Goal: Task Accomplishment & Management: Manage account settings

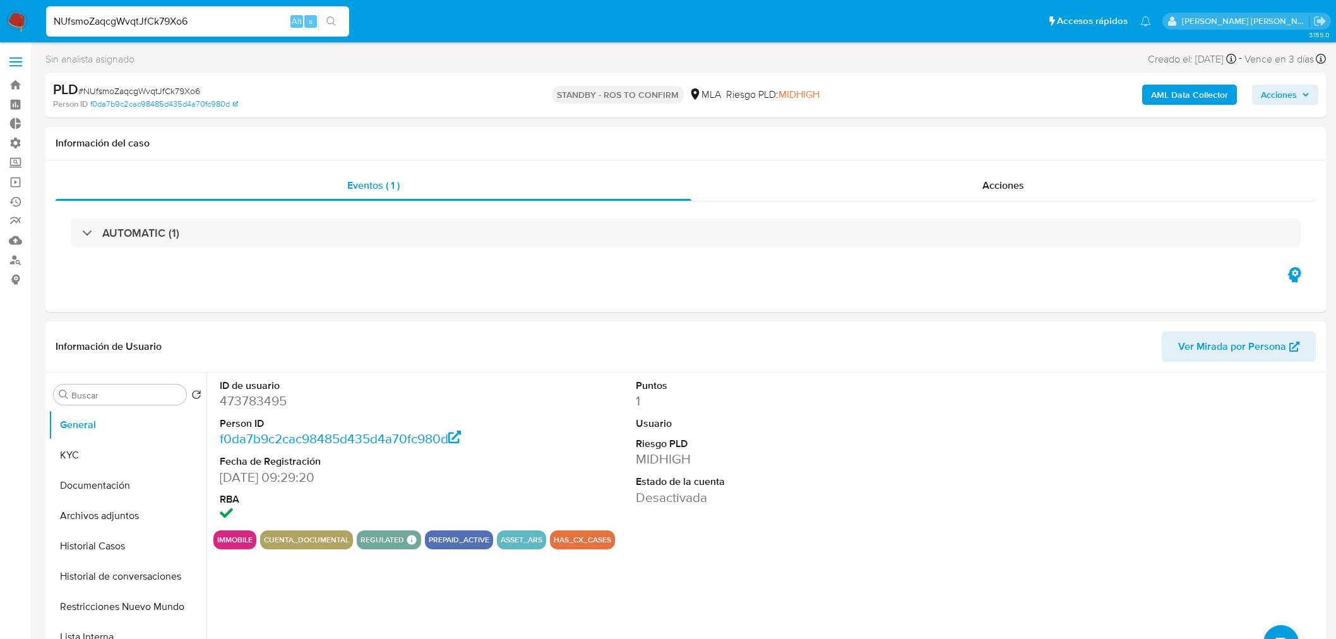
select select "10"
click at [16, 11] on img at bounding box center [16, 21] width 21 height 21
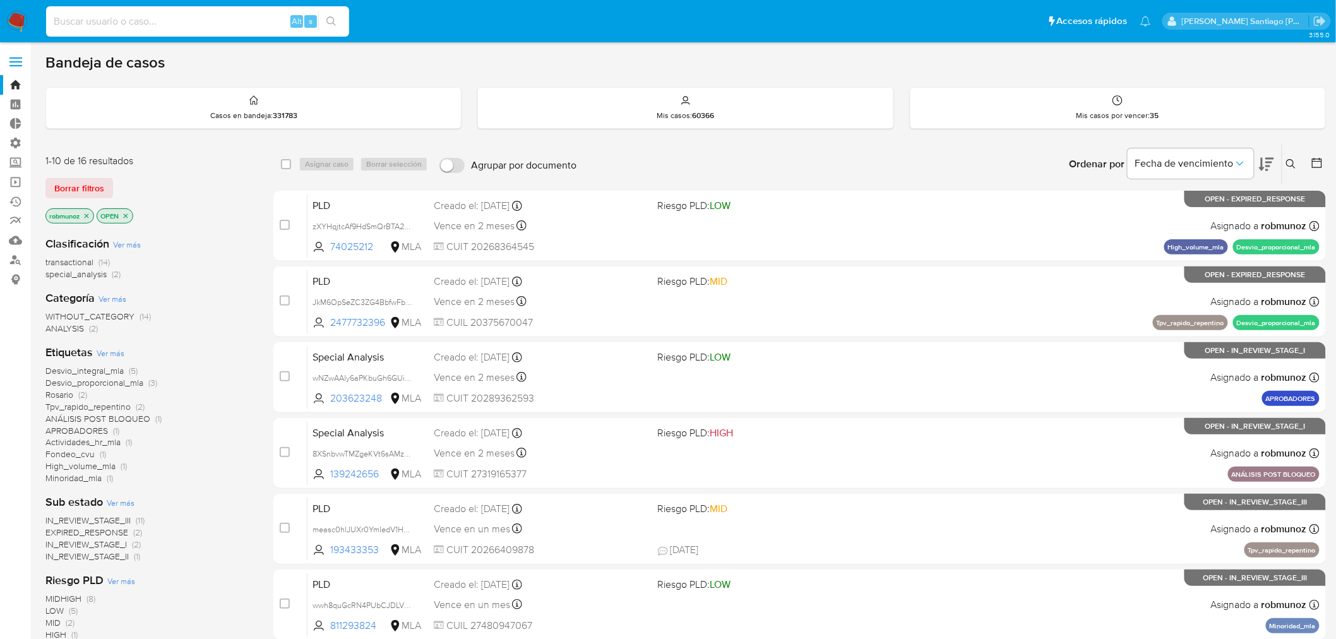
click at [285, 19] on input at bounding box center [197, 21] width 303 height 16
type input "SAMA386307"
click at [342, 15] on button "search-icon" at bounding box center [331, 22] width 26 height 18
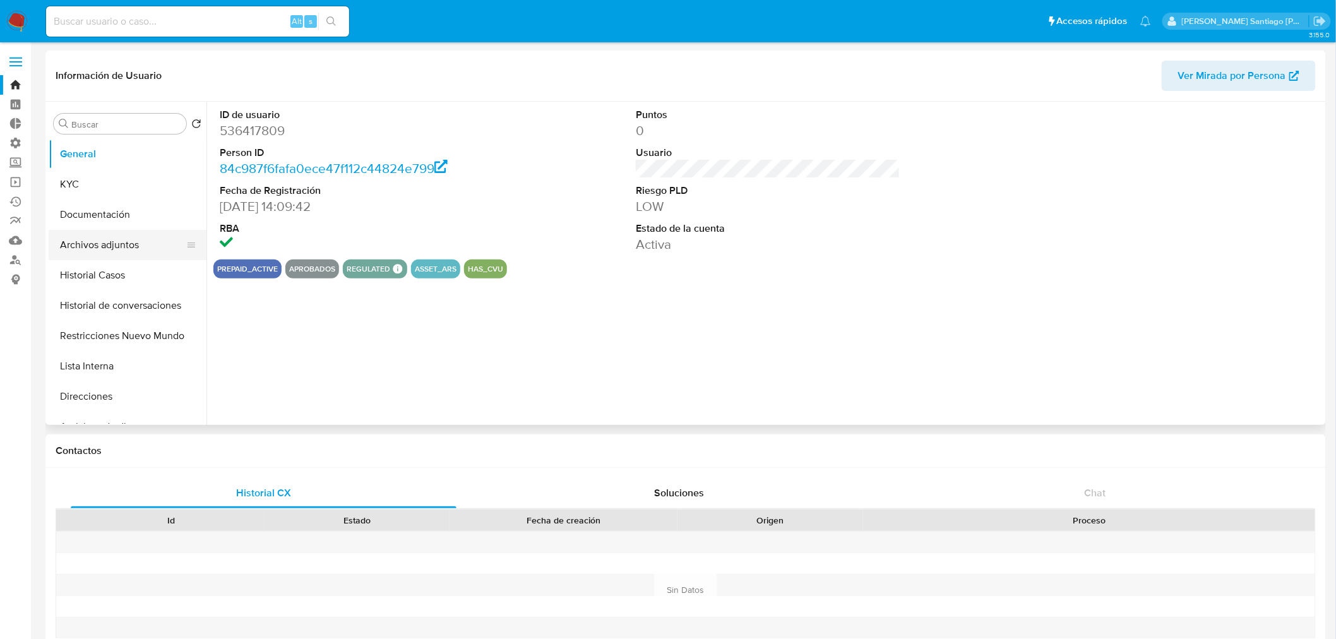
select select "10"
click at [114, 301] on button "Historial de conversaciones" at bounding box center [123, 305] width 148 height 30
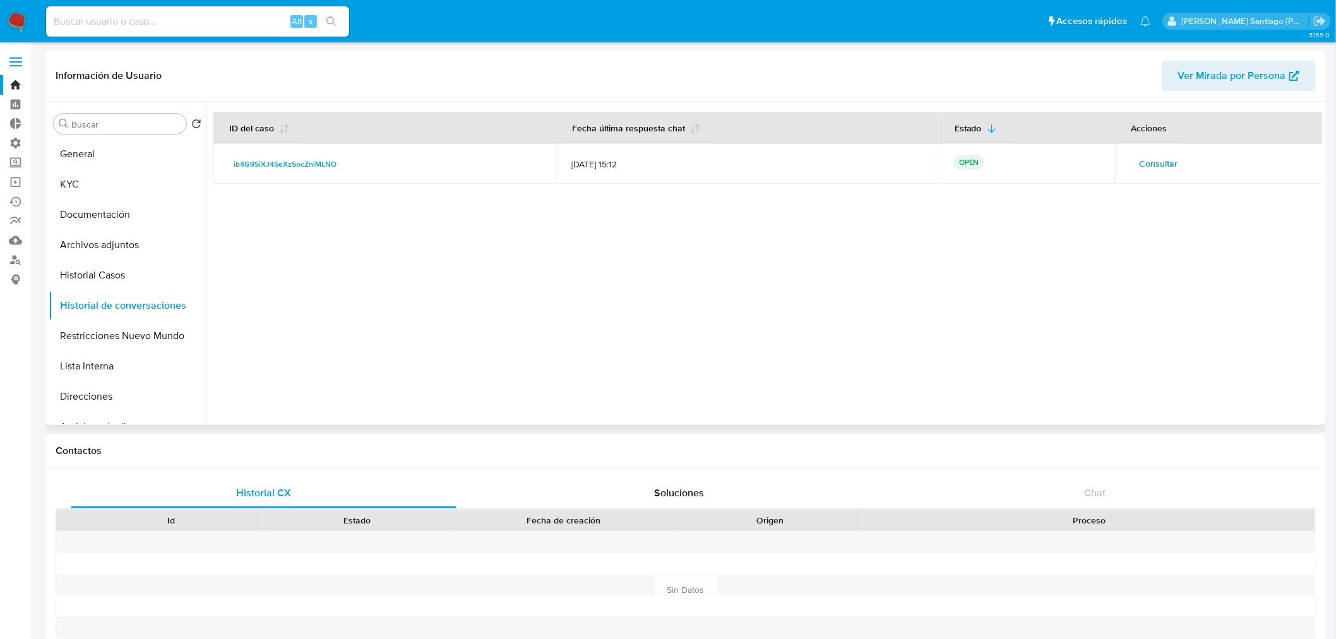
click at [1142, 162] on span "Consultar" at bounding box center [1159, 164] width 39 height 18
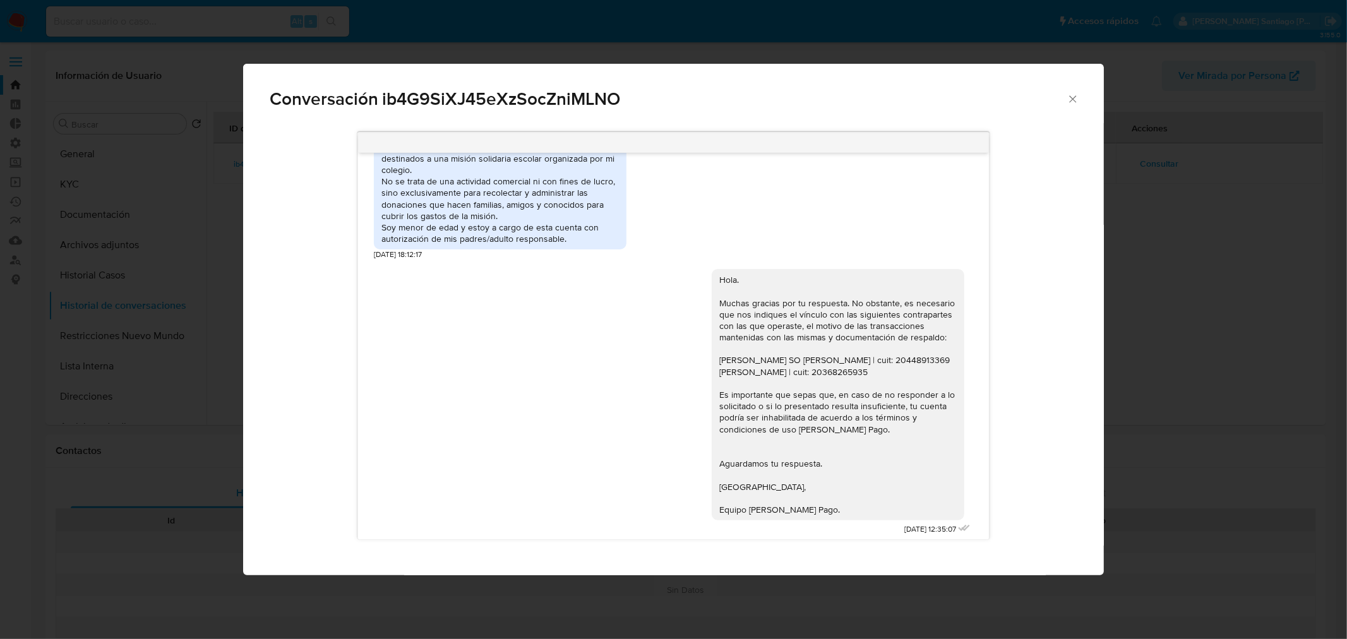
scroll to position [611, 0]
click at [1131, 386] on div "Conversación ib4G9SiXJ45eXzSocZniMLNO 18/08/2025 17:47:22 Hola, la cuenta está …" at bounding box center [673, 319] width 1347 height 639
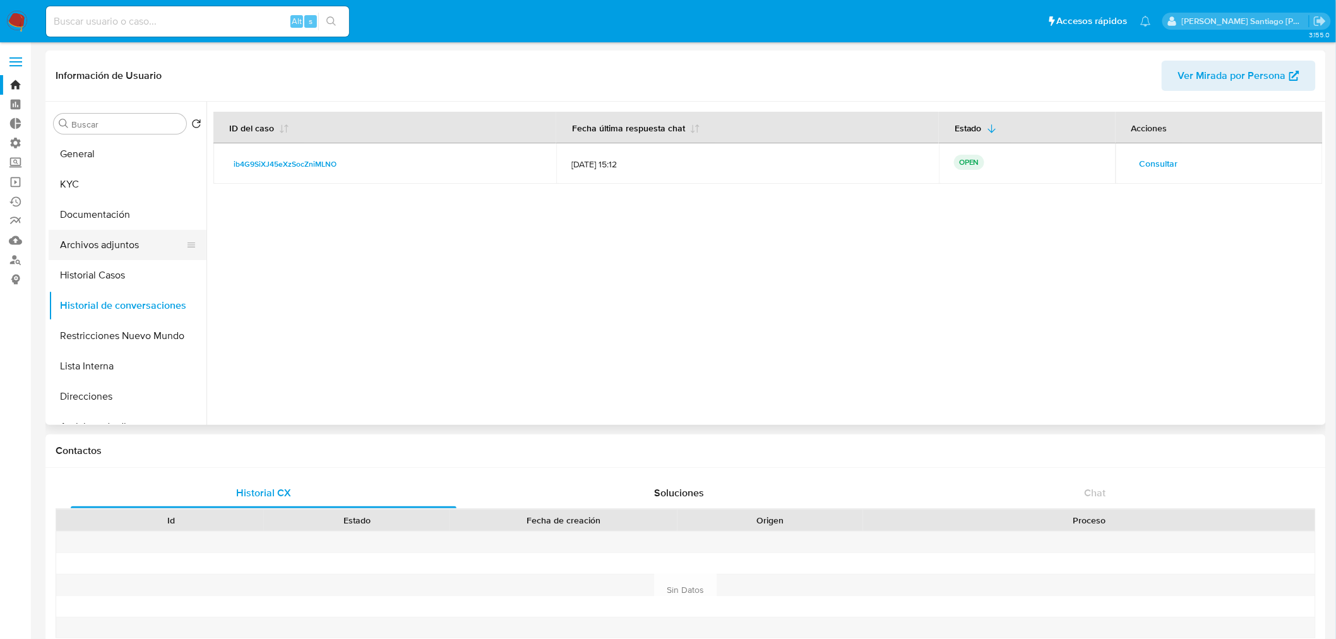
click at [111, 249] on button "Archivos adjuntos" at bounding box center [123, 245] width 148 height 30
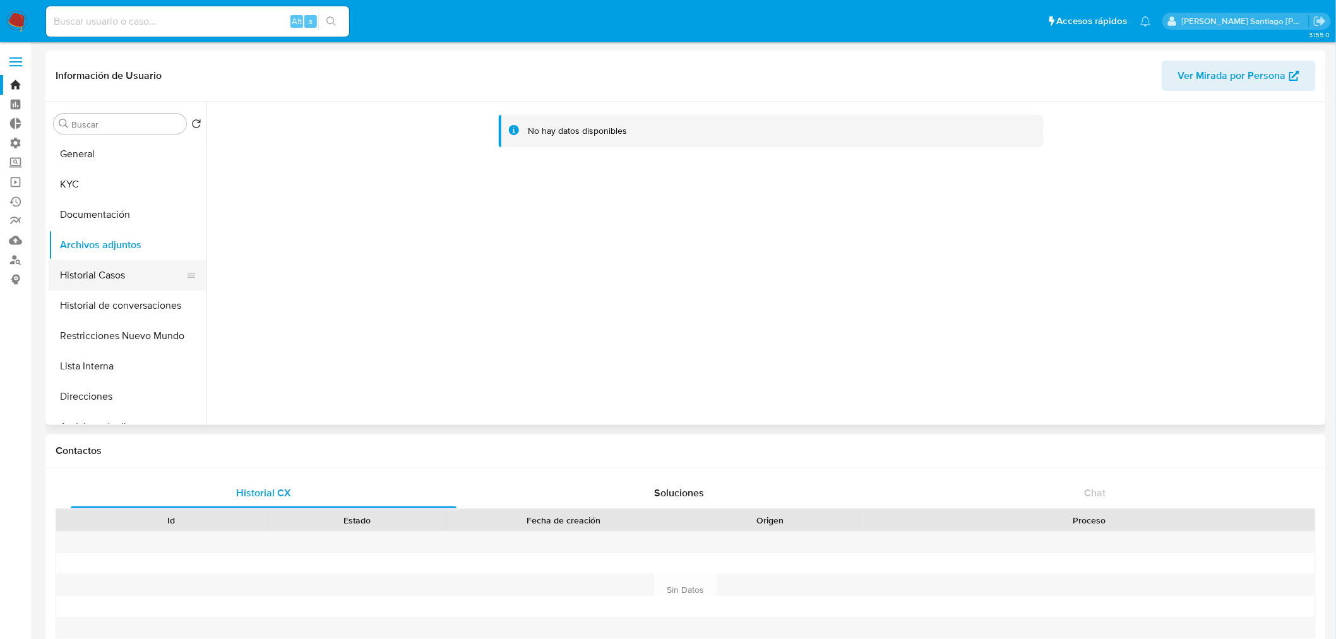
click at [143, 268] on button "Historial Casos" at bounding box center [123, 275] width 148 height 30
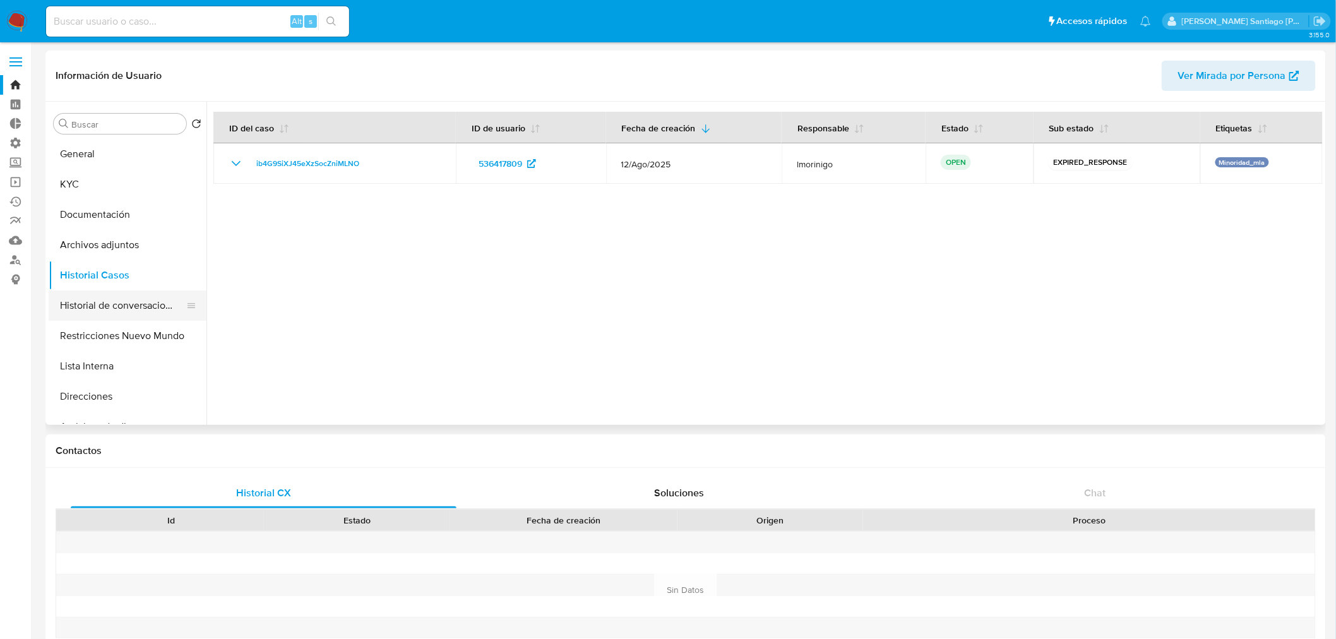
click at [114, 291] on button "Historial de conversaciones" at bounding box center [123, 305] width 148 height 30
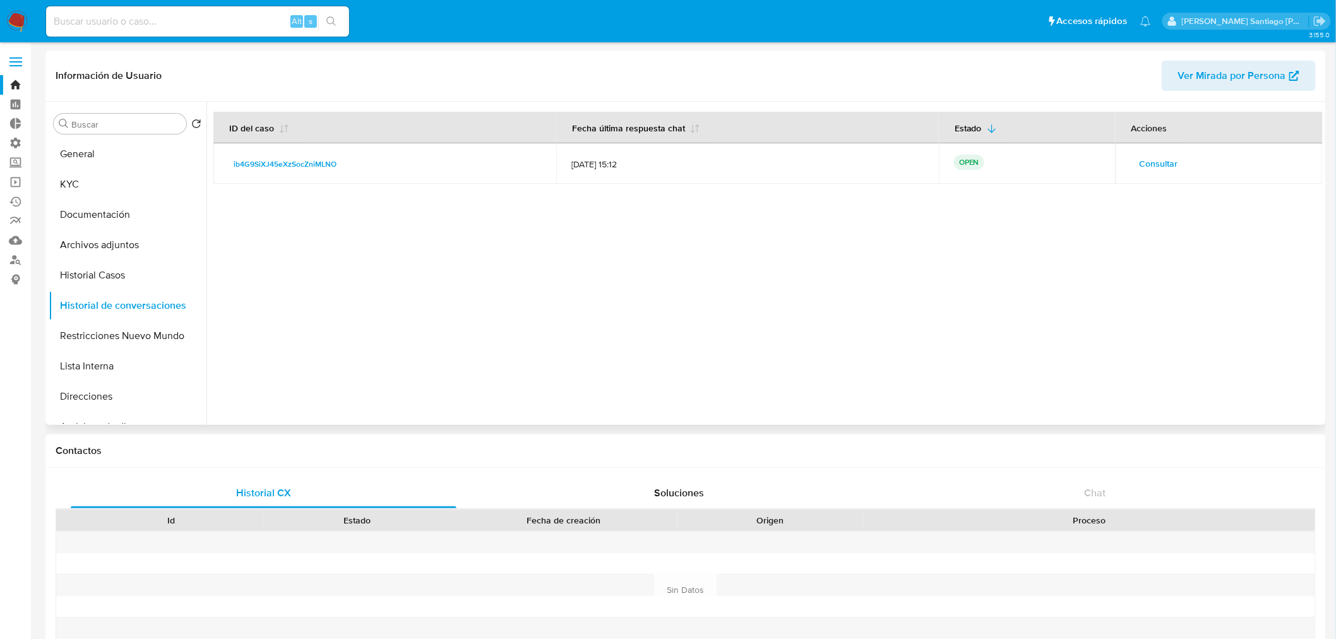
click at [1176, 166] on button "Consultar" at bounding box center [1159, 163] width 56 height 20
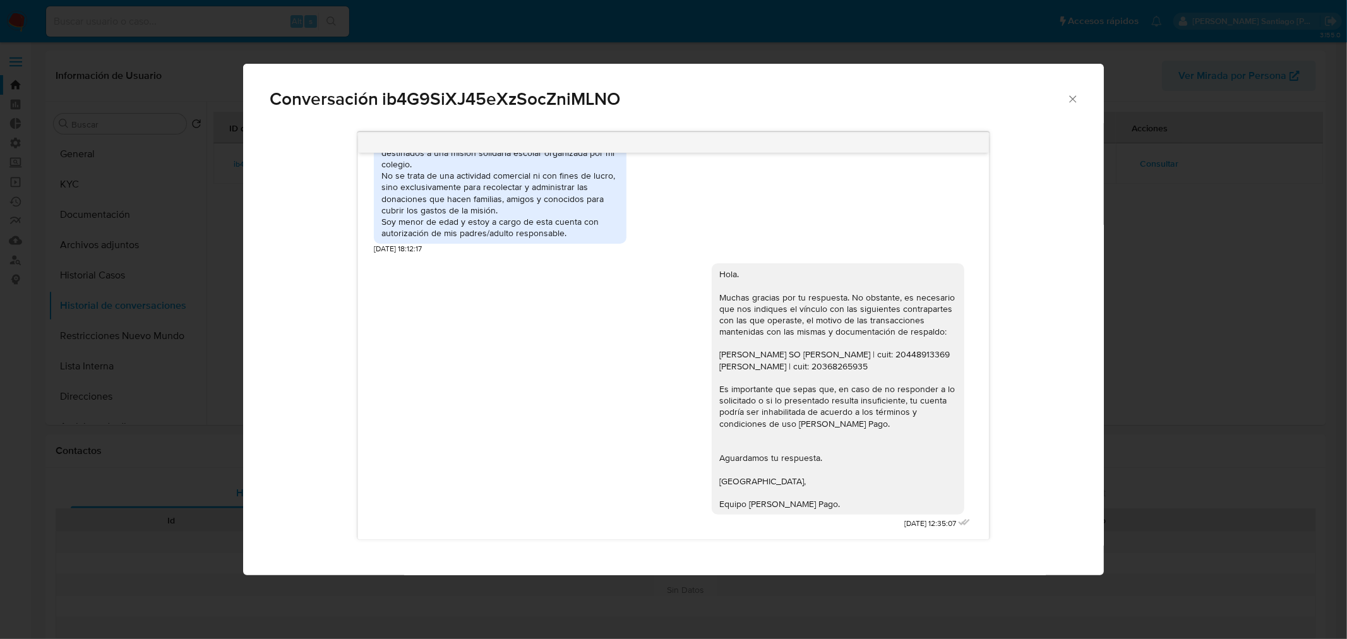
click at [1192, 253] on div "Conversación ib4G9SiXJ45eXzSocZniMLNO 18/08/2025 17:47:22 Hola, la cuenta está …" at bounding box center [673, 319] width 1347 height 639
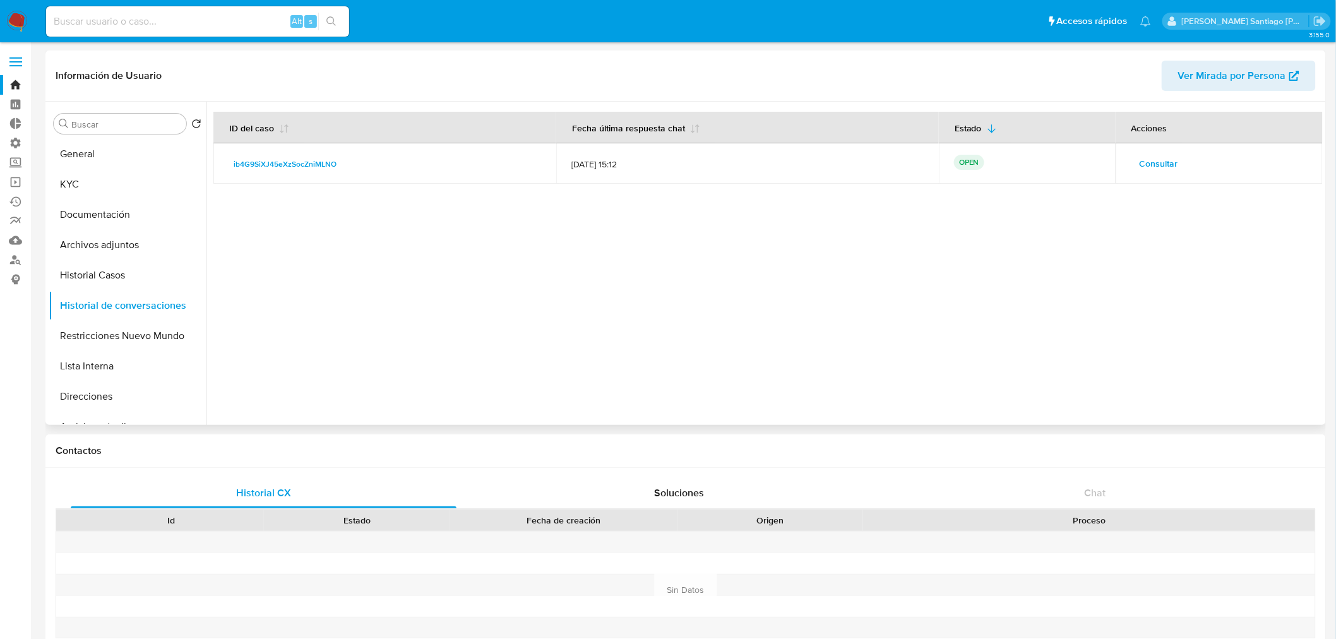
drag, startPoint x: 426, startPoint y: 162, endPoint x: 216, endPoint y: 177, distance: 210.2
click at [216, 177] on td "ib4G9SiXJ45eXzSocZniMLNO" at bounding box center [384, 163] width 343 height 40
click at [20, 22] on img at bounding box center [16, 21] width 21 height 21
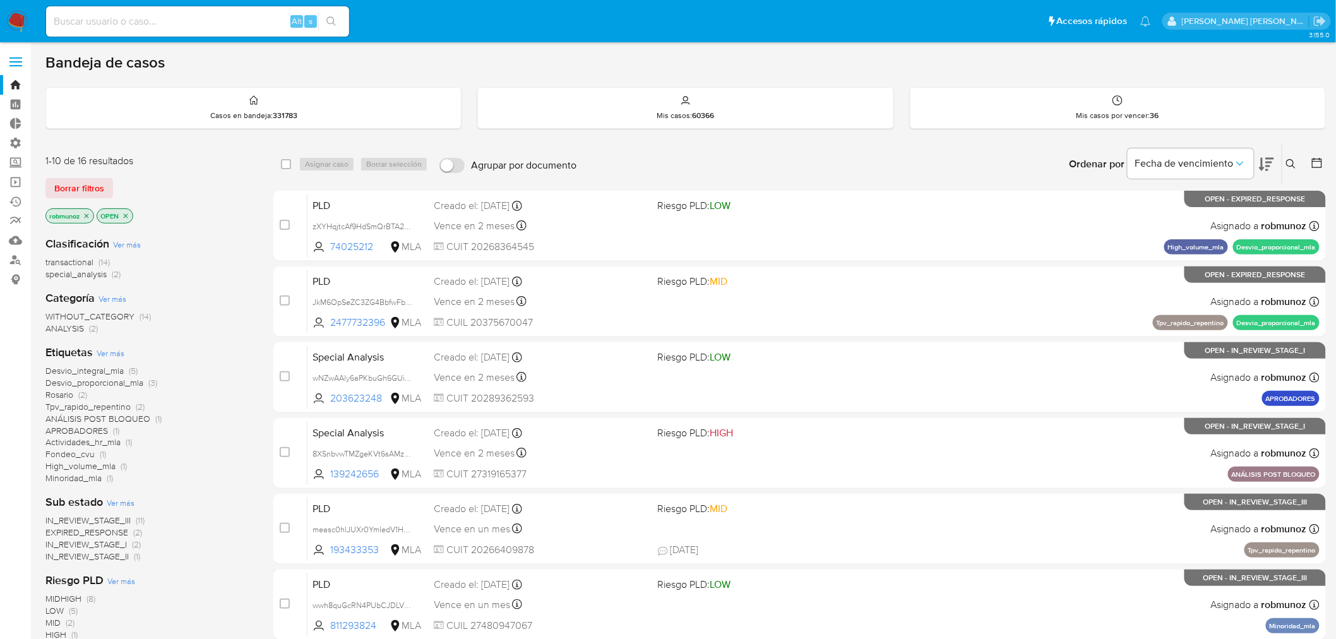
click at [1291, 167] on icon at bounding box center [1291, 164] width 10 height 10
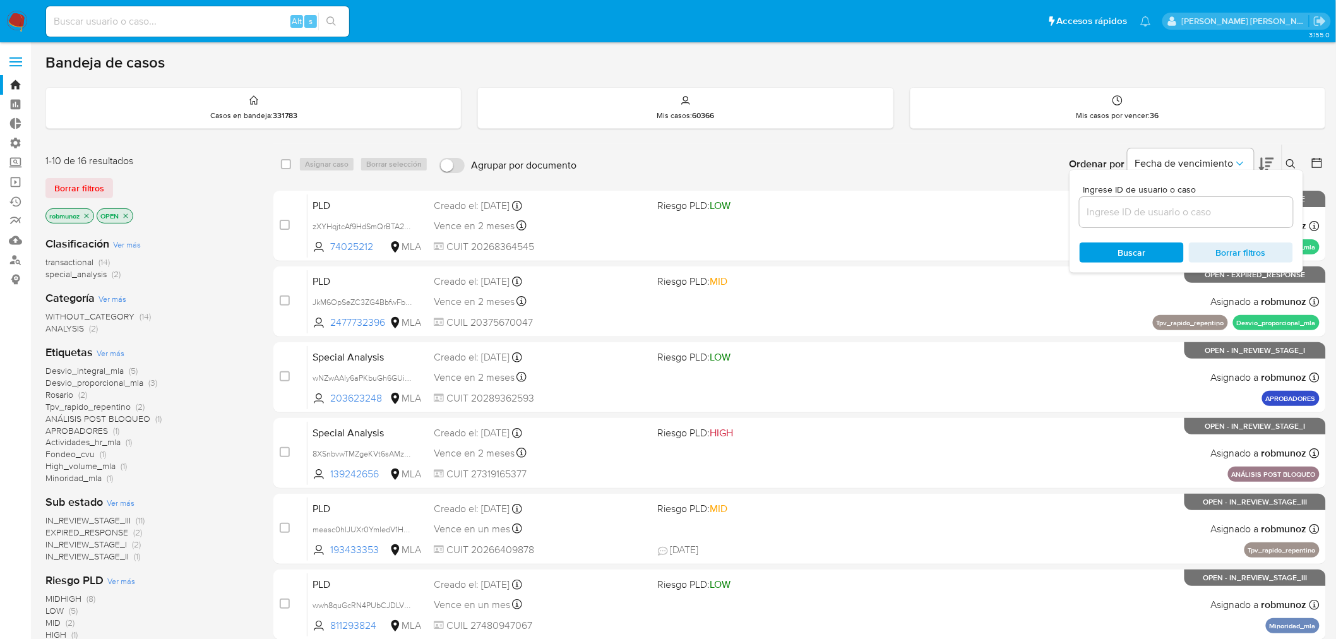
click at [1223, 221] on div at bounding box center [1186, 212] width 213 height 30
click at [1217, 213] on input at bounding box center [1186, 212] width 213 height 16
paste input "MKxQsjALENDzYyJrKv4f87Ve"
type input "MKxQsjALENDzYyJrKv4f87Ve"
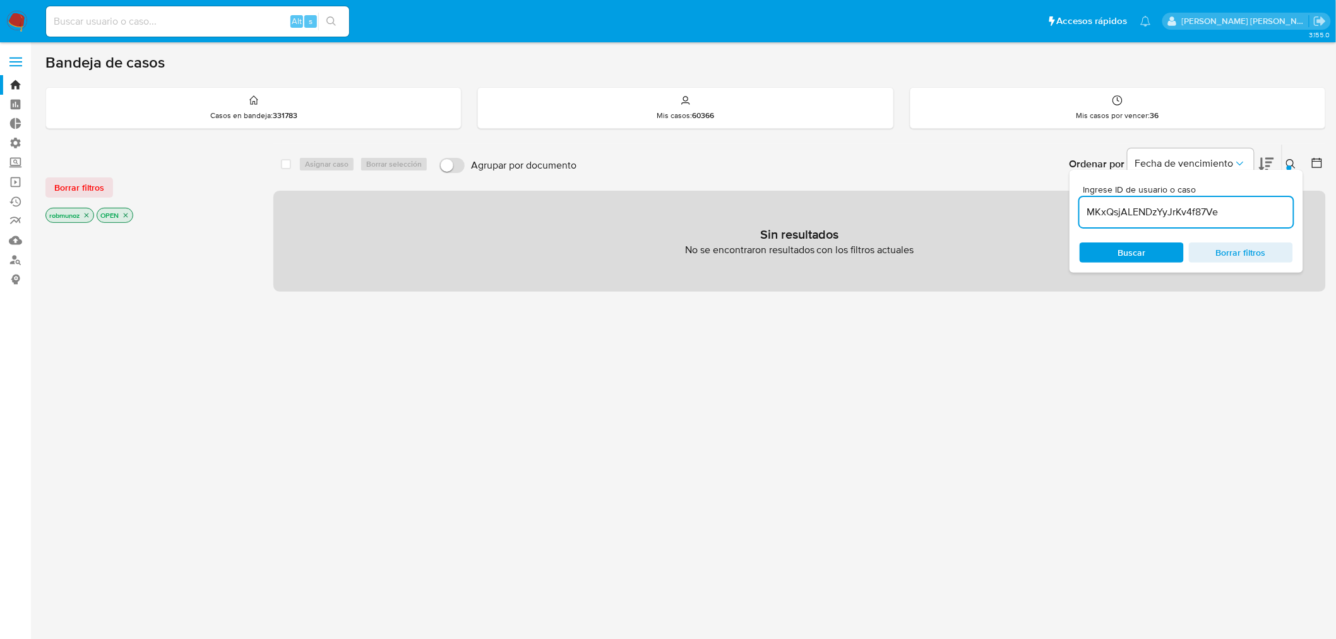
drag, startPoint x: 105, startPoint y: 177, endPoint x: 141, endPoint y: 184, distance: 36.7
click at [105, 177] on button "Borrar filtros" at bounding box center [79, 187] width 68 height 20
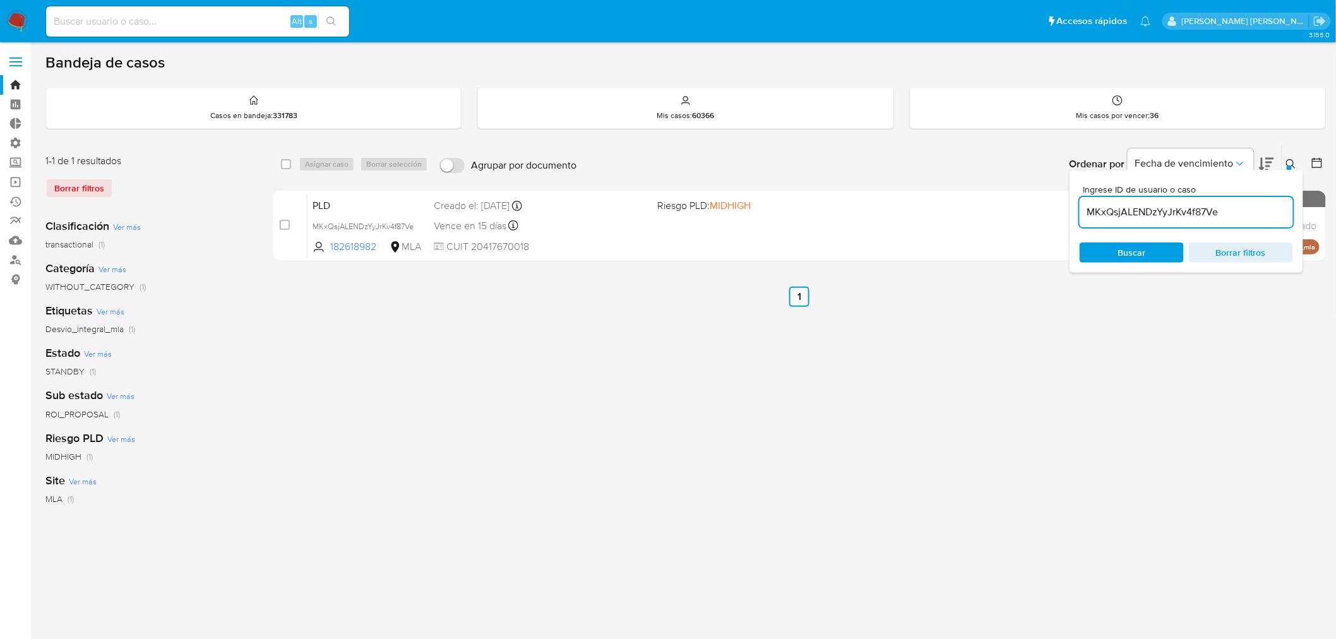
click at [1289, 165] on div at bounding box center [1289, 167] width 5 height 5
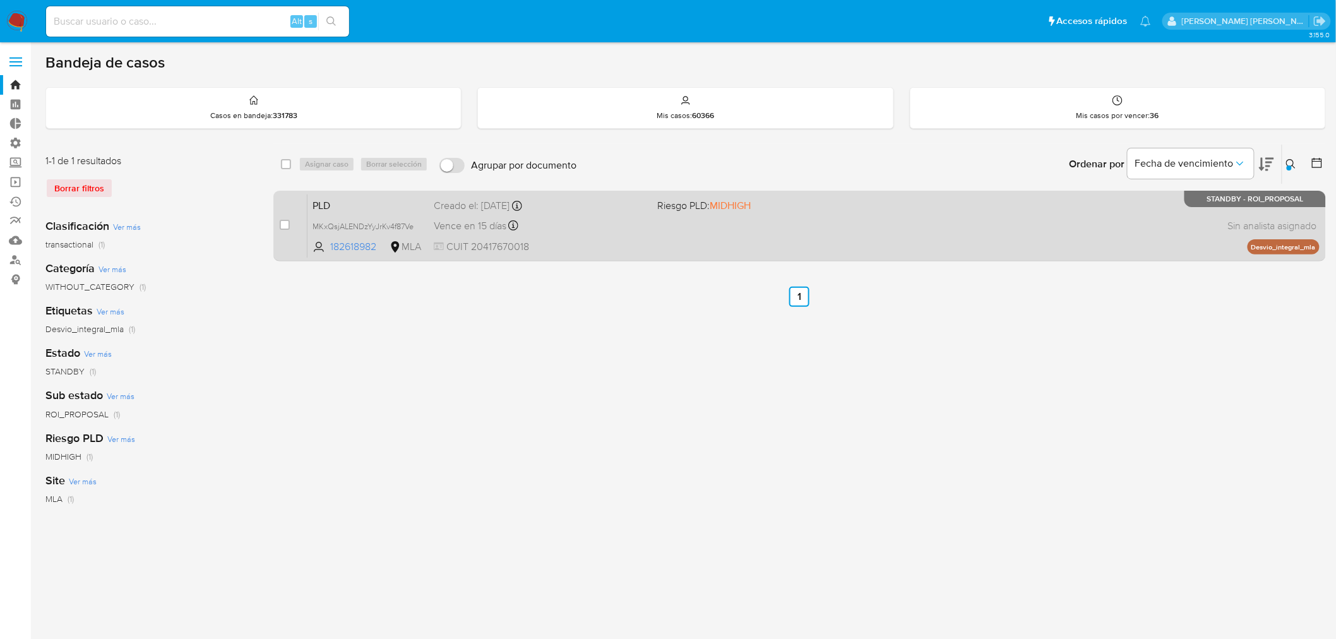
drag, startPoint x: 280, startPoint y: 223, endPoint x: 288, endPoint y: 215, distance: 11.2
click at [280, 224] on input "checkbox" at bounding box center [285, 225] width 10 height 10
checkbox input "true"
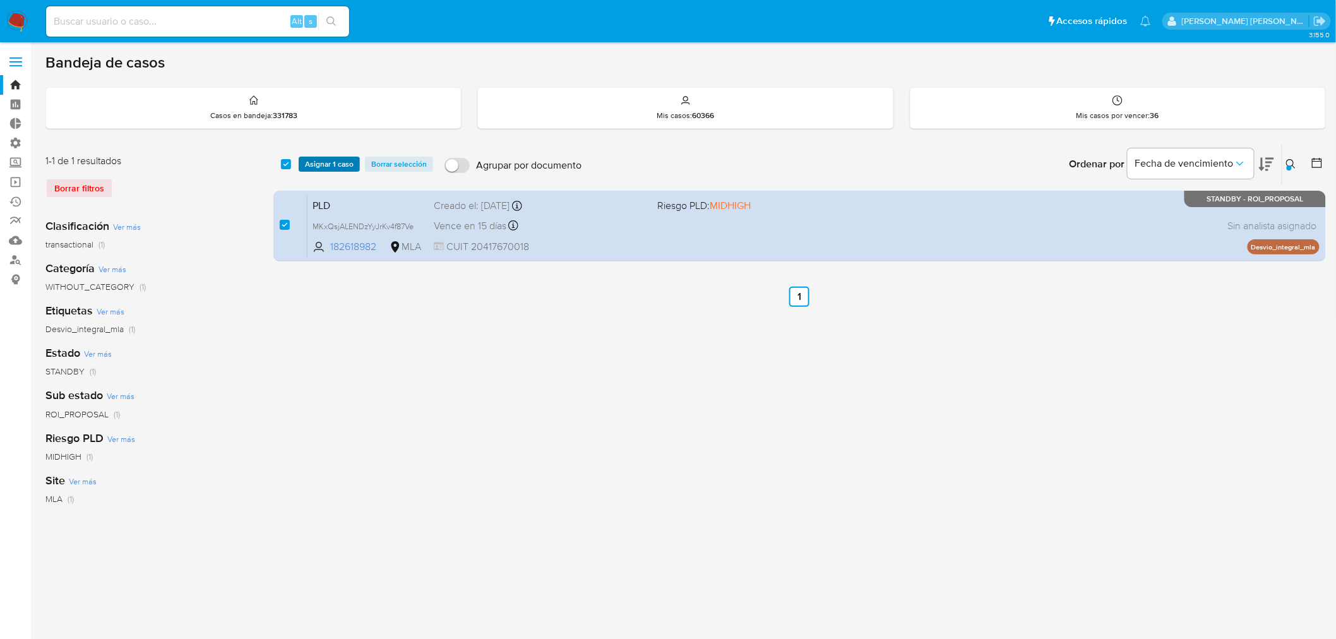
click at [314, 168] on span "Asignar 1 caso" at bounding box center [329, 164] width 49 height 13
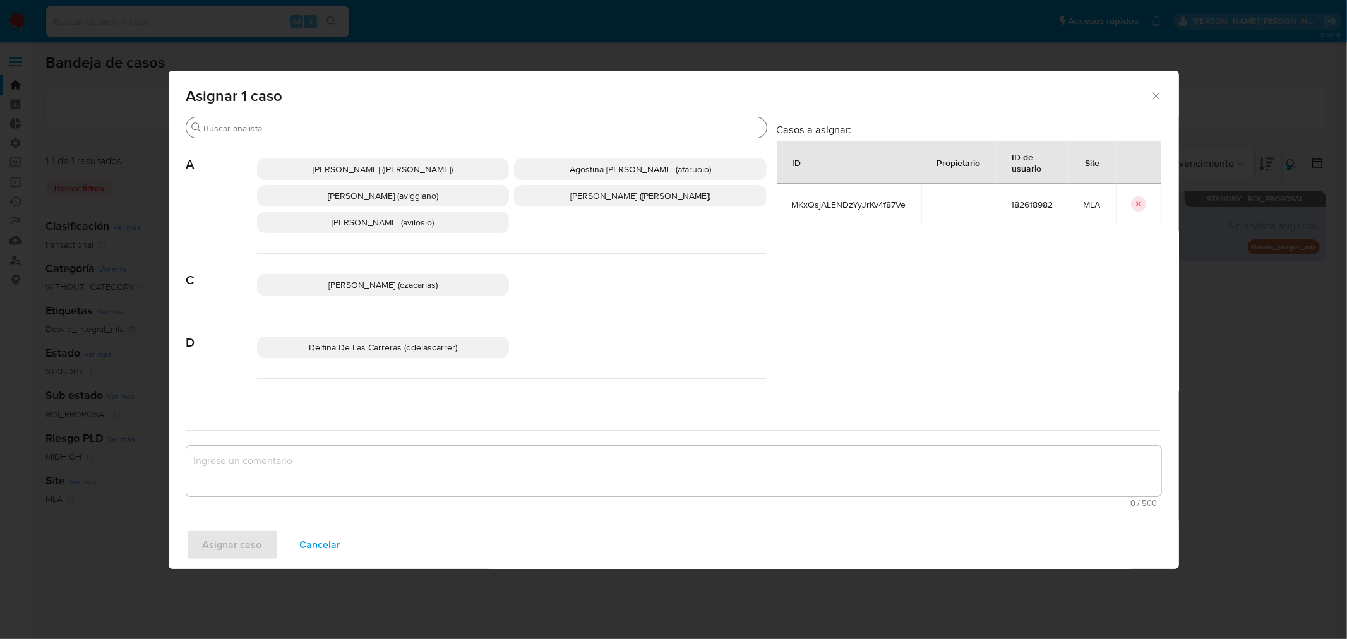
click at [294, 129] on input "Buscar" at bounding box center [483, 128] width 558 height 11
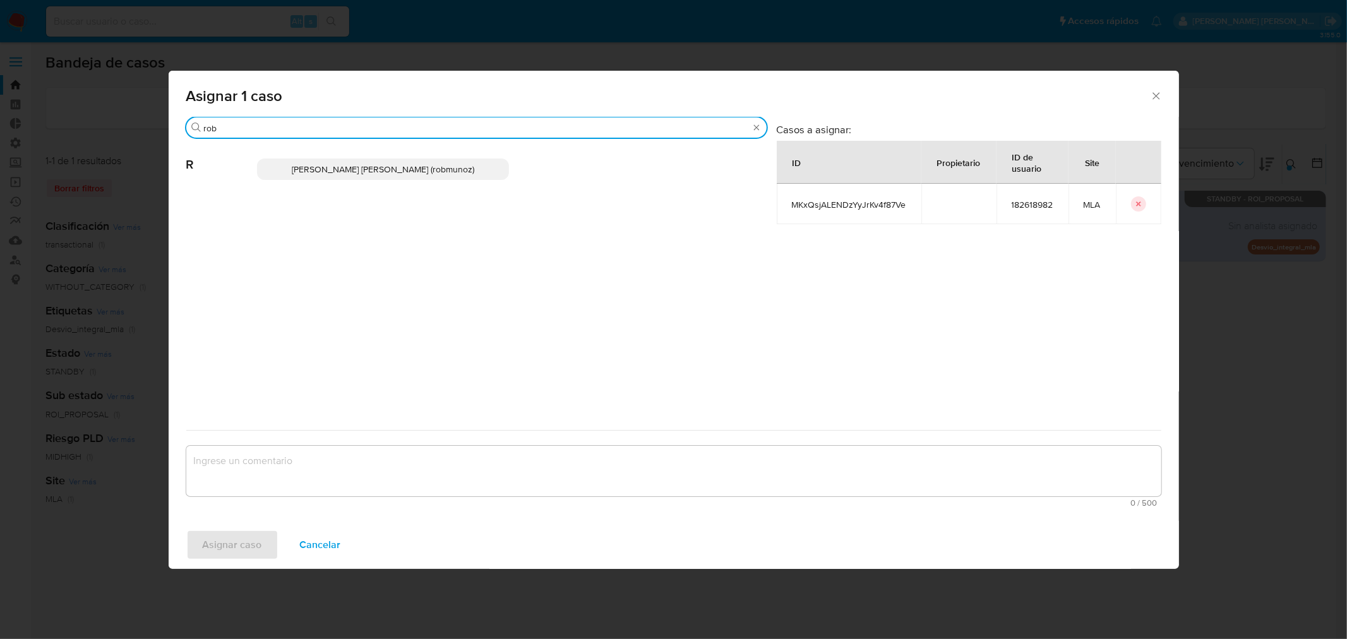
type input "rob"
click at [301, 162] on p "Roberto Santiago Munoz (robmunoz)" at bounding box center [383, 168] width 253 height 21
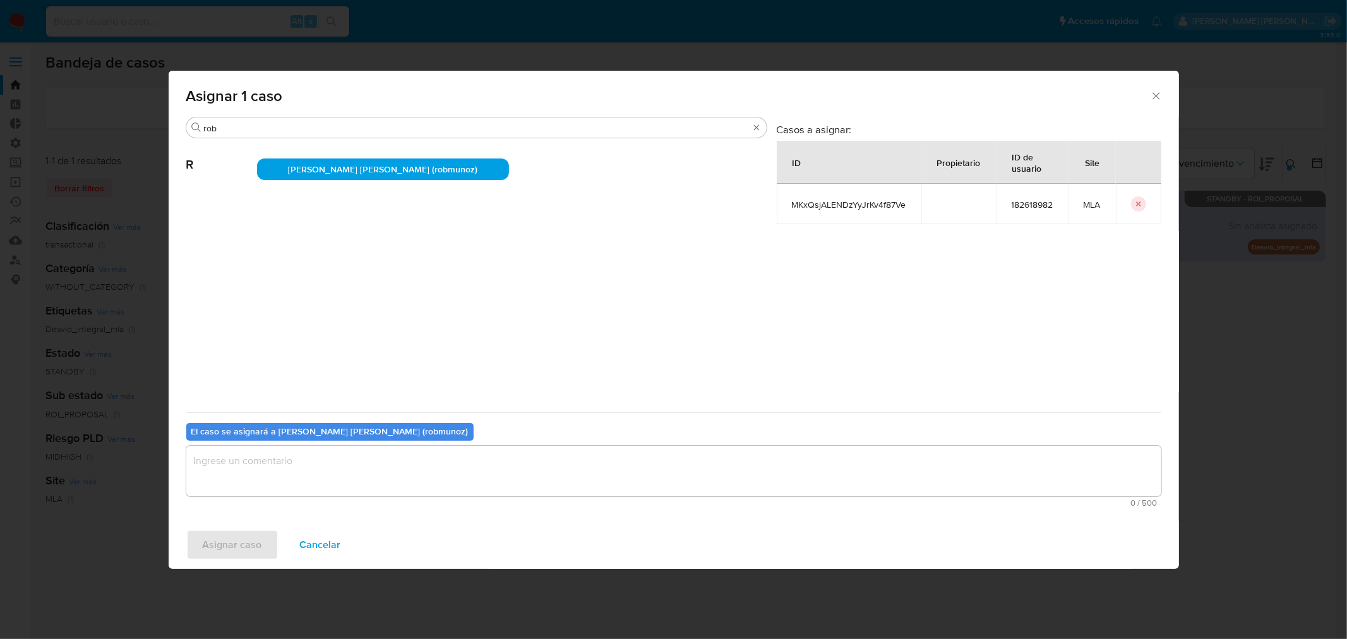
click at [304, 463] on textarea "assign-modal" at bounding box center [673, 471] width 975 height 51
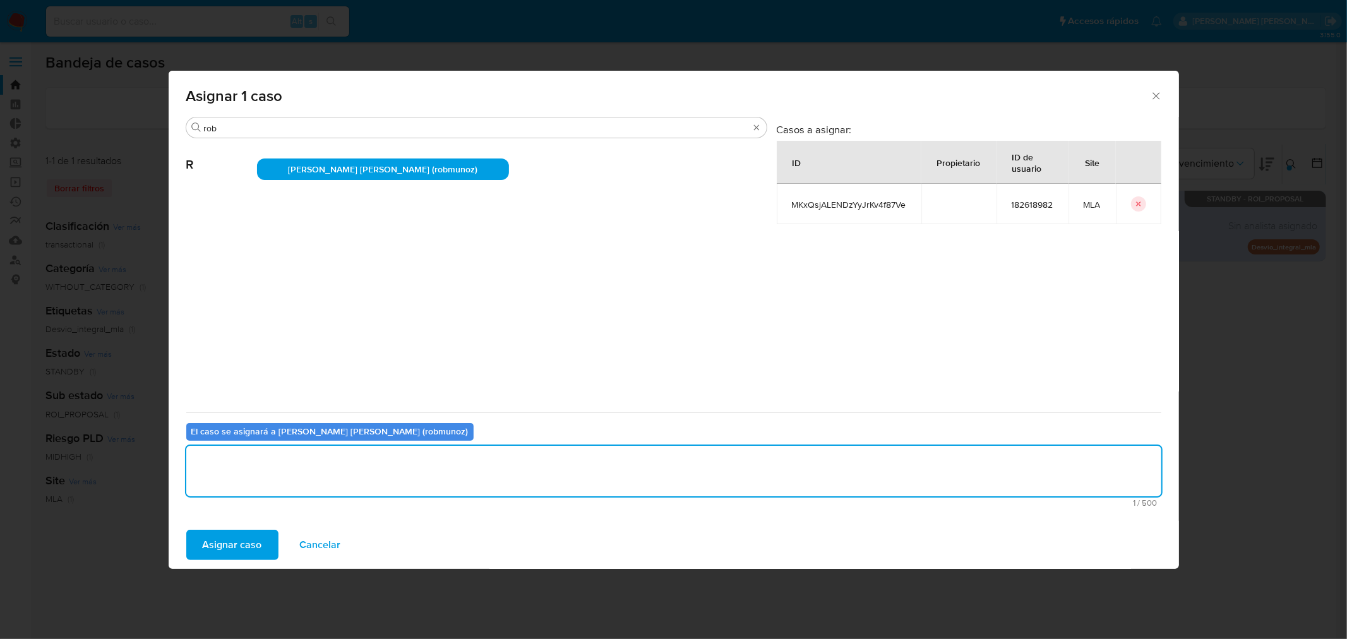
click at [225, 545] on span "Asignar caso" at bounding box center [232, 545] width 59 height 28
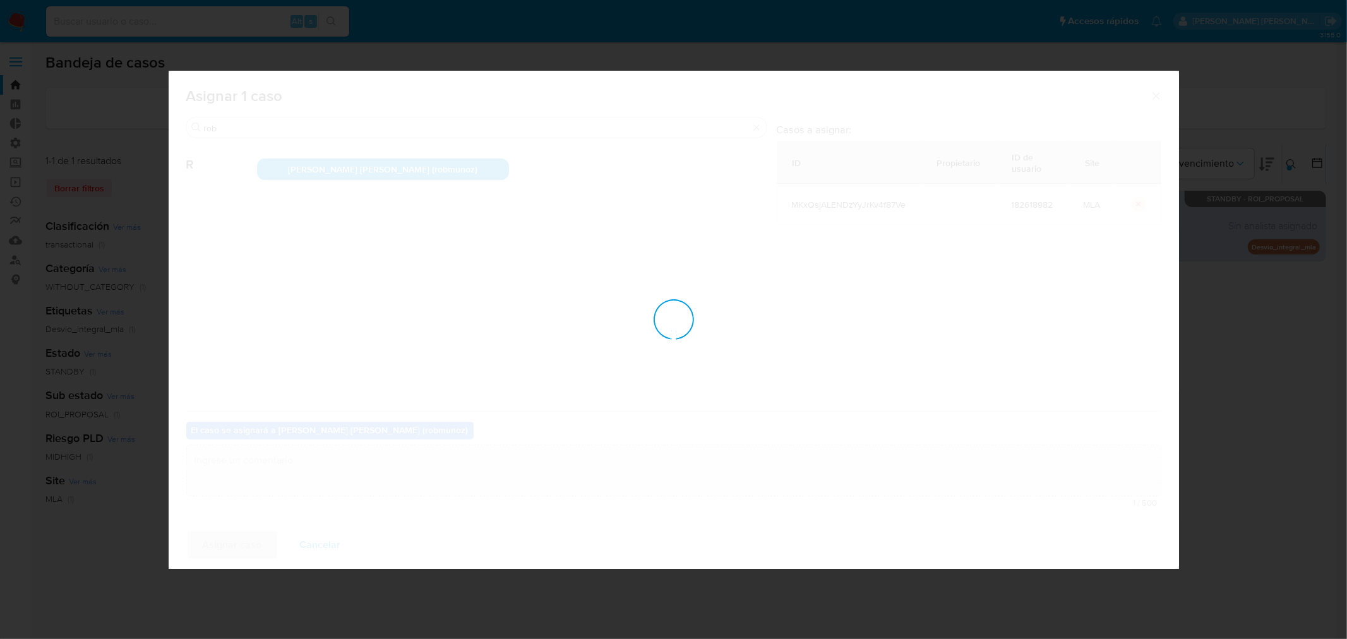
checkbox input "false"
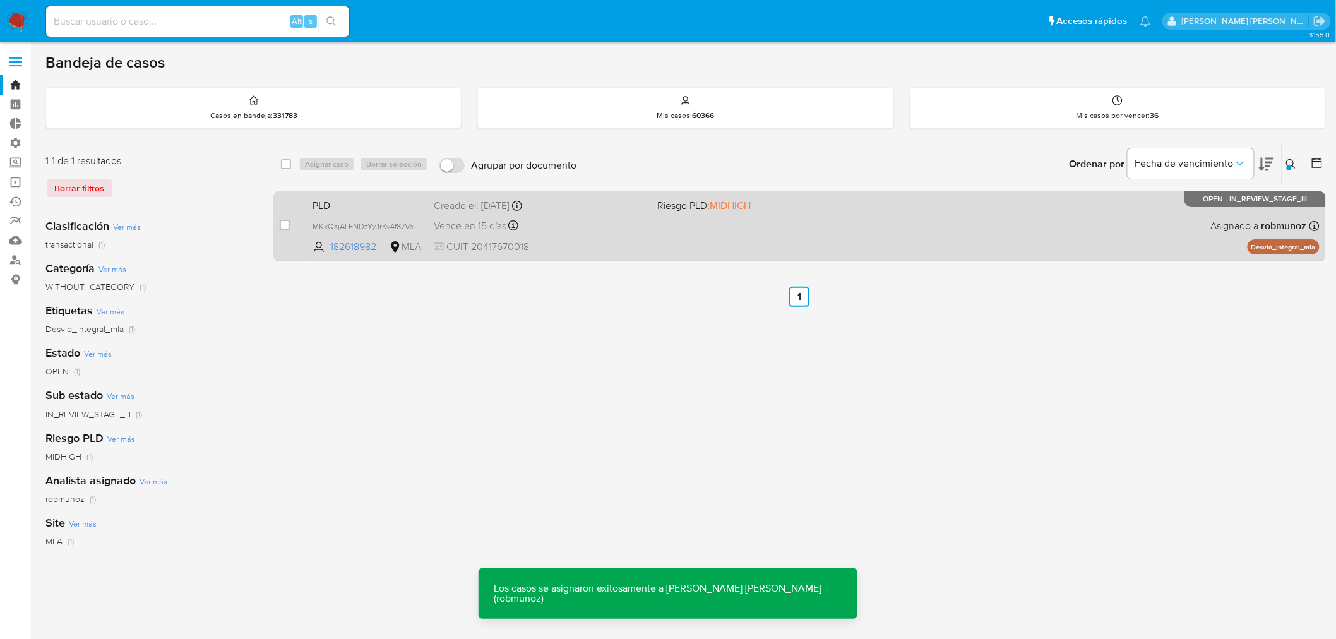
click at [748, 251] on div "PLD MKxQsjALENDzYyJrKv4f87Ve 182618982 MLA Riesgo PLD: MIDHIGH Creado el: 12/06…" at bounding box center [814, 226] width 1012 height 64
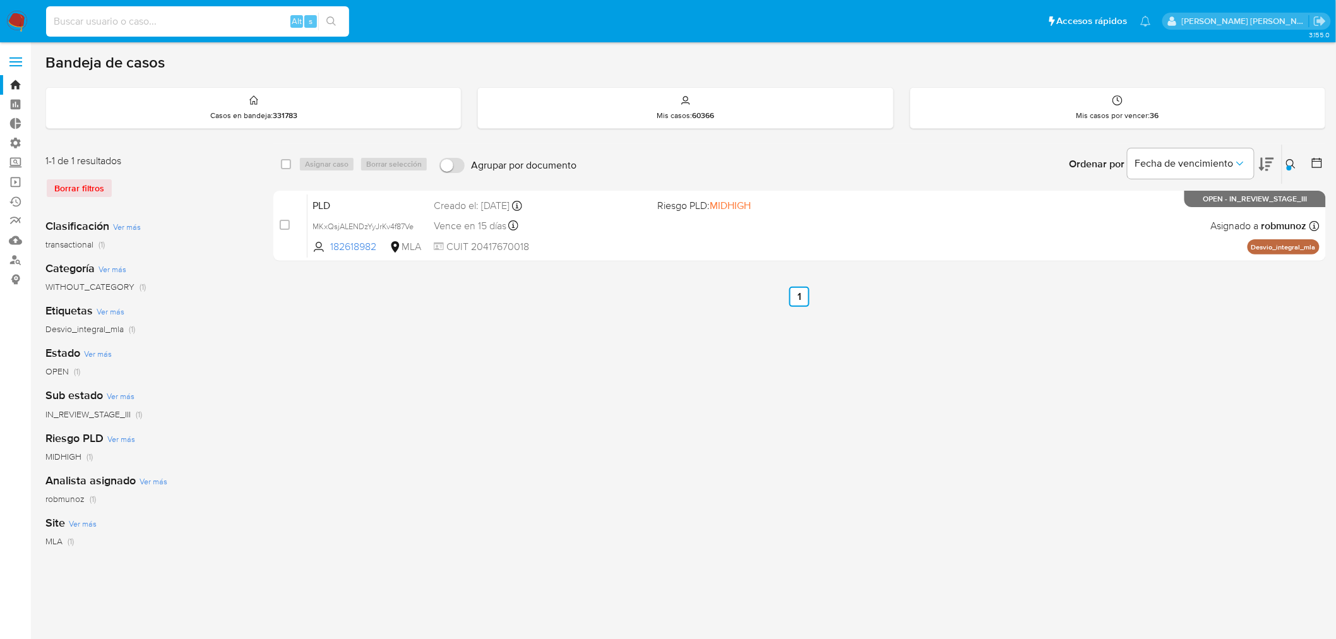
click at [241, 19] on input at bounding box center [197, 21] width 303 height 16
paste input "A1uYkpLLvn7oWLu2xue5KPfq"
type input "A1uYkpLLvn7oWLu2xue5KPfq"
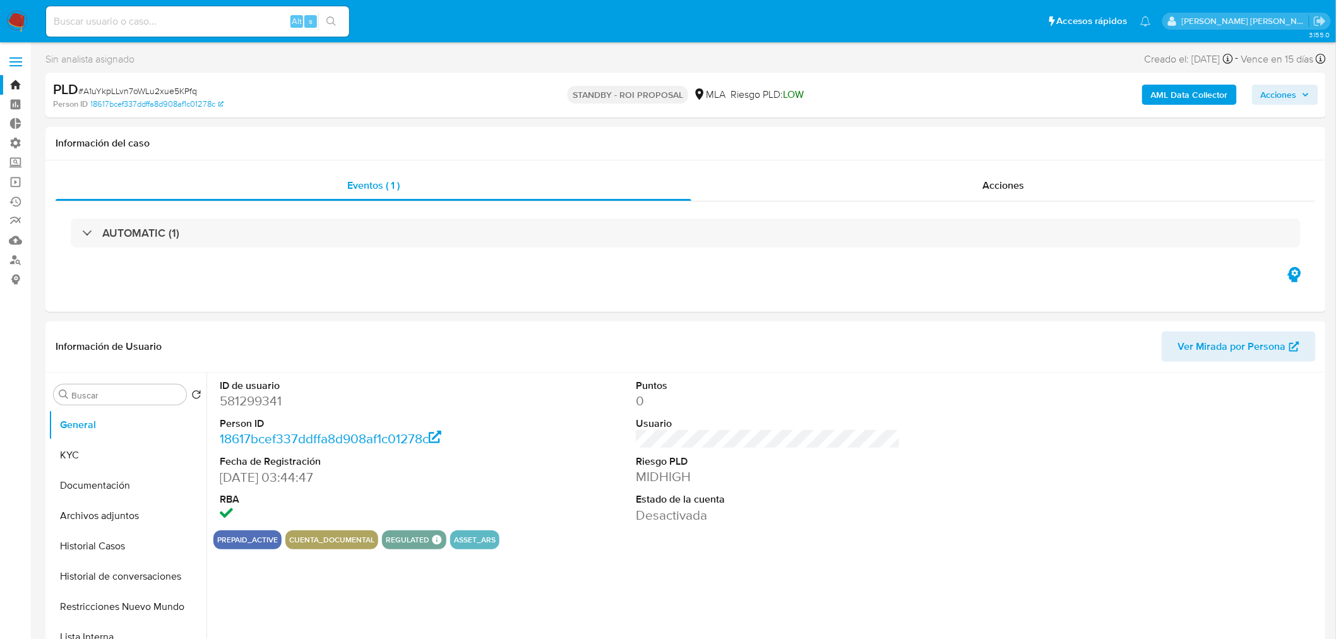
select select "10"
click at [63, 446] on button "KYC" at bounding box center [123, 455] width 148 height 30
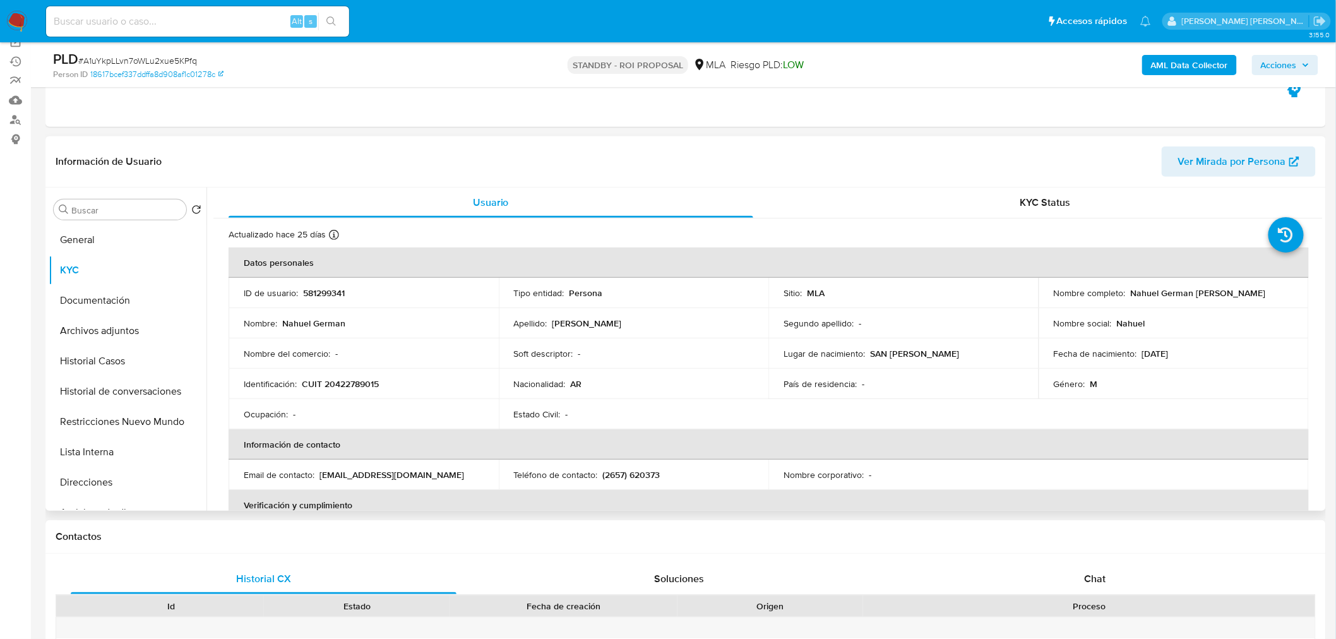
scroll to position [70, 0]
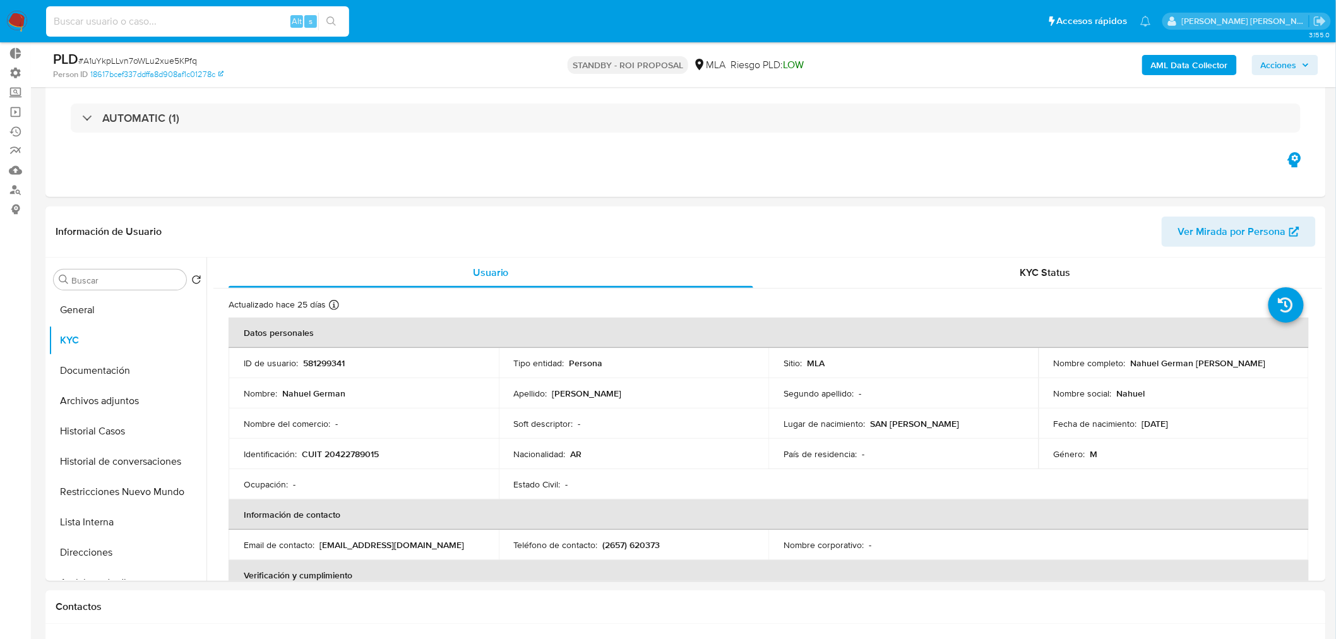
click at [245, 19] on input at bounding box center [197, 21] width 303 height 16
paste input "WqYZOkWwZIJ0gN2KUZ55ZGQ5"
type input "WqYZOkWwZIJ0gN2KUZ55ZGQ5"
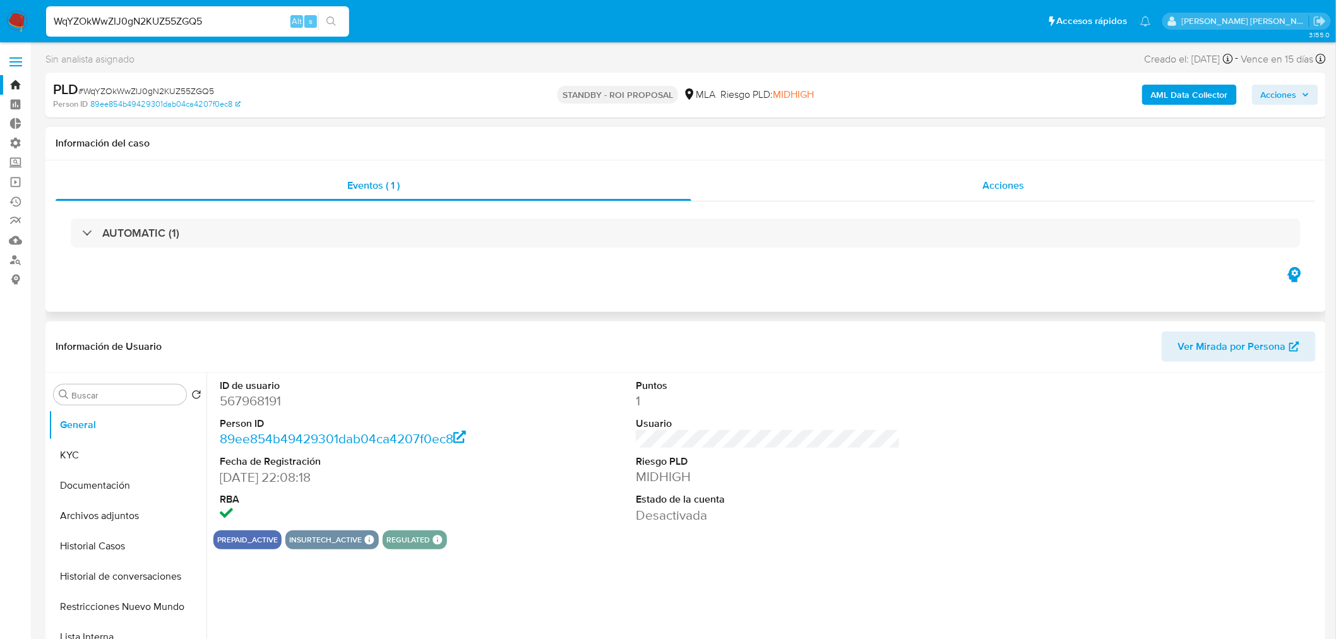
click at [1012, 183] on span "Acciones" at bounding box center [1004, 185] width 42 height 15
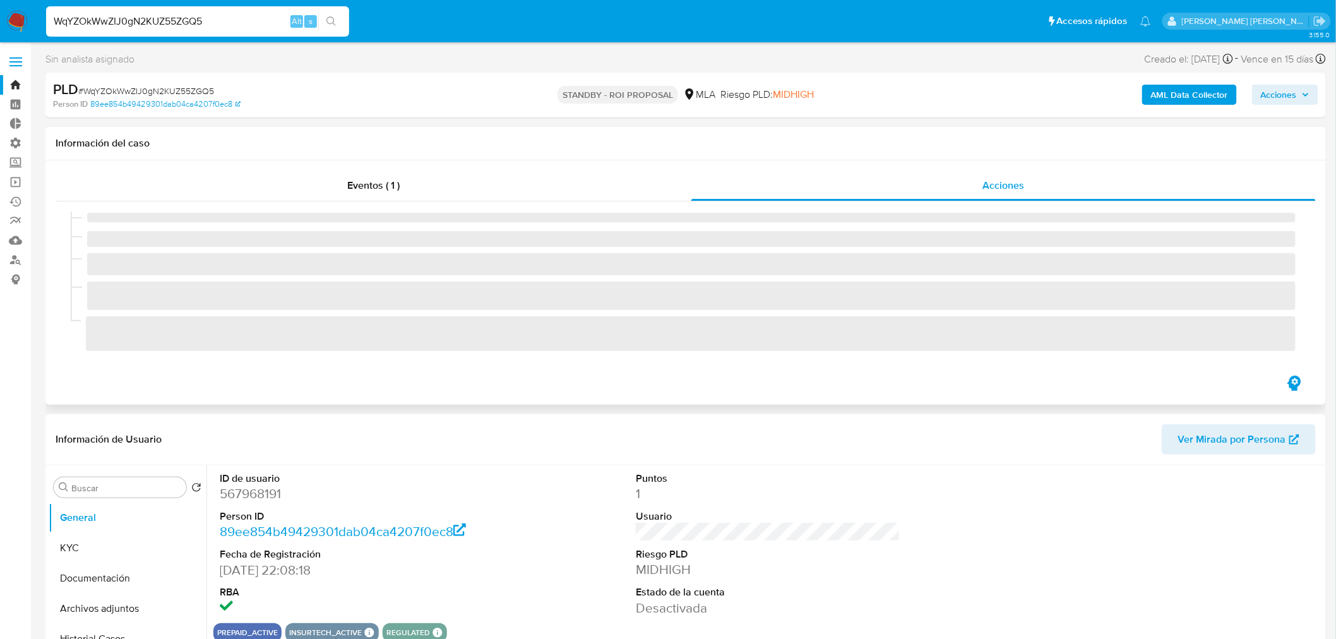
select select "10"
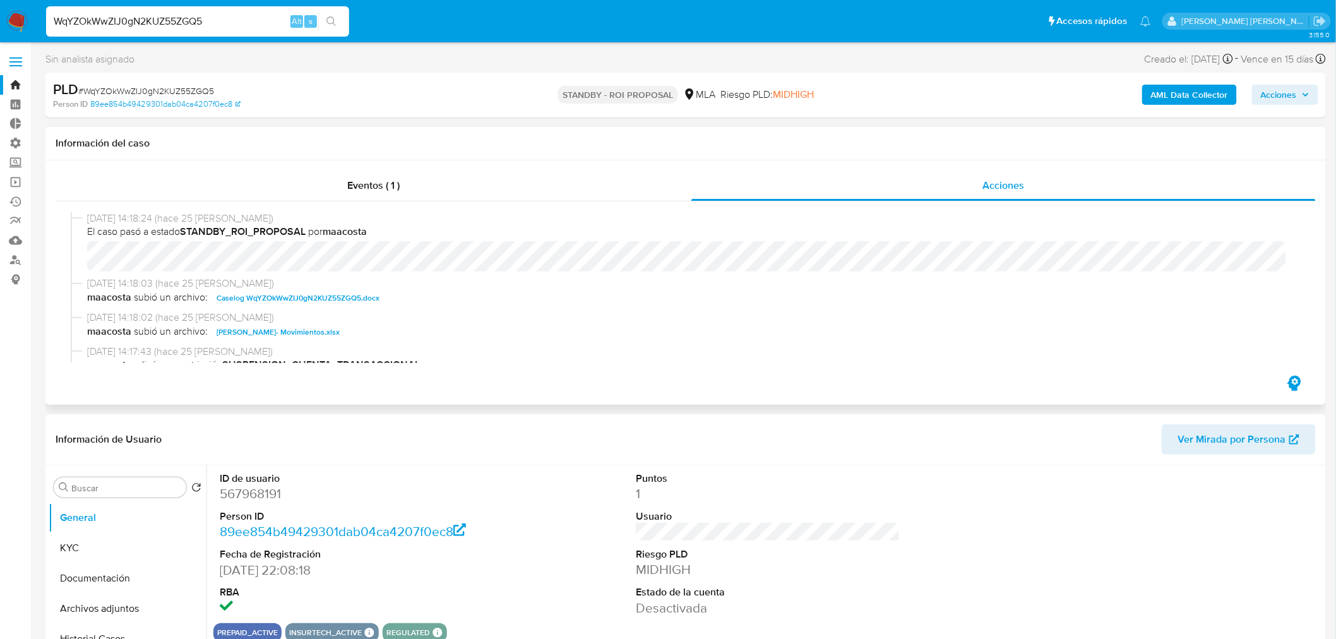
scroll to position [70, 0]
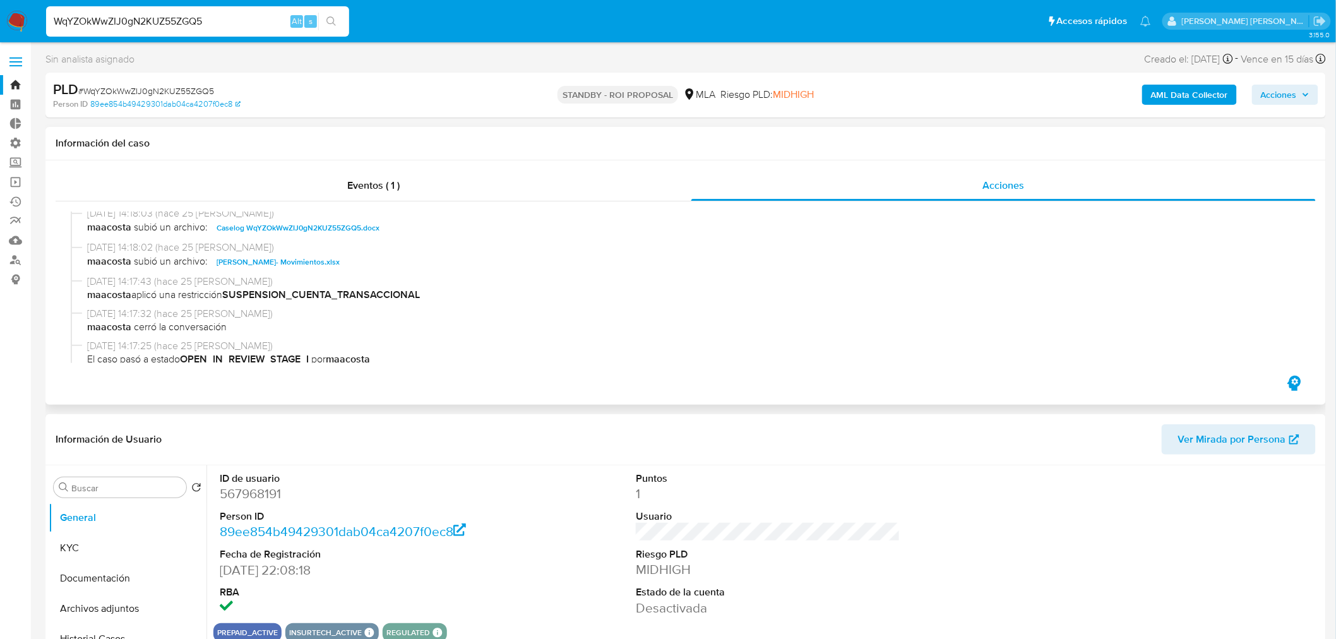
click at [331, 244] on span "01/08/2025 14:18:02 (hace 25 días)" at bounding box center [691, 248] width 1209 height 14
click at [344, 222] on span "Caselog WqYZOkWwZIJ0gN2KUZ55ZGQ5.docx" at bounding box center [298, 227] width 163 height 15
click at [15, 23] on img at bounding box center [16, 21] width 21 height 21
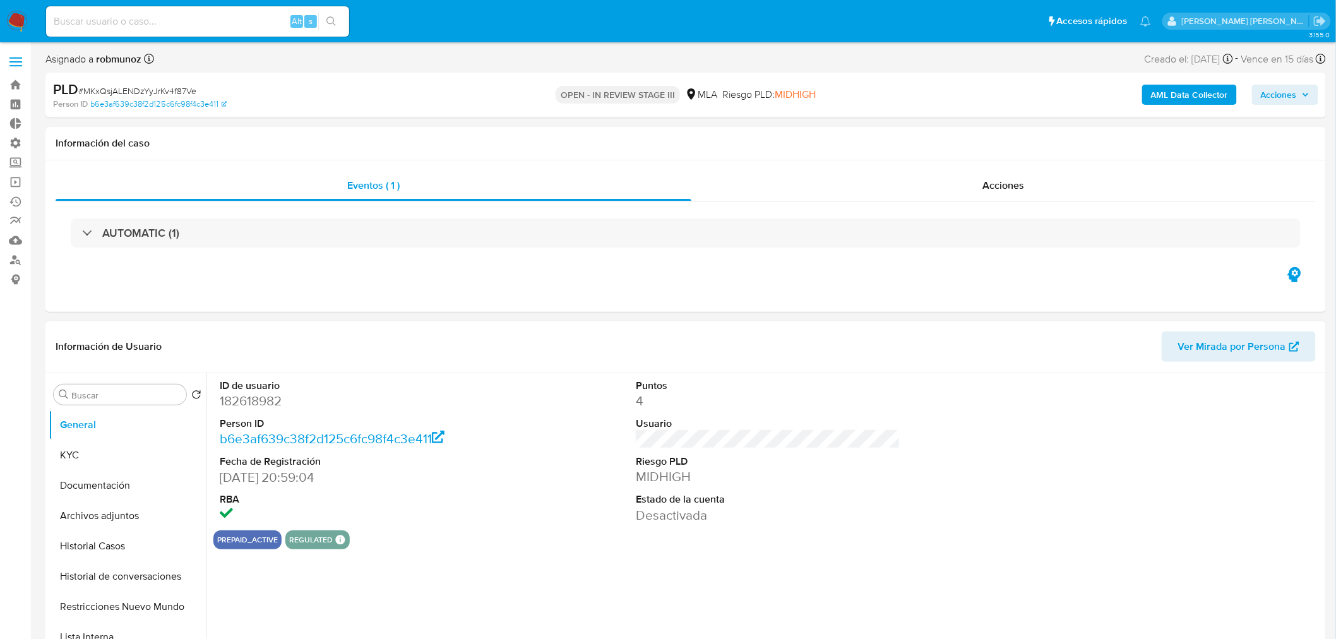
select select "10"
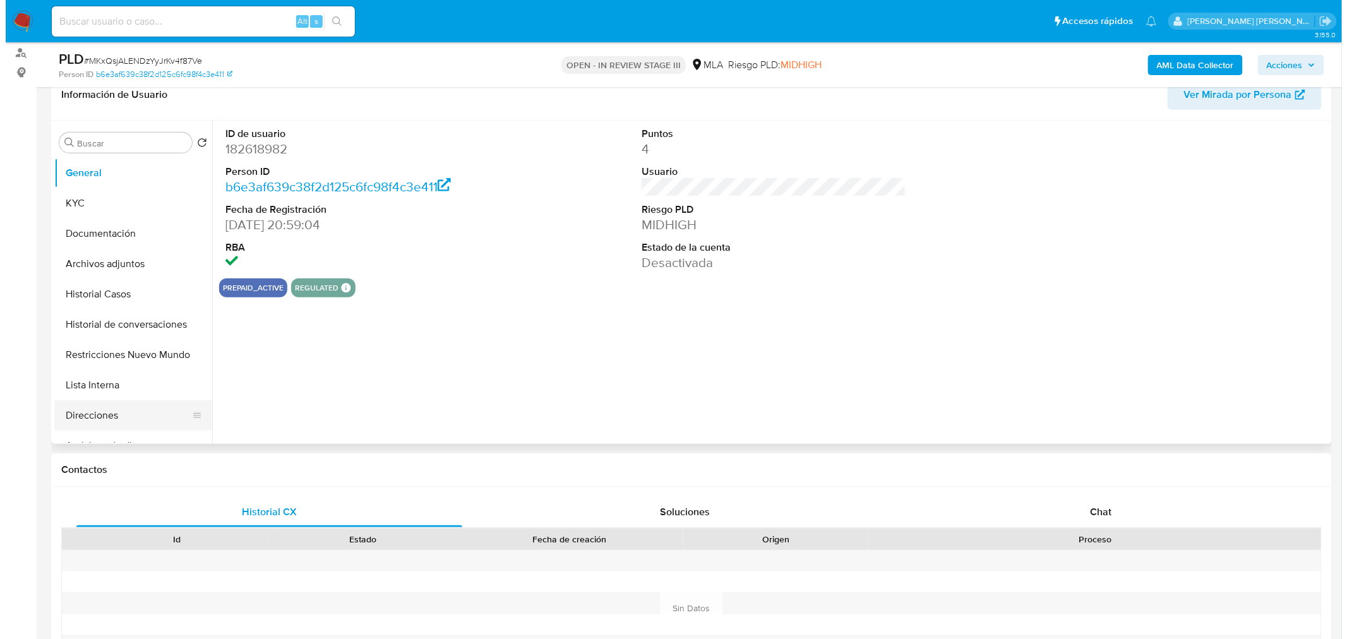
scroll to position [210, 0]
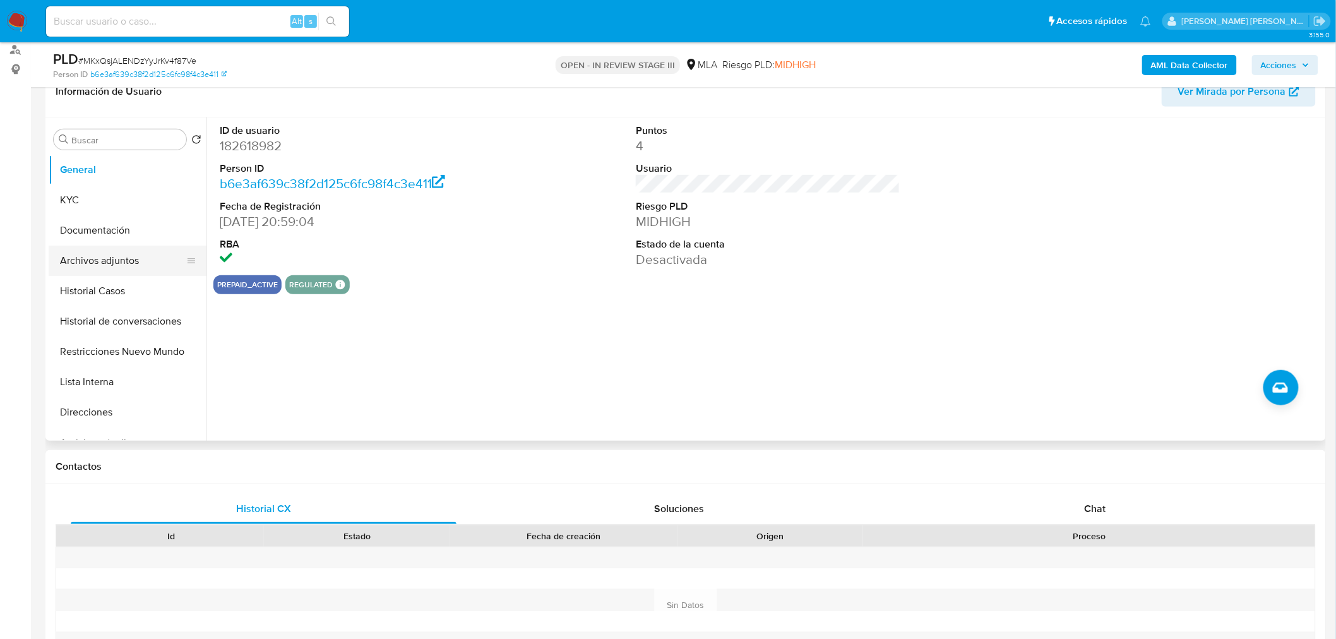
click at [115, 258] on button "Archivos adjuntos" at bounding box center [123, 261] width 148 height 30
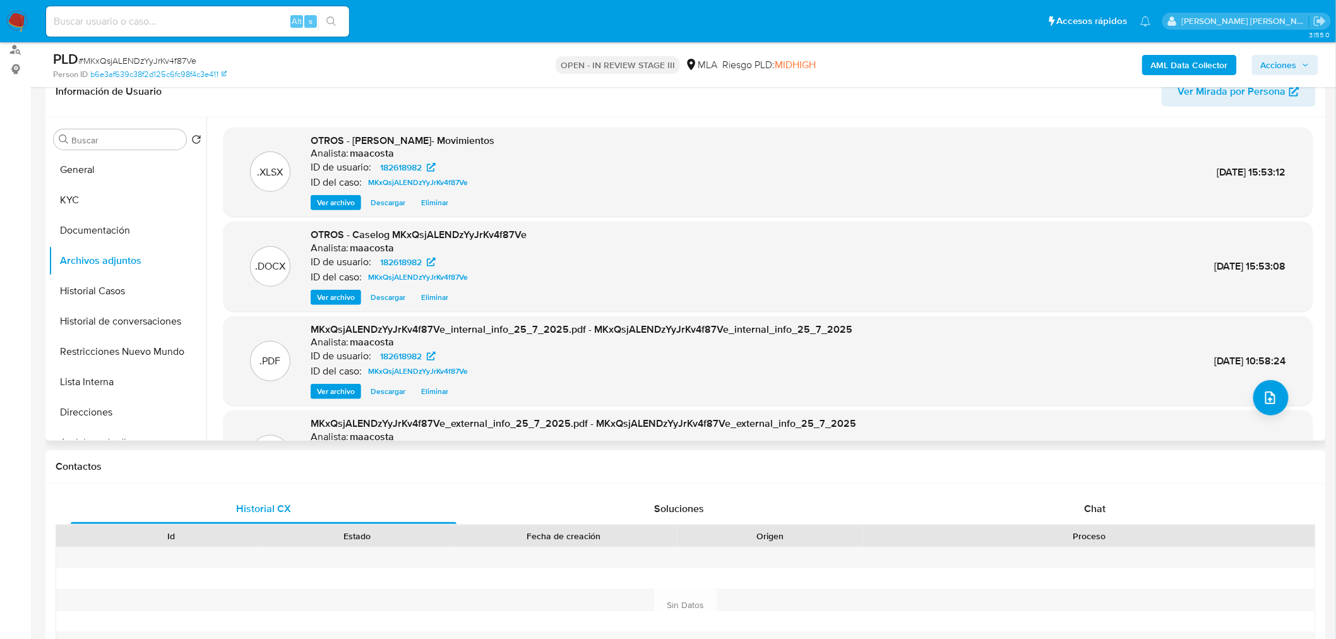
click at [620, 102] on header "Información de Usuario Ver Mirada por Persona" at bounding box center [686, 91] width 1260 height 30
click at [1263, 394] on icon "upload-file" at bounding box center [1270, 397] width 15 height 15
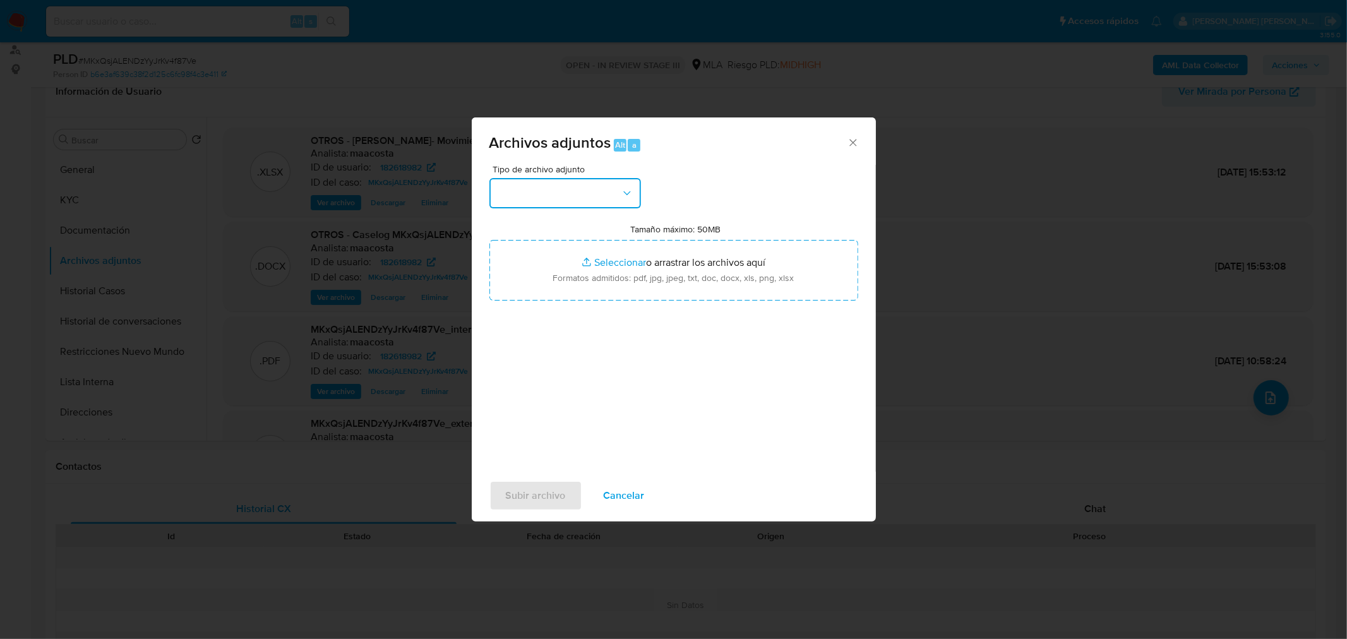
click at [604, 185] on button "button" at bounding box center [565, 193] width 152 height 30
click at [596, 225] on div "IDENTIFICACIÓN" at bounding box center [560, 227] width 129 height 30
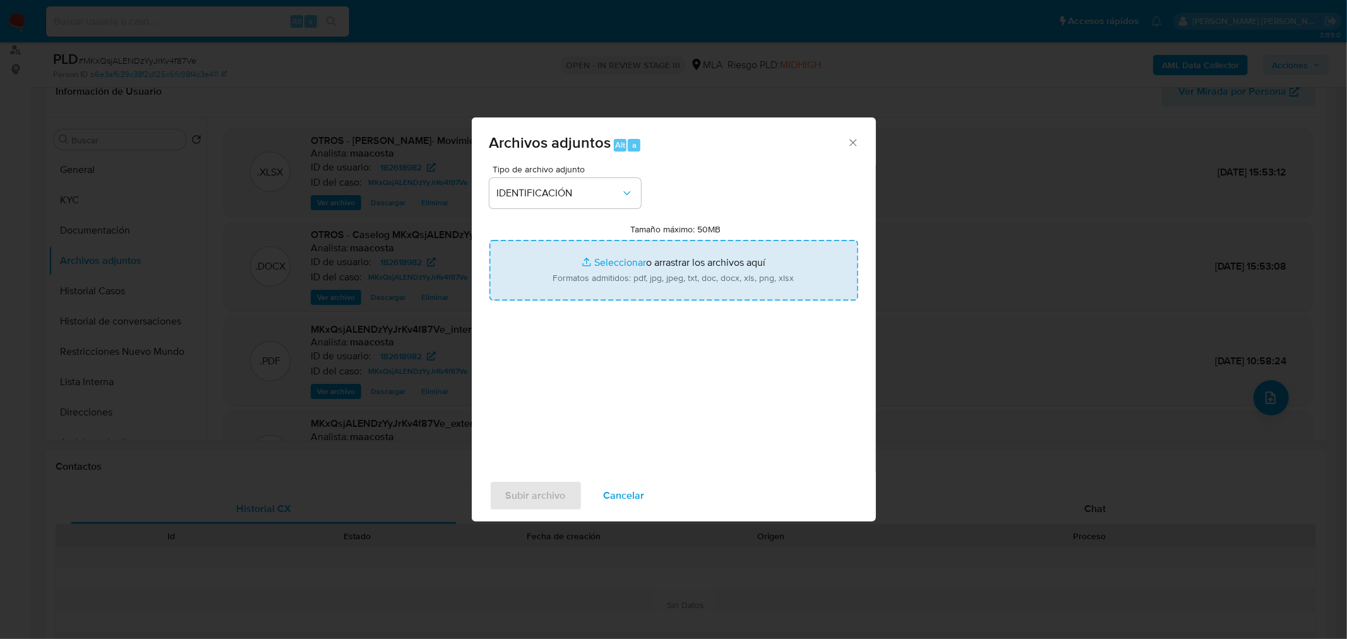
click at [665, 274] on input "Tamaño máximo: 50MB Seleccionar archivos" at bounding box center [673, 270] width 369 height 61
type input "C:\fakepath\Caselog MKxQsjALENDzYyJrKv4f87Ve VII.docx"
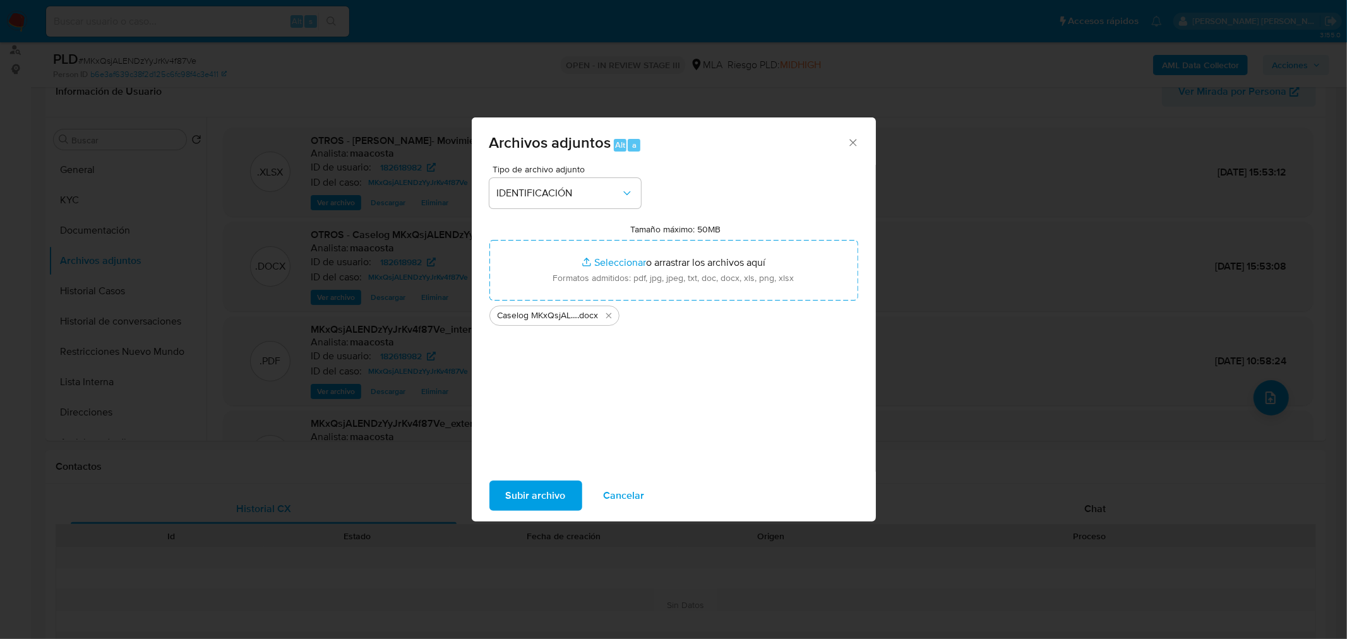
click at [570, 487] on button "Subir archivo" at bounding box center [535, 496] width 93 height 30
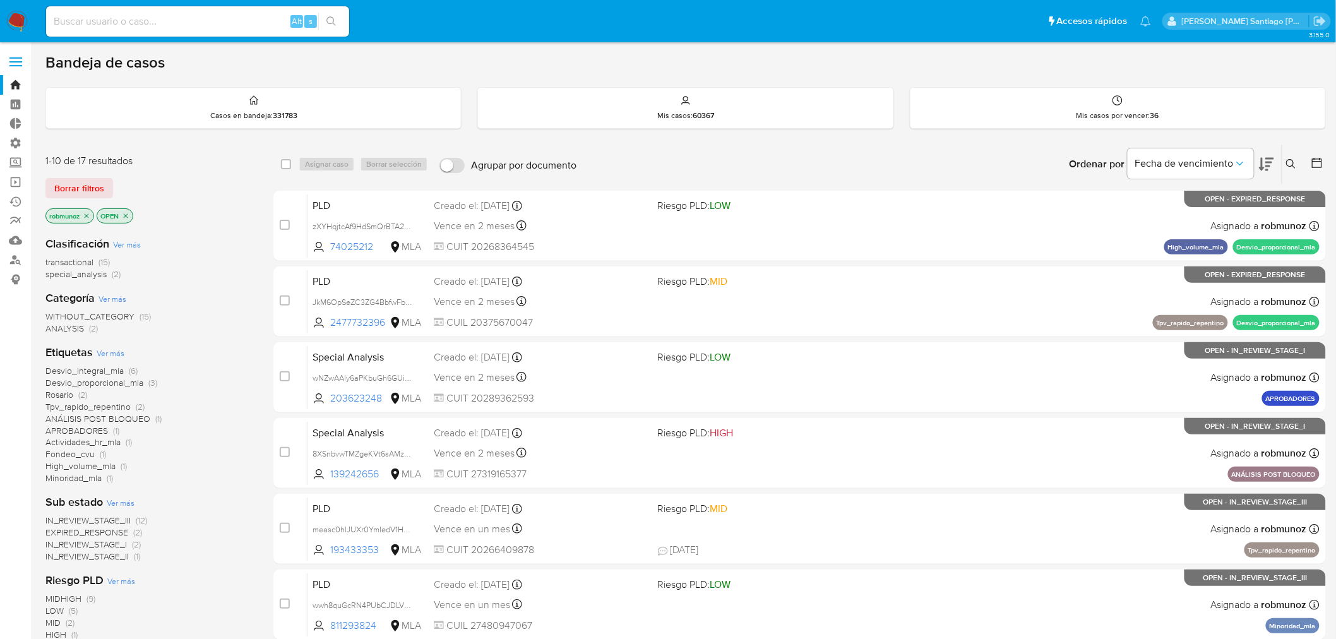
click at [1286, 160] on icon at bounding box center [1291, 164] width 10 height 10
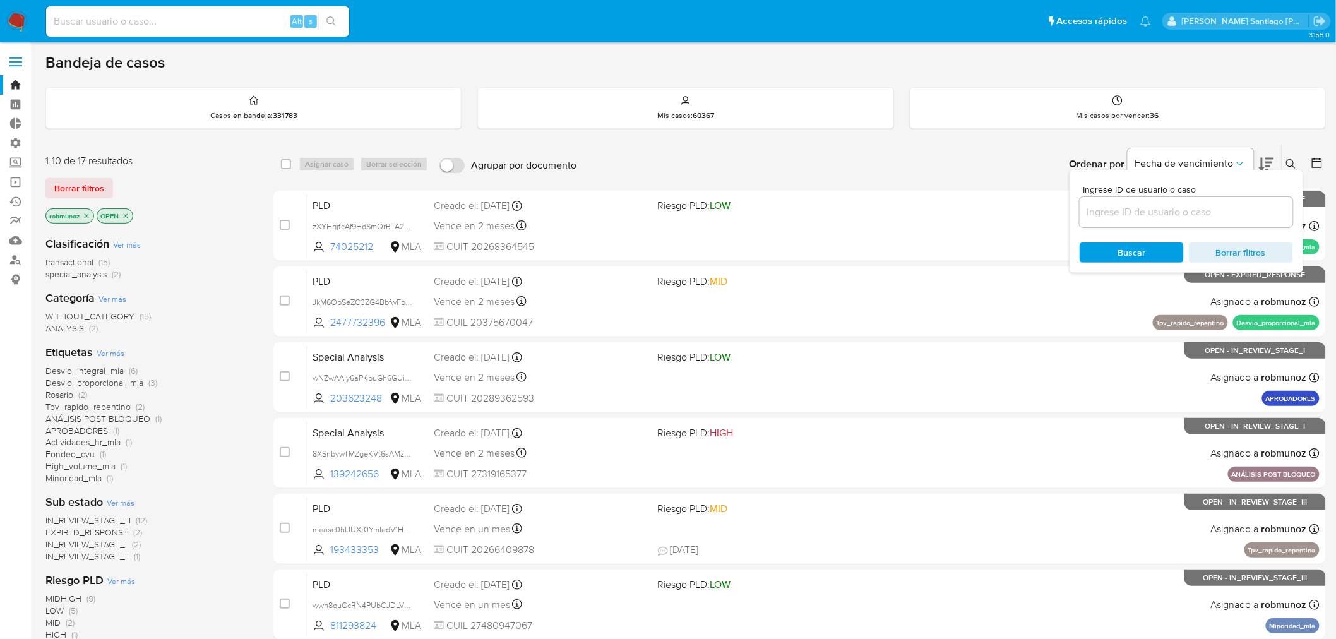
click at [1154, 204] on input at bounding box center [1186, 212] width 213 height 16
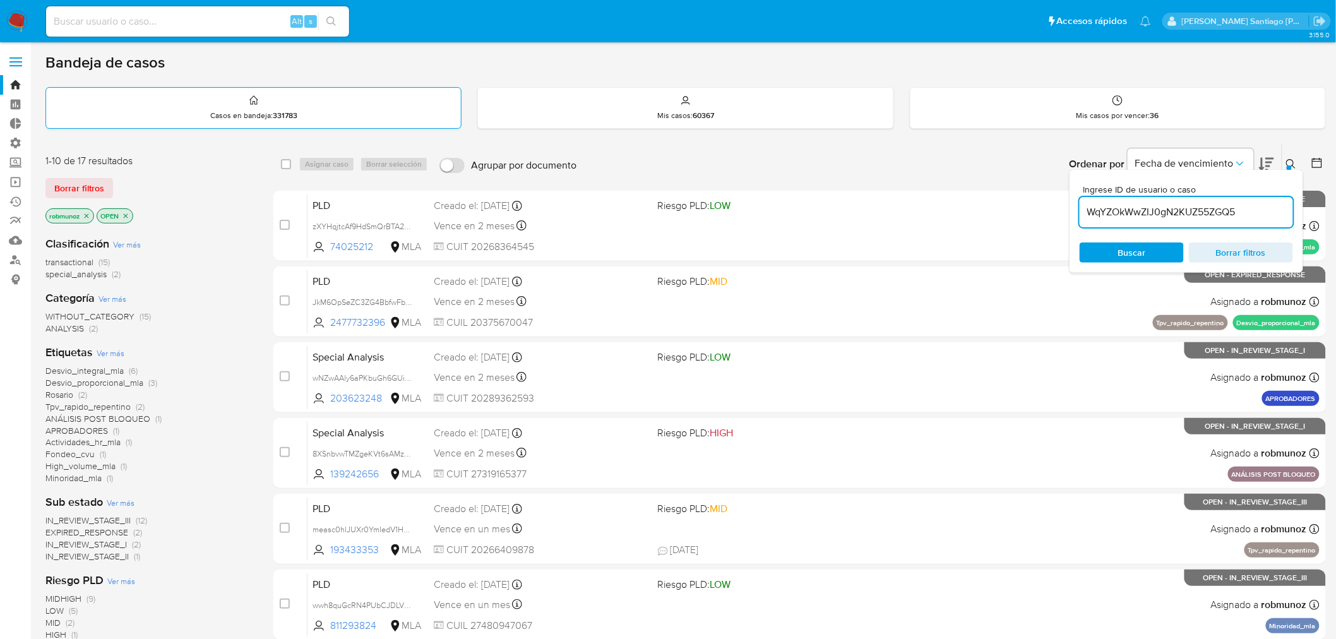
type input "WqYZOkWwZIJ0gN2KUZ55ZGQ5"
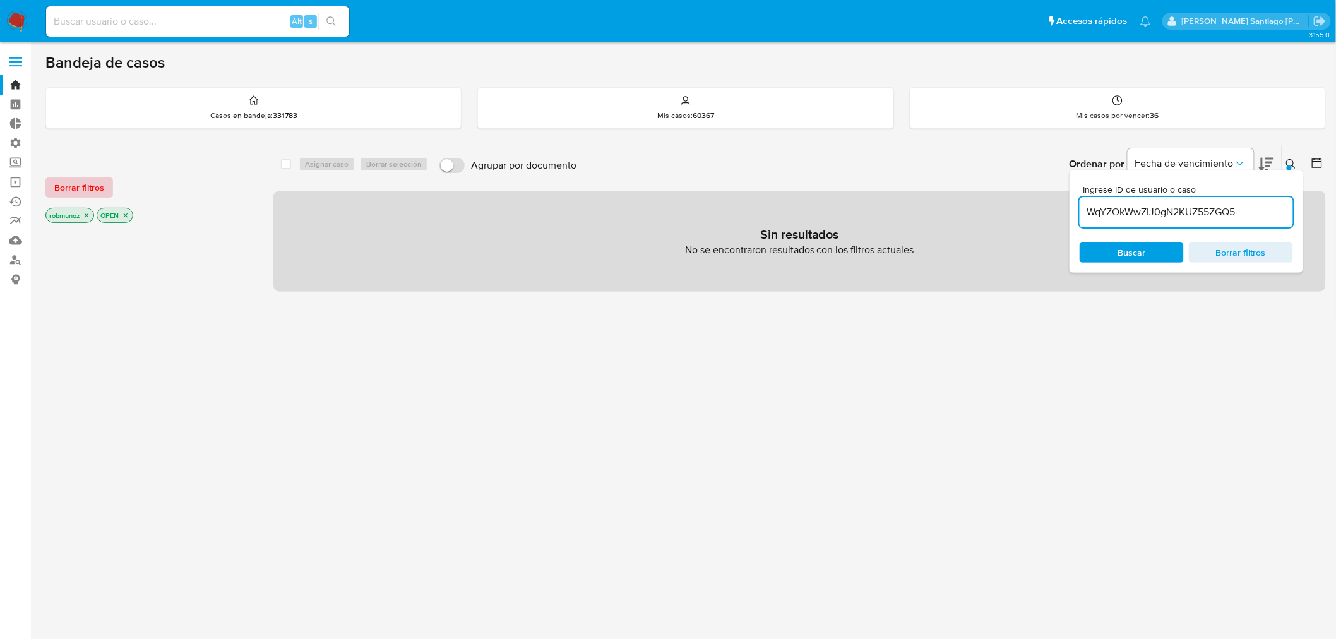
click at [64, 193] on span "Borrar filtros" at bounding box center [79, 188] width 50 height 18
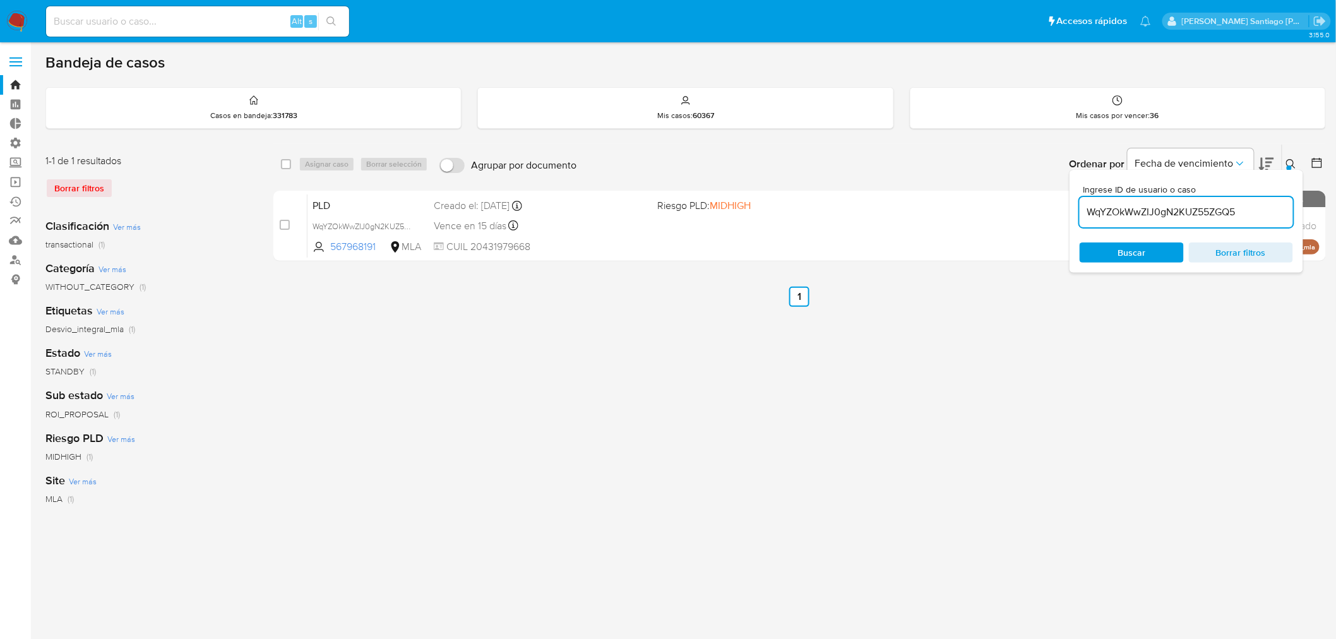
click at [1291, 165] on button at bounding box center [1293, 164] width 21 height 15
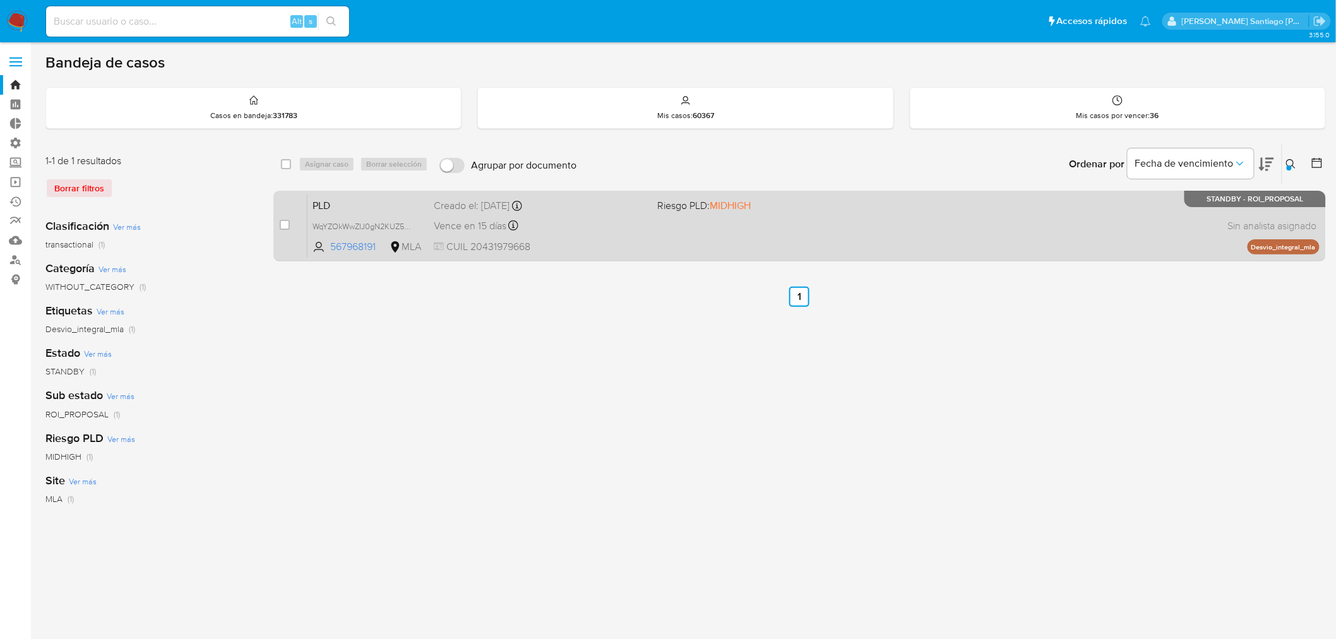
click at [278, 225] on div "case-item-checkbox No es posible asignar el caso PLD WqYZOkWwZIJ0gN2KUZ55ZGQ5 5…" at bounding box center [799, 226] width 1053 height 71
click at [287, 226] on input "checkbox" at bounding box center [285, 225] width 10 height 10
checkbox input "true"
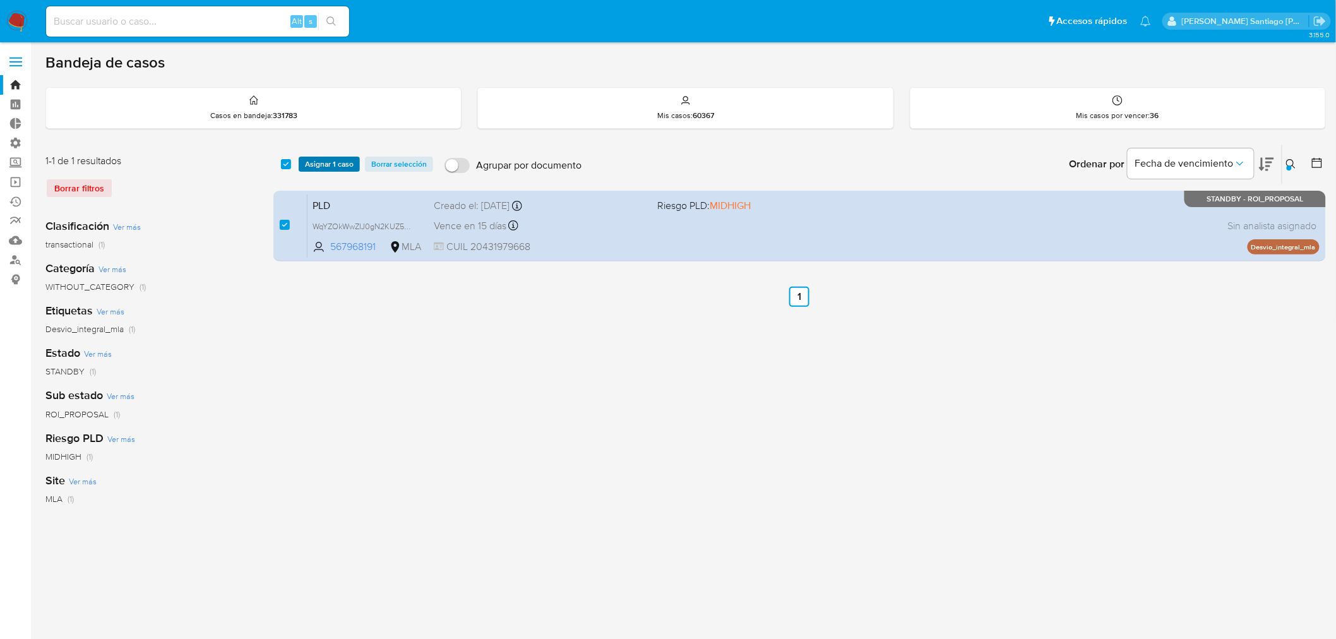
click at [332, 162] on span "Asignar 1 caso" at bounding box center [329, 164] width 49 height 13
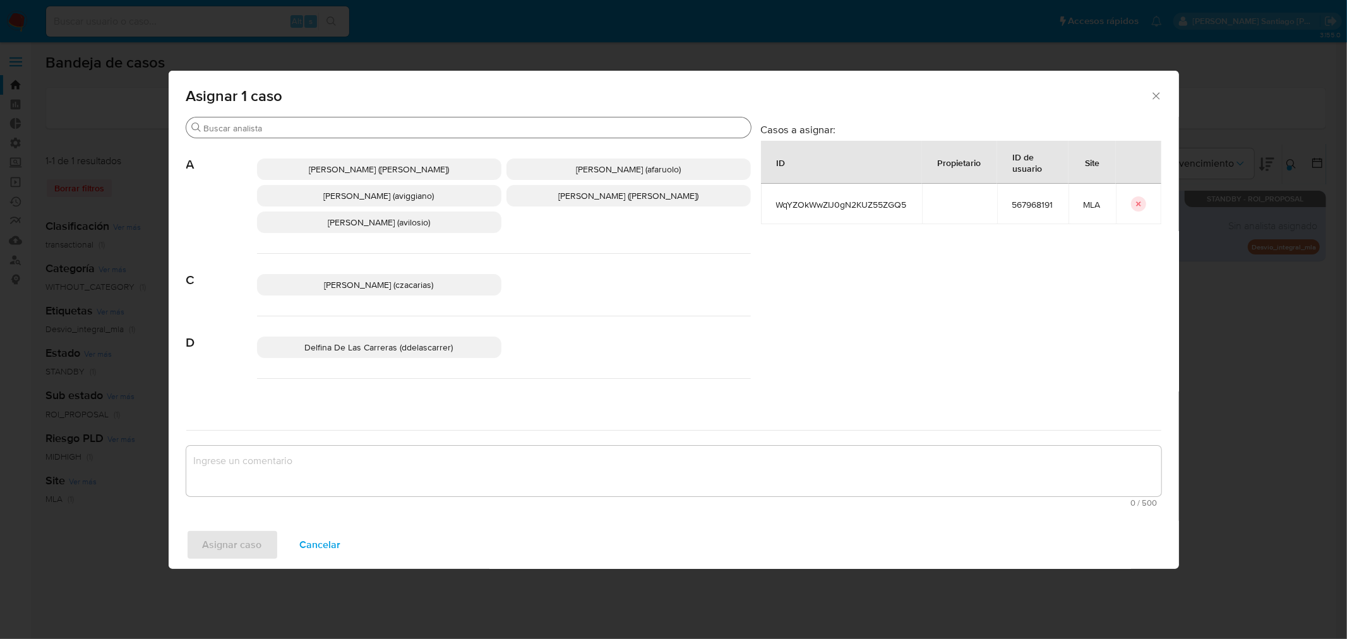
click at [306, 120] on div "Buscar" at bounding box center [468, 127] width 565 height 20
click at [317, 131] on input "Buscar" at bounding box center [475, 128] width 542 height 11
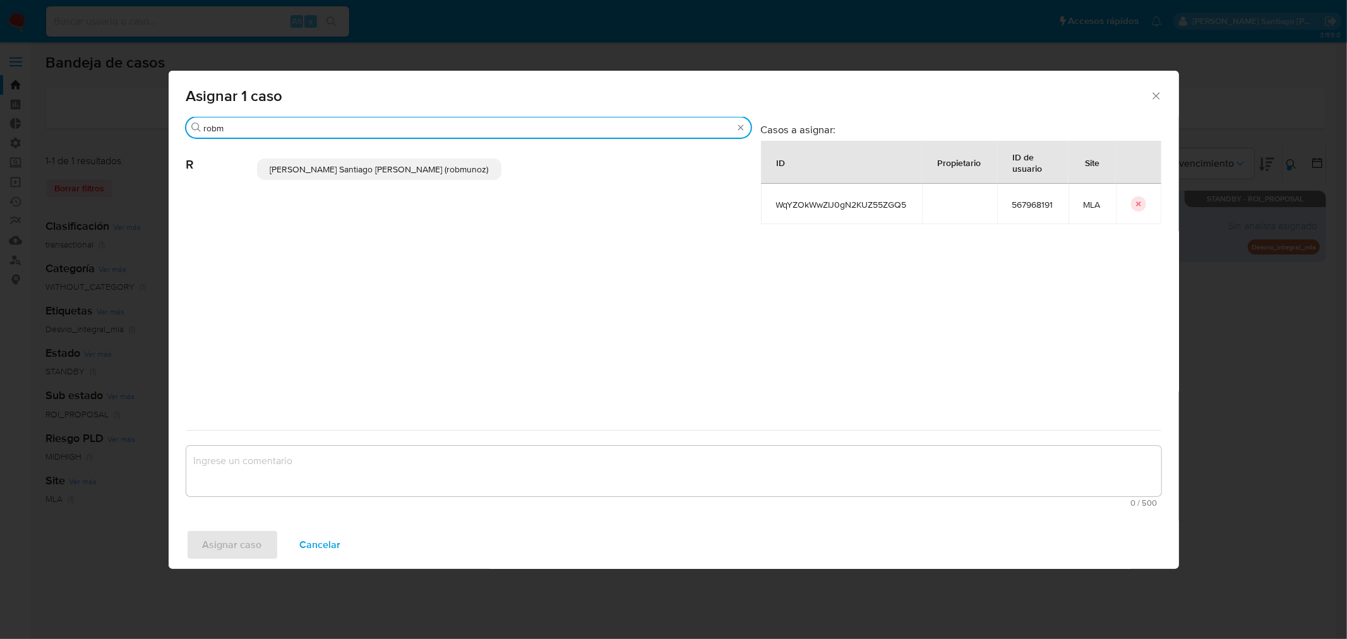
type input "robm"
click at [323, 167] on span "Roberto Santiago Munoz (robmunoz)" at bounding box center [379, 169] width 218 height 13
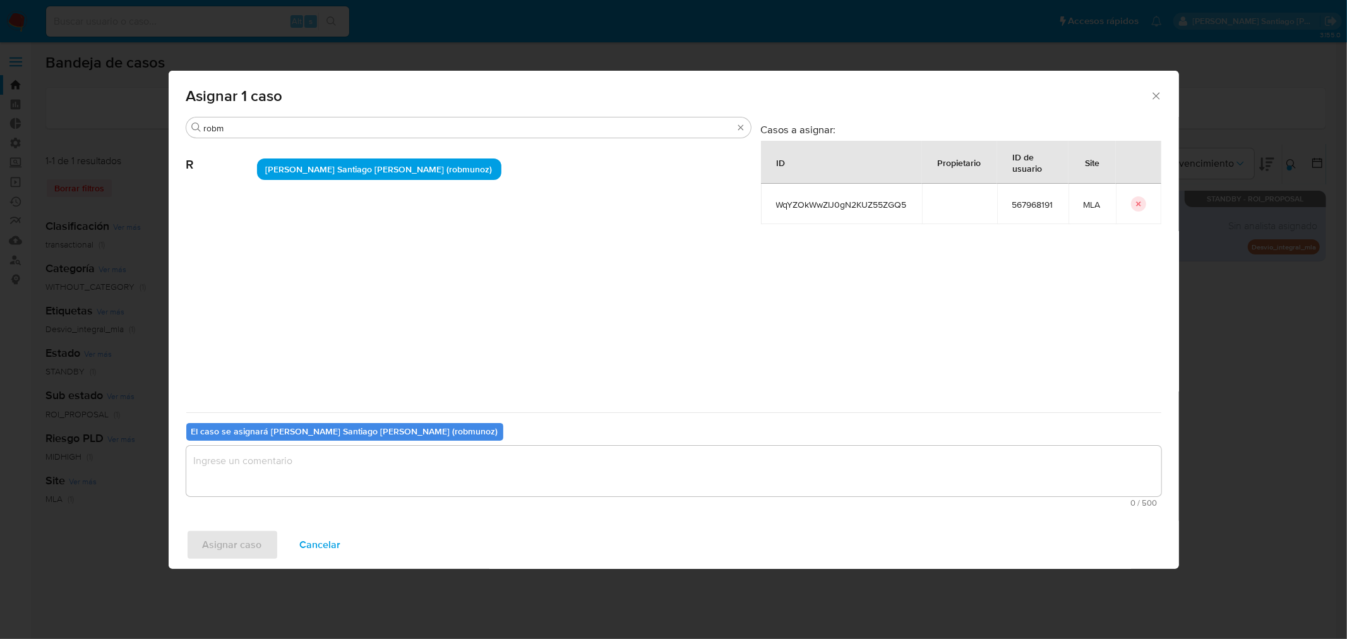
click at [400, 484] on textarea "assign-modal" at bounding box center [673, 471] width 975 height 51
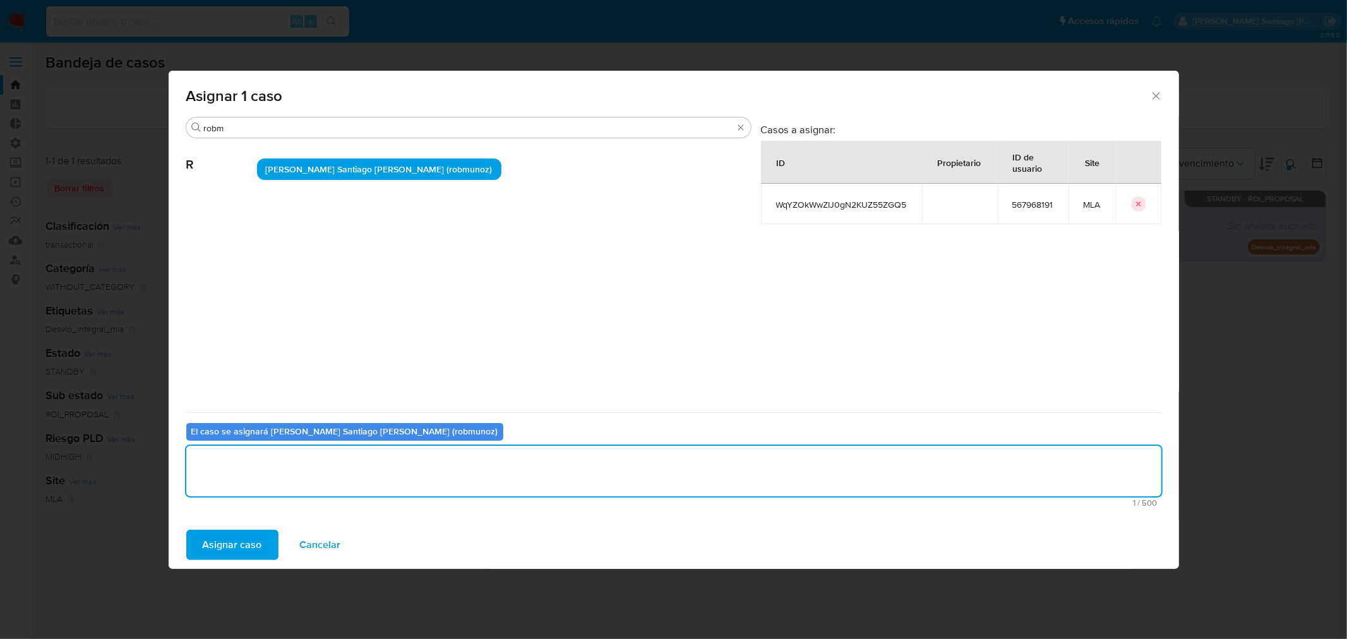
click at [249, 543] on span "Asignar caso" at bounding box center [232, 545] width 59 height 28
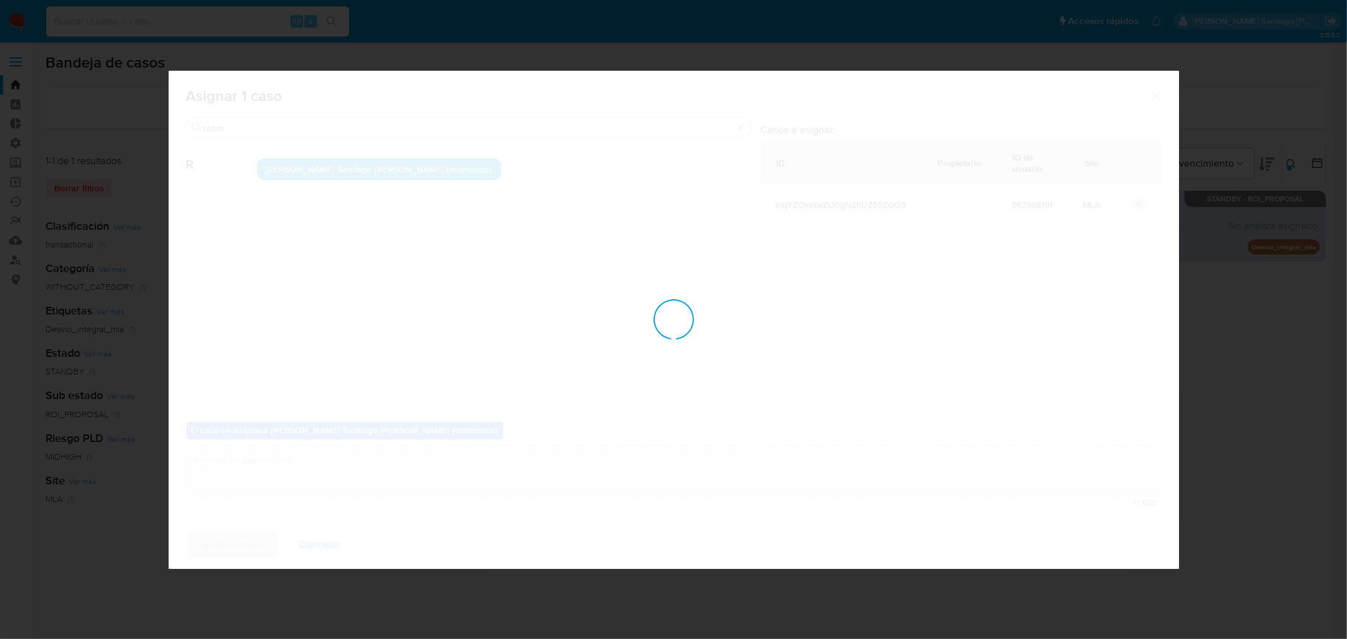
checkbox input "false"
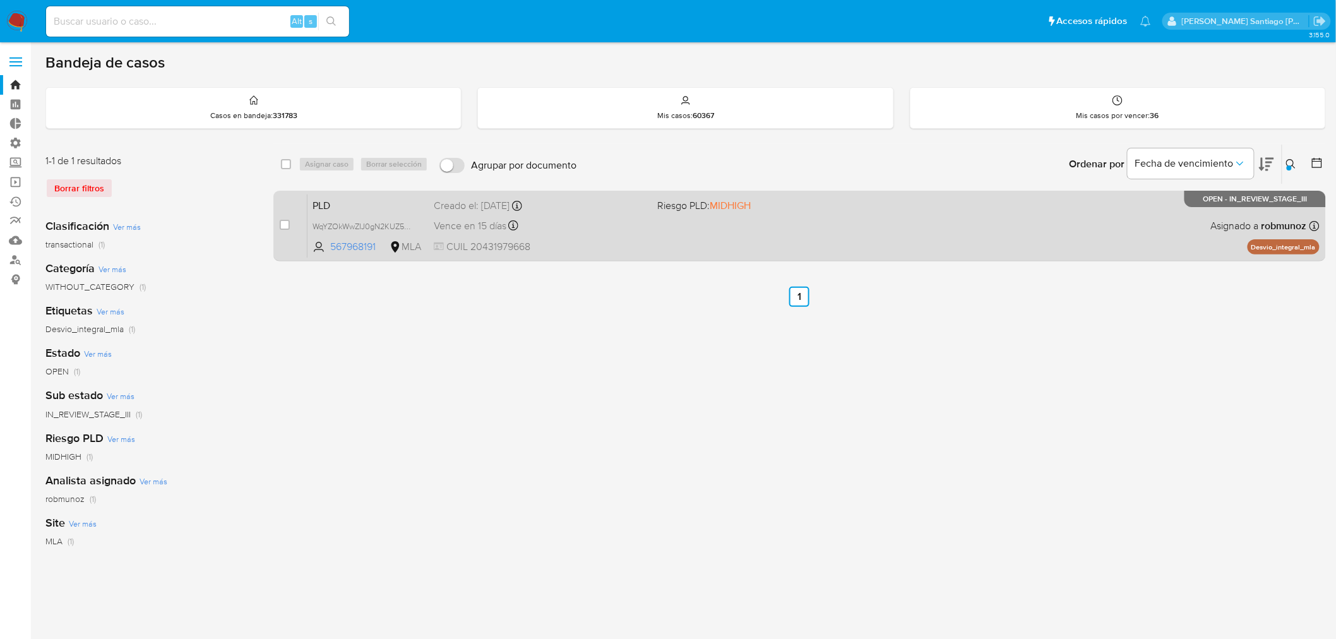
click at [1022, 225] on div "PLD WqYZOkWwZIJ0gN2KUZ55ZGQ5 567968191 MLA Riesgo PLD: MIDHIGH Creado el: 12/06…" at bounding box center [814, 226] width 1012 height 64
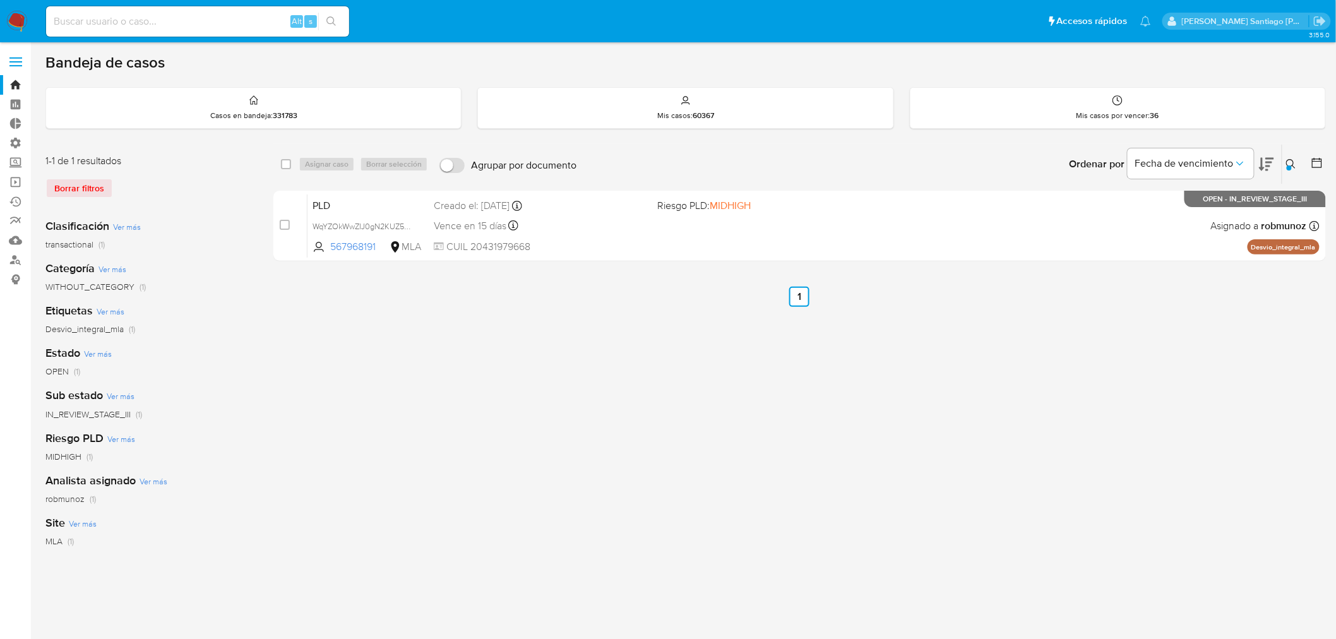
click at [1300, 158] on button at bounding box center [1293, 164] width 21 height 15
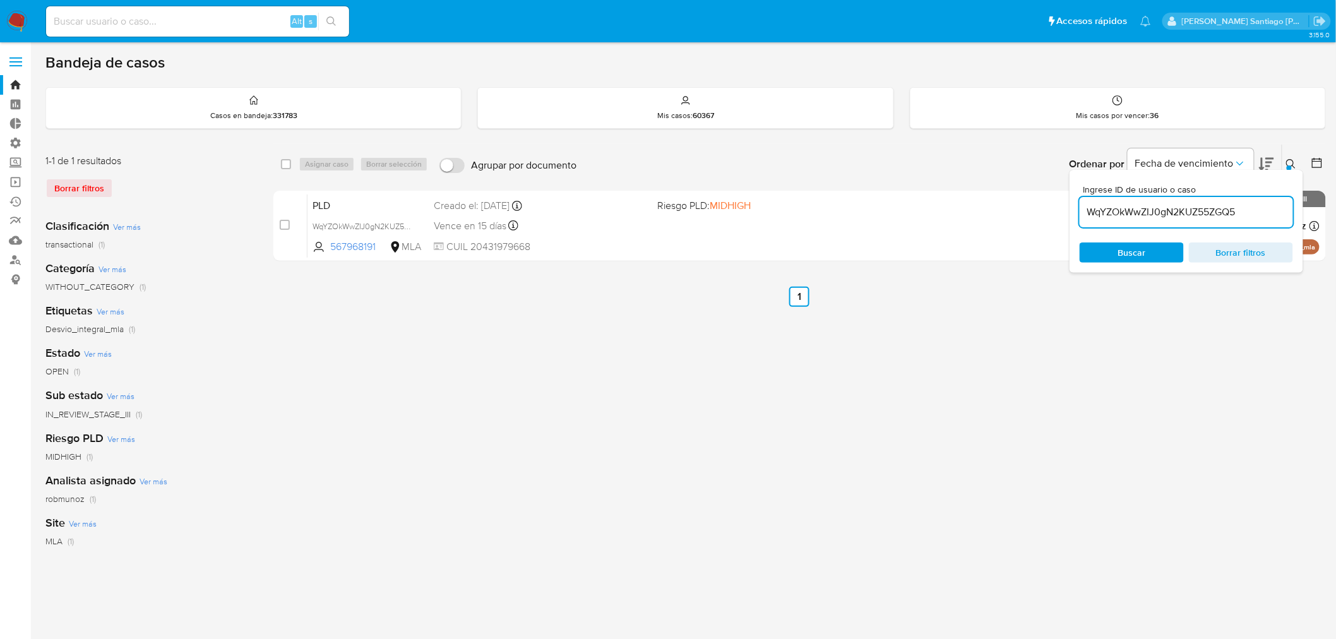
click at [1240, 212] on input "WqYZOkWwZIJ0gN2KUZ55ZGQ5" at bounding box center [1186, 212] width 213 height 16
click at [1240, 211] on input "WqYZOkWwZIJ0gN2KUZ55ZGQ5" at bounding box center [1186, 212] width 213 height 16
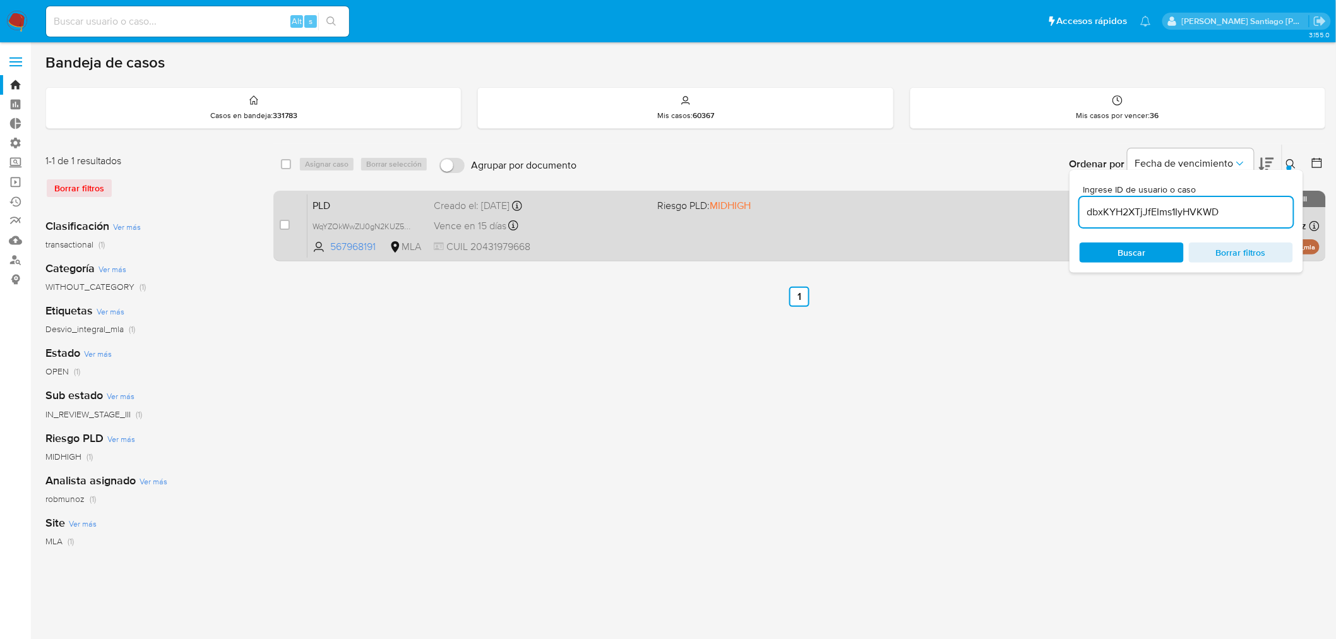
type input "dbxKYH2XTjJfEIms1IyHVKWD"
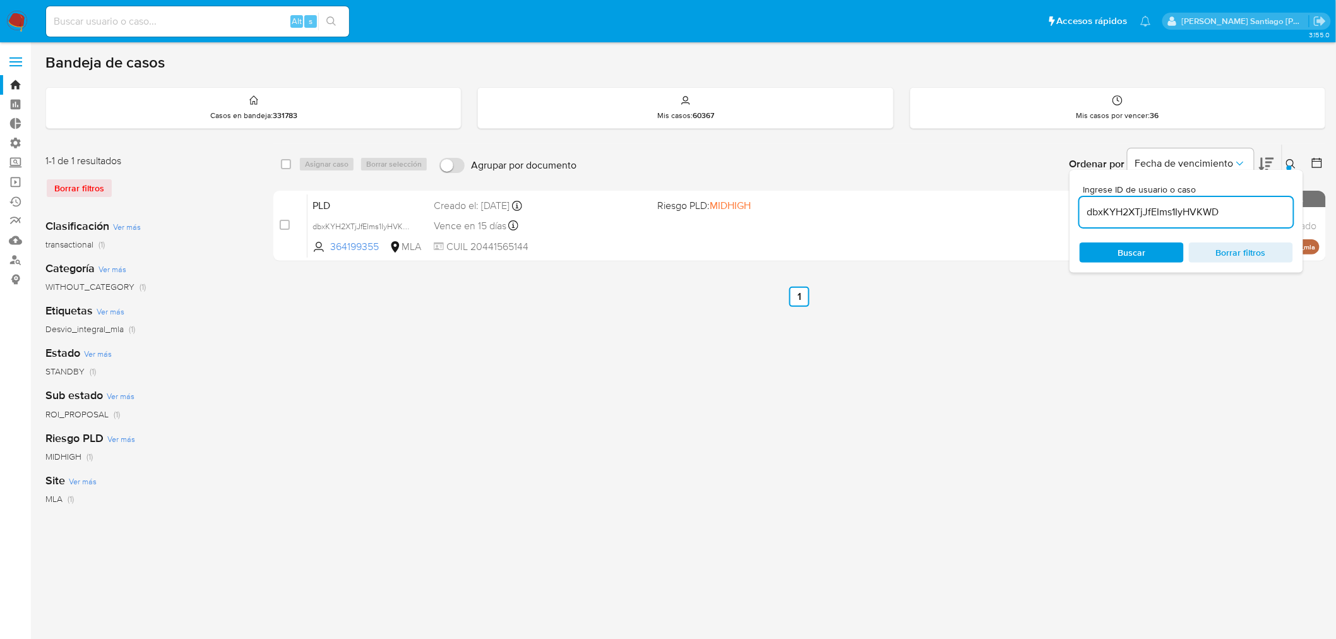
click at [1290, 160] on icon at bounding box center [1291, 164] width 10 height 10
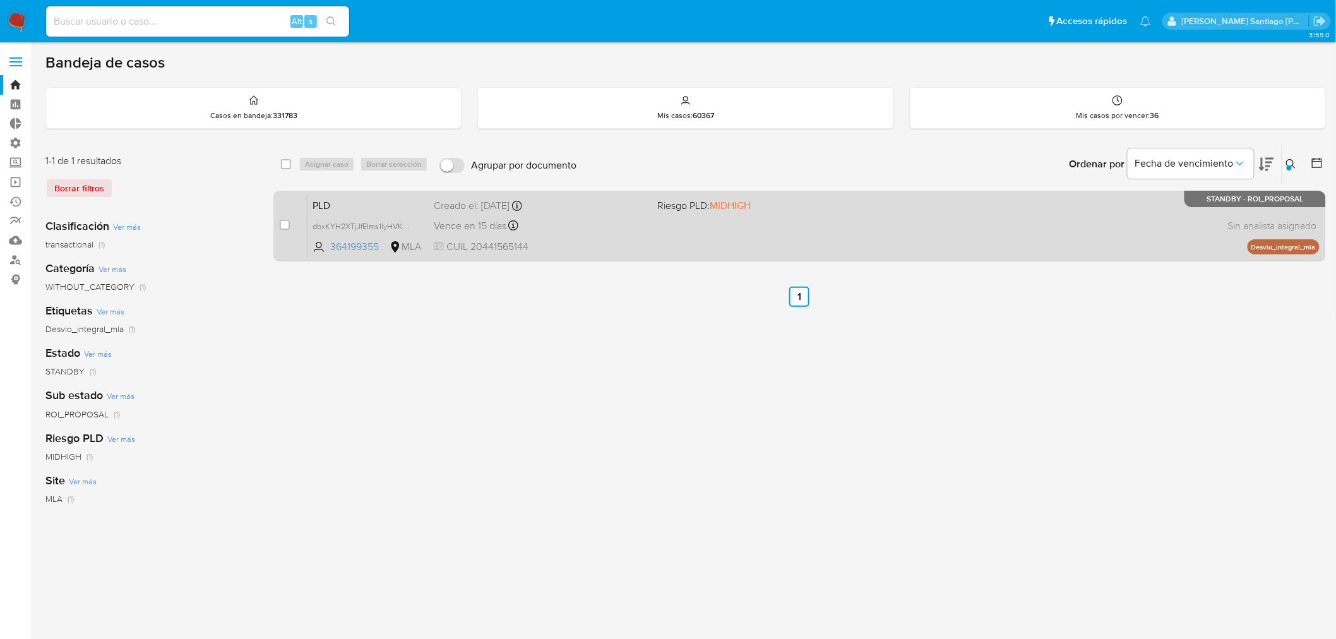
drag, startPoint x: 285, startPoint y: 225, endPoint x: 284, endPoint y: 218, distance: 7.6
click at [283, 225] on input "checkbox" at bounding box center [285, 225] width 10 height 10
checkbox input "true"
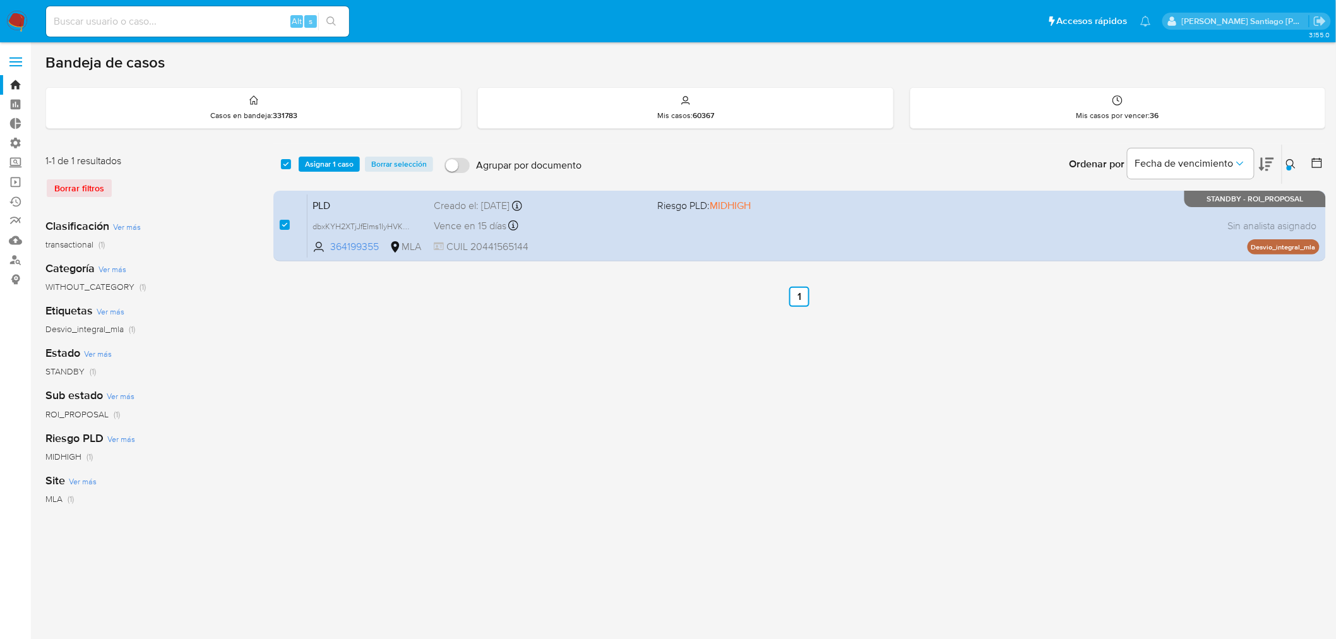
click at [328, 153] on div "select-all-cases-checkbox Asignar 1 caso Borrar selección Agrupar por documento…" at bounding box center [799, 164] width 1053 height 39
click at [338, 162] on span "Asignar 1 caso" at bounding box center [329, 164] width 49 height 13
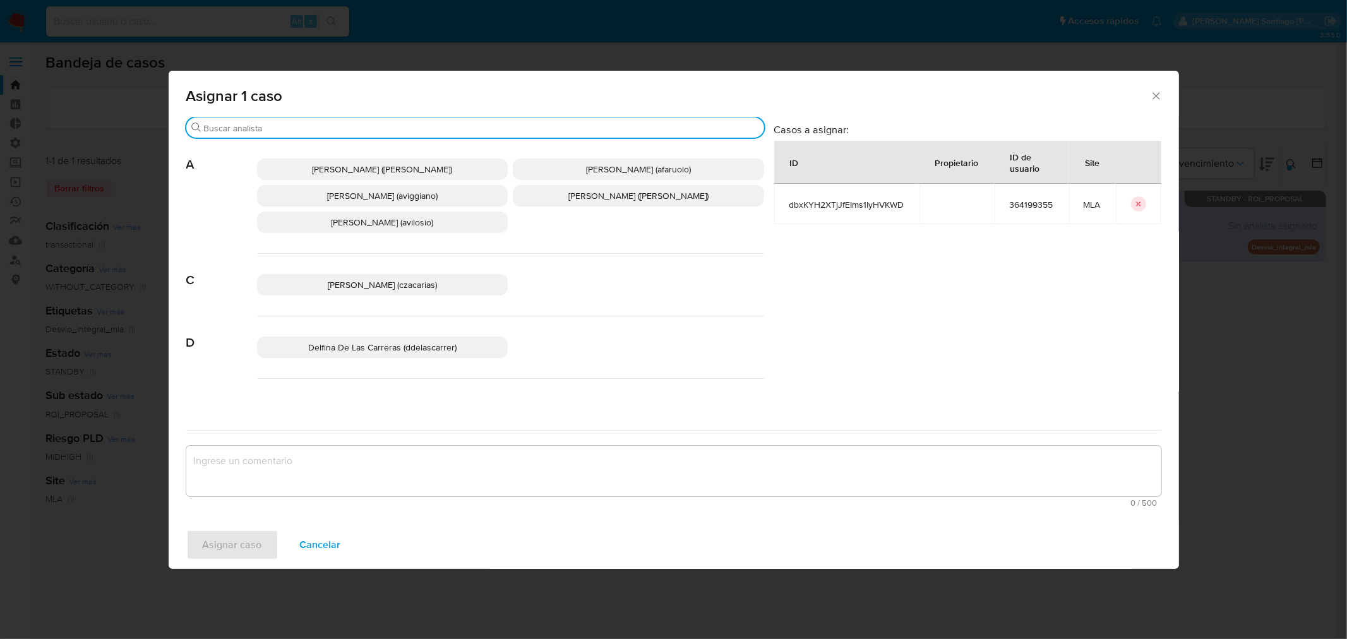
click at [345, 124] on input "Buscar" at bounding box center [481, 128] width 555 height 11
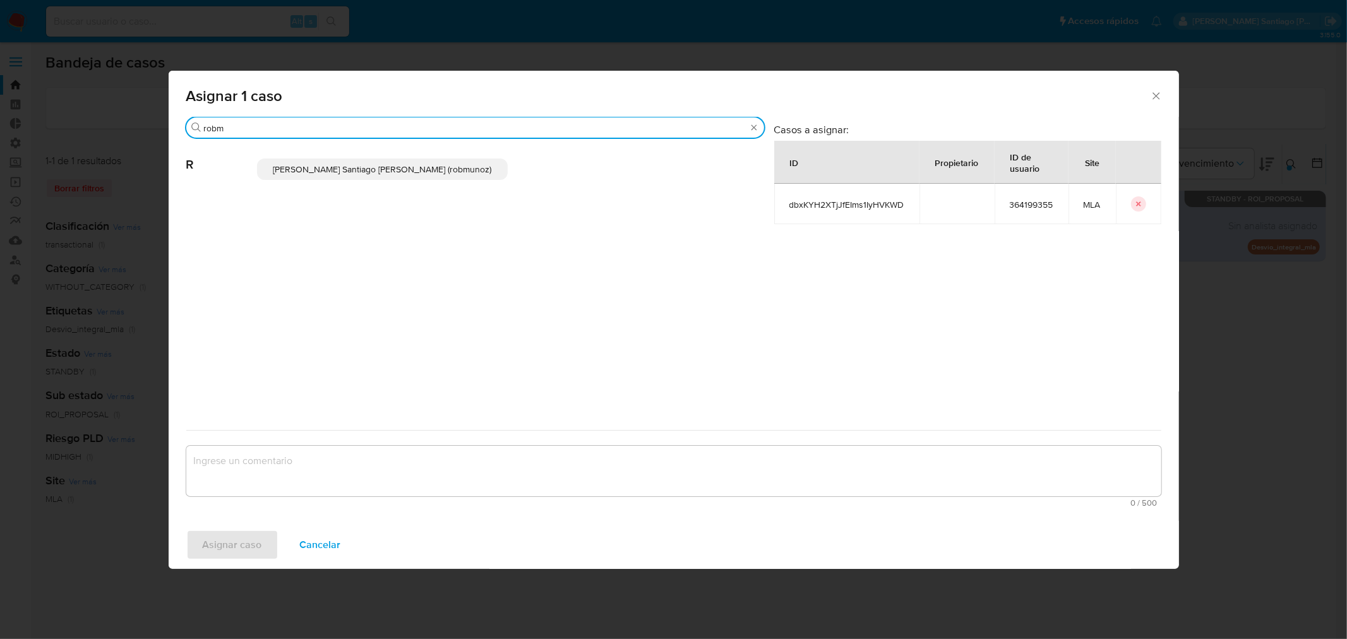
type input "robm"
click at [354, 172] on span "Roberto Santiago Munoz (robmunoz)" at bounding box center [382, 169] width 218 height 13
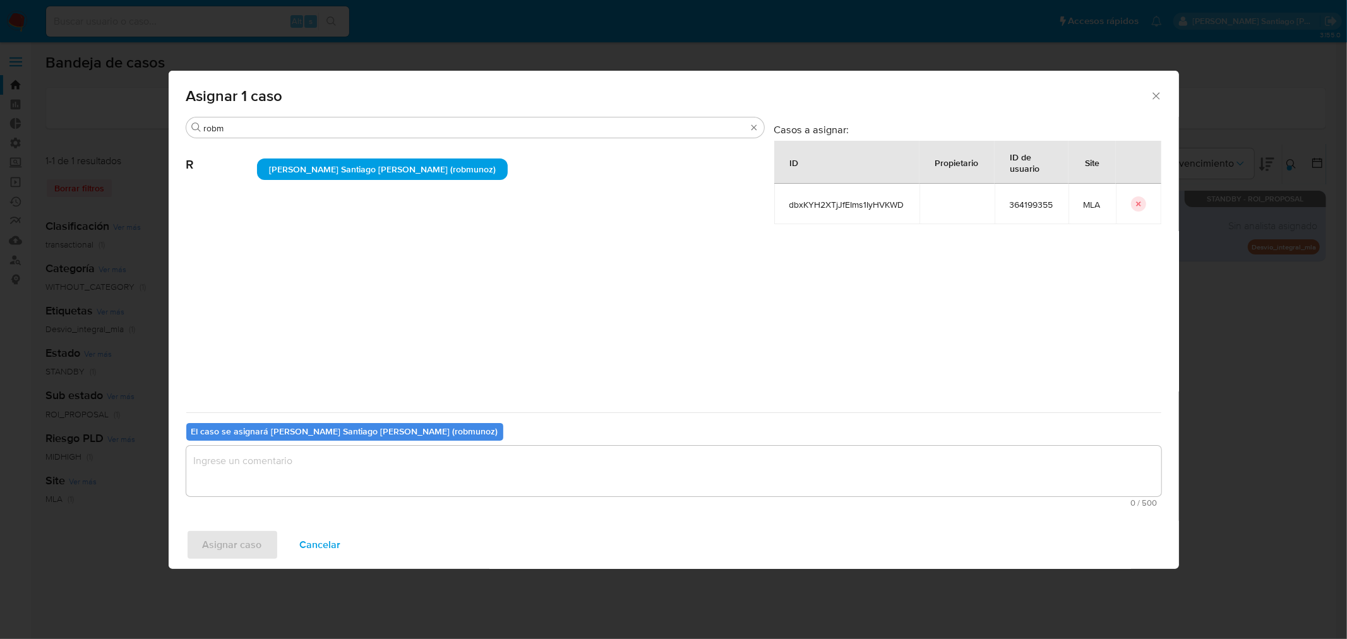
click at [379, 475] on textarea "assign-modal" at bounding box center [673, 471] width 975 height 51
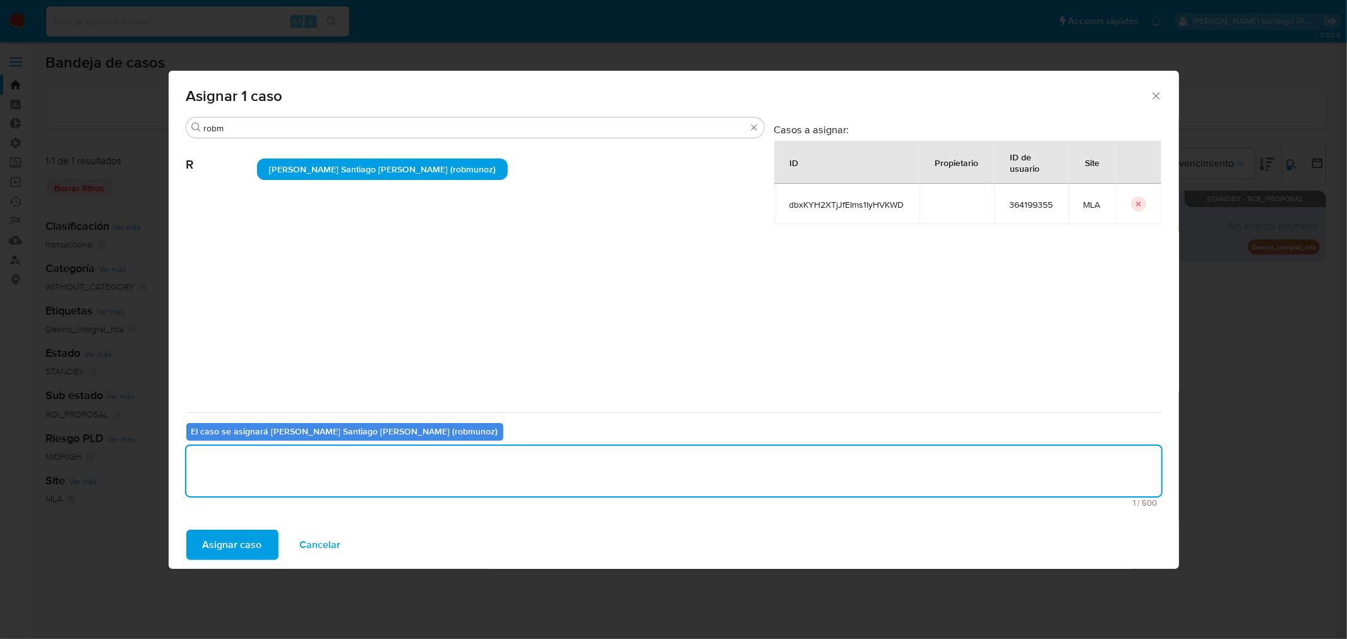
click at [270, 547] on button "Asignar caso" at bounding box center [232, 545] width 92 height 30
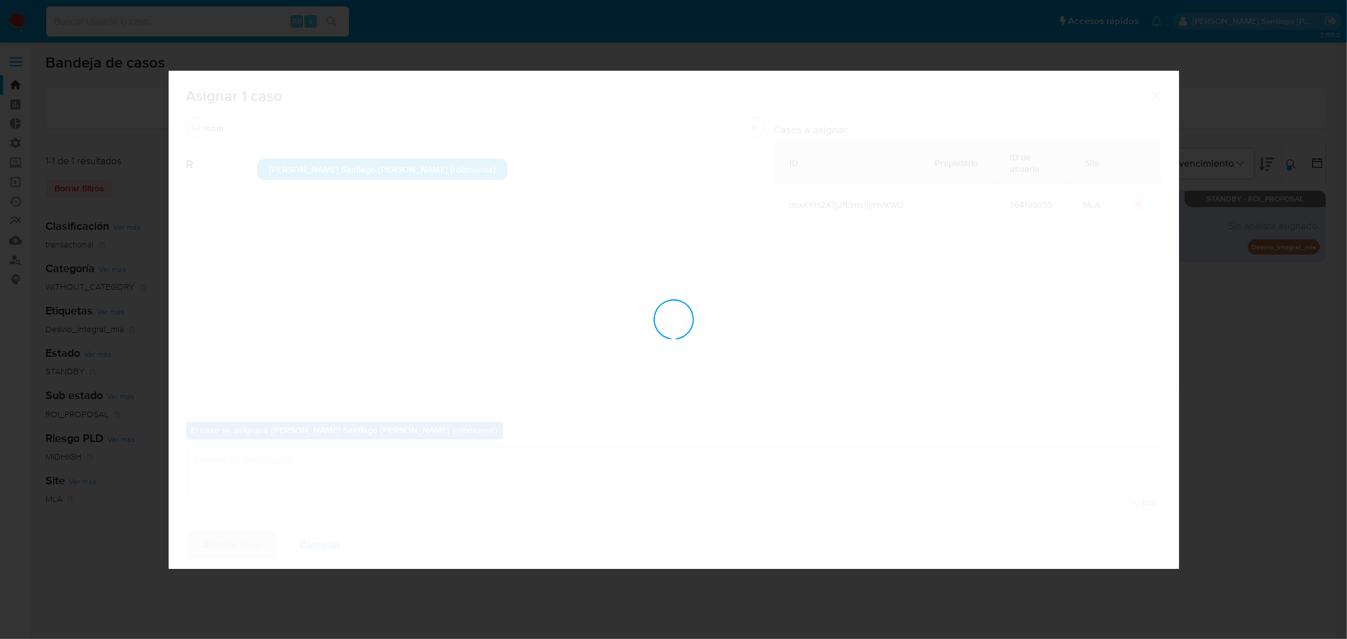
checkbox input "false"
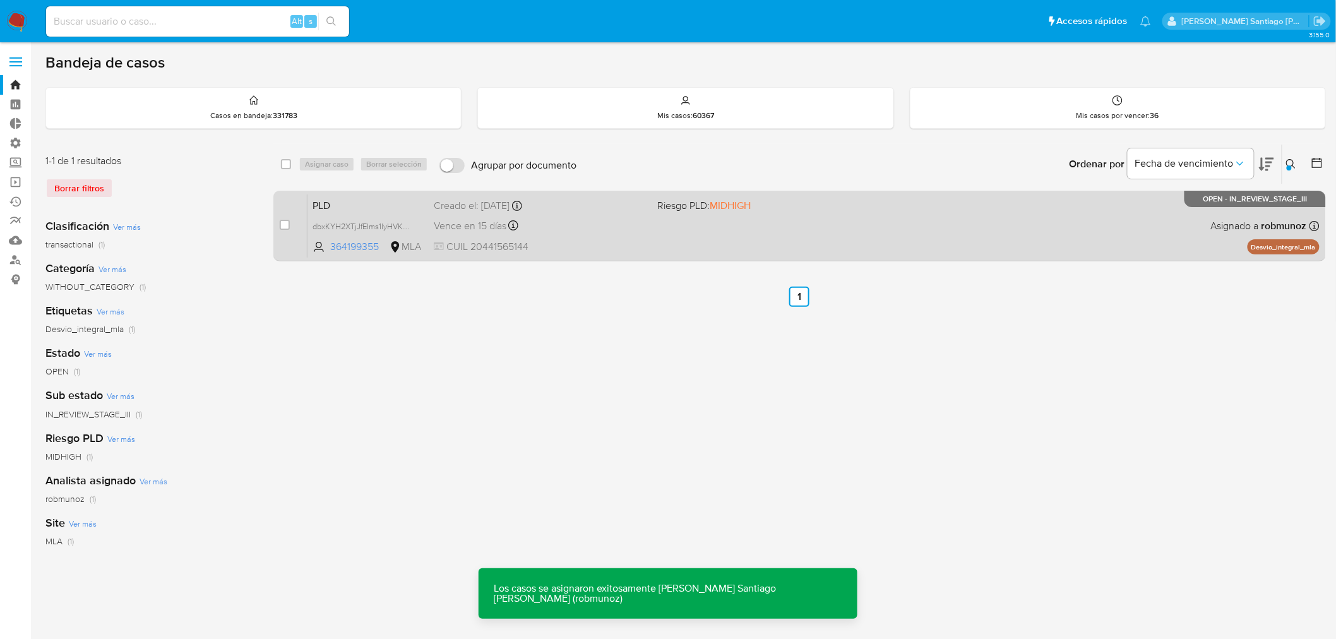
click at [803, 223] on div "PLD dbxKYH2XTjJfEIms1IyHVKWD 364199355 MLA Riesgo PLD: MIDHIGH Creado el: 12/06…" at bounding box center [814, 226] width 1012 height 64
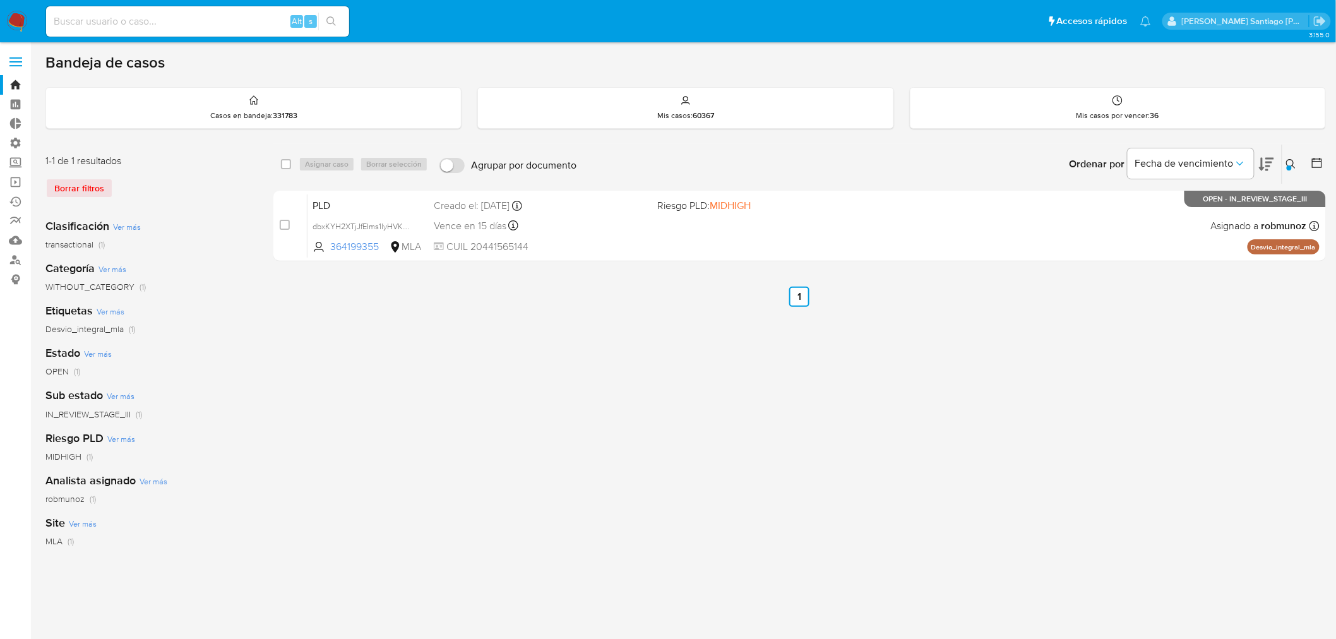
click at [242, 27] on input at bounding box center [197, 21] width 303 height 16
paste input "iq0fFdP2TIdLcZ2yJdYCgvZL"
type input "iq0fFdP2TIdLcZ2yJdYCgvZL"
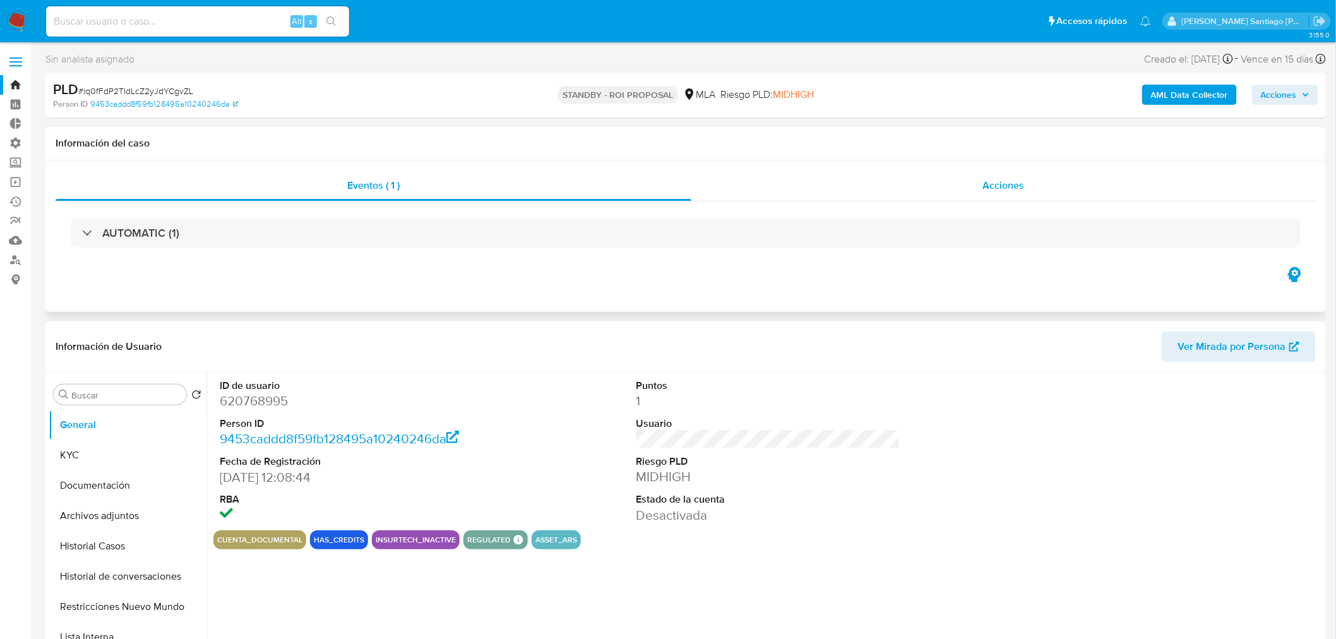
drag, startPoint x: 1023, startPoint y: 178, endPoint x: 1020, endPoint y: 184, distance: 6.5
click at [1023, 179] on span "Acciones" at bounding box center [1004, 185] width 42 height 15
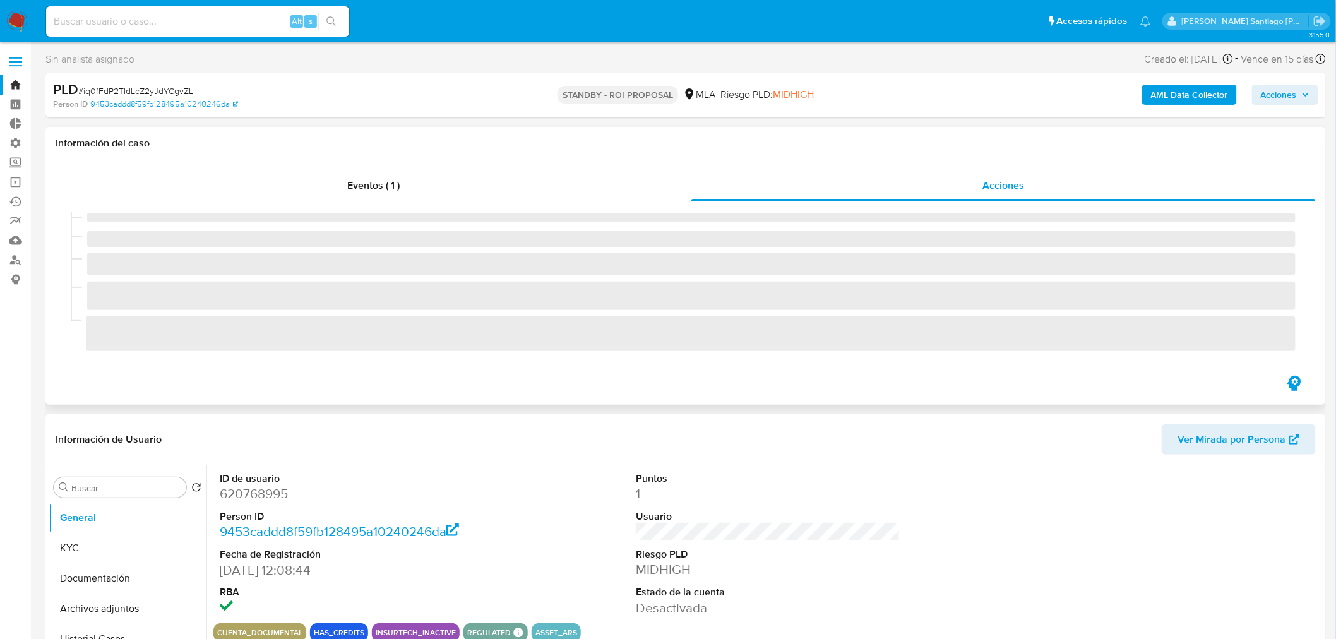
select select "10"
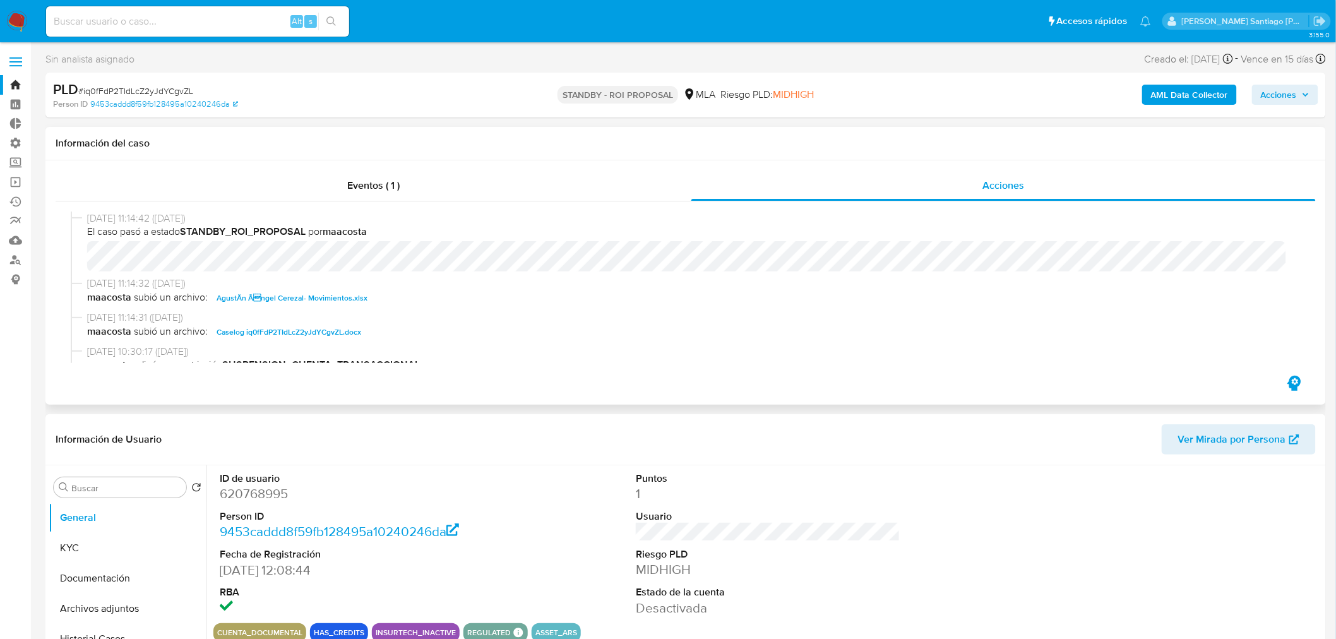
click at [335, 331] on span "Caselog iq0fFdP2TIdLcZ2yJdYCgvZL.docx" at bounding box center [289, 332] width 145 height 15
click at [8, 13] on img at bounding box center [16, 21] width 21 height 21
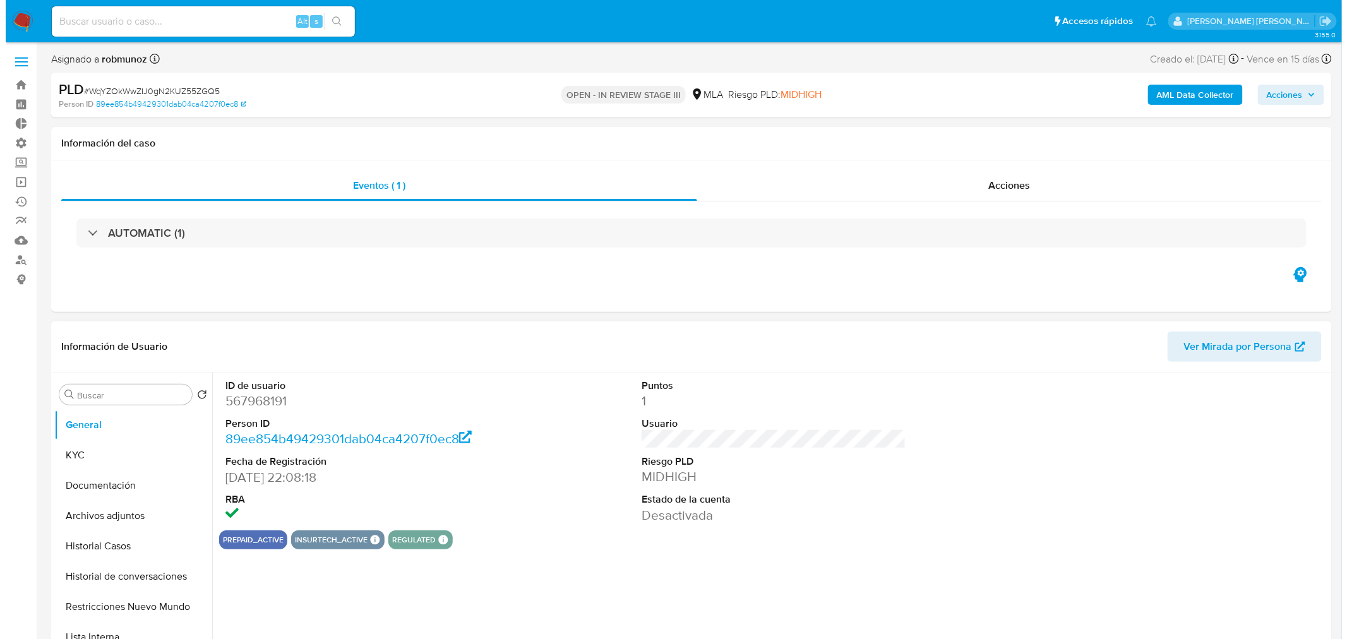
scroll to position [140, 0]
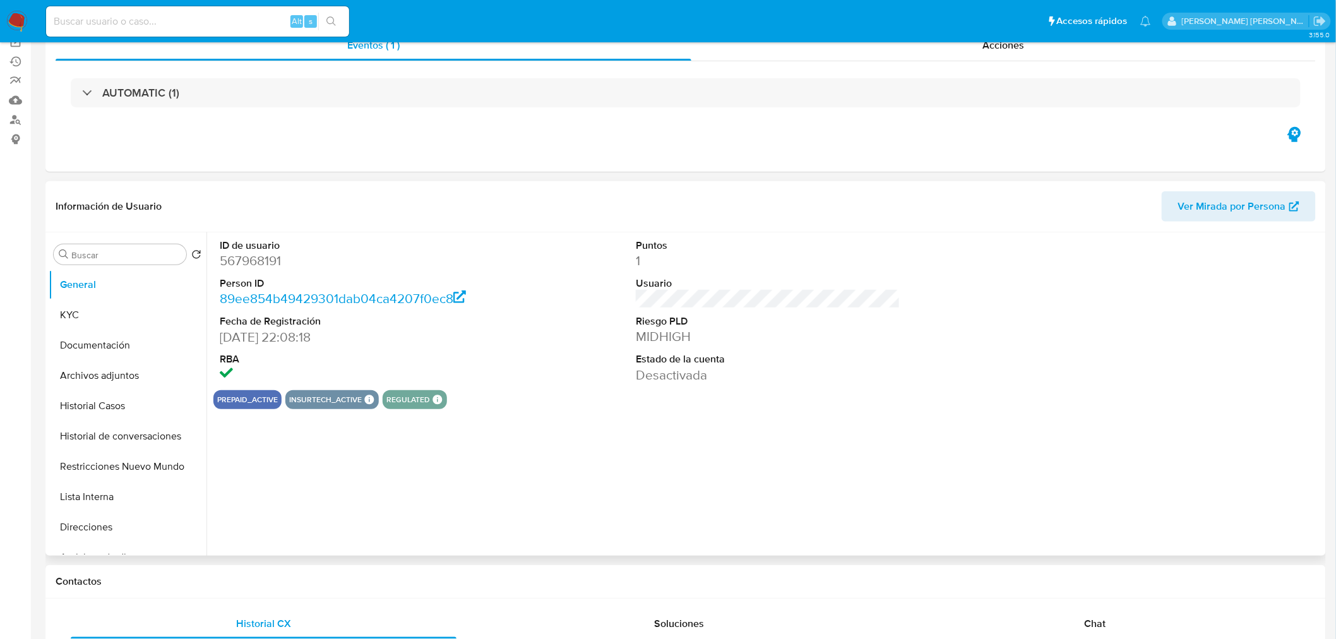
select select "10"
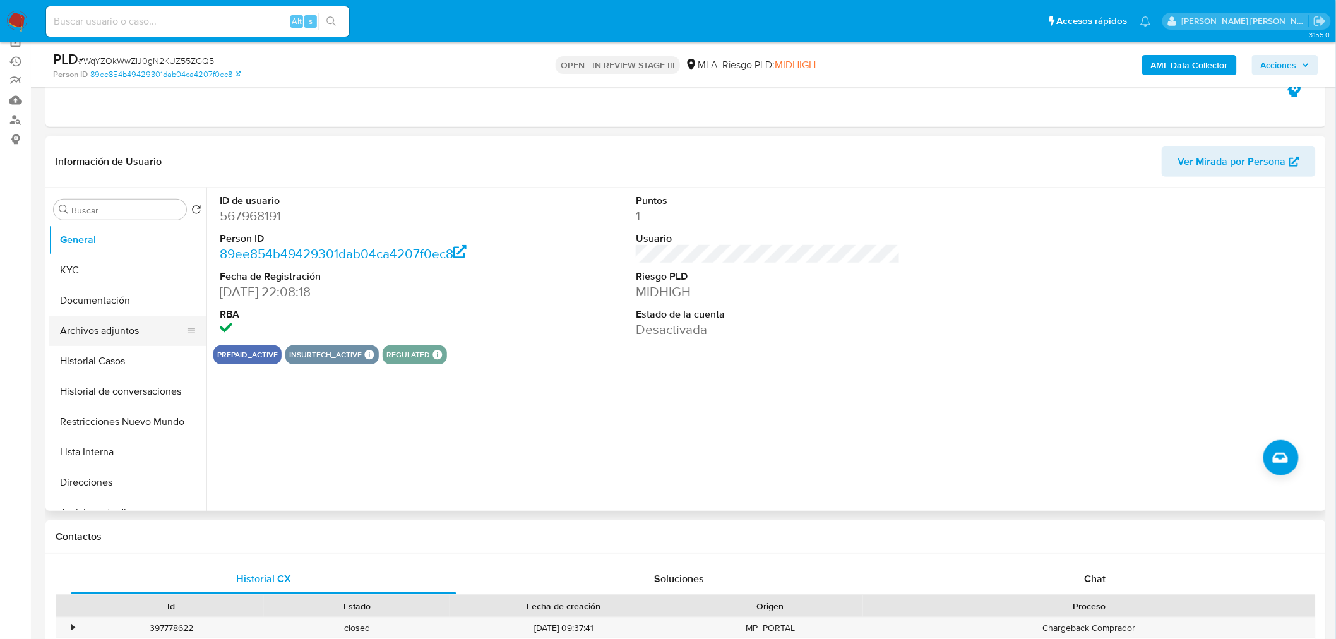
click at [121, 338] on button "Archivos adjuntos" at bounding box center [123, 331] width 148 height 30
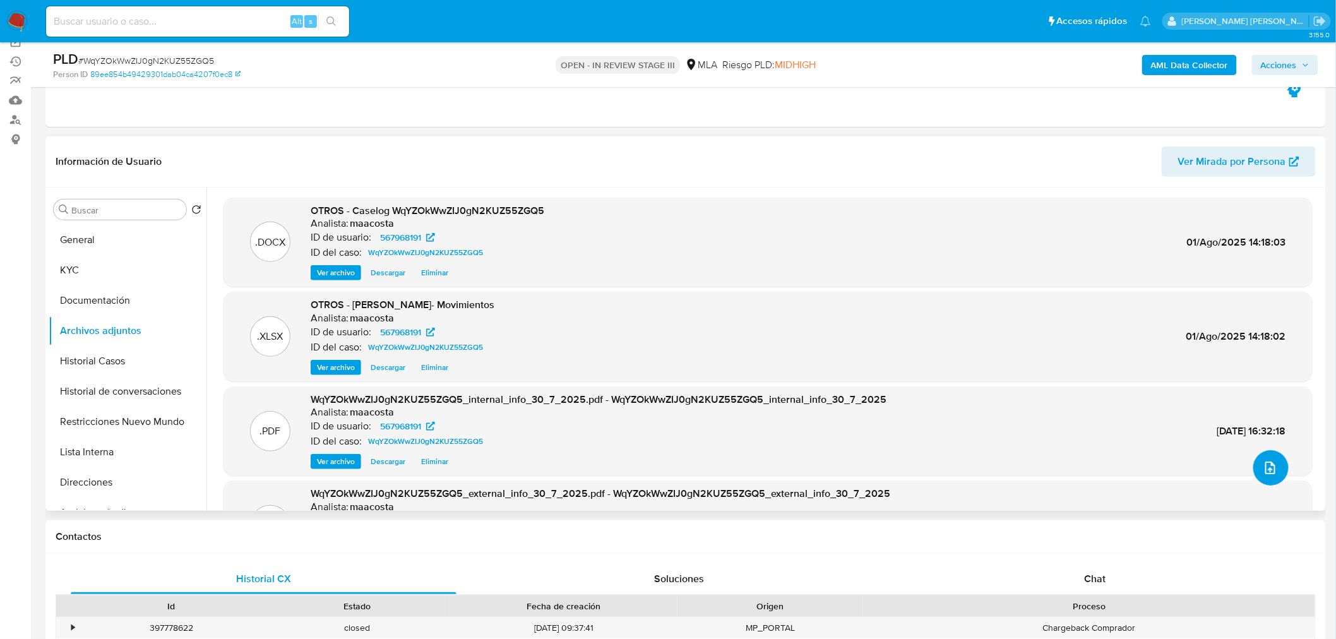
click at [1267, 464] on icon "upload-file" at bounding box center [1270, 467] width 15 height 15
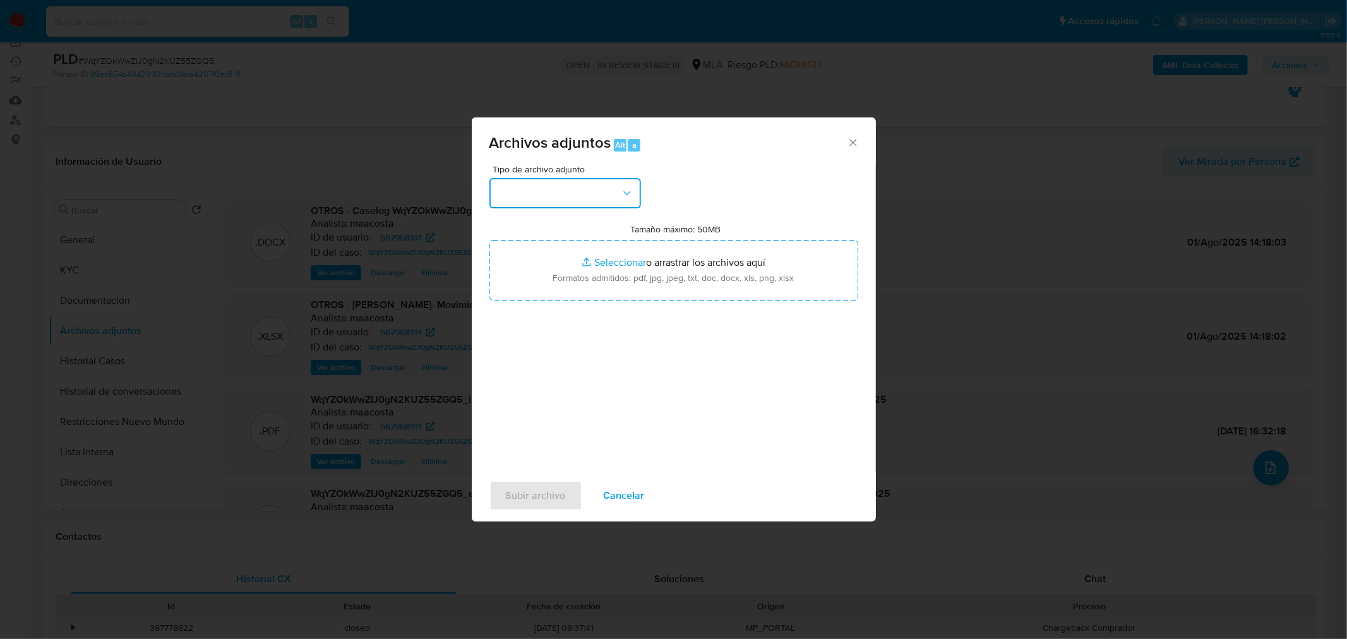
click at [615, 198] on button "button" at bounding box center [565, 193] width 152 height 30
click at [621, 234] on li "IDENTIFICACIÓN" at bounding box center [564, 227] width 157 height 30
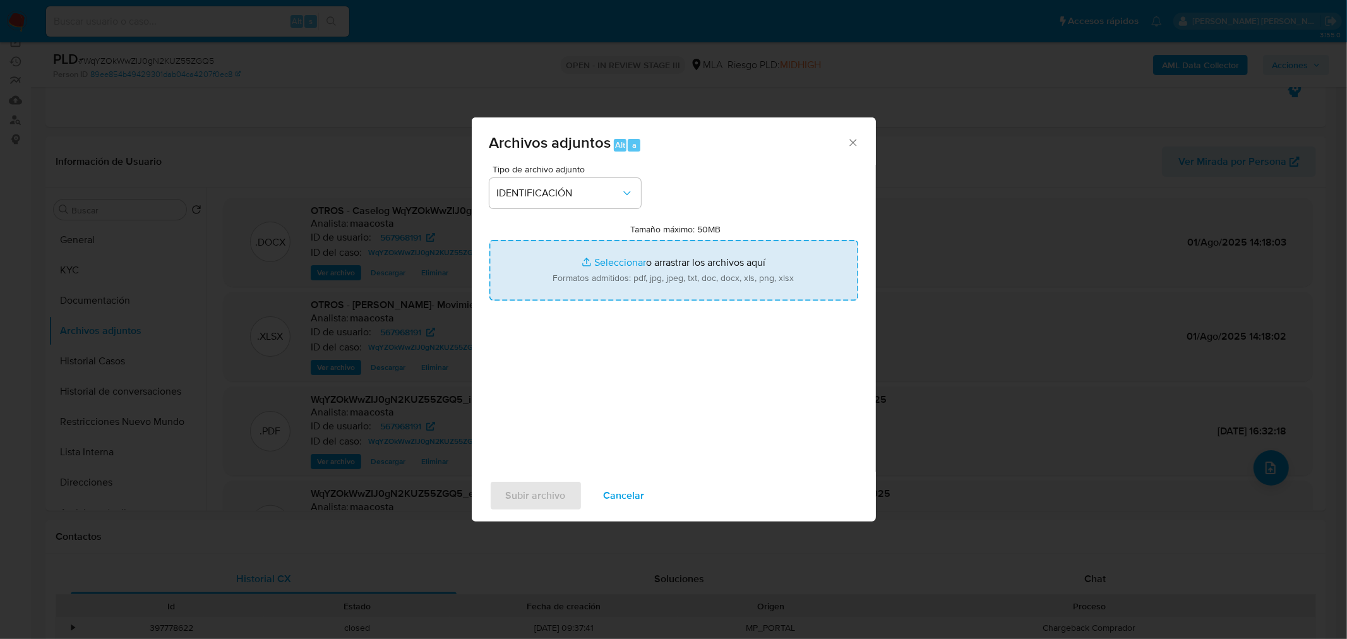
click at [640, 280] on input "Tamaño máximo: 50MB Seleccionar archivos" at bounding box center [673, 270] width 369 height 61
type input "C:\fakepath\Caselog WqYZOkWwZIJ0gN2KUZ55ZGQ5 VII.docx"
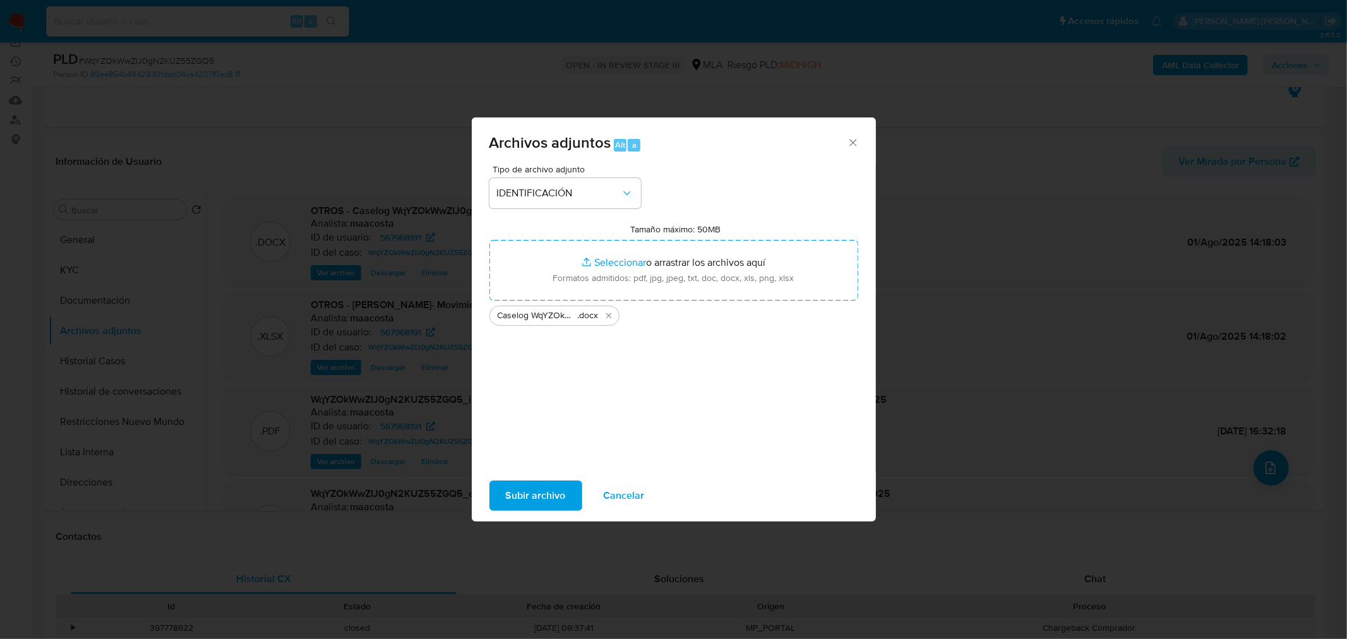
click at [527, 494] on span "Subir archivo" at bounding box center [536, 496] width 60 height 28
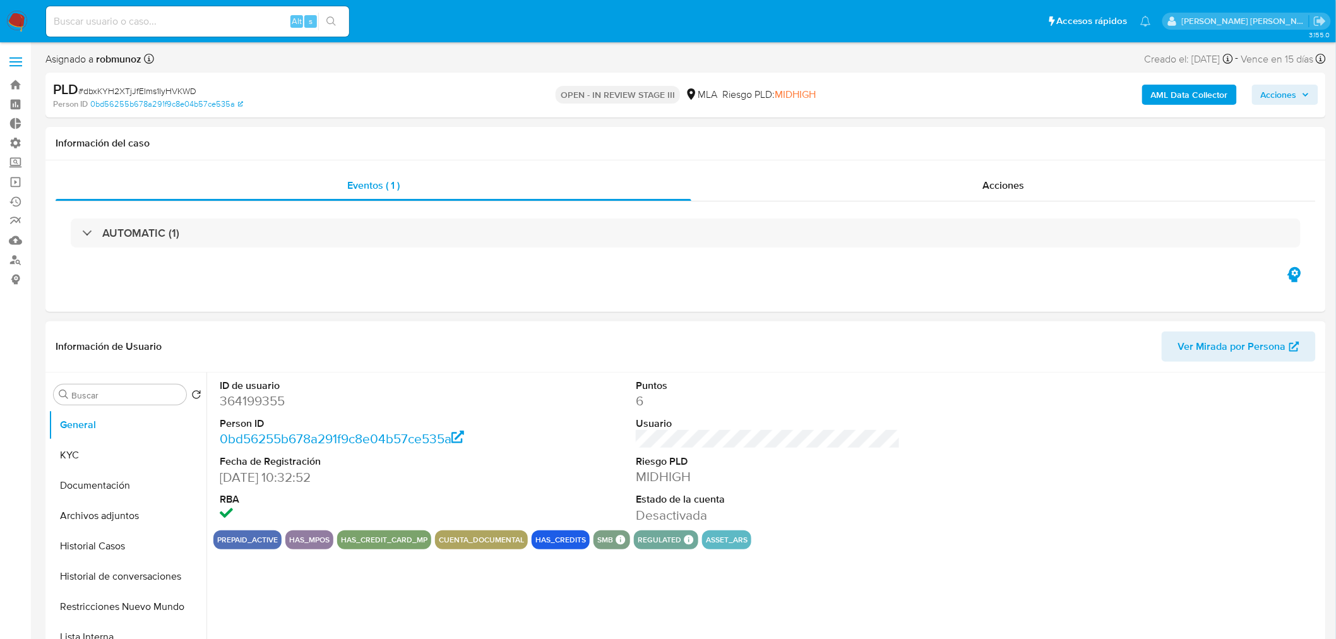
select select "10"
click at [88, 522] on button "Archivos adjuntos" at bounding box center [123, 516] width 148 height 30
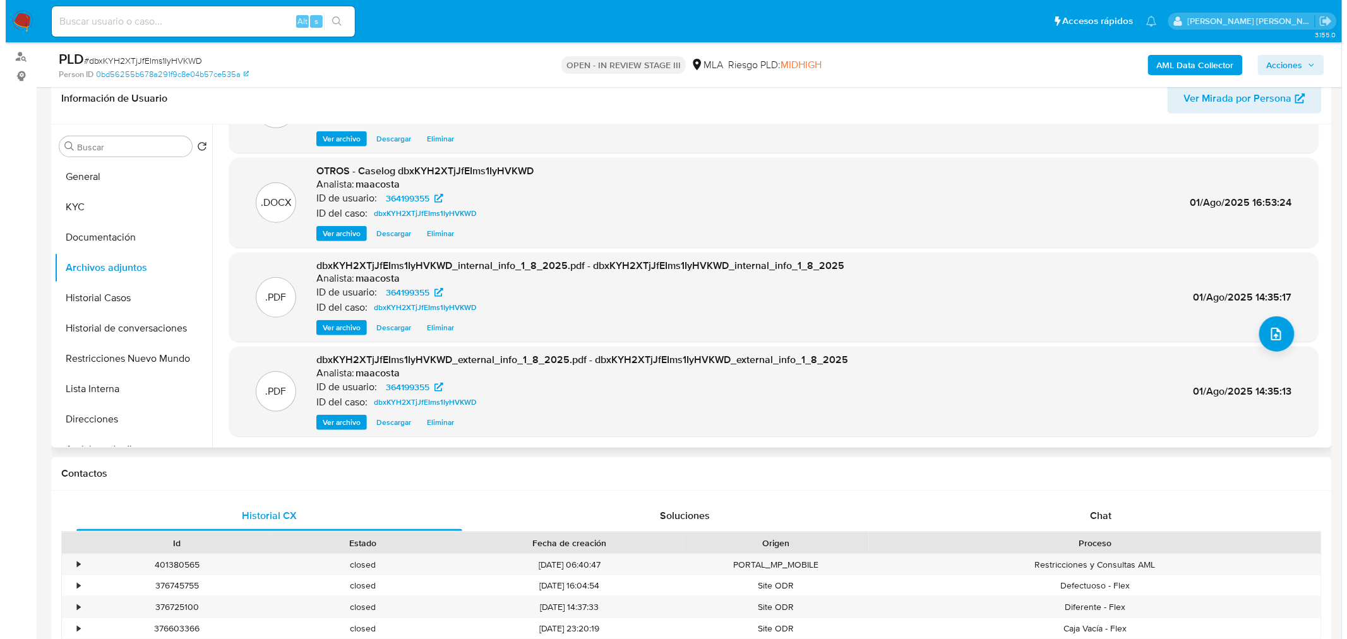
scroll to position [210, 0]
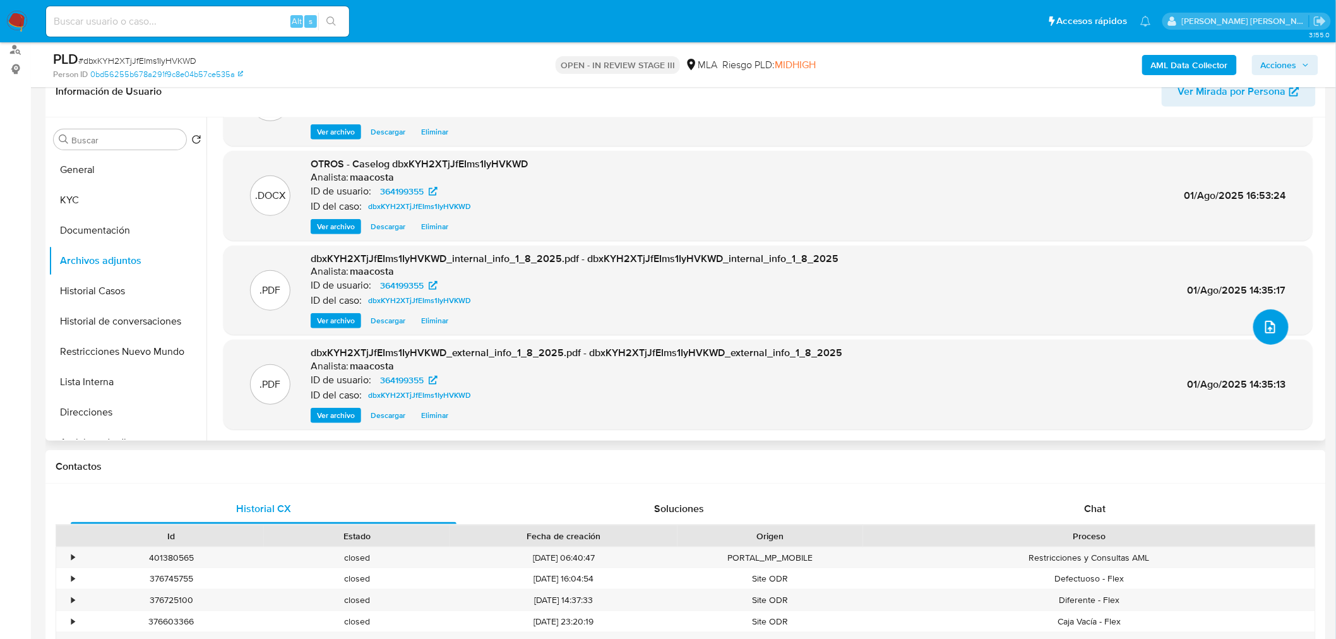
click at [1276, 314] on button "upload-file" at bounding box center [1270, 326] width 35 height 35
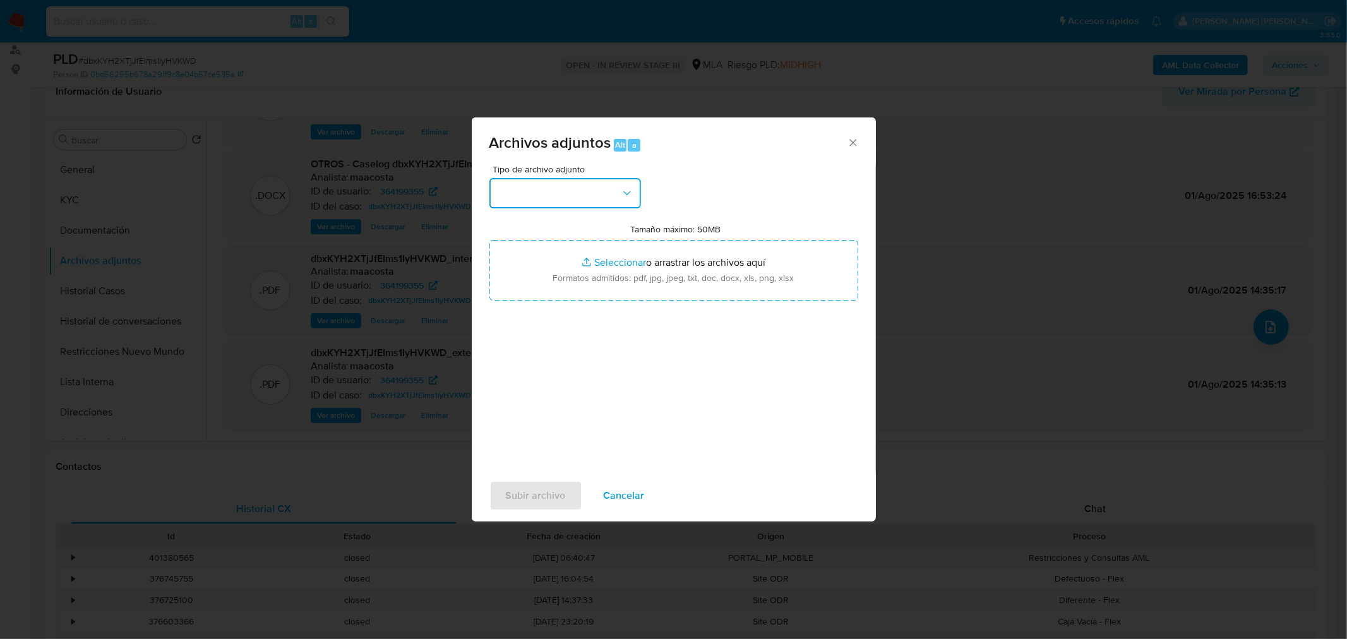
drag, startPoint x: 562, startPoint y: 181, endPoint x: 558, endPoint y: 202, distance: 21.9
click at [562, 183] on button "button" at bounding box center [565, 193] width 152 height 30
click at [528, 234] on div "IDENTIFICACIÓN" at bounding box center [560, 227] width 129 height 30
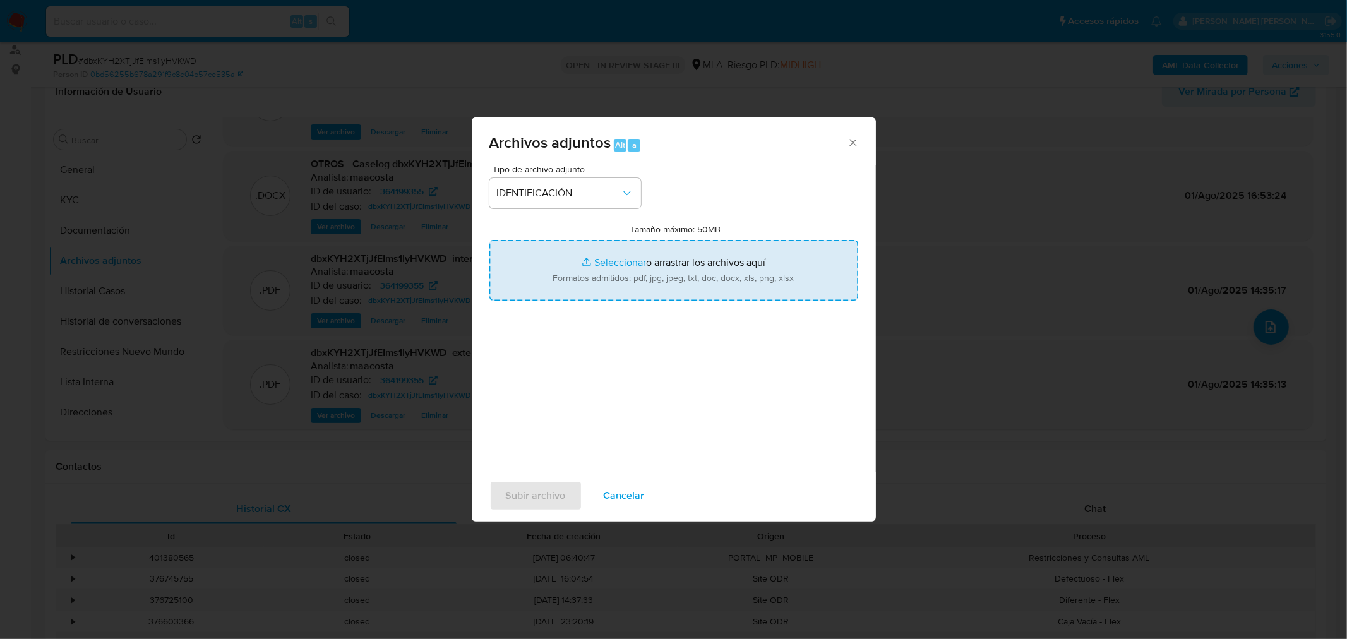
click at [586, 275] on input "Tamaño máximo: 50MB Seleccionar archivos" at bounding box center [673, 270] width 369 height 61
type input "C:\fakepath\Caselog dbxKYH2XTjJfEIms1IyHVKWD (V2).docx"
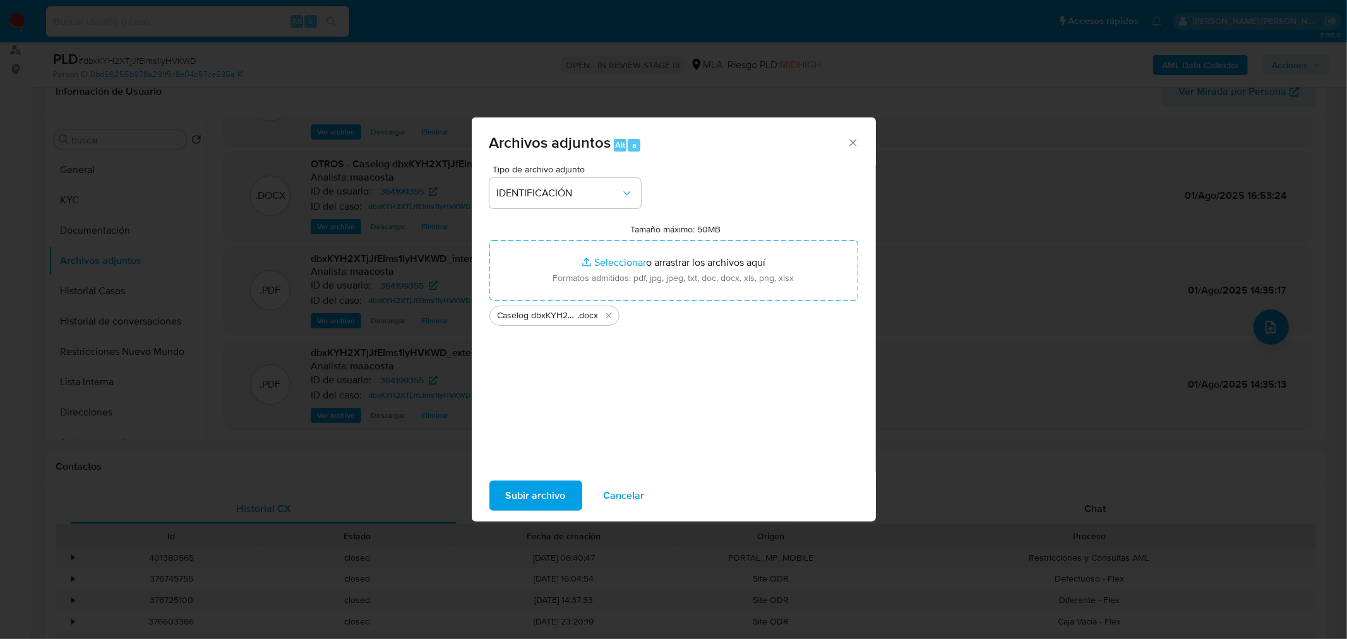
click at [514, 496] on span "Subir archivo" at bounding box center [536, 496] width 60 height 28
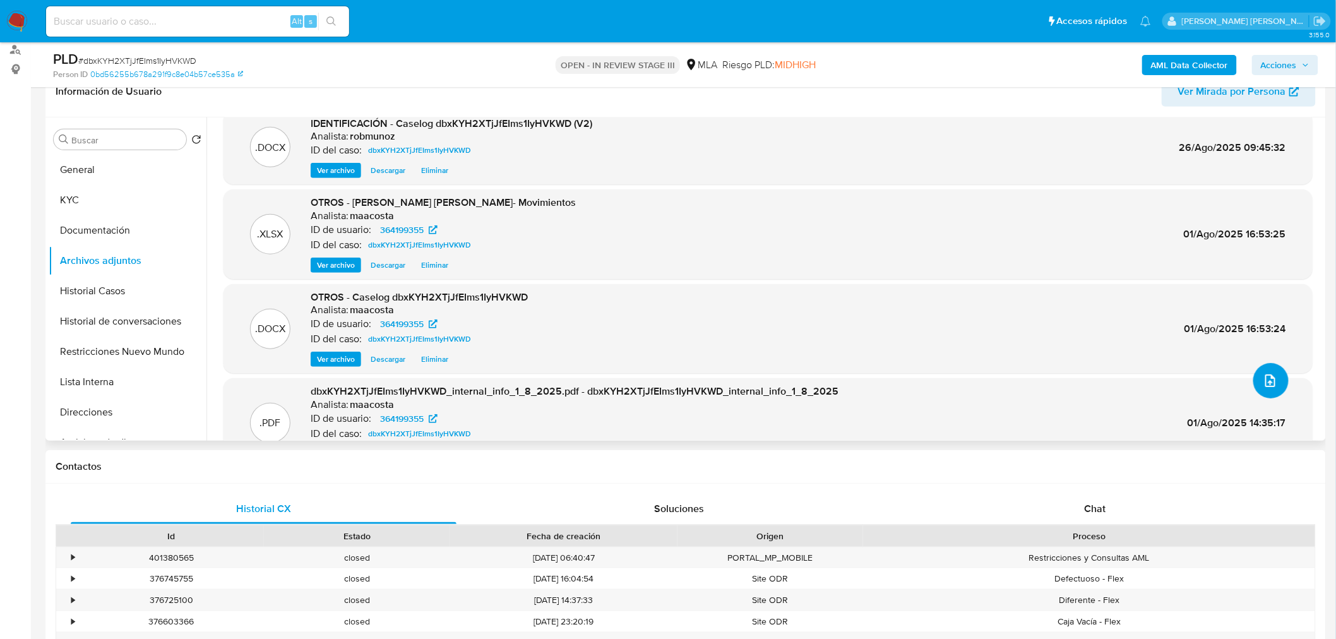
scroll to position [0, 0]
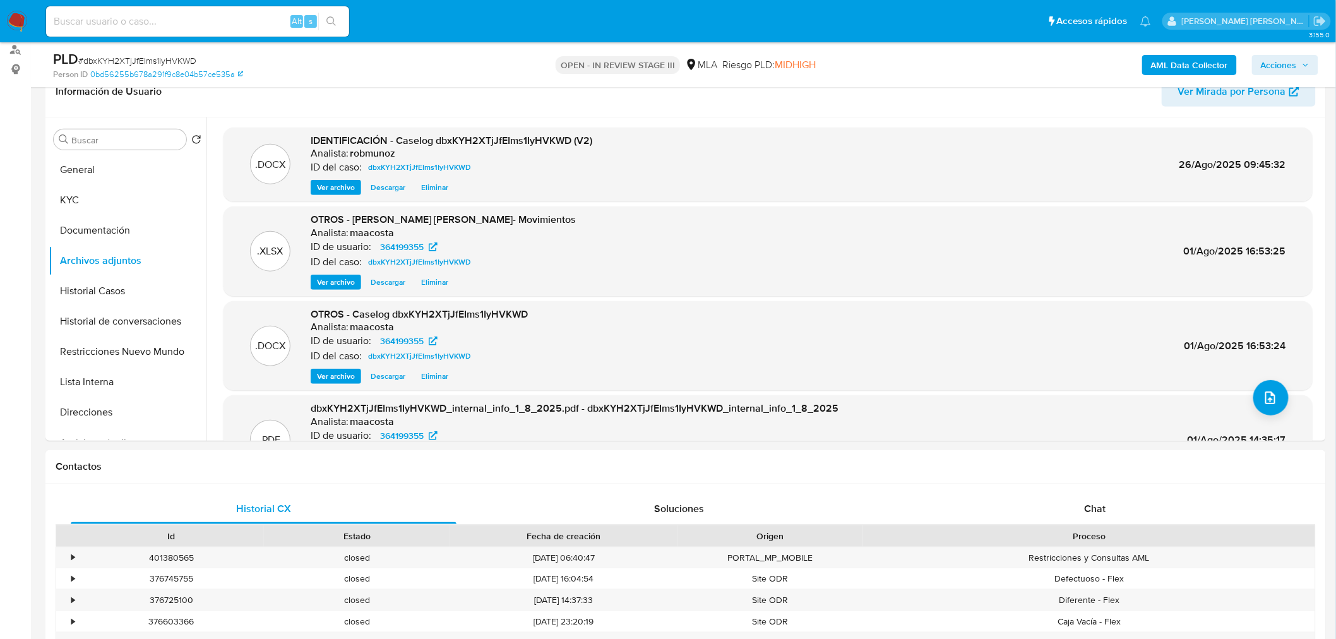
click at [270, 11] on div "Alt s" at bounding box center [197, 21] width 303 height 30
click at [261, 22] on input at bounding box center [197, 21] width 303 height 16
paste input "D40zOwtLCLrfWa4Z7cWcbRXn"
type input "D40zOwtLCLrfWa4Z7cWcbRXn"
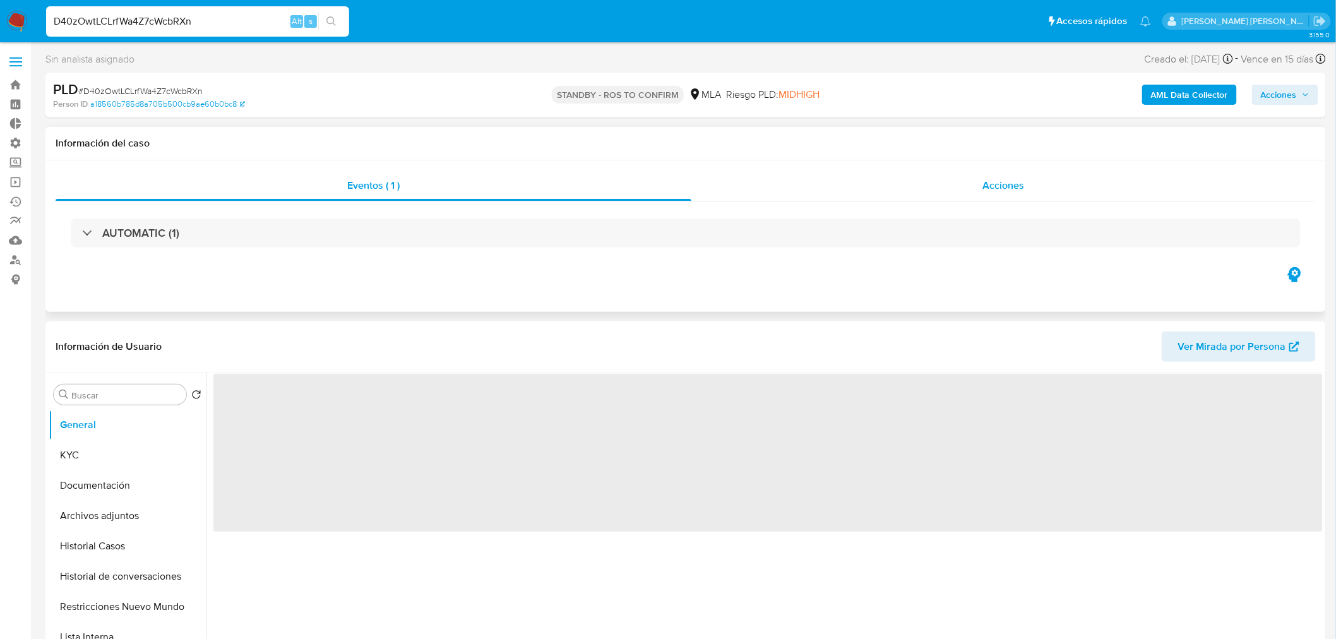
click at [1036, 179] on div "Acciones" at bounding box center [1003, 185] width 625 height 30
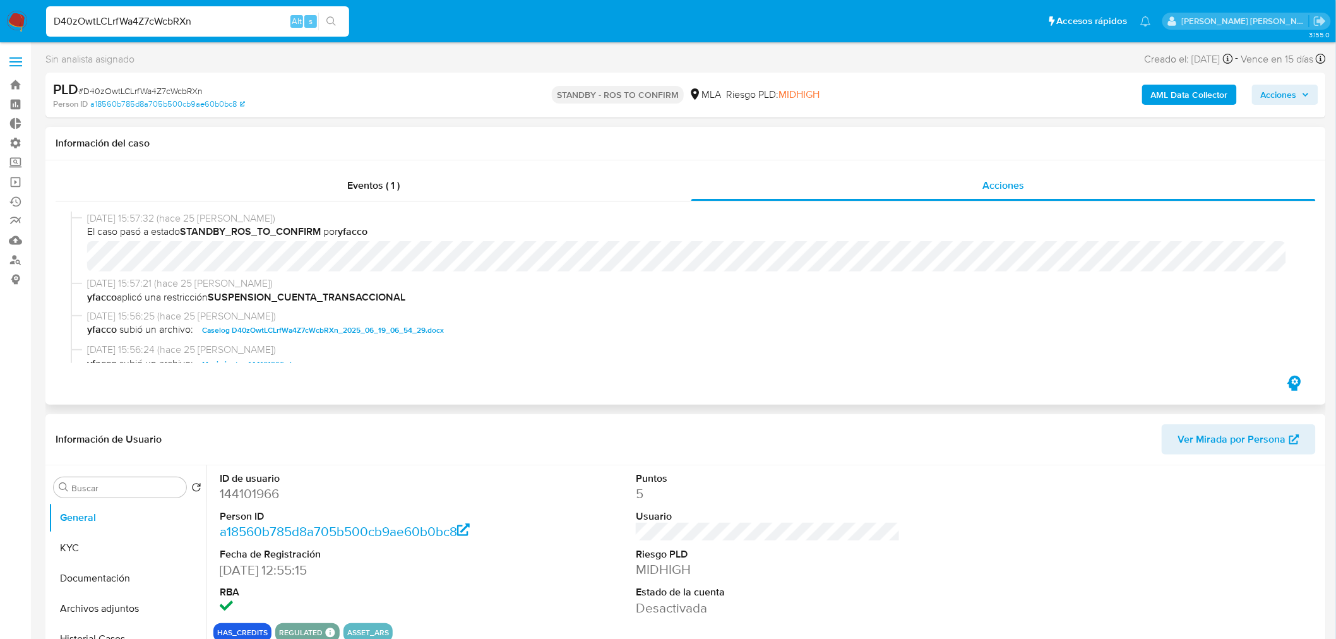
select select "10"
click at [421, 326] on span "Caselog D40zOwtLCLrfWa4Z7cWcbRXn_2025_06_19_06_54_29.docx" at bounding box center [323, 330] width 242 height 15
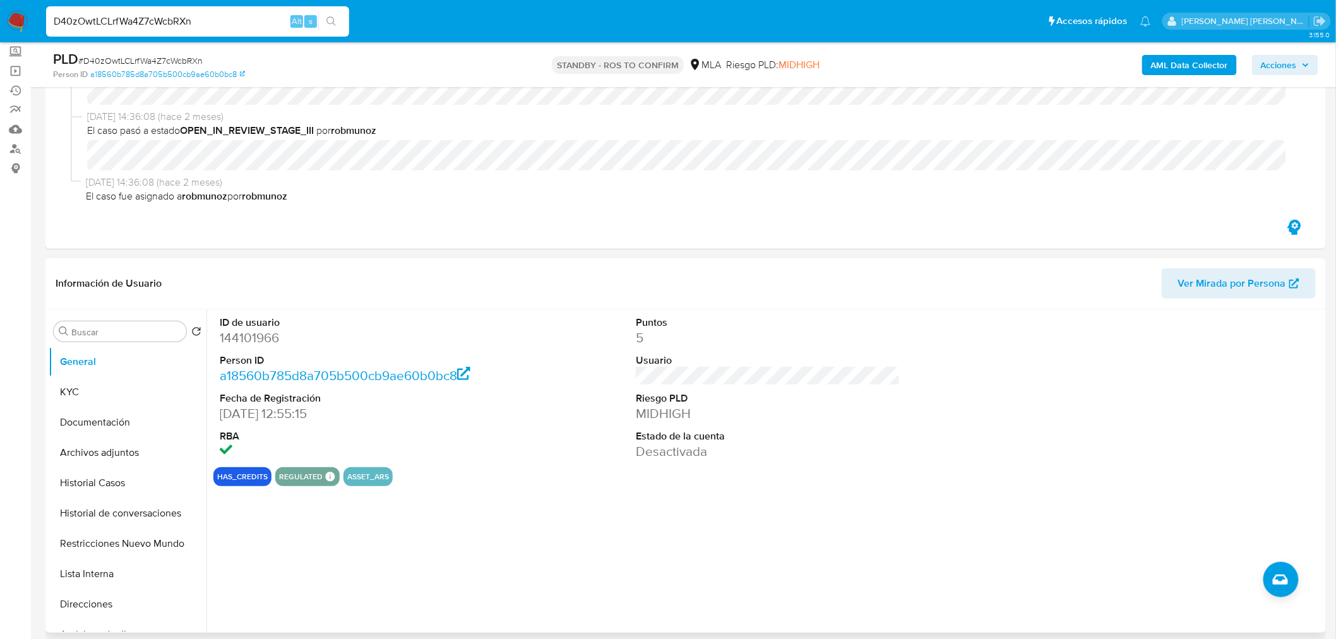
scroll to position [280, 0]
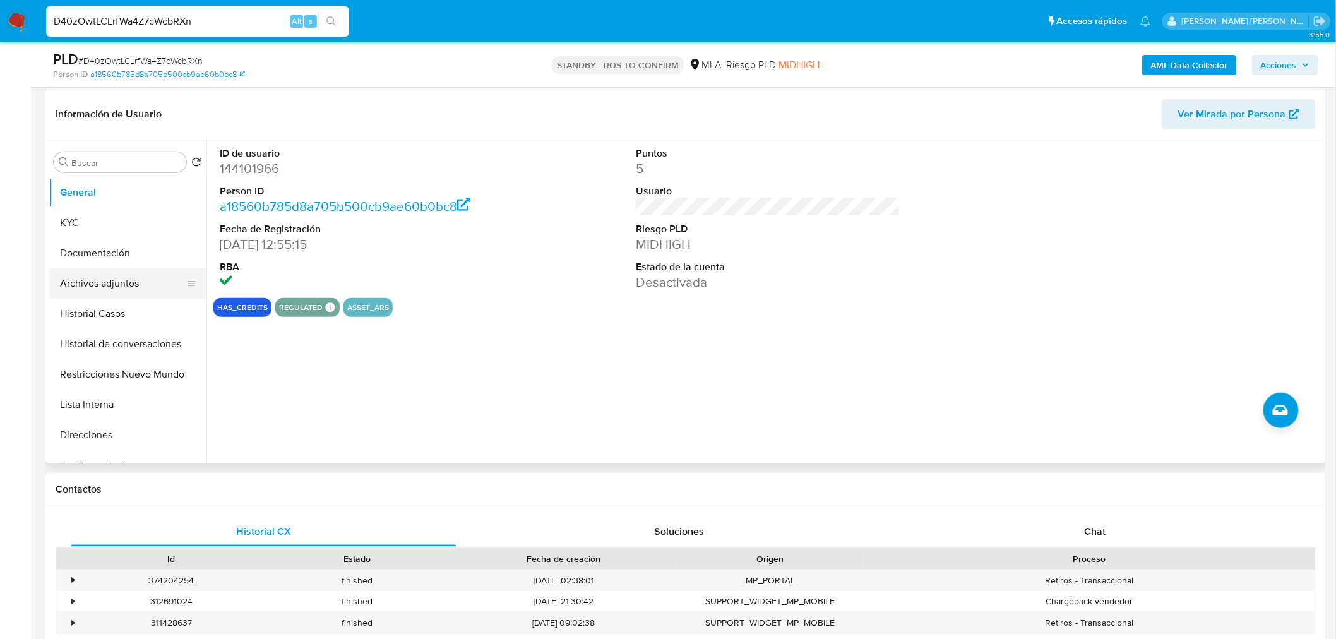
click at [135, 285] on button "Archivos adjuntos" at bounding box center [123, 283] width 148 height 30
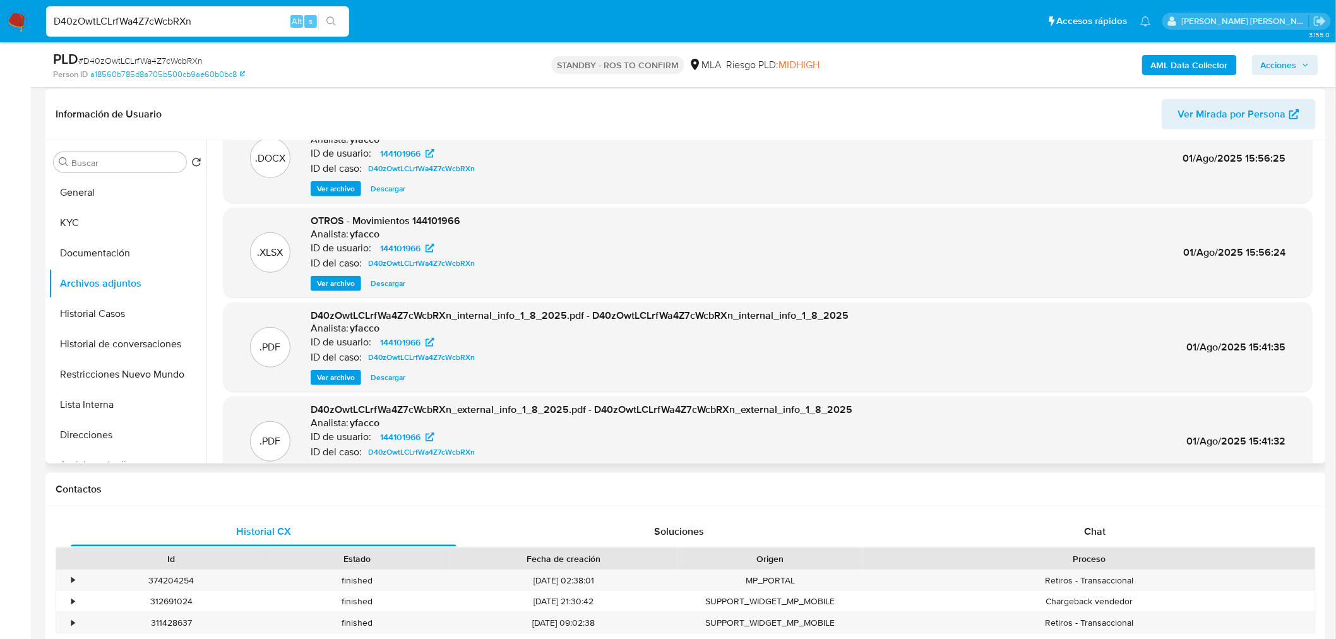
scroll to position [71, 0]
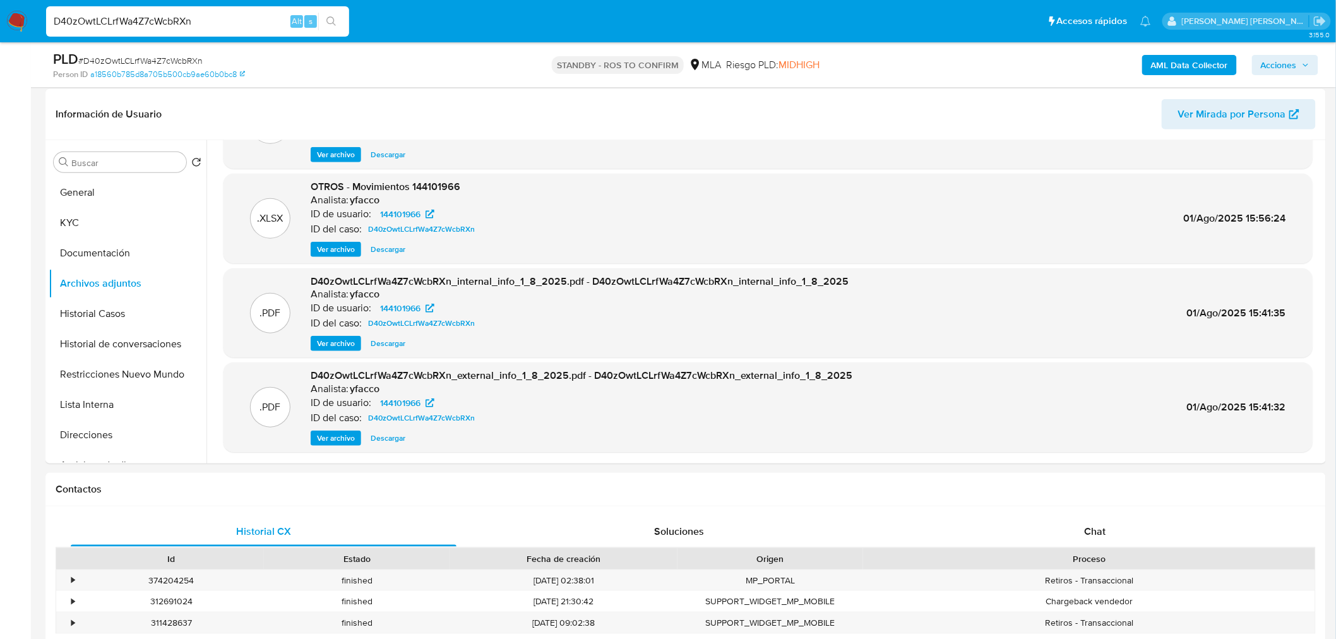
click at [212, 17] on input "D40zOwtLCLrfWa4Z7cWcbRXn" at bounding box center [197, 21] width 303 height 16
click at [212, 16] on input "D40zOwtLCLrfWa4Z7cWcbRXn" at bounding box center [197, 21] width 303 height 16
paste input "VW77XJjcCBYdxjYMcZCAoxKR"
type input "VW77XJjcCBYdxjYMcZCAoxKR"
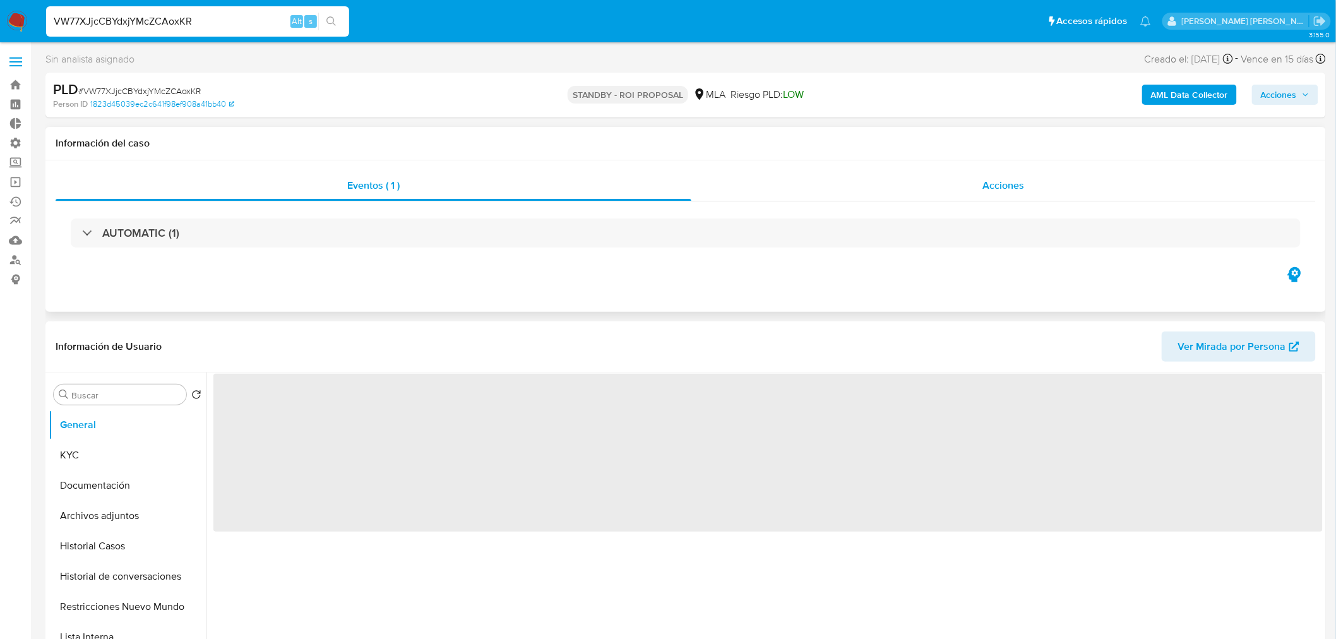
click at [985, 187] on span "Acciones" at bounding box center [1004, 185] width 42 height 15
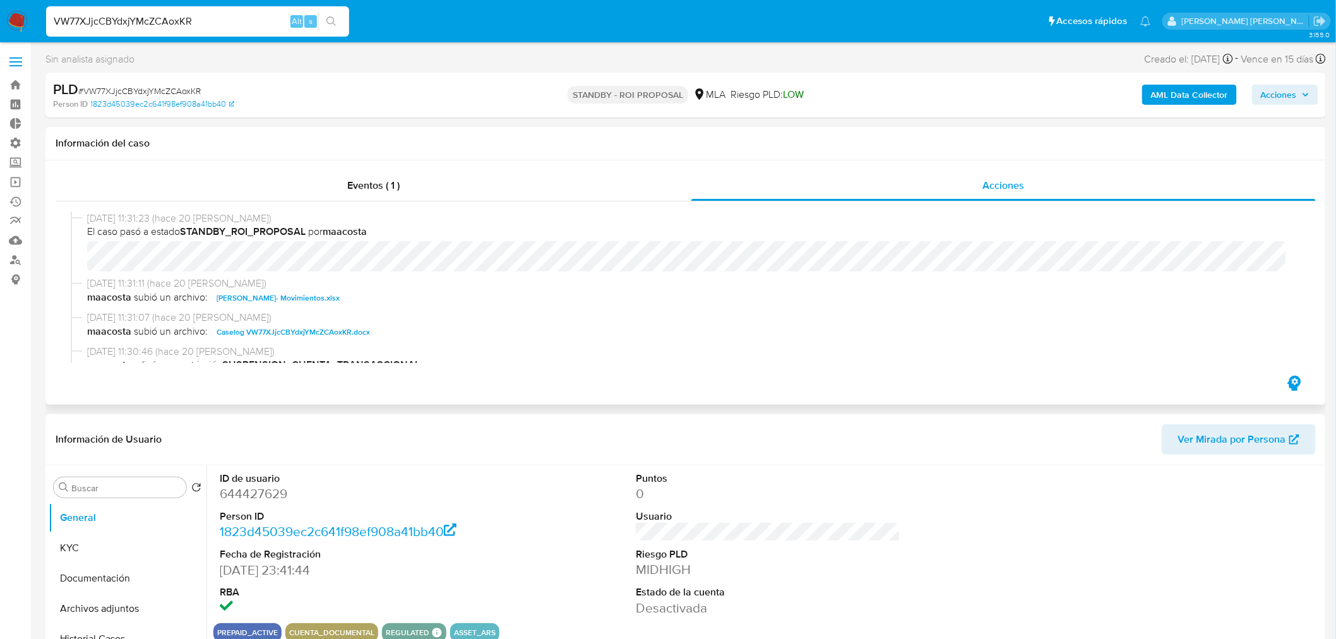
select select "10"
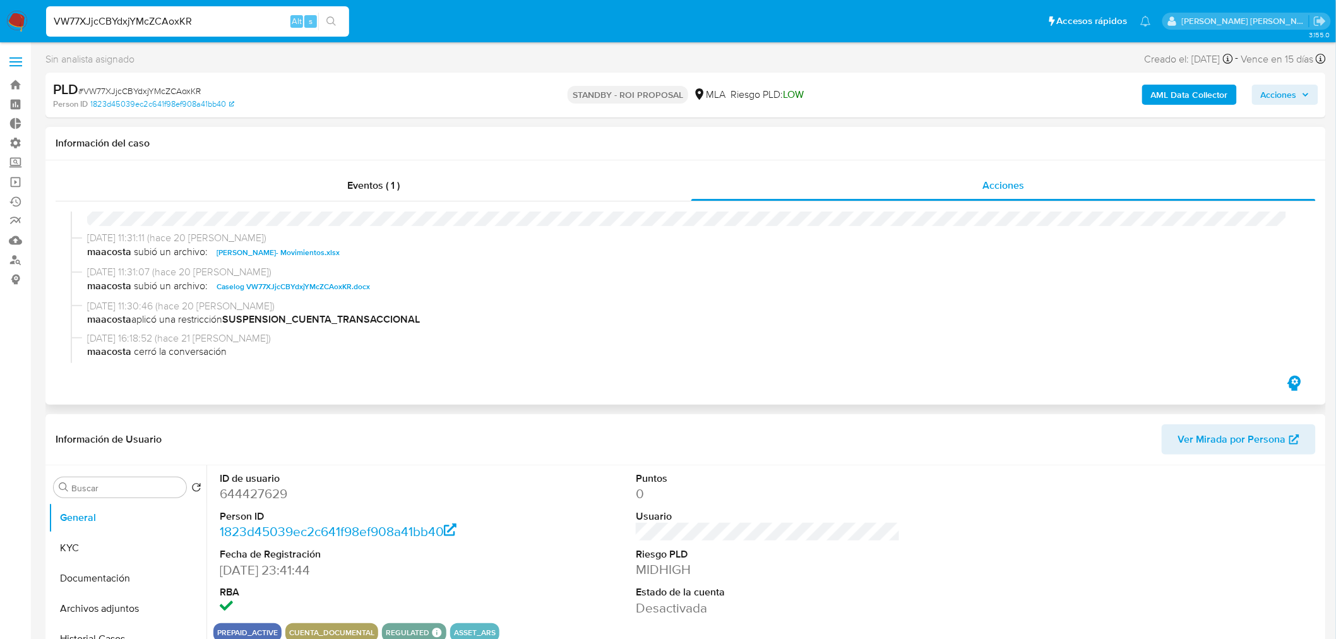
scroll to position [70, 0]
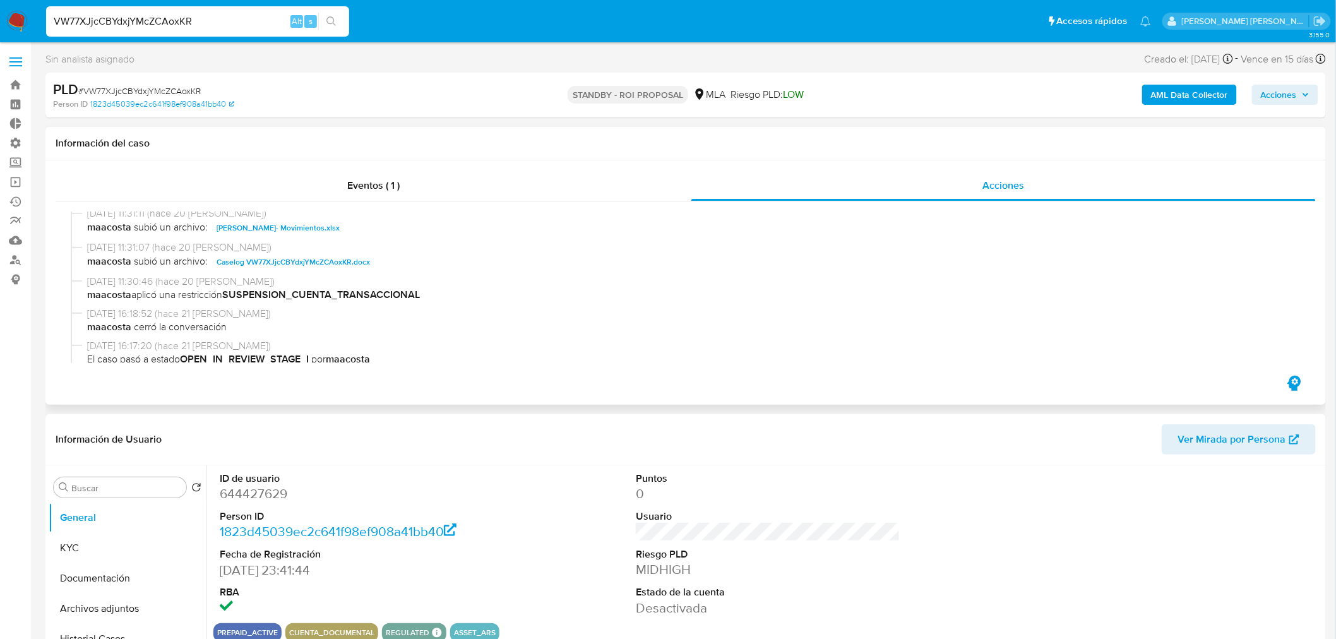
click at [346, 266] on span "Caselog VW77XJjcCBYdxjYMcZCAoxKR.docx" at bounding box center [293, 261] width 153 height 15
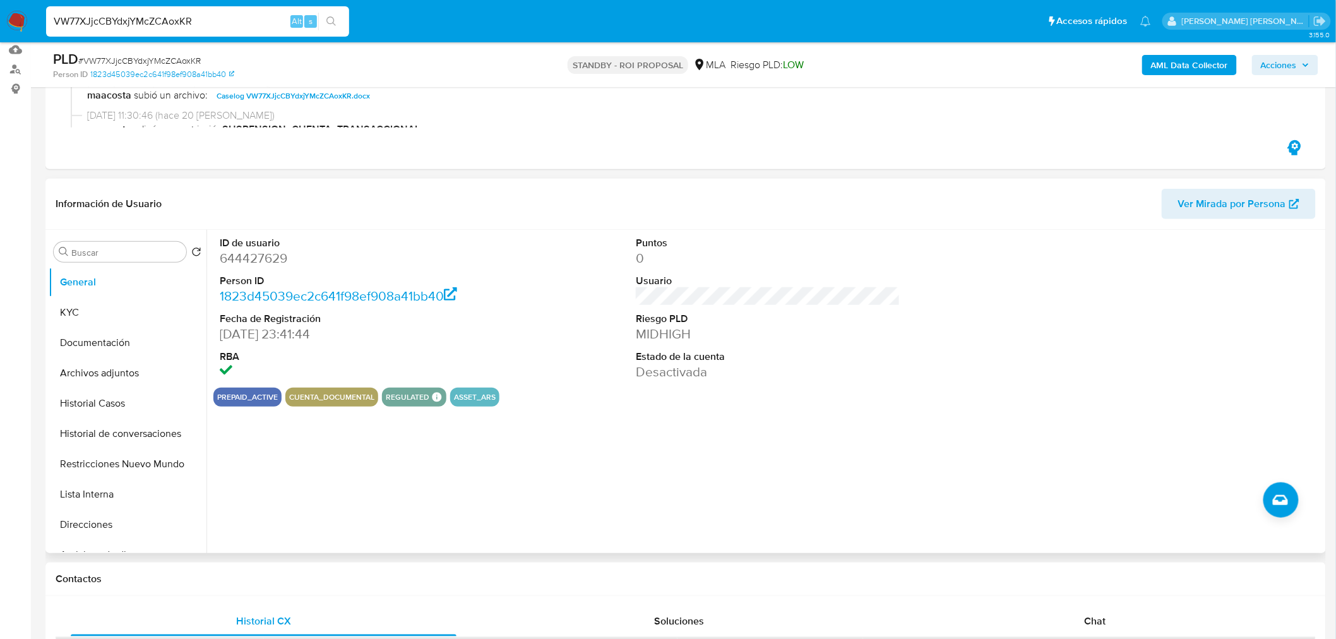
scroll to position [210, 0]
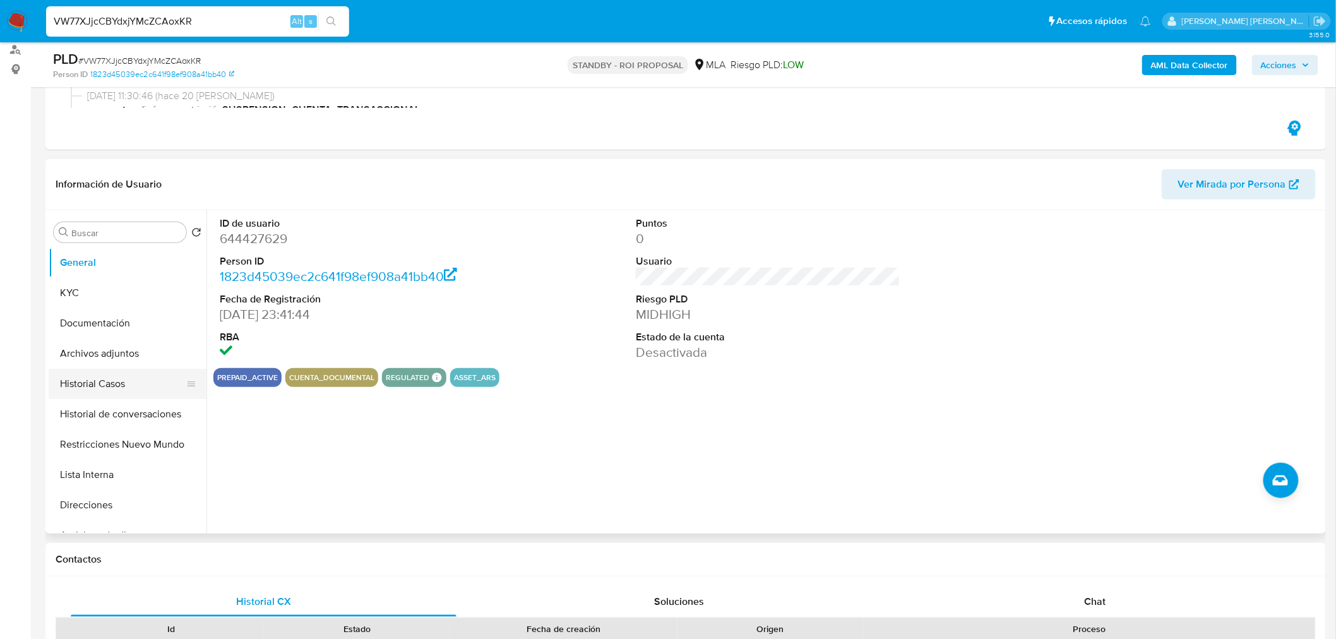
click at [110, 371] on button "Historial Casos" at bounding box center [123, 384] width 148 height 30
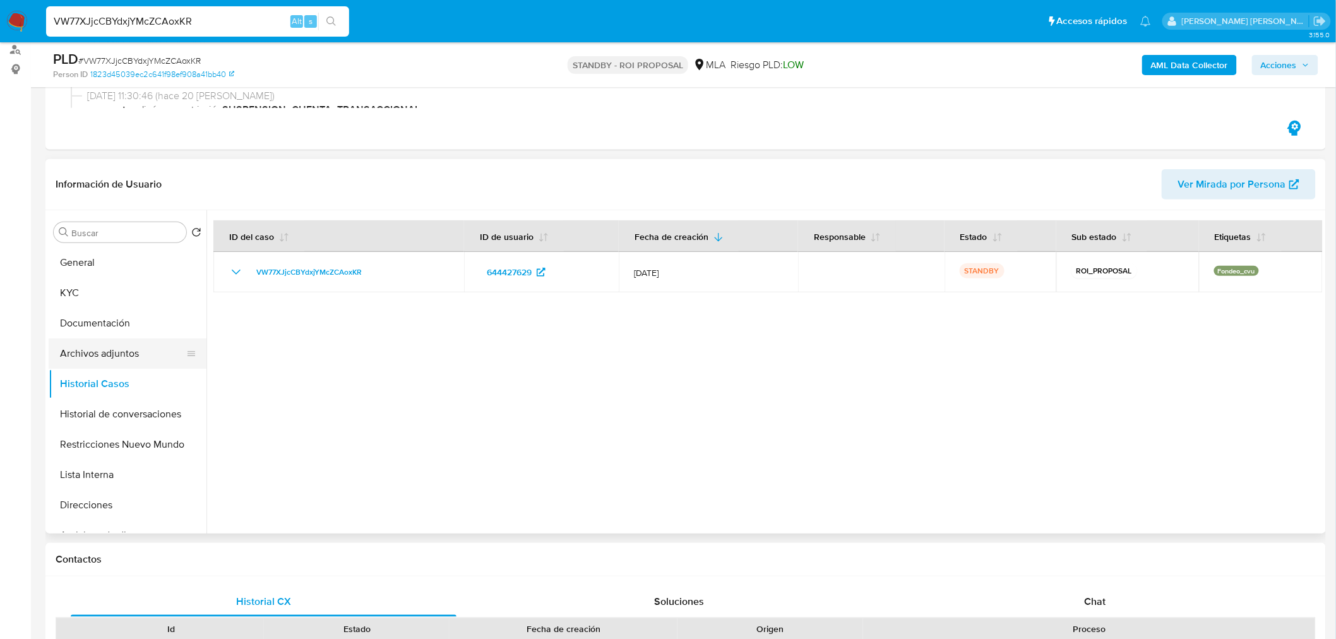
click at [62, 349] on button "Archivos adjuntos" at bounding box center [123, 353] width 148 height 30
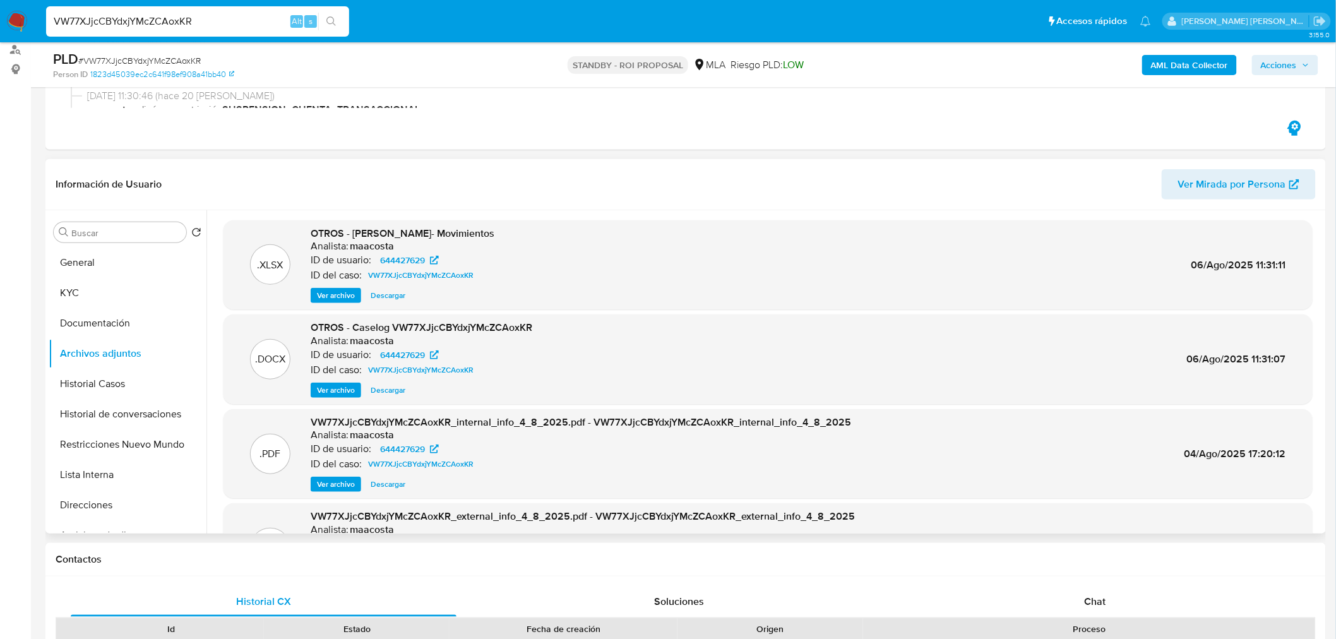
click at [348, 395] on span "Ver archivo" at bounding box center [336, 390] width 38 height 13
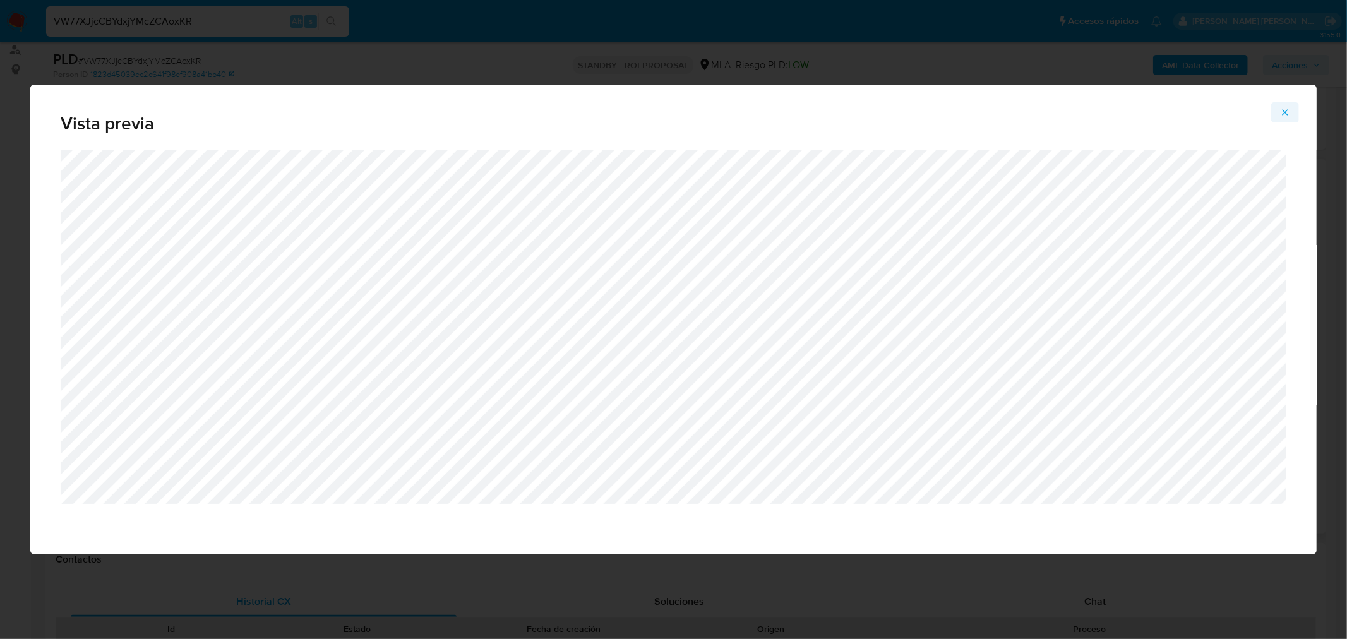
drag, startPoint x: 1293, startPoint y: 112, endPoint x: 1277, endPoint y: 130, distance: 24.2
click at [1293, 114] on button "Attachment preview" at bounding box center [1285, 112] width 28 height 20
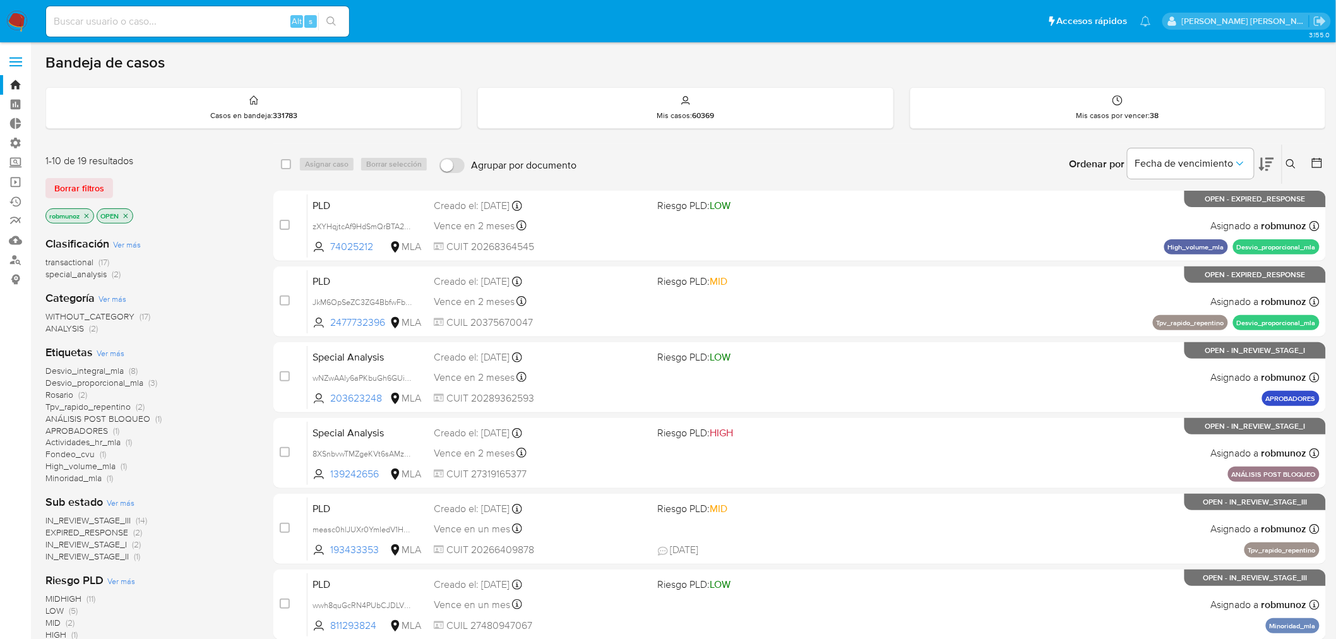
click at [1293, 166] on icon at bounding box center [1291, 164] width 10 height 10
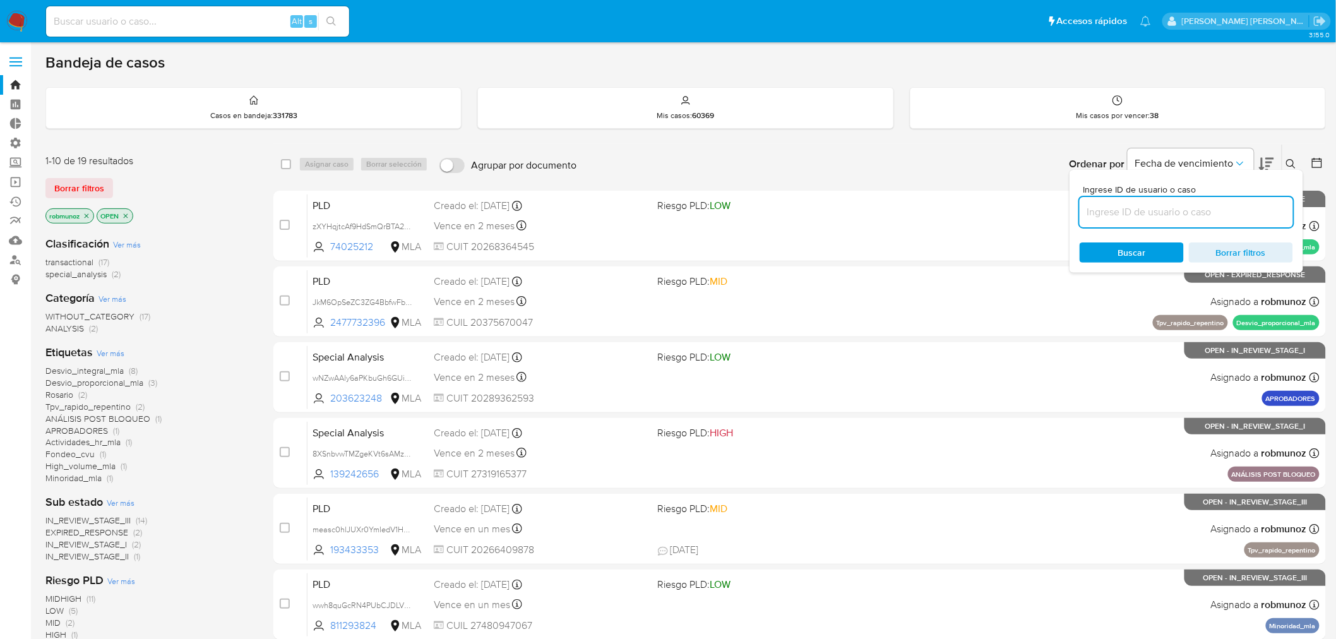
click at [1261, 212] on input at bounding box center [1186, 212] width 213 height 16
type input "VW77XJjcCBYdxjYMcZCAoxKR"
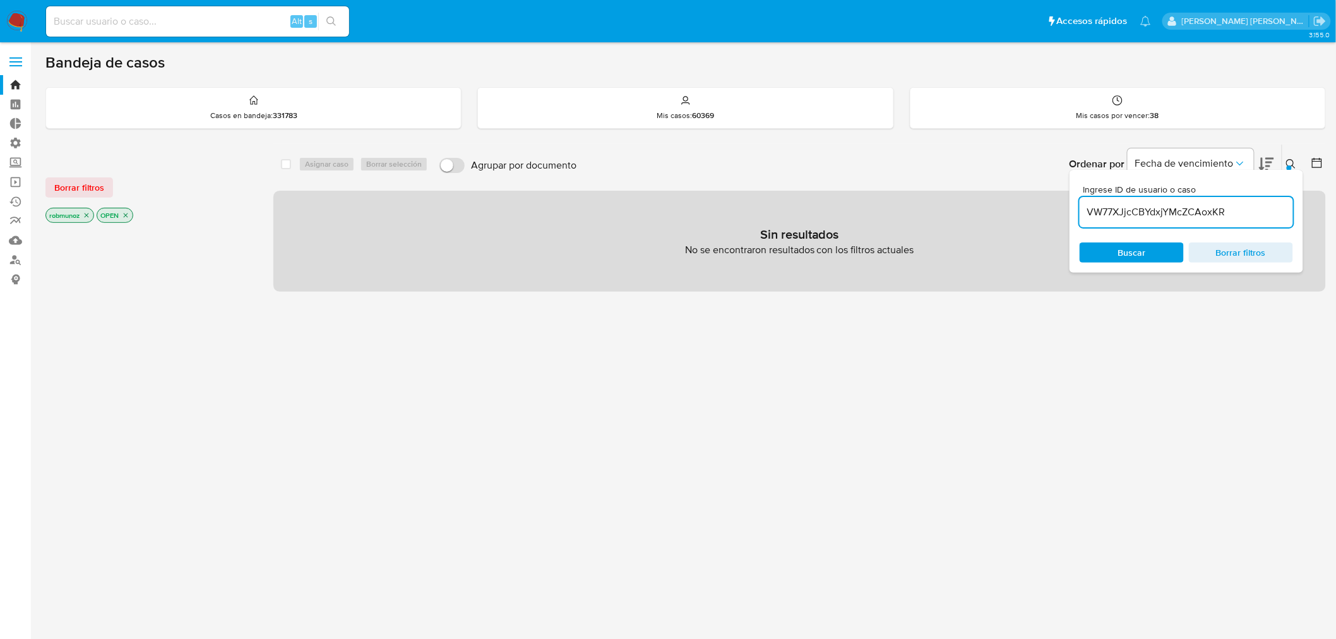
click at [84, 187] on span "Borrar filtros" at bounding box center [79, 188] width 50 height 18
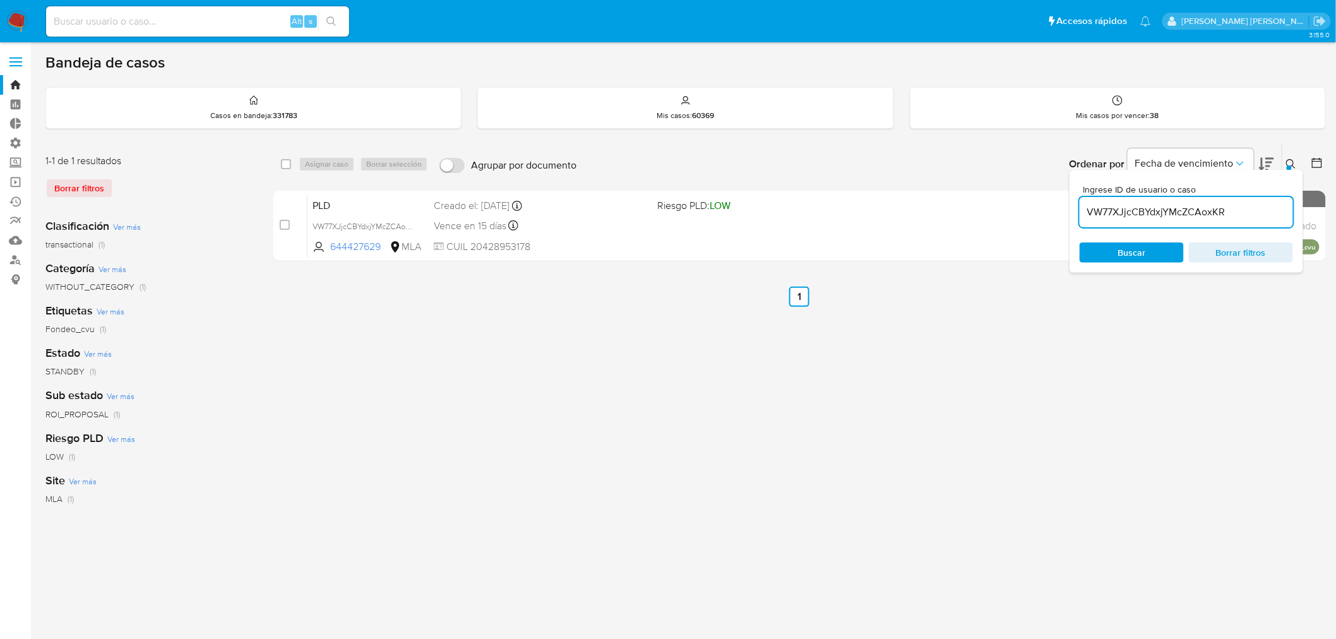
click at [1239, 213] on input "VW77XJjcCBYdxjYMcZCAoxKR" at bounding box center [1186, 212] width 213 height 16
click at [1295, 163] on icon at bounding box center [1291, 164] width 10 height 10
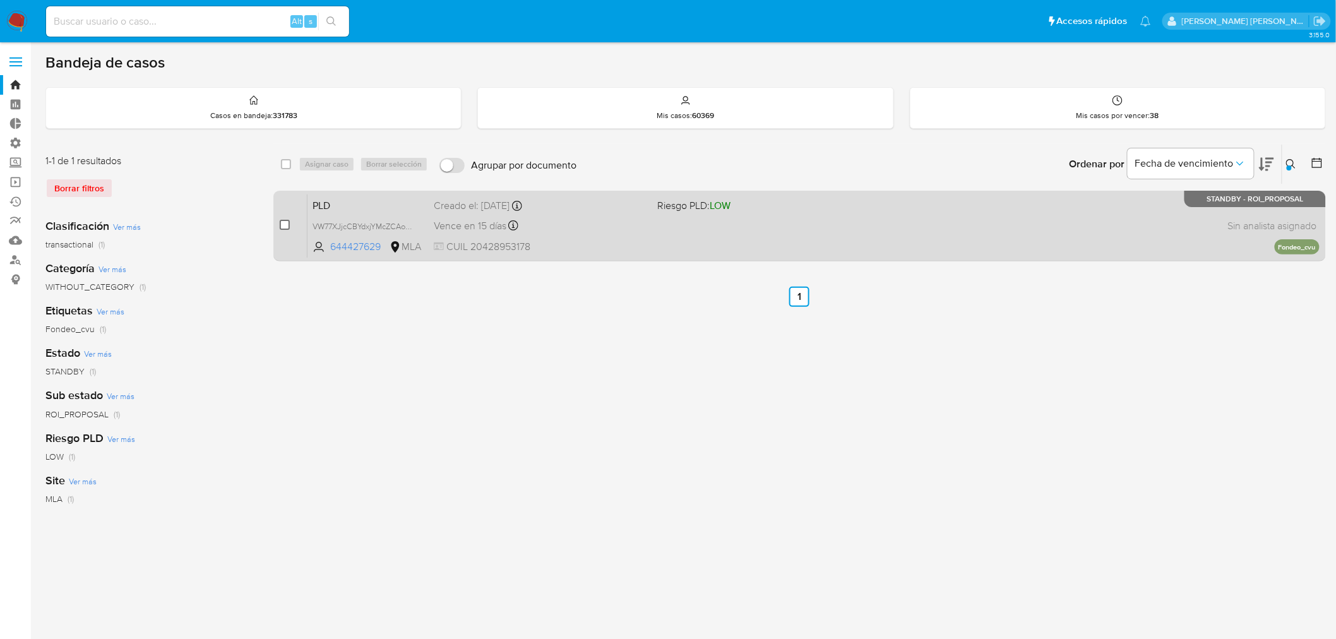
click at [280, 225] on input "checkbox" at bounding box center [285, 225] width 10 height 10
checkbox input "true"
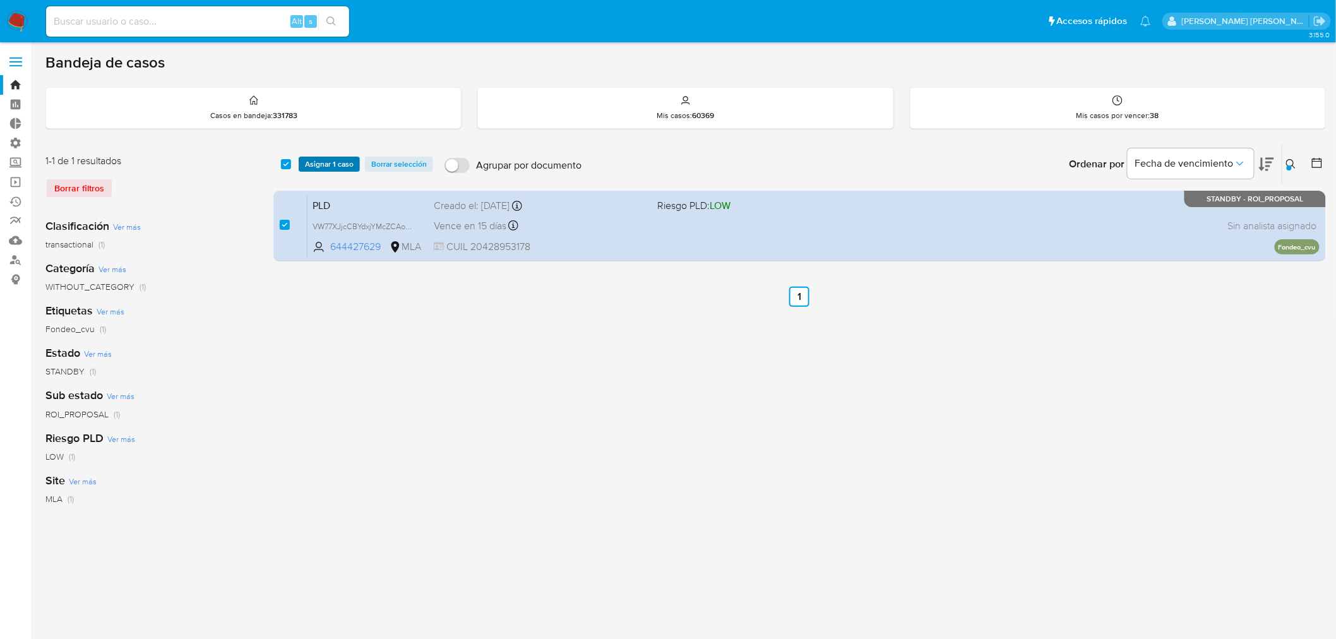
click at [322, 161] on span "Asignar 1 caso" at bounding box center [329, 164] width 49 height 13
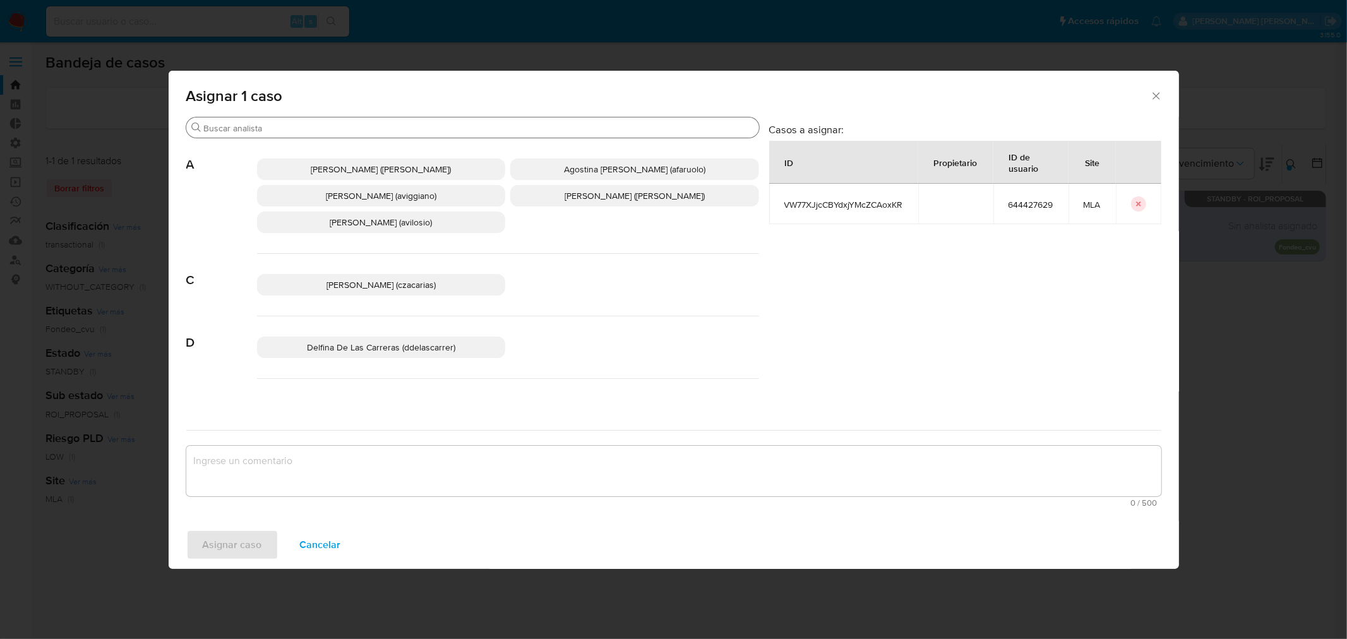
click at [298, 128] on input "Buscar" at bounding box center [479, 128] width 550 height 11
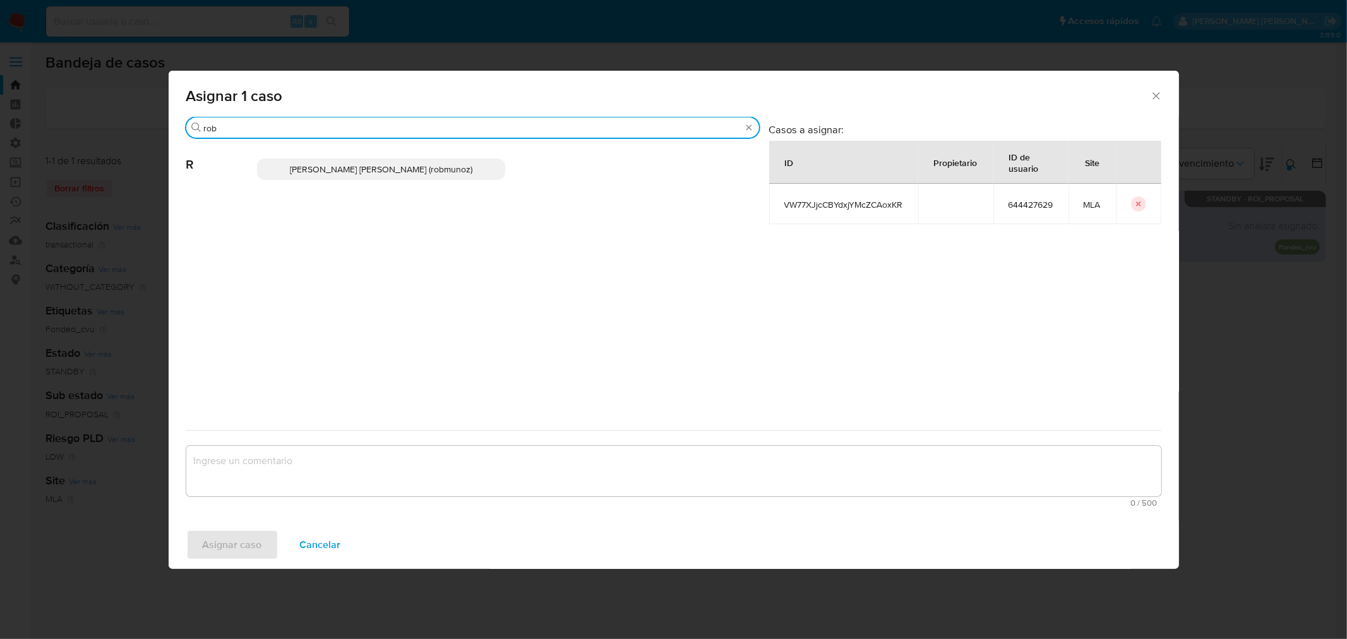
type input "rob"
click at [312, 172] on span "[PERSON_NAME] [PERSON_NAME] (robmunoz)" at bounding box center [381, 169] width 182 height 13
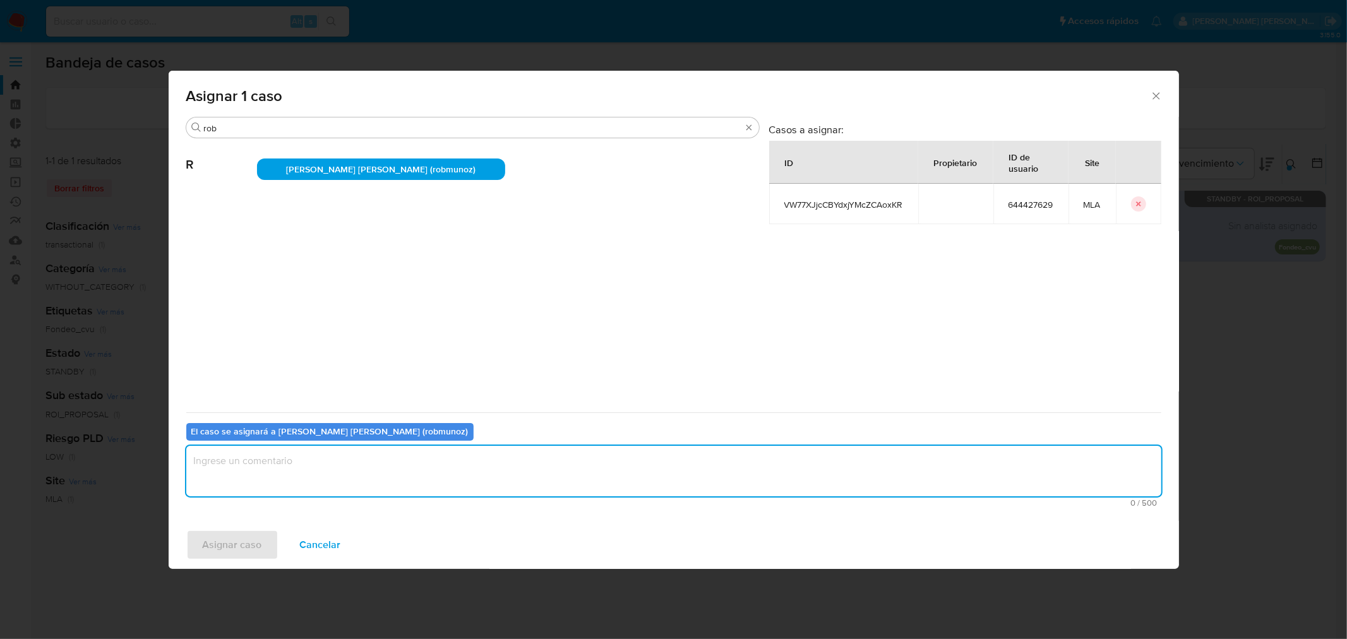
click at [352, 455] on textarea "assign-modal" at bounding box center [673, 471] width 975 height 51
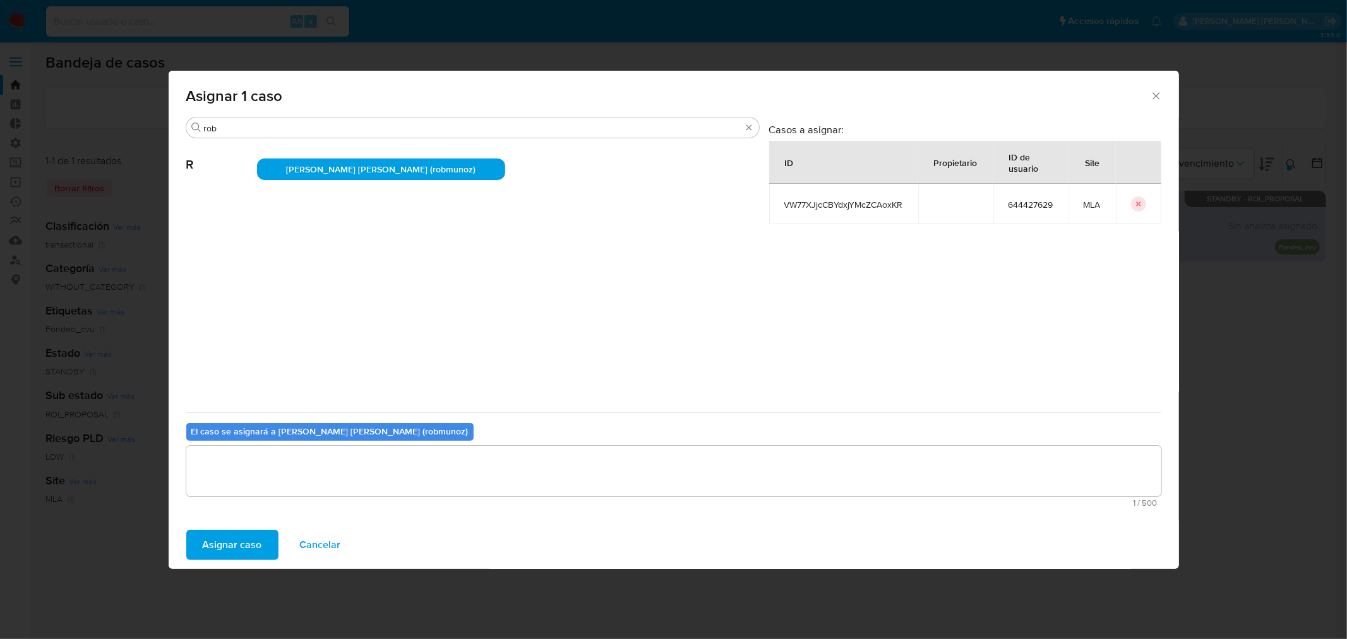
click at [232, 553] on span "Asignar caso" at bounding box center [232, 545] width 59 height 28
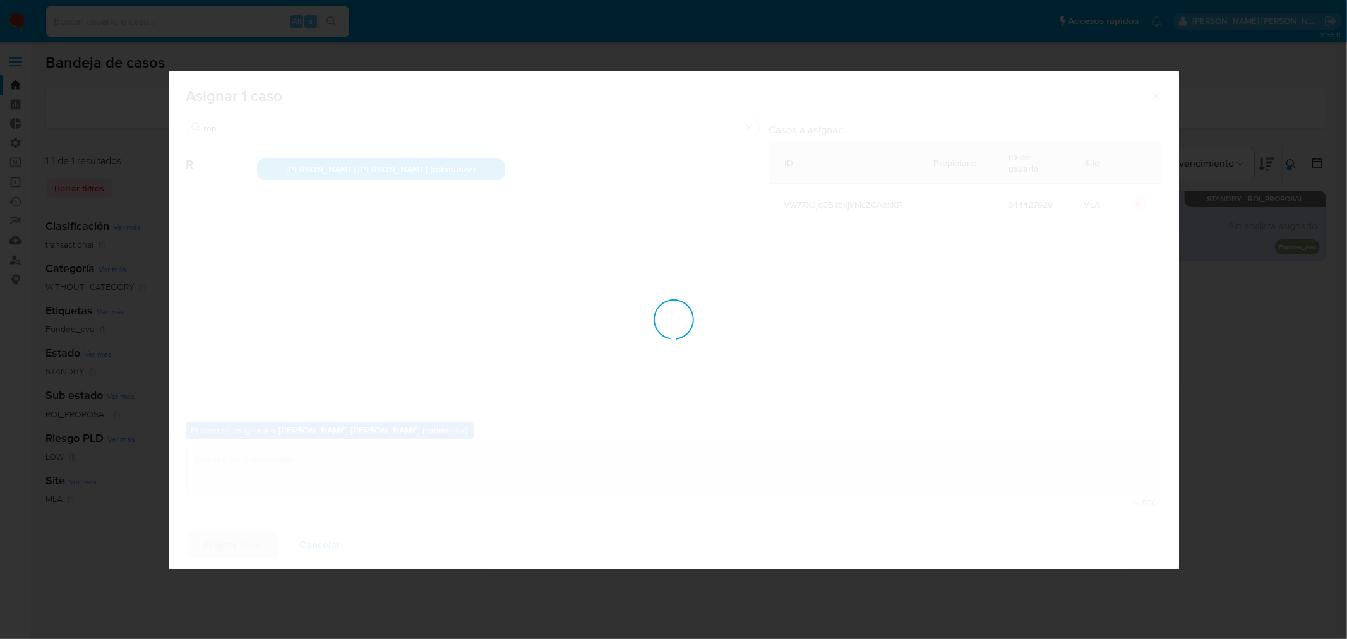
checkbox input "false"
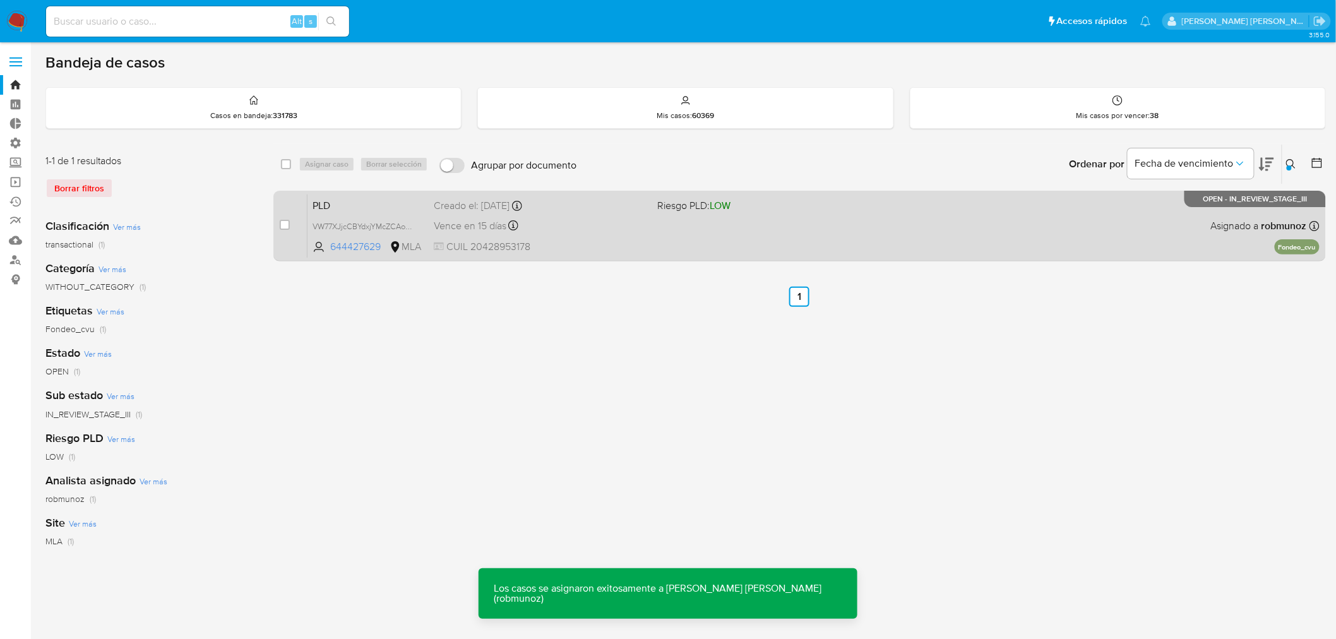
click at [698, 242] on div "PLD VW77XJjcCBYdxjYMcZCAoxKR 644427629 MLA Riesgo PLD: LOW Creado el: [DATE] Cr…" at bounding box center [814, 226] width 1012 height 64
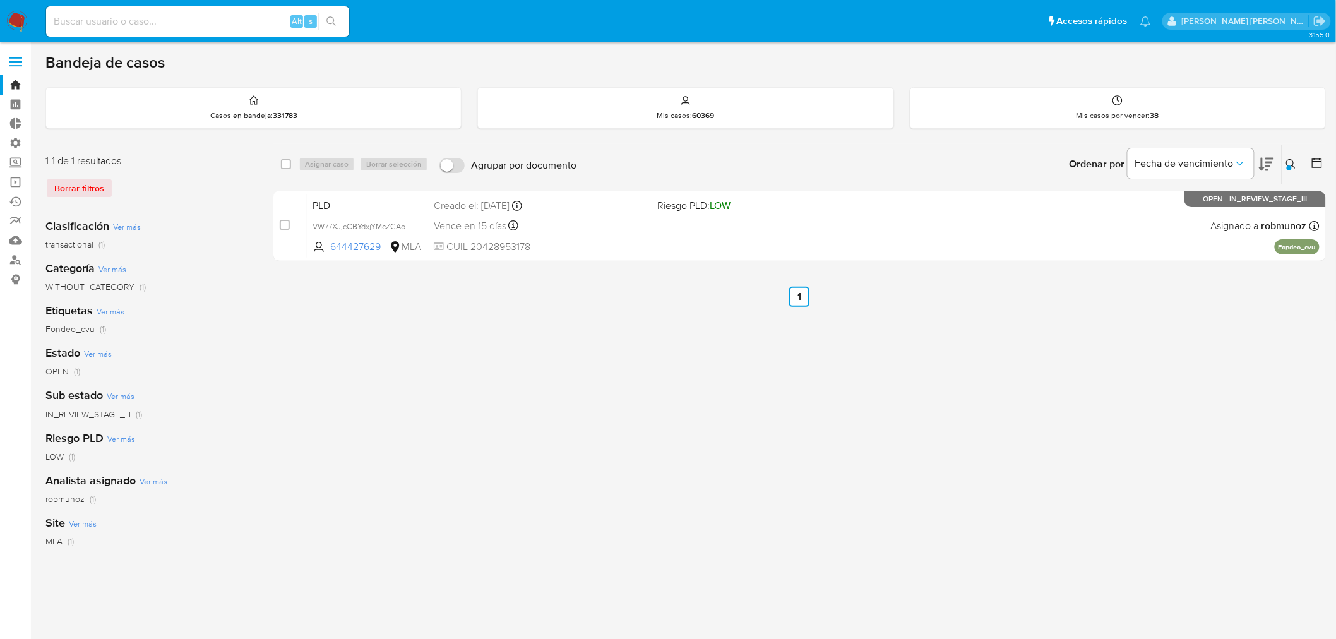
click at [1290, 159] on icon at bounding box center [1291, 164] width 10 height 10
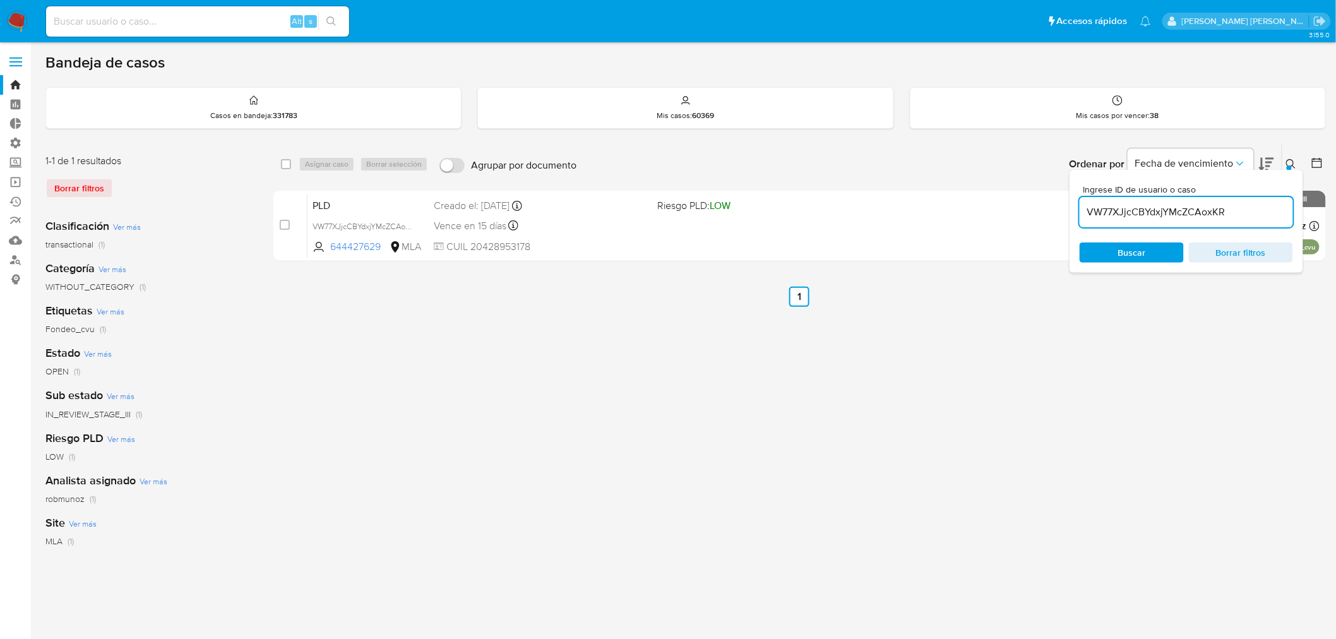
click at [1226, 212] on input "VW77XJjcCBYdxjYMcZCAoxKR" at bounding box center [1186, 212] width 213 height 16
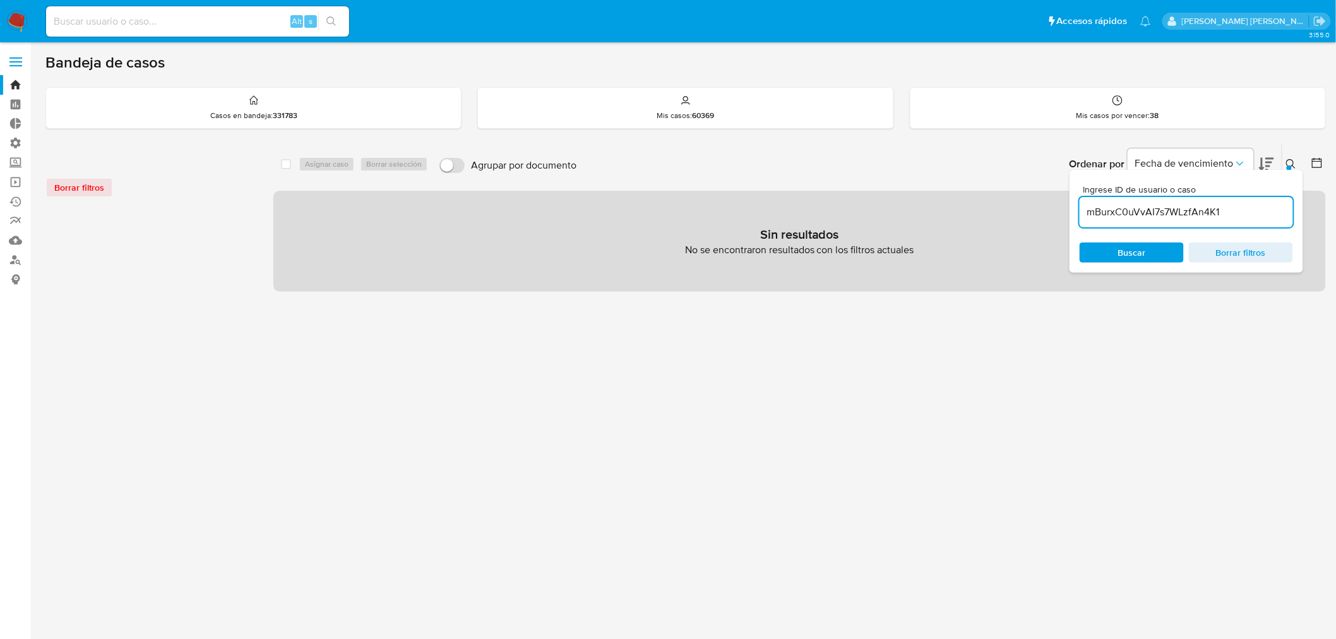
click at [1227, 207] on input "mBurxC0uVvAI7s7WLzfAn4K1" at bounding box center [1186, 212] width 213 height 16
type input "mBurxC0uVvAI7s7WLzfAn4K1"
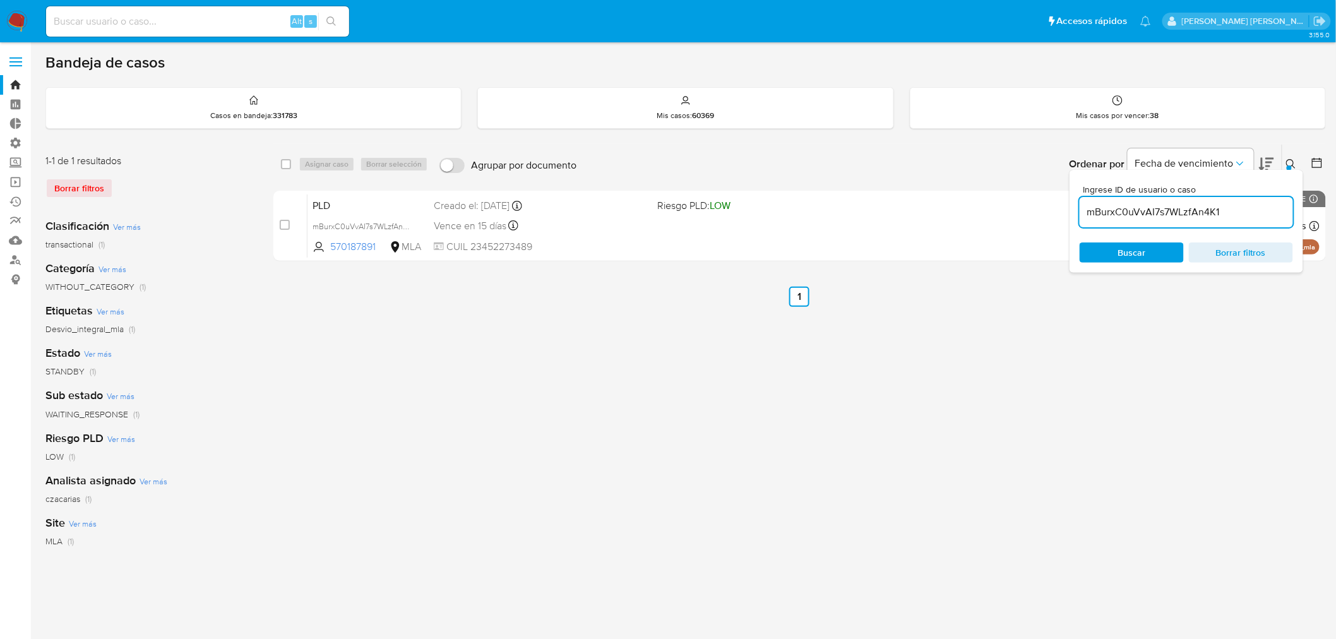
click at [1295, 160] on icon at bounding box center [1291, 164] width 10 height 10
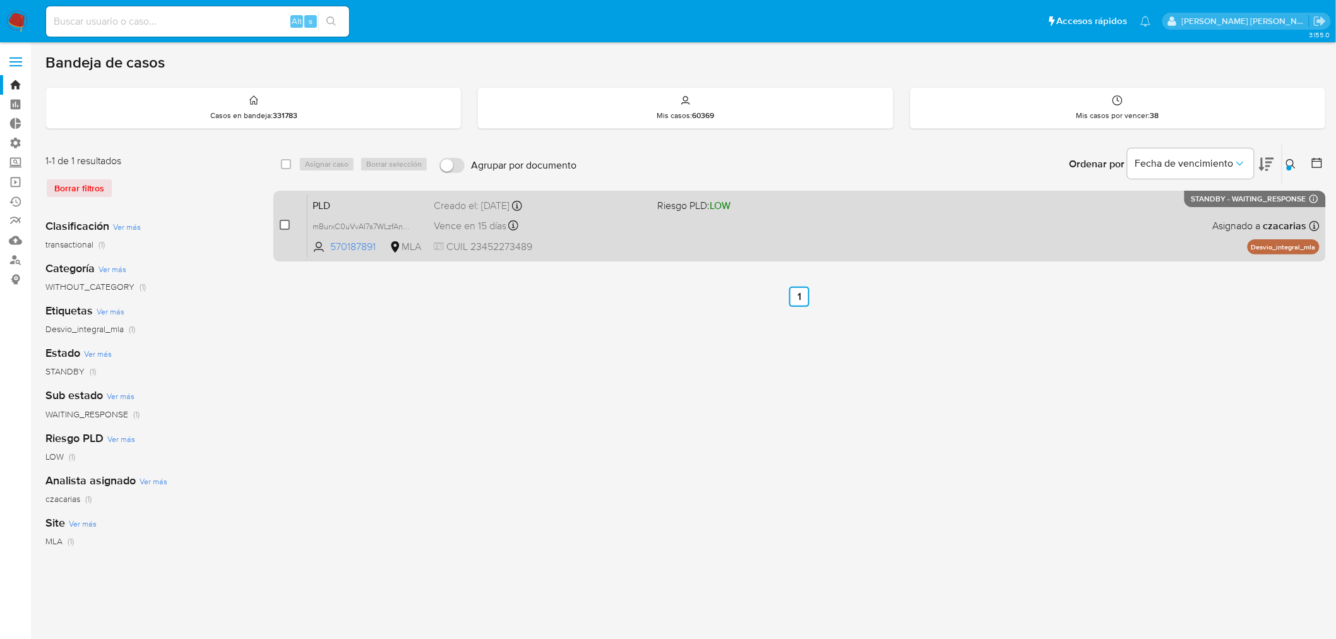
click at [280, 222] on input "checkbox" at bounding box center [285, 225] width 10 height 10
checkbox input "true"
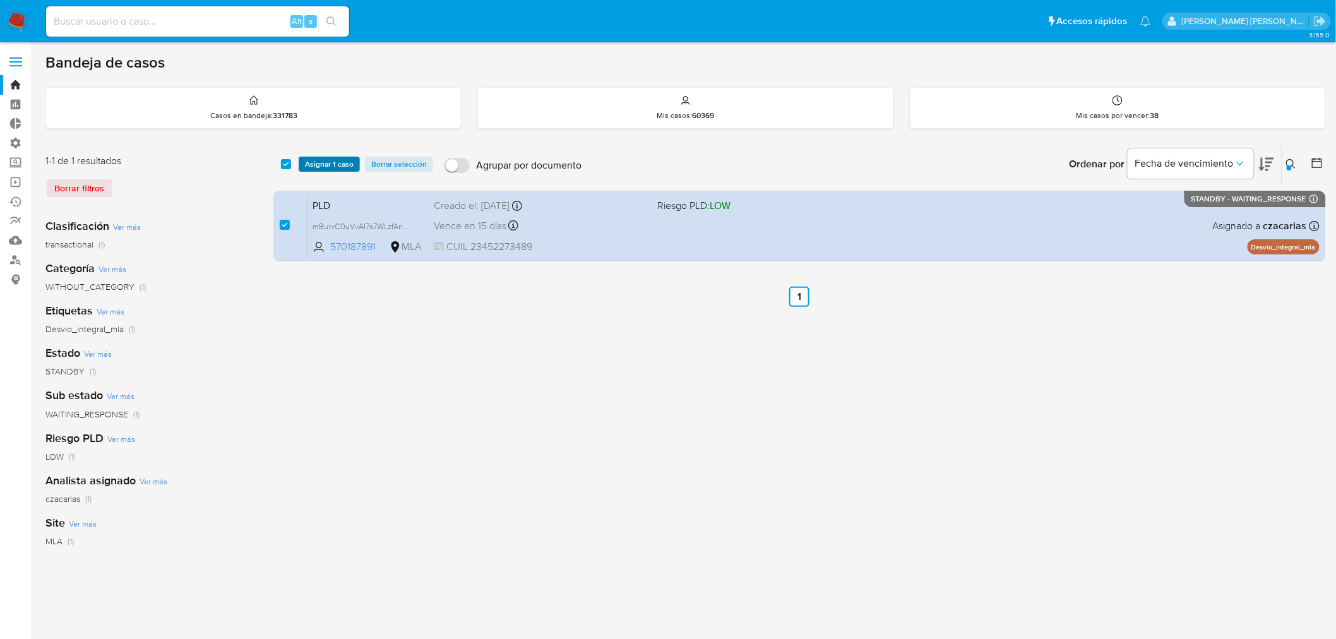
drag, startPoint x: 342, startPoint y: 154, endPoint x: 341, endPoint y: 163, distance: 8.9
click at [341, 156] on div "select-all-cases-checkbox Asignar 1 caso Borrar selección Agrupar por documento…" at bounding box center [799, 164] width 1053 height 39
click at [341, 162] on span "Asignar 1 caso" at bounding box center [329, 164] width 49 height 13
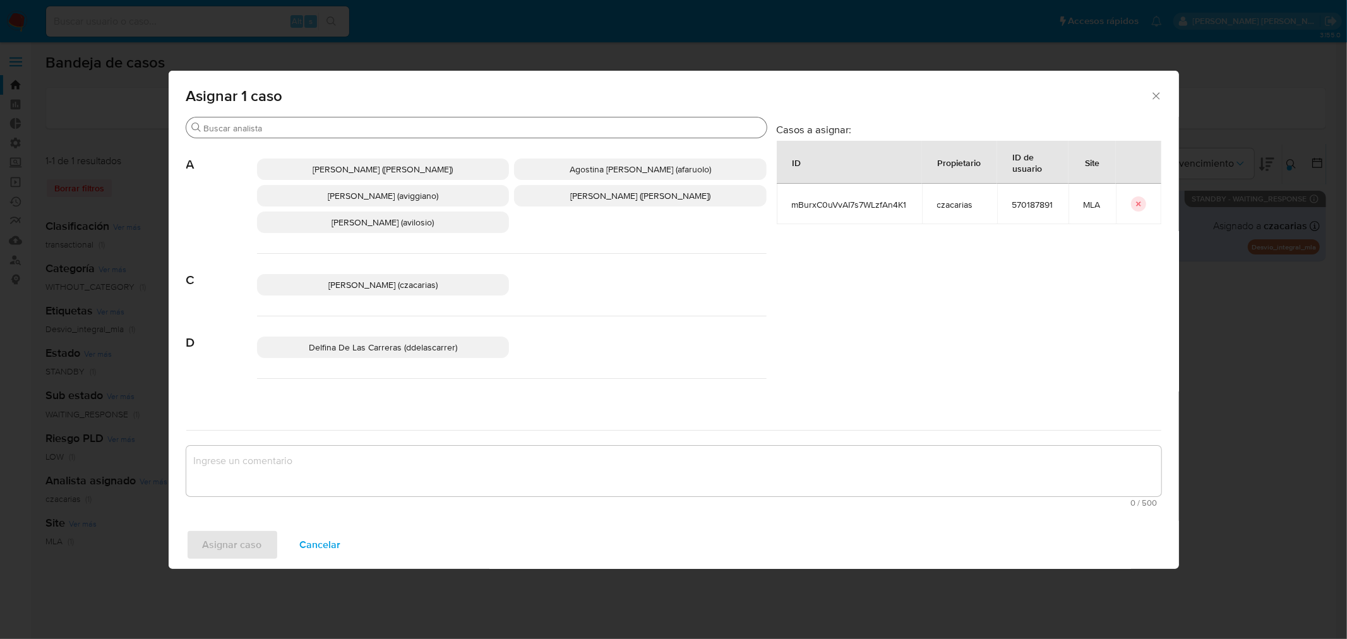
click at [313, 131] on input "Buscar" at bounding box center [483, 128] width 558 height 11
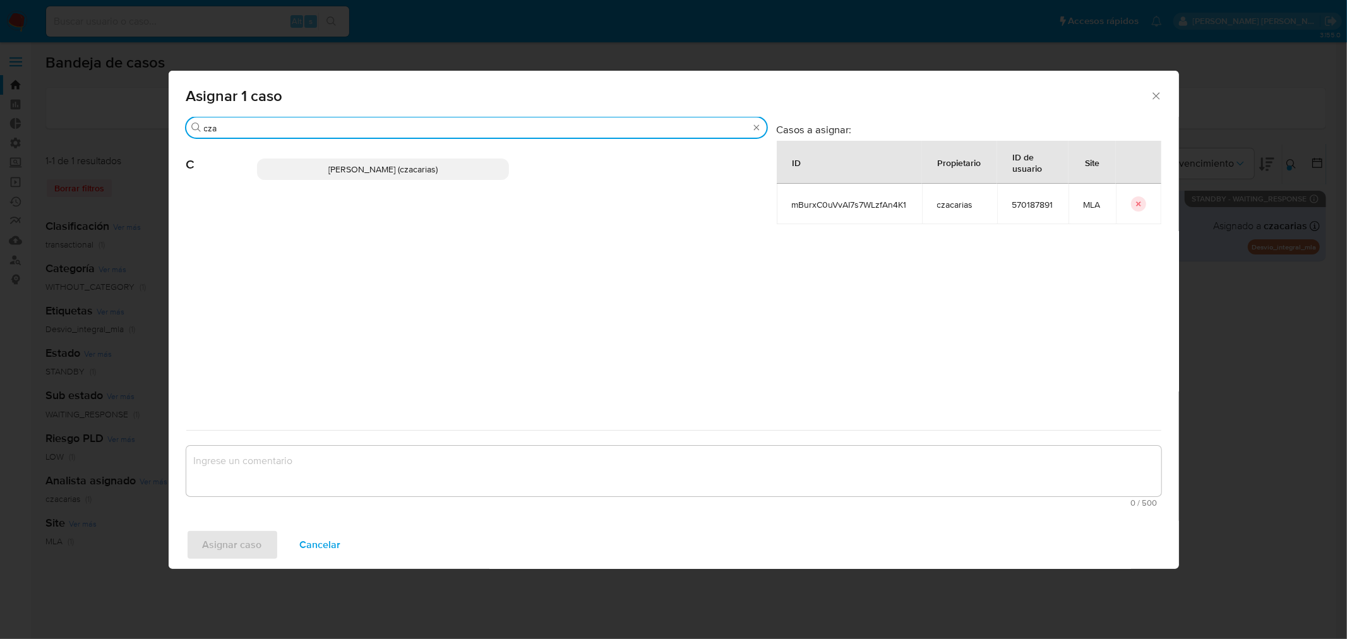
type input "cza"
click at [336, 175] on p "Cecilia Zacarias (czacarias)" at bounding box center [383, 168] width 253 height 21
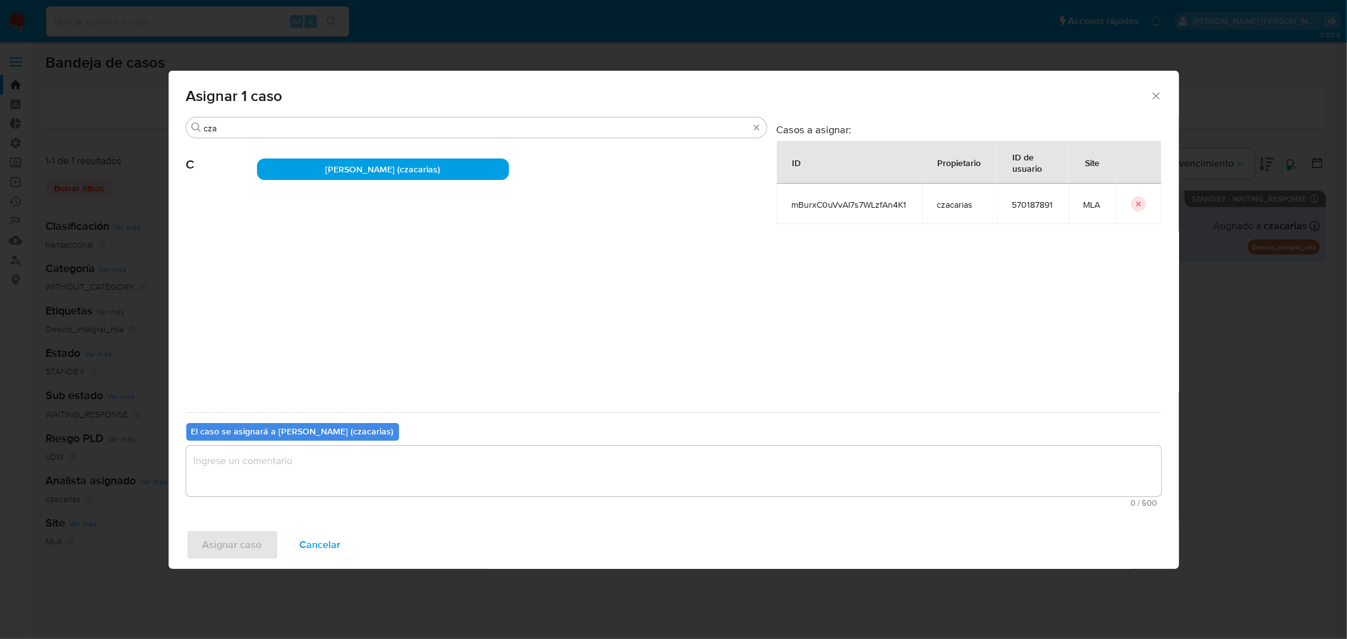
click at [412, 475] on textarea "assign-modal" at bounding box center [673, 471] width 975 height 51
drag, startPoint x: 231, startPoint y: 520, endPoint x: 232, endPoint y: 532, distance: 12.1
click at [231, 522] on div "Asignar caso Cancelar" at bounding box center [674, 545] width 1010 height 48
click at [238, 538] on span "Asignar caso" at bounding box center [232, 545] width 59 height 28
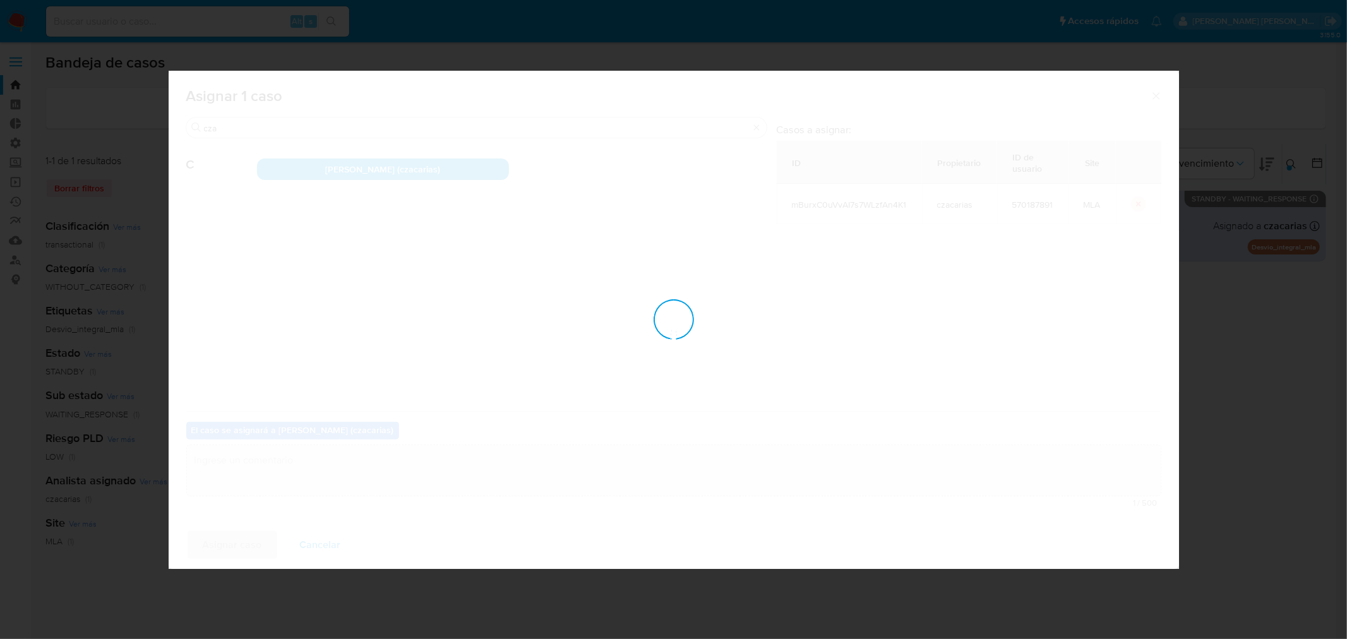
checkbox input "false"
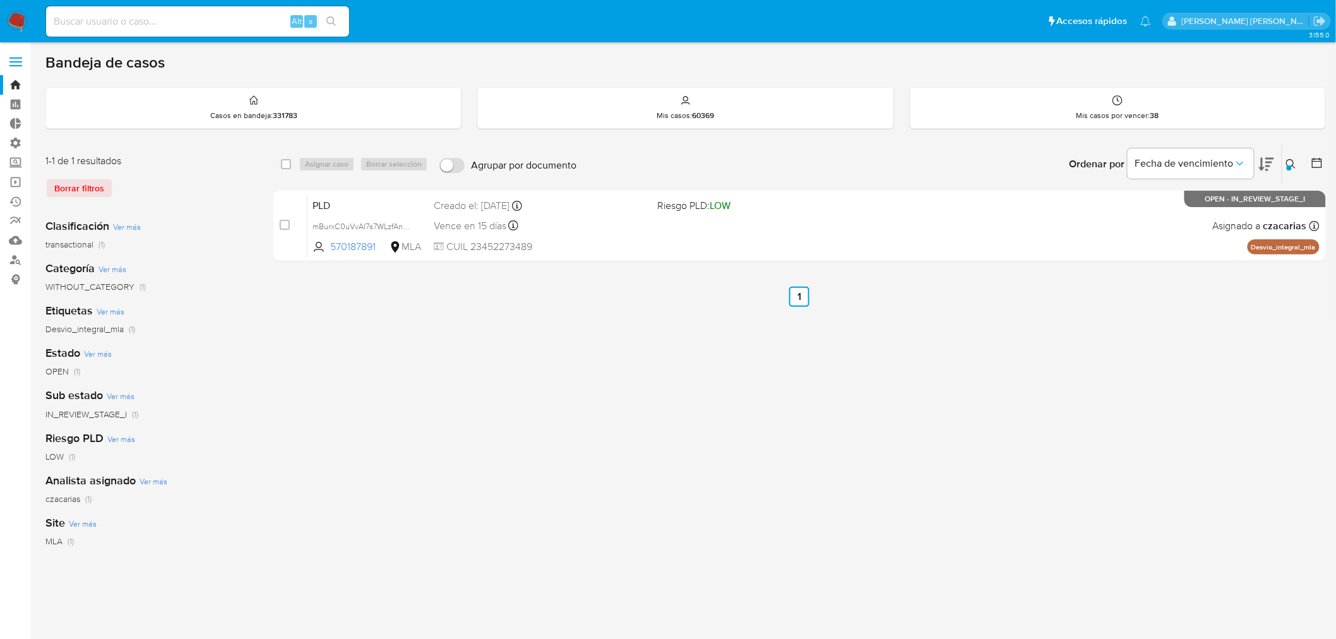
click at [1290, 163] on icon at bounding box center [1291, 164] width 10 height 10
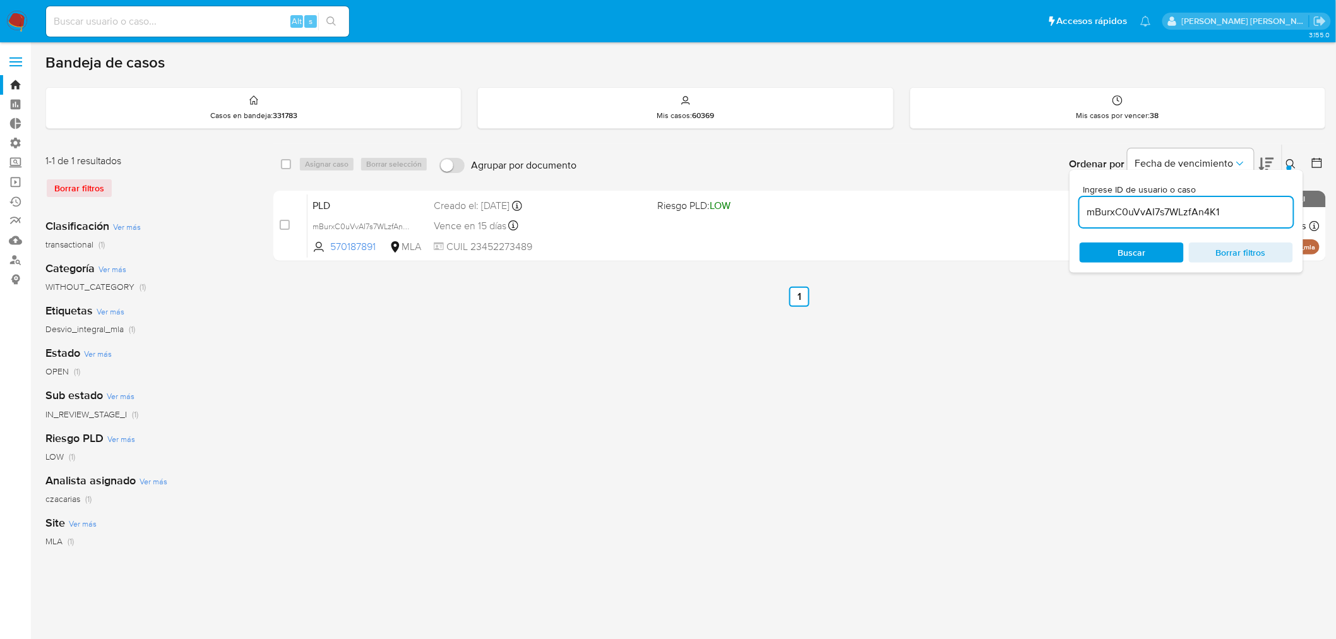
click at [1202, 213] on input "mBurxC0uVvAI7s7WLzfAn4K1" at bounding box center [1186, 212] width 213 height 16
type input "LMYeGsZRTDxreSx35FAhd9kK"
click at [750, 401] on div "select-all-cases-checkbox Asignar caso Borrar selección Agrupar por documento O…" at bounding box center [799, 421] width 1053 height 554
click at [1296, 165] on icon at bounding box center [1291, 164] width 10 height 10
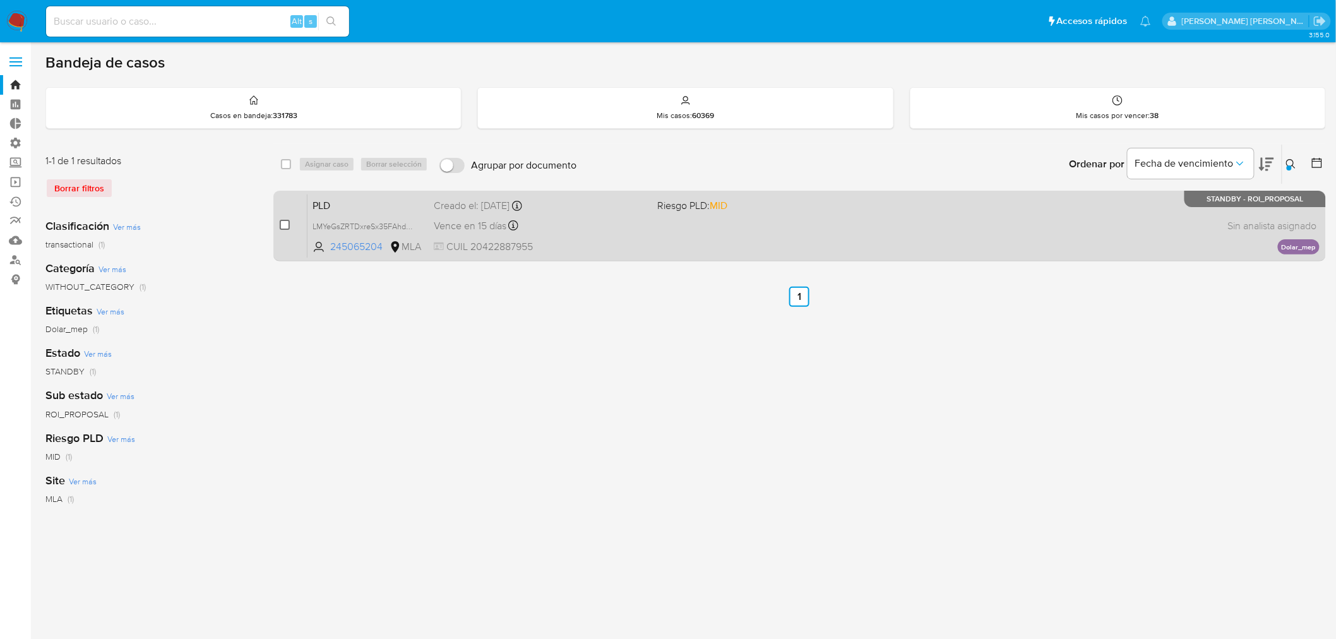
click at [285, 228] on input "checkbox" at bounding box center [285, 225] width 10 height 10
checkbox input "true"
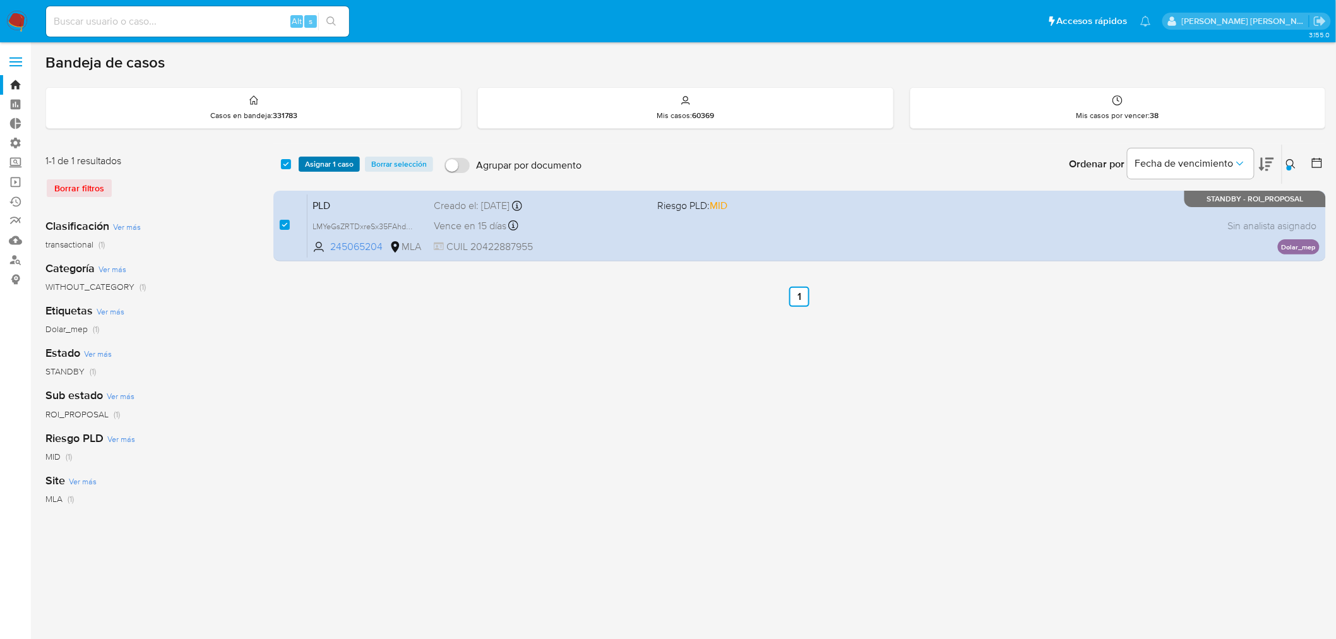
click at [333, 158] on span "Asignar 1 caso" at bounding box center [329, 164] width 49 height 13
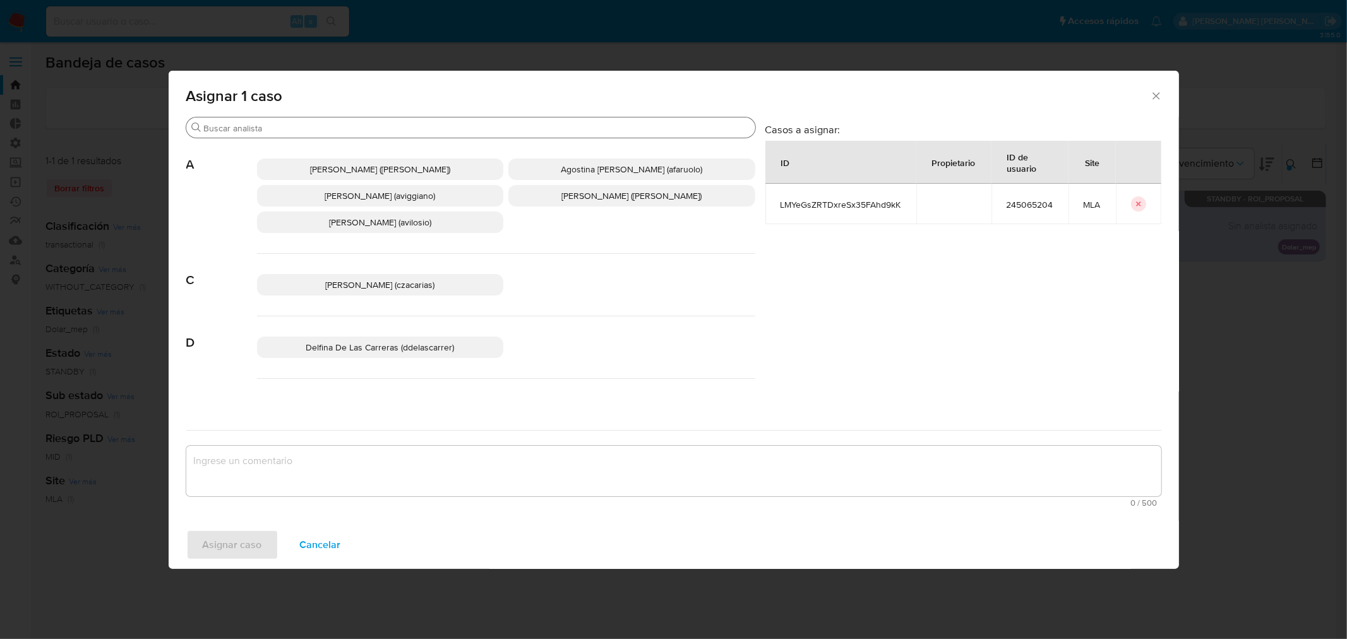
click at [314, 131] on input "Buscar" at bounding box center [477, 128] width 546 height 11
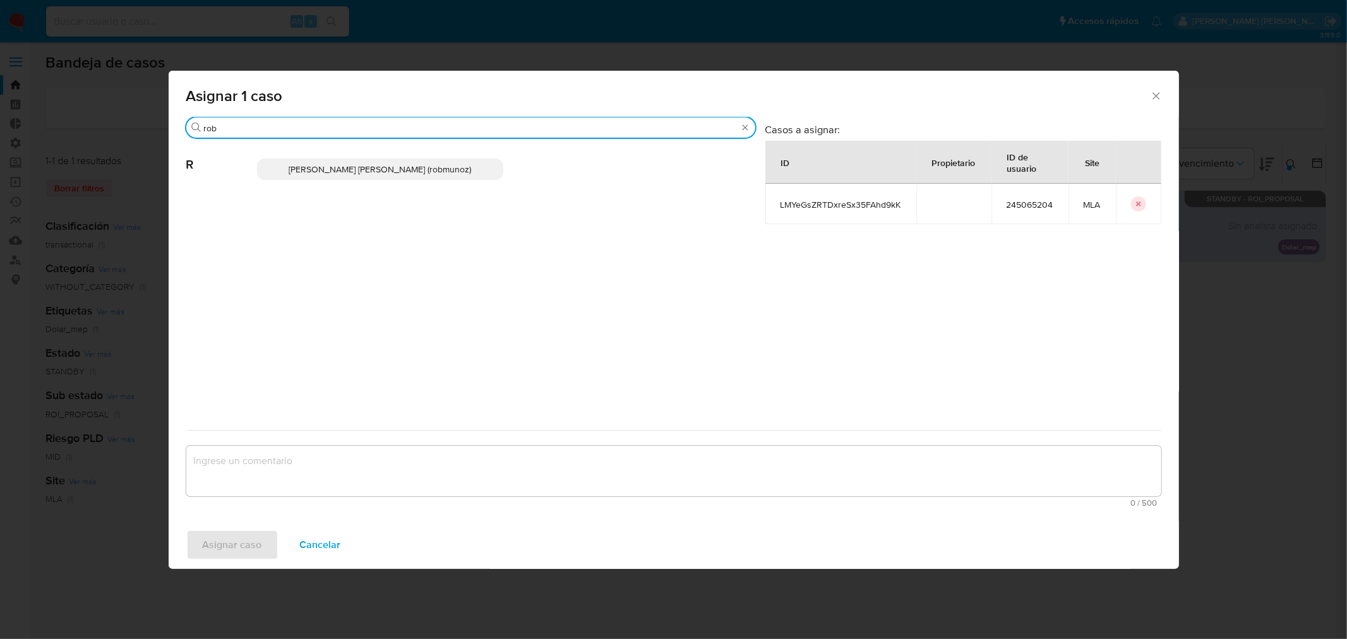
type input "rob"
click at [356, 172] on span "Roberto Santiago Munoz (robmunoz)" at bounding box center [380, 169] width 182 height 13
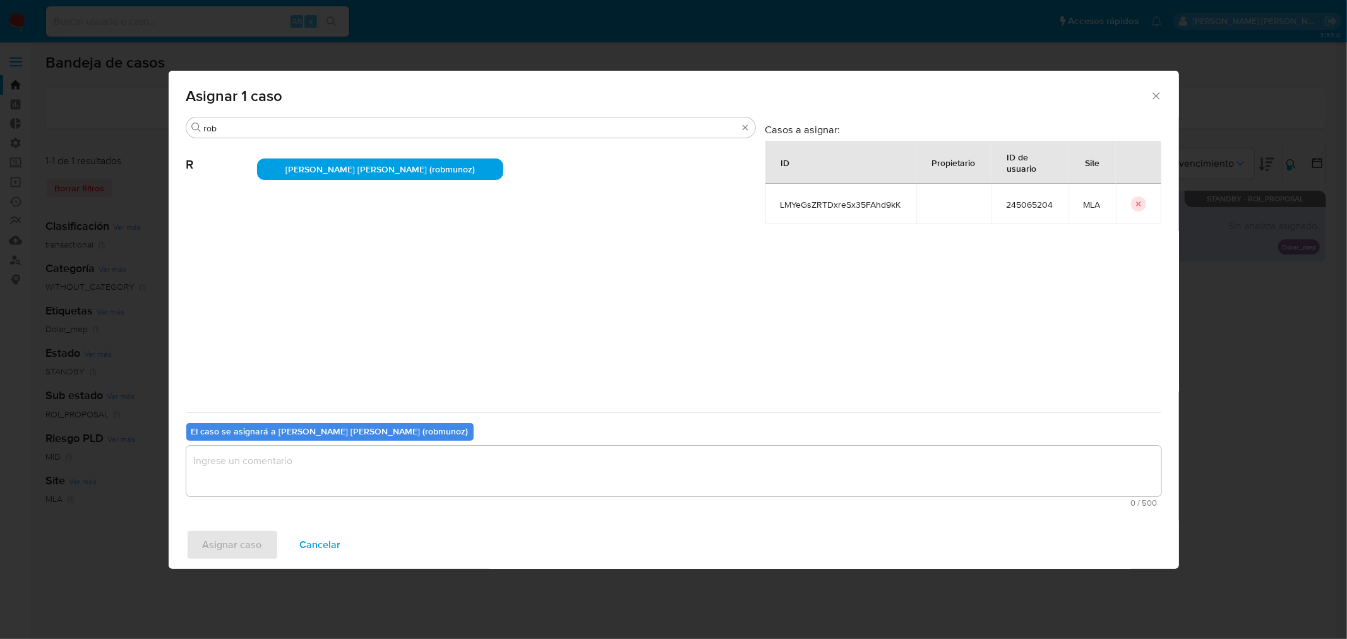
click at [392, 463] on textarea "assign-modal" at bounding box center [673, 471] width 975 height 51
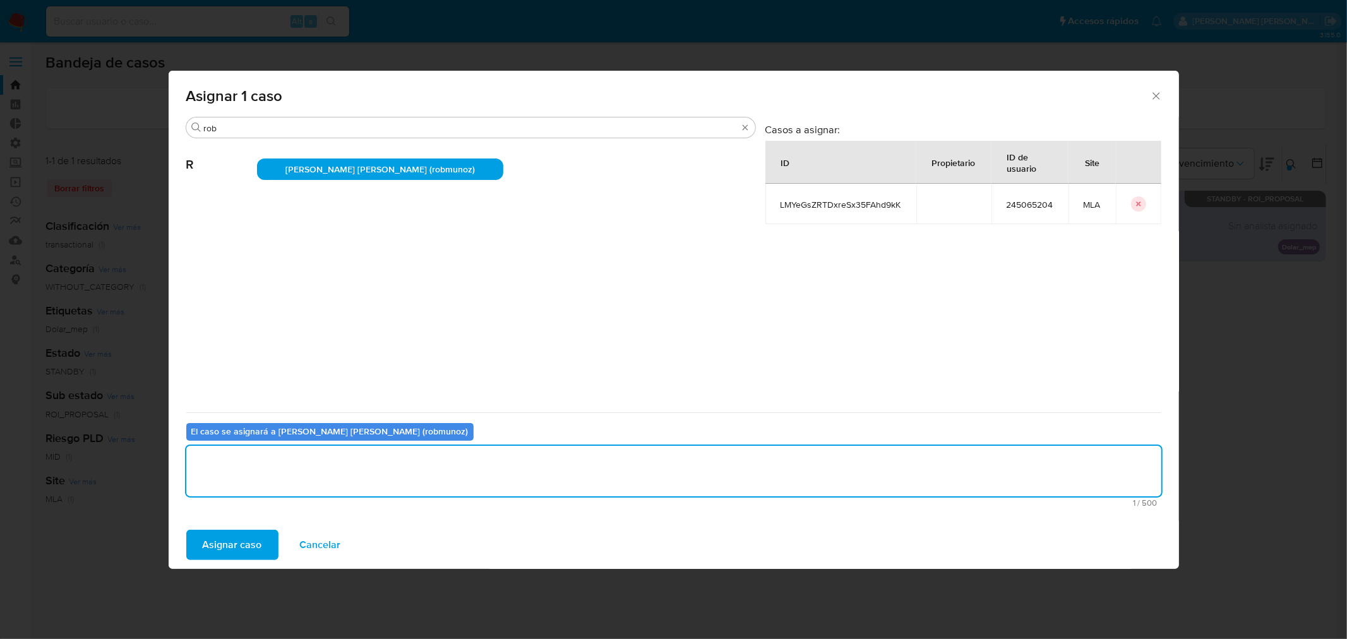
click at [248, 542] on span "Asignar caso" at bounding box center [232, 545] width 59 height 28
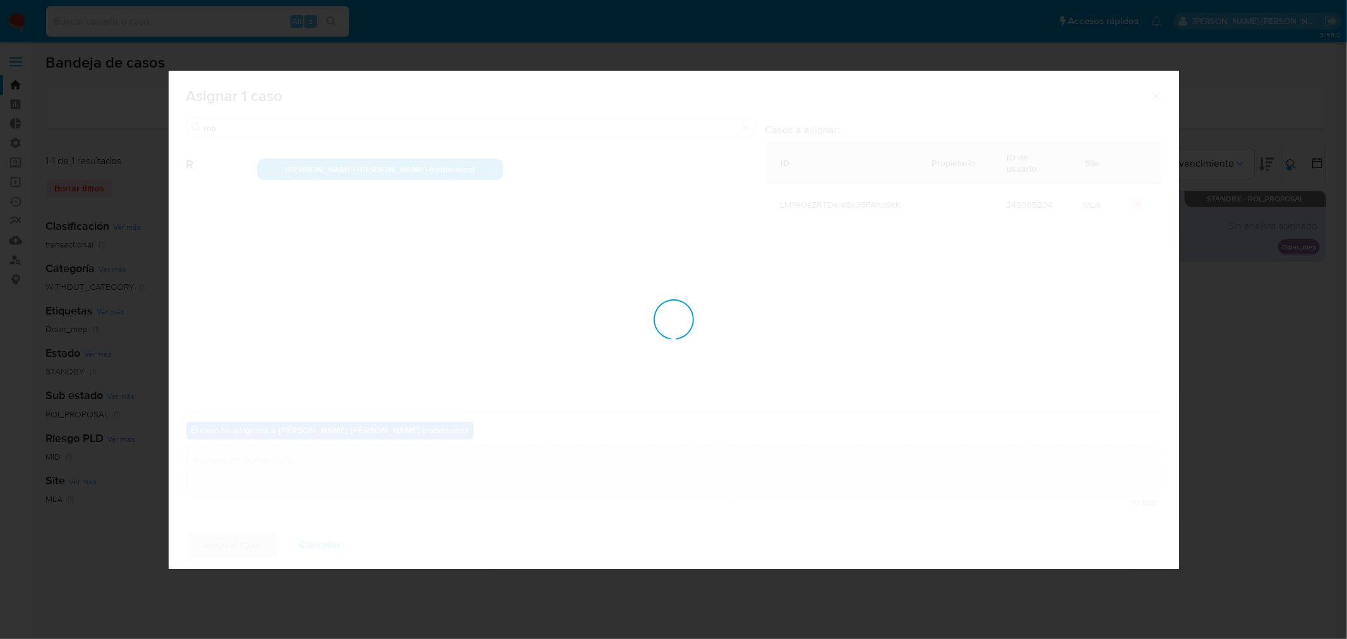
checkbox input "false"
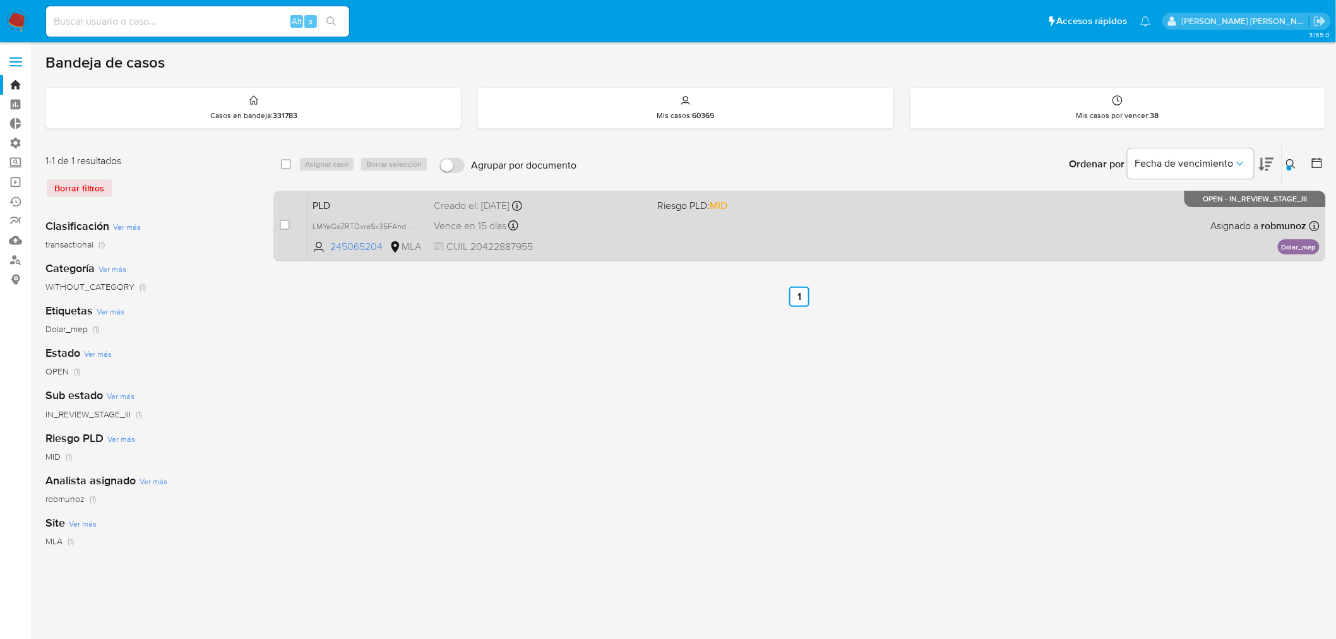
click at [1001, 237] on div "PLD LMYeGsZRTDxreSx35FAhd9kK 245065204 MLA Riesgo PLD: MID Creado el: 12/06/202…" at bounding box center [814, 226] width 1012 height 64
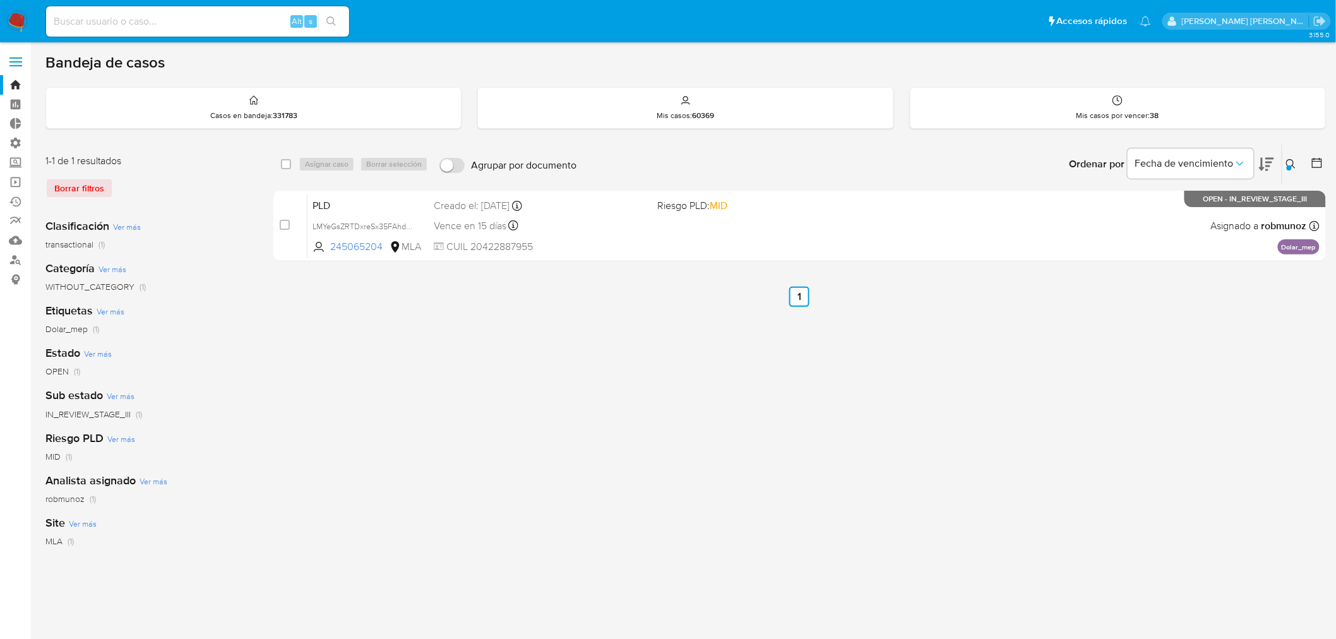
click at [157, 22] on input at bounding box center [197, 21] width 303 height 16
paste input "ULx7IT3nat3HB1jFSDOA9s6Y"
type input "ULx7IT3nat3HB1jFSDOA9s6Y"
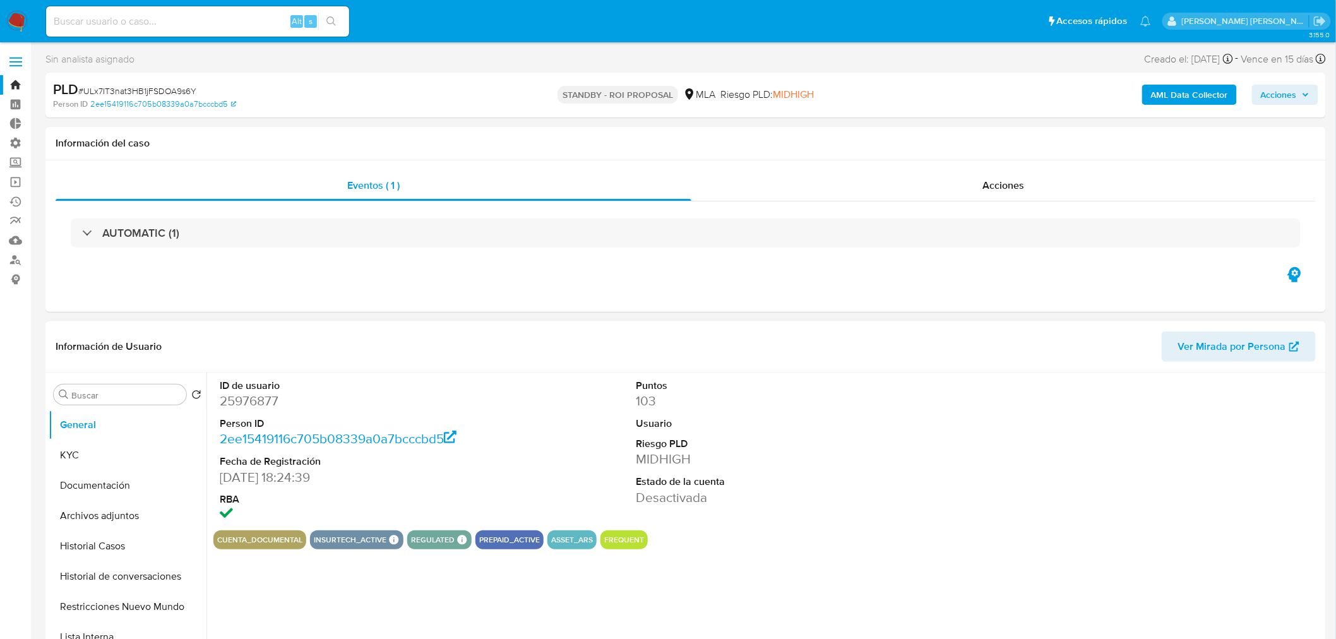
select select "10"
click at [1013, 183] on span "Acciones" at bounding box center [1004, 185] width 42 height 15
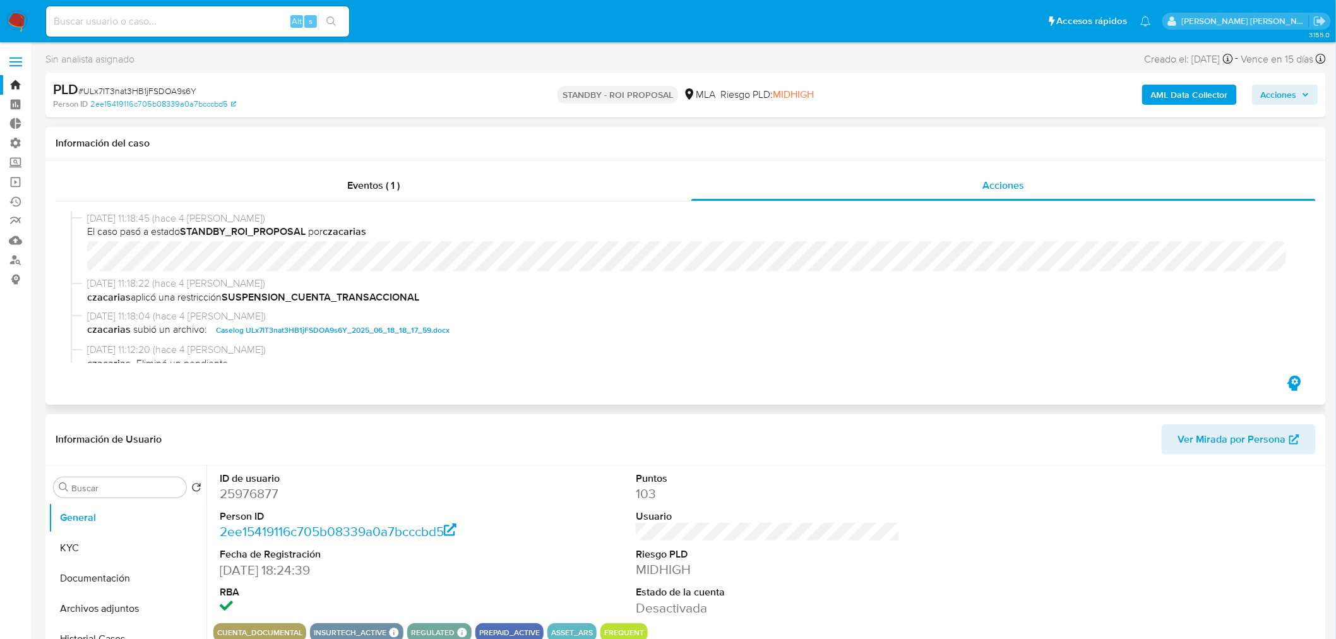
drag, startPoint x: 416, startPoint y: 330, endPoint x: 465, endPoint y: 364, distance: 60.8
click at [416, 332] on span "Caselog ULx7IT3nat3HB1jFSDOA9s6Y_2025_06_18_18_17_59.docx" at bounding box center [333, 330] width 234 height 15
click at [911, 429] on header "Información de Usuario Ver Mirada por Persona" at bounding box center [686, 439] width 1260 height 30
click at [211, 20] on input at bounding box center [197, 21] width 303 height 16
paste input "sI6pNqpubW8jo5r8KAMDsK61"
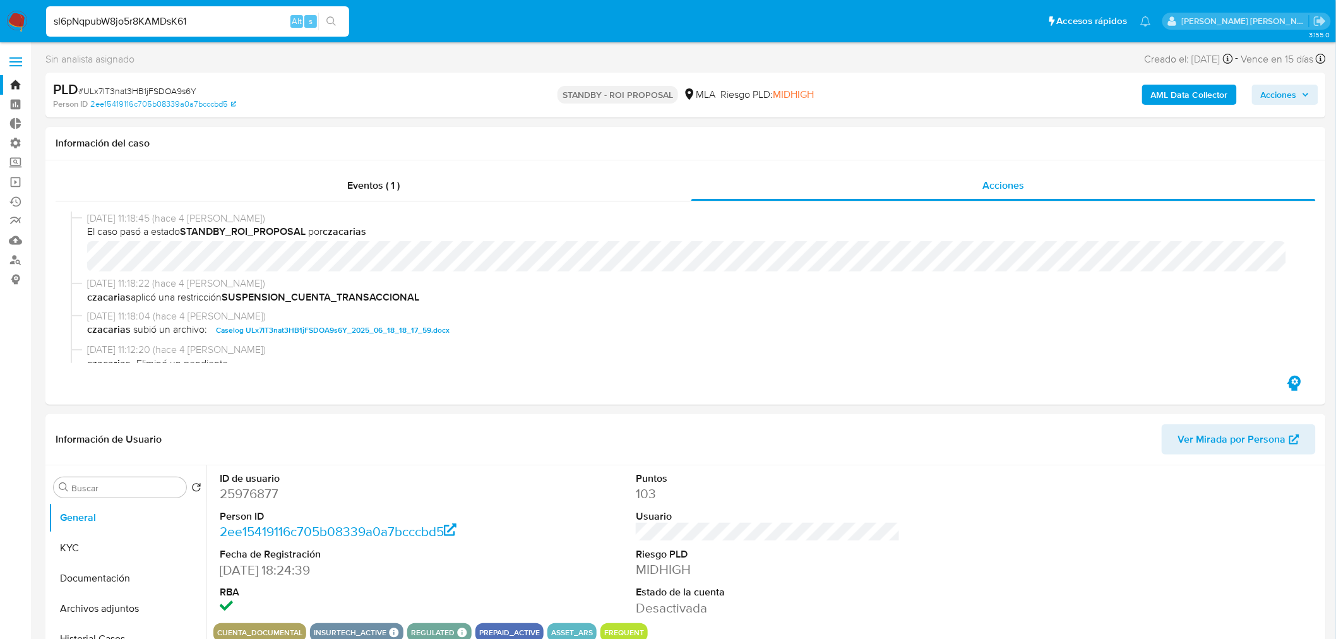
type input "sI6pNqpubW8jo5r8KAMDsK61"
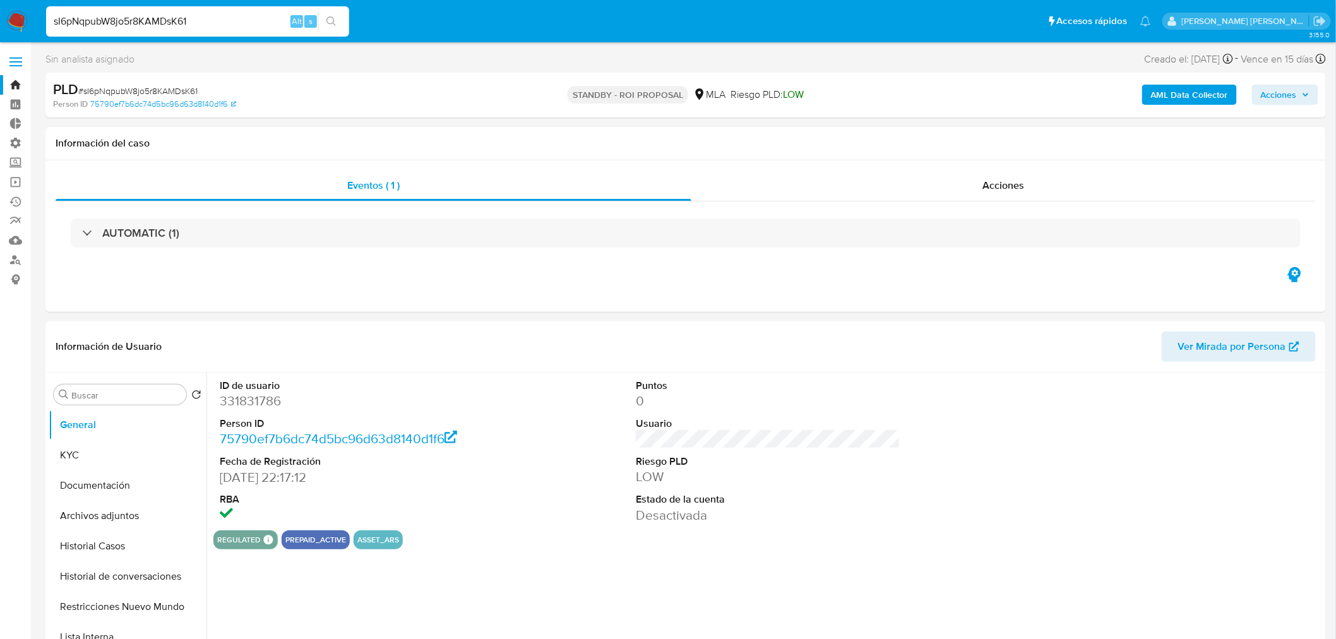
select select "10"
click at [1012, 186] on span "Acciones" at bounding box center [1004, 185] width 42 height 15
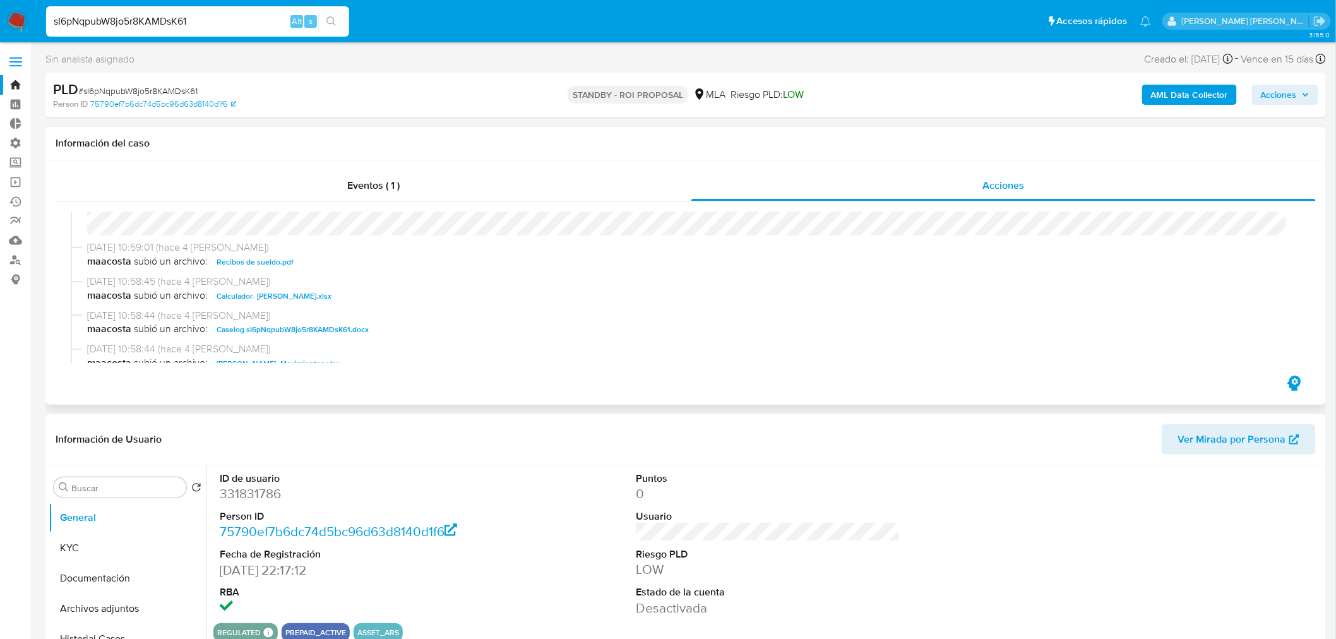
scroll to position [70, 0]
drag, startPoint x: 354, startPoint y: 294, endPoint x: 430, endPoint y: 338, distance: 88.6
click at [354, 293] on span "Caselog sI6pNqpubW8jo5r8KAMDsK61.docx" at bounding box center [293, 295] width 152 height 15
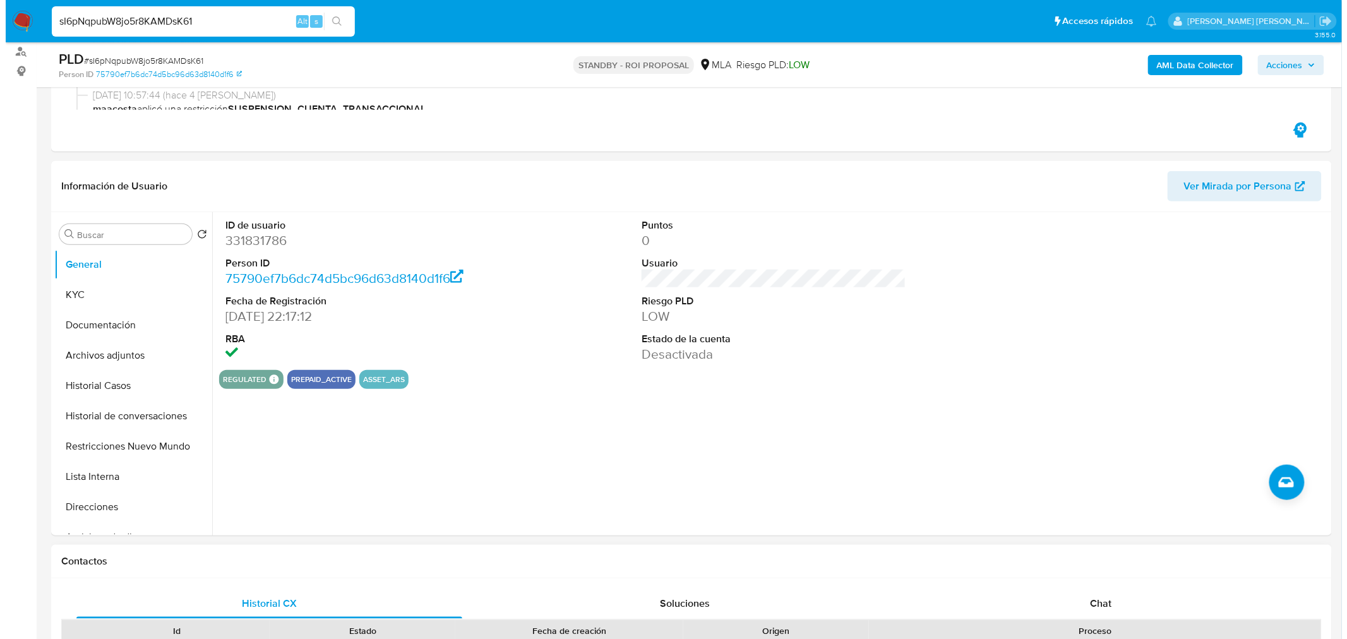
scroll to position [210, 0]
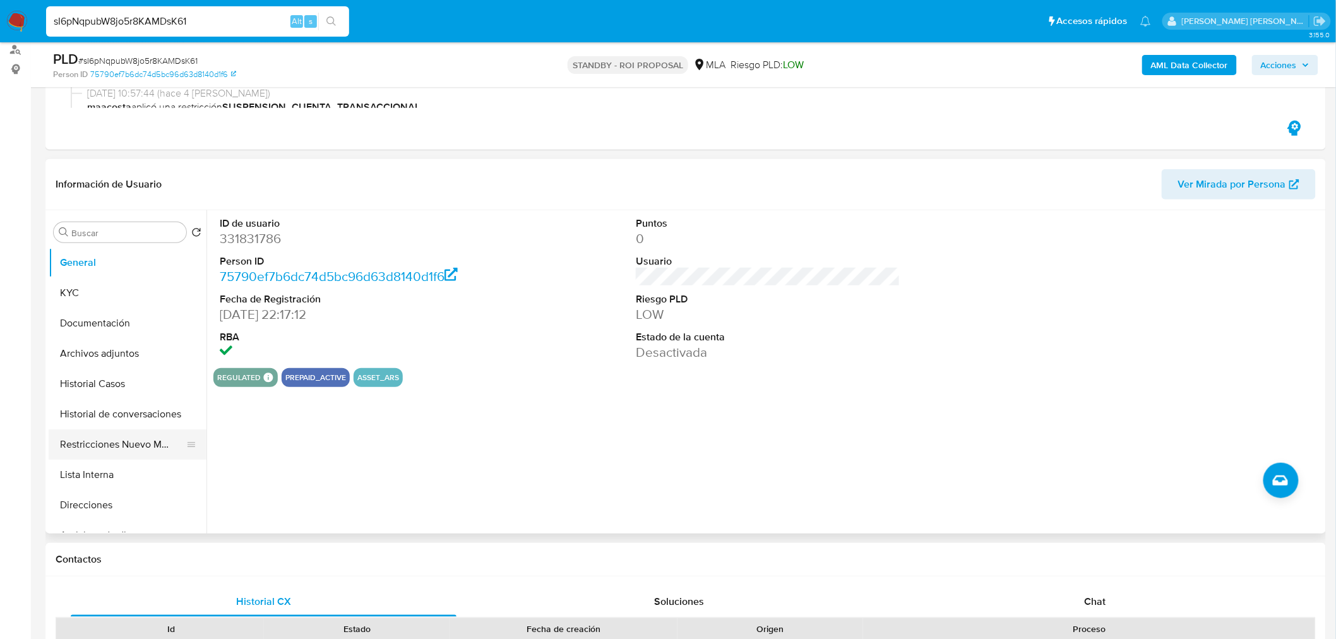
click at [126, 444] on button "Restricciones Nuevo Mundo" at bounding box center [123, 444] width 148 height 30
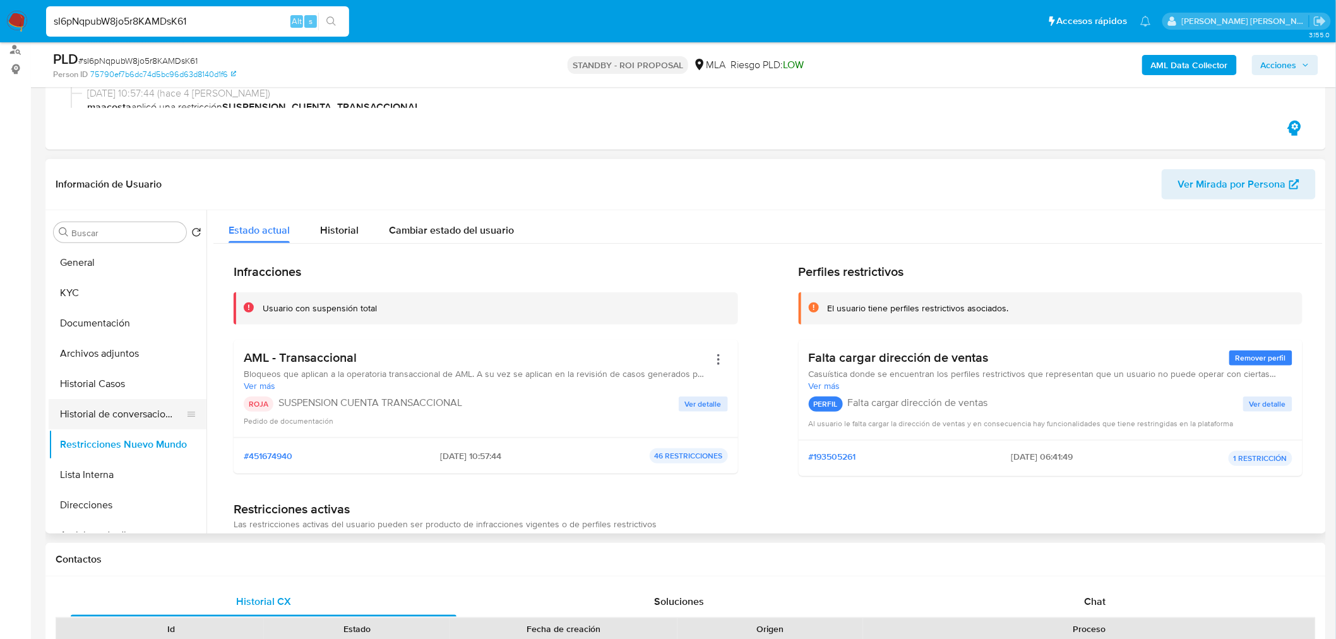
click at [124, 423] on button "Historial de conversaciones" at bounding box center [123, 414] width 148 height 30
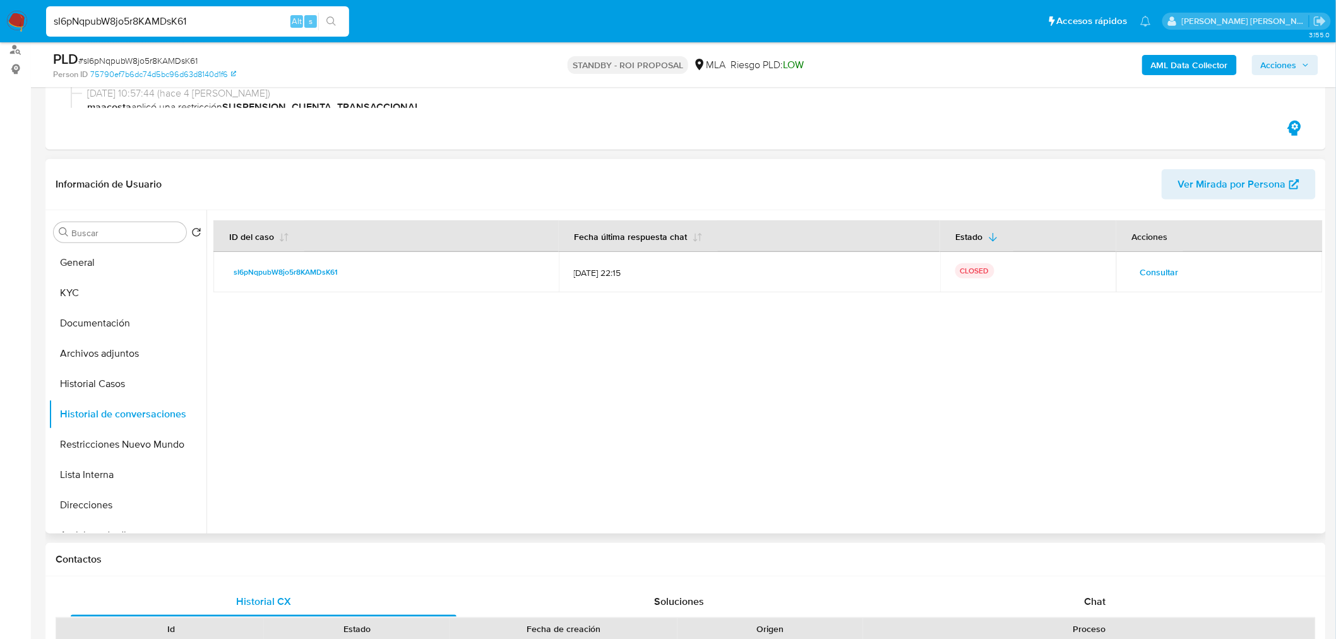
click at [1163, 272] on span "Consultar" at bounding box center [1159, 272] width 39 height 18
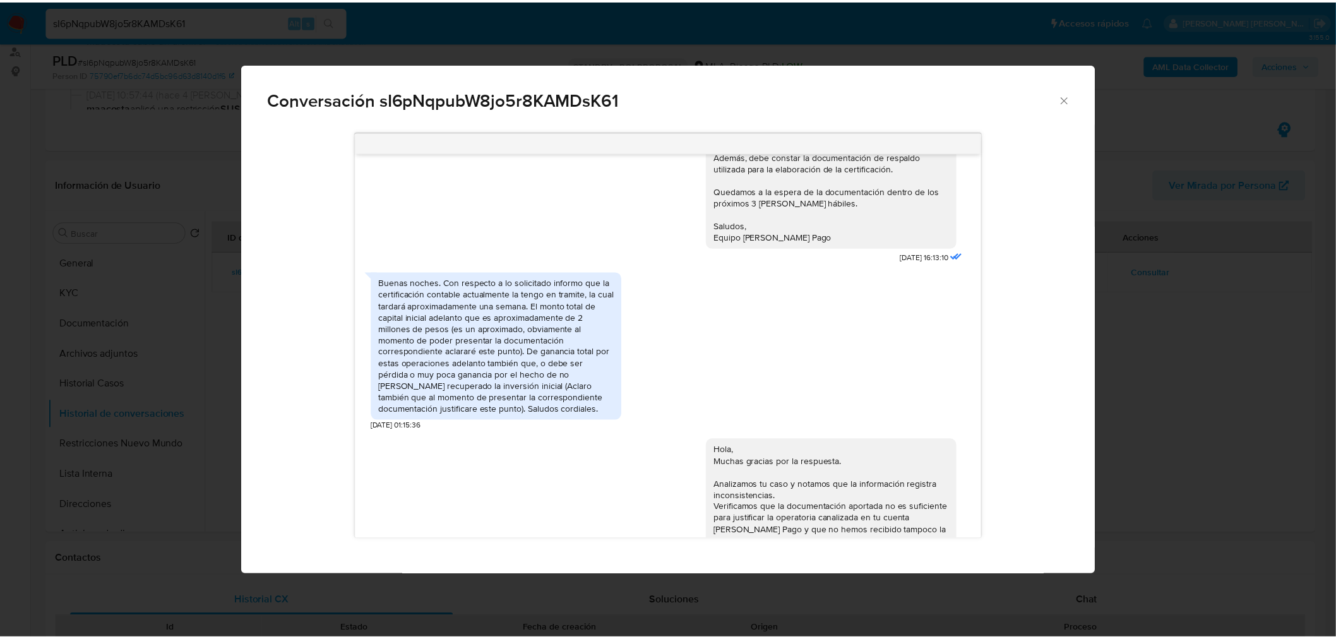
scroll to position [1101, 0]
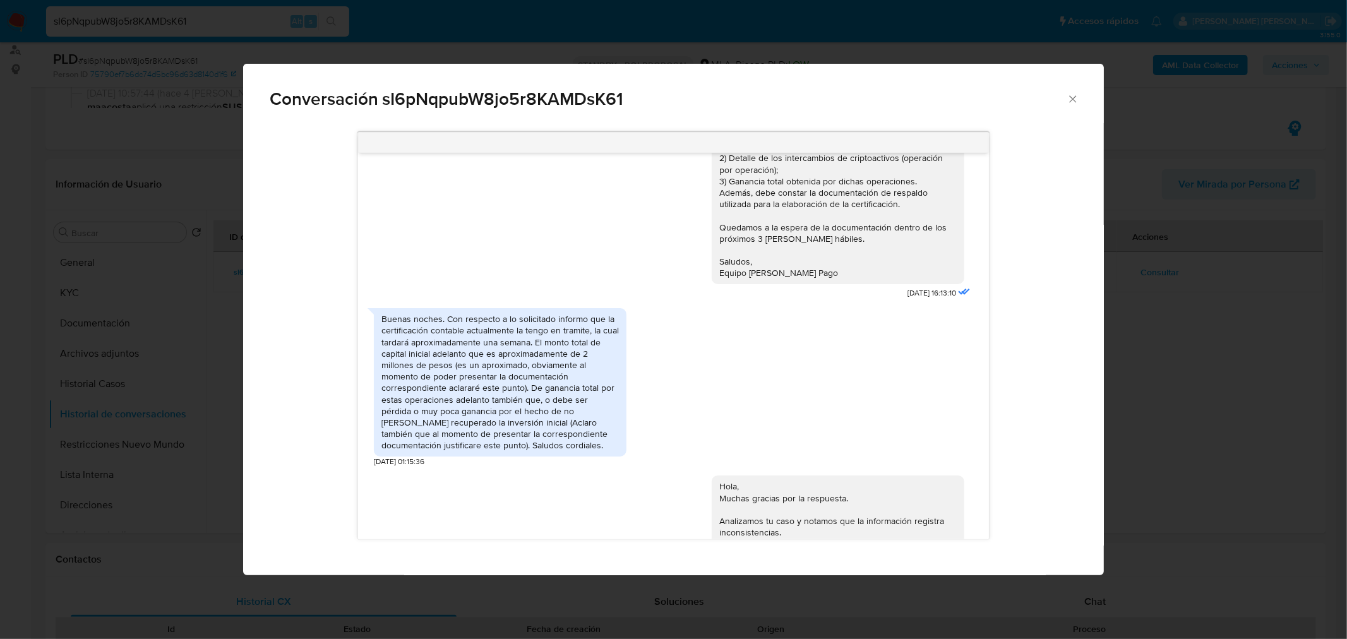
click at [1223, 409] on div "Conversación sI6pNqpubW8jo5r8KAMDsK61 18/06/2025 18:08:47 Buenas tardes. La act…" at bounding box center [673, 319] width 1347 height 639
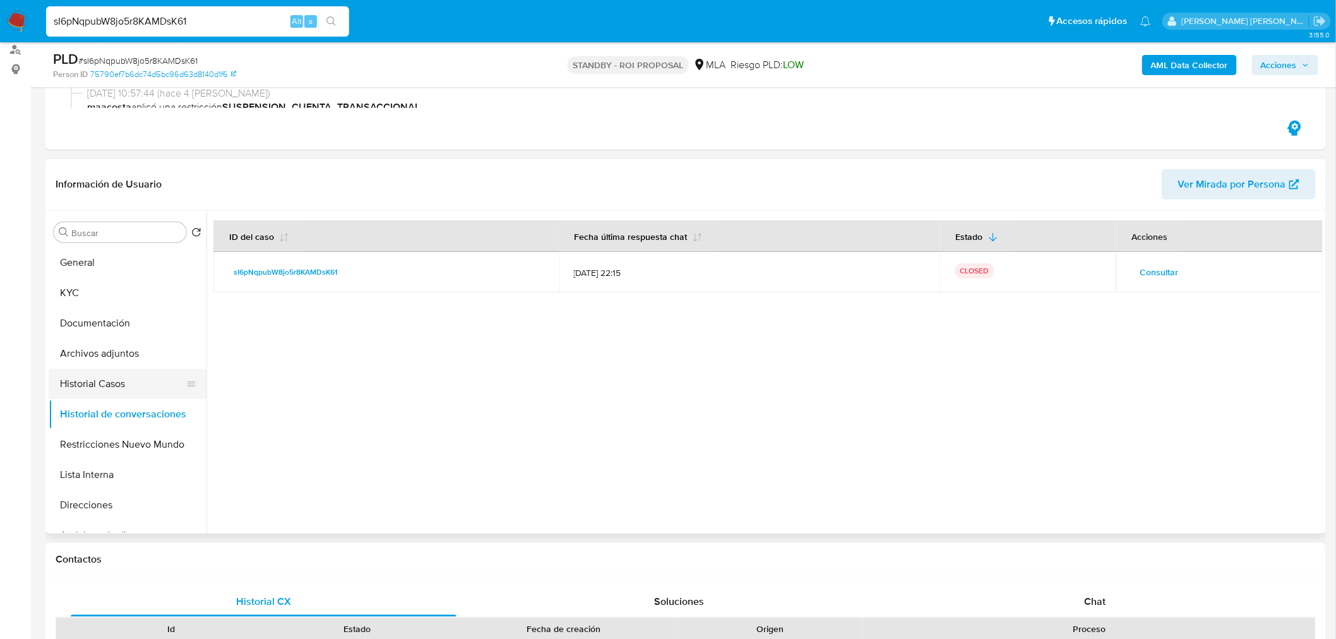
click at [131, 388] on button "Historial Casos" at bounding box center [123, 384] width 148 height 30
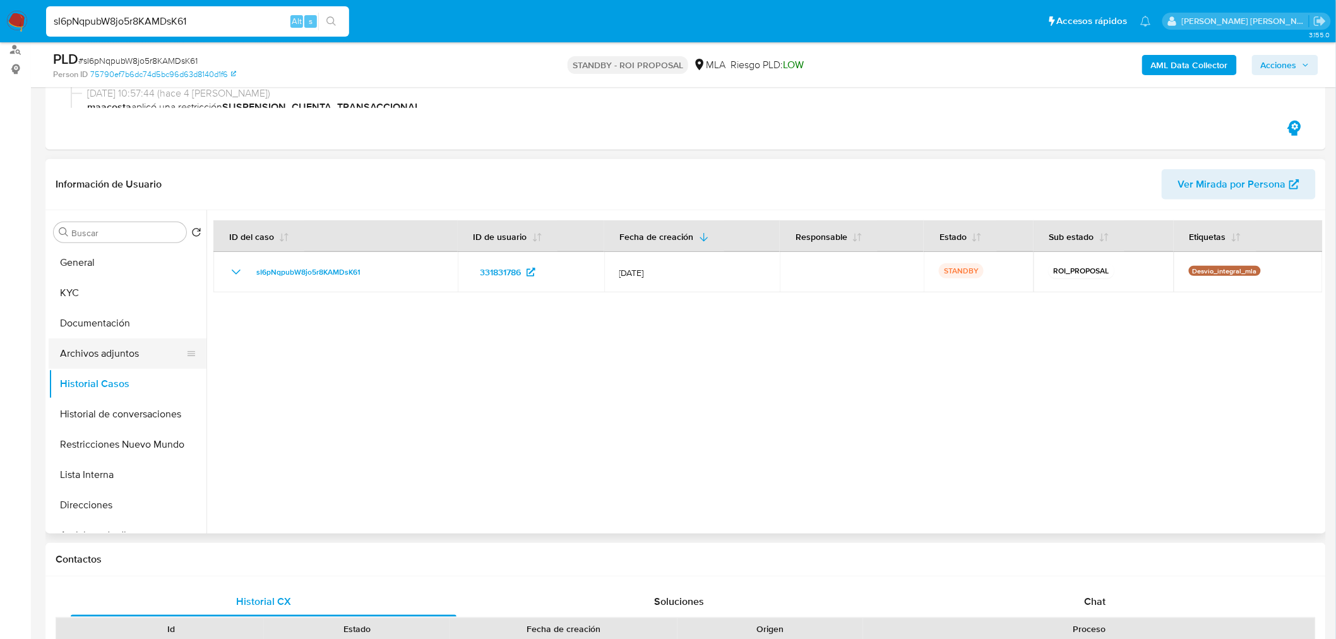
click at [70, 356] on button "Archivos adjuntos" at bounding box center [123, 353] width 148 height 30
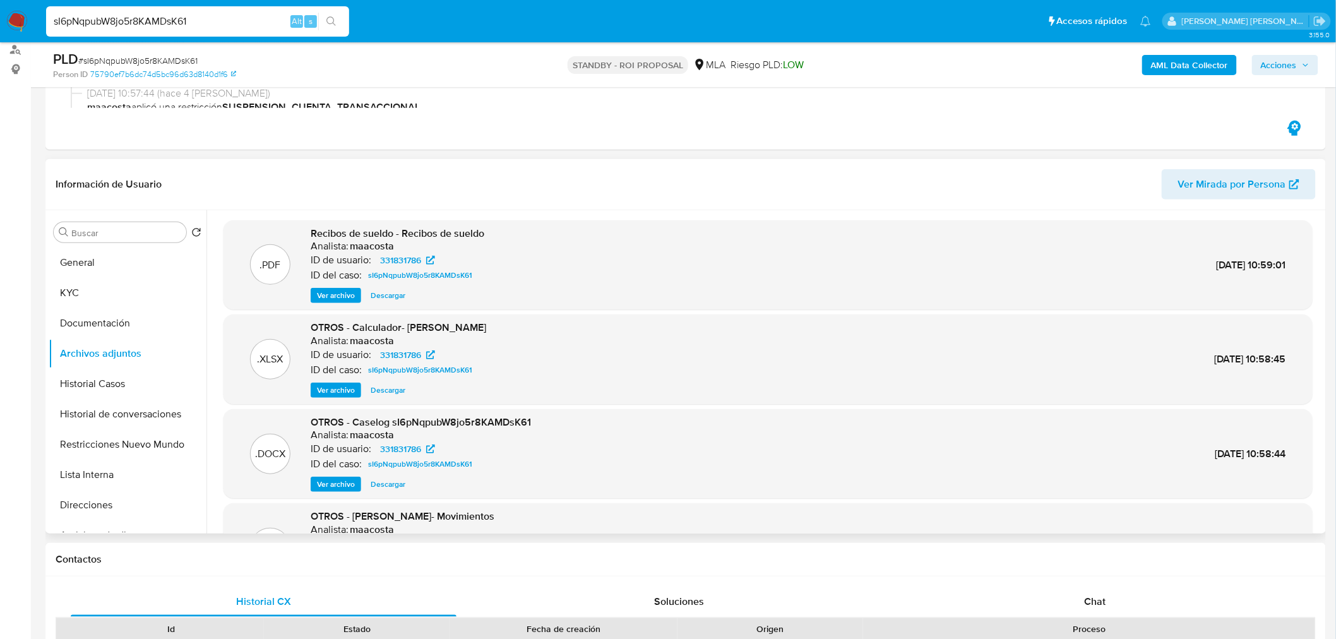
click at [335, 292] on span "Ver archivo" at bounding box center [336, 295] width 38 height 13
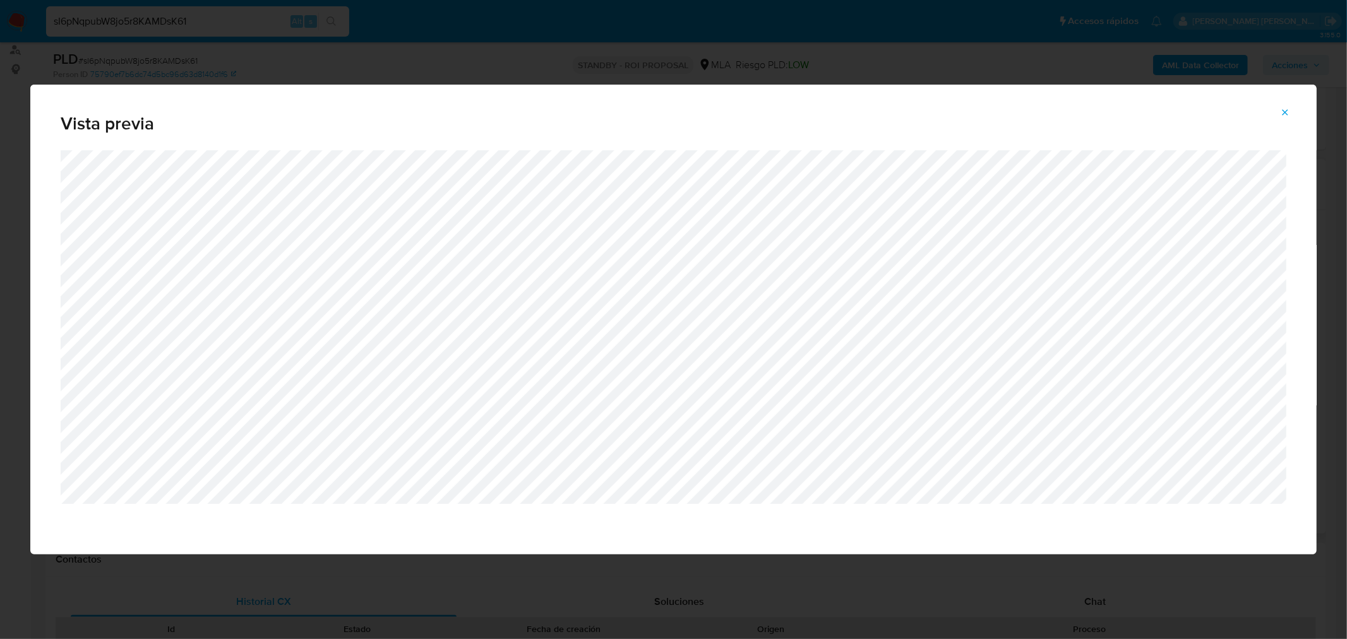
drag, startPoint x: 1279, startPoint y: 111, endPoint x: 1254, endPoint y: 73, distance: 46.1
click at [1276, 109] on button "Attachment preview" at bounding box center [1285, 112] width 28 height 20
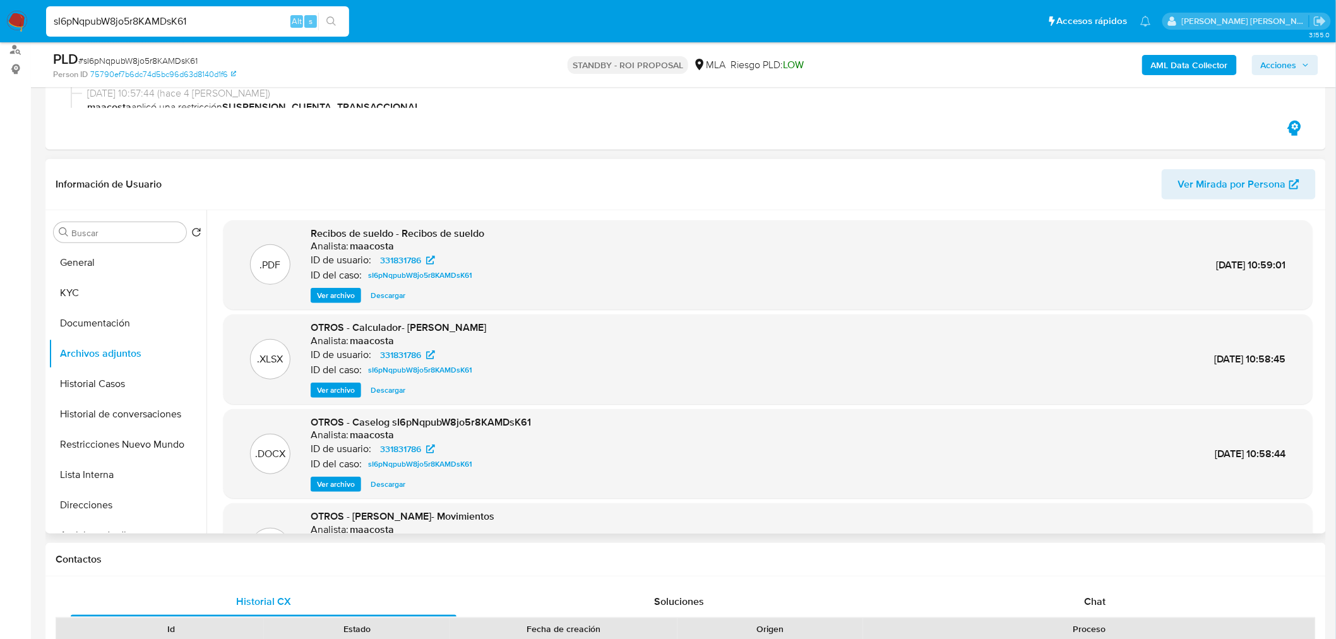
click at [19, 16] on img at bounding box center [16, 21] width 21 height 21
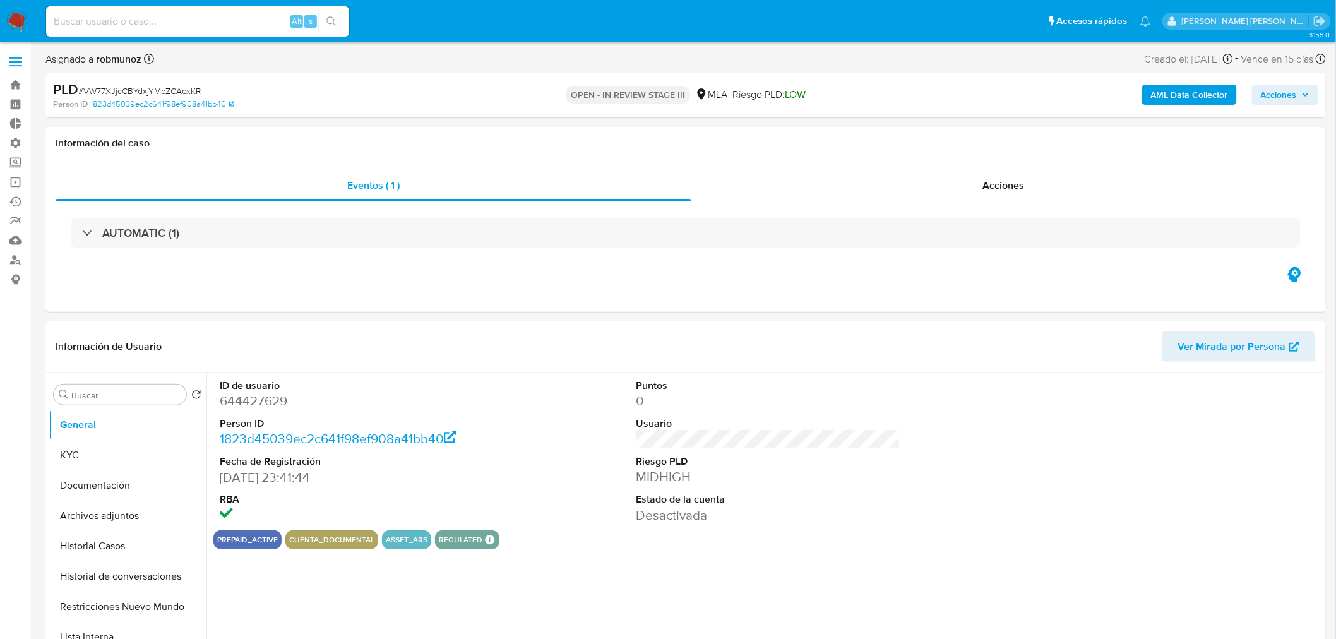
select select "10"
click at [111, 521] on button "Archivos adjuntos" at bounding box center [123, 516] width 148 height 30
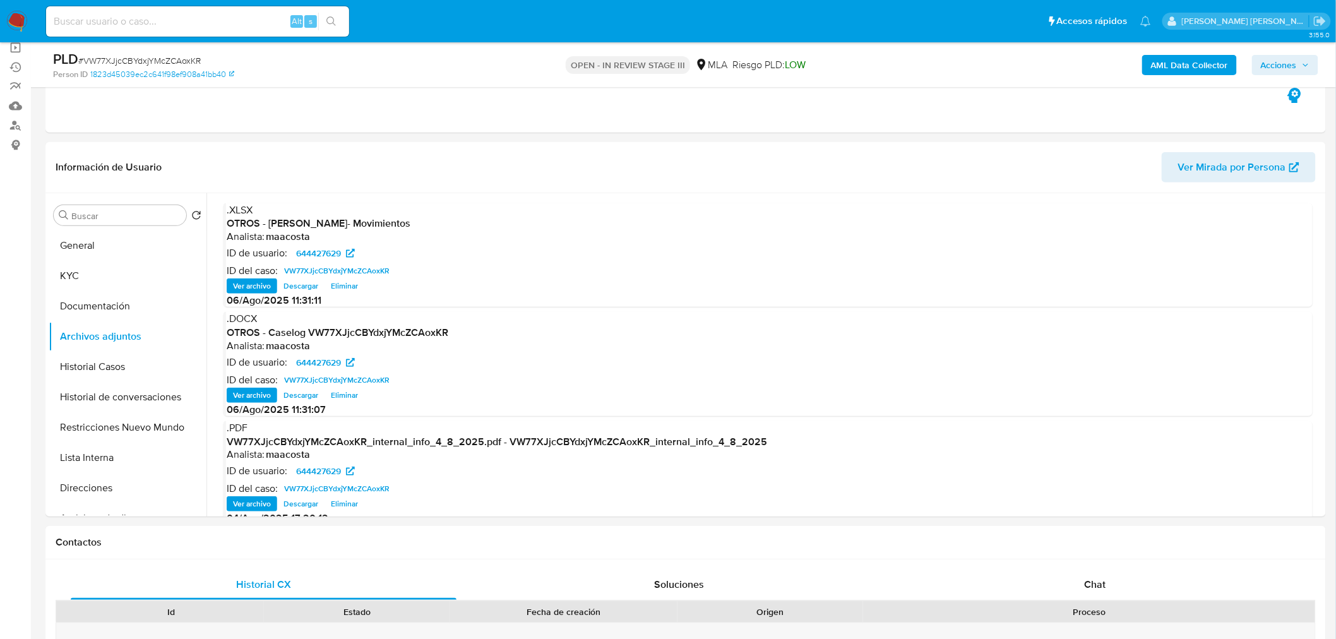
scroll to position [140, 0]
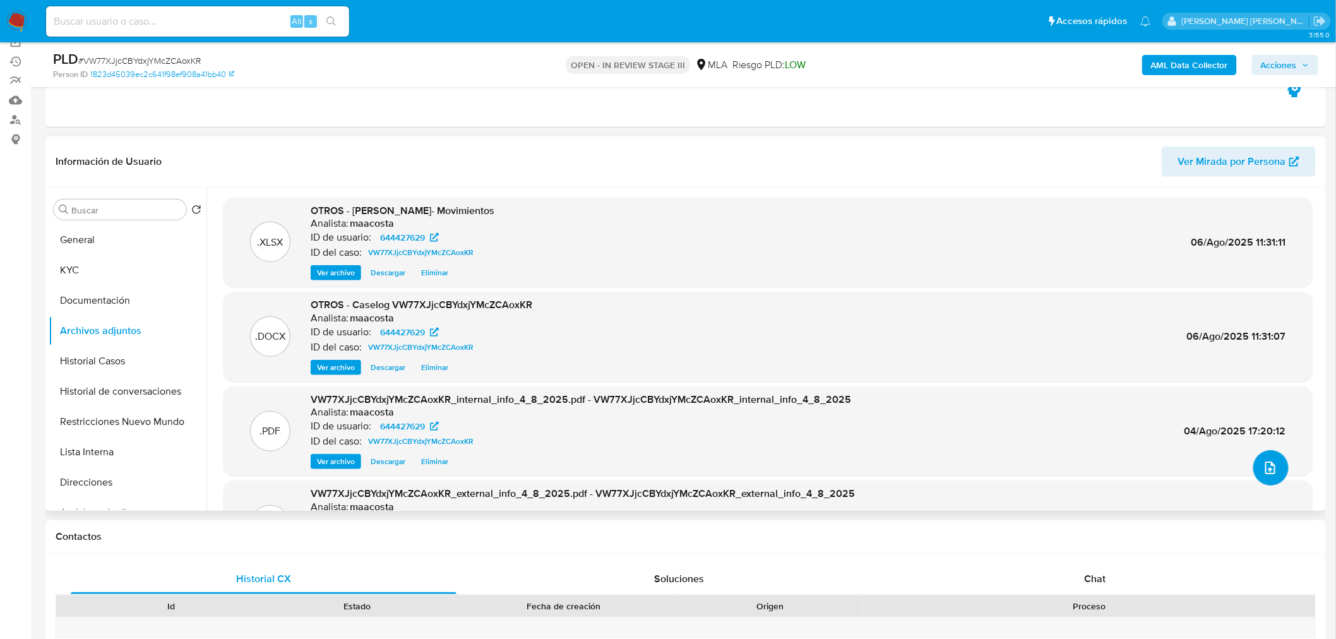
click at [1267, 463] on icon "upload-file" at bounding box center [1270, 467] width 15 height 15
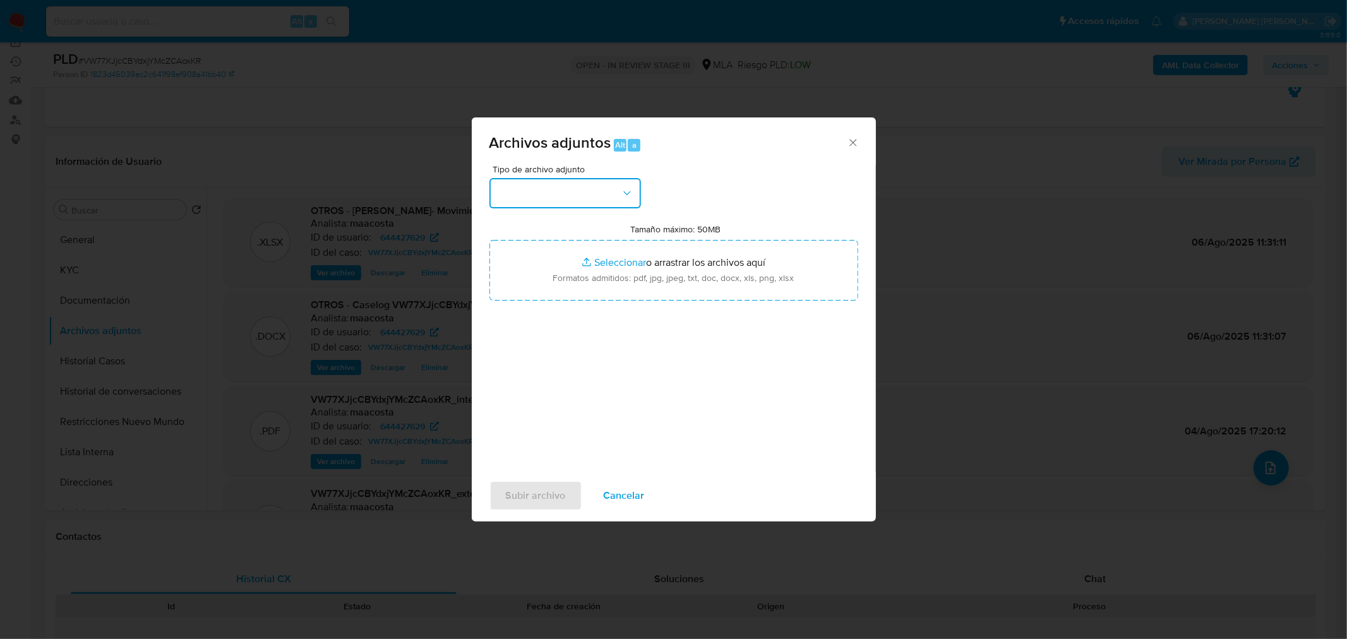
click at [635, 196] on button "button" at bounding box center [565, 193] width 152 height 30
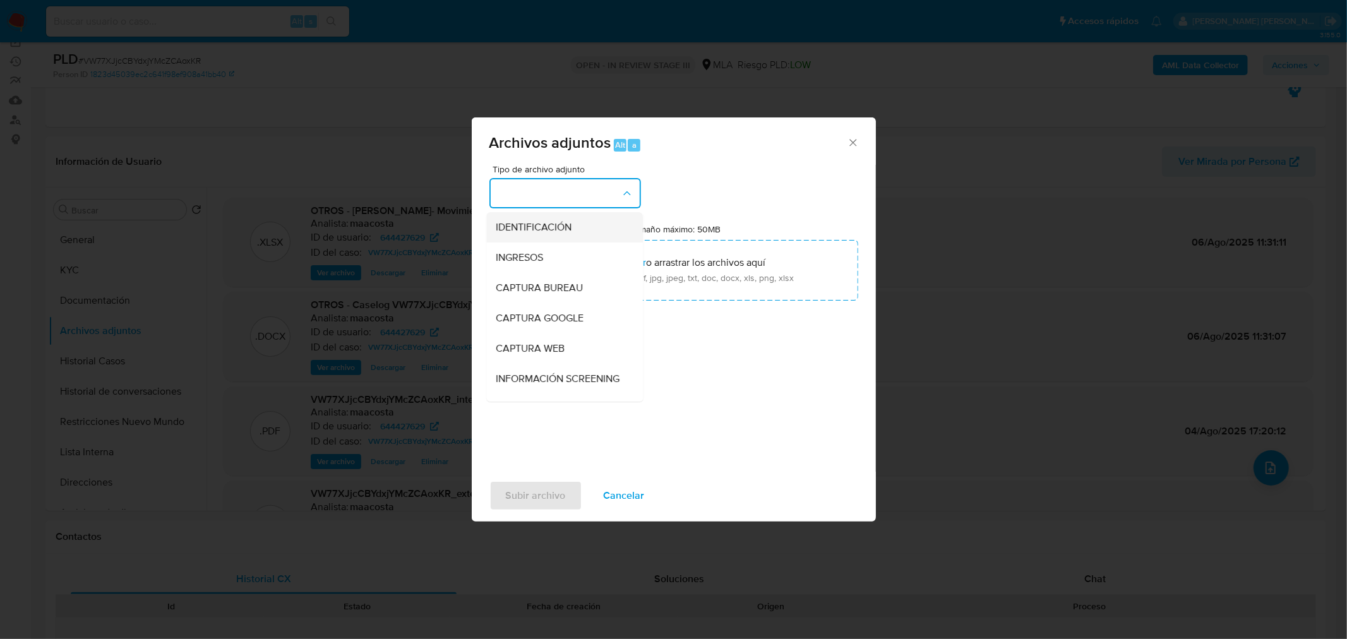
click at [599, 223] on div "IDENTIFICACIÓN" at bounding box center [560, 227] width 129 height 30
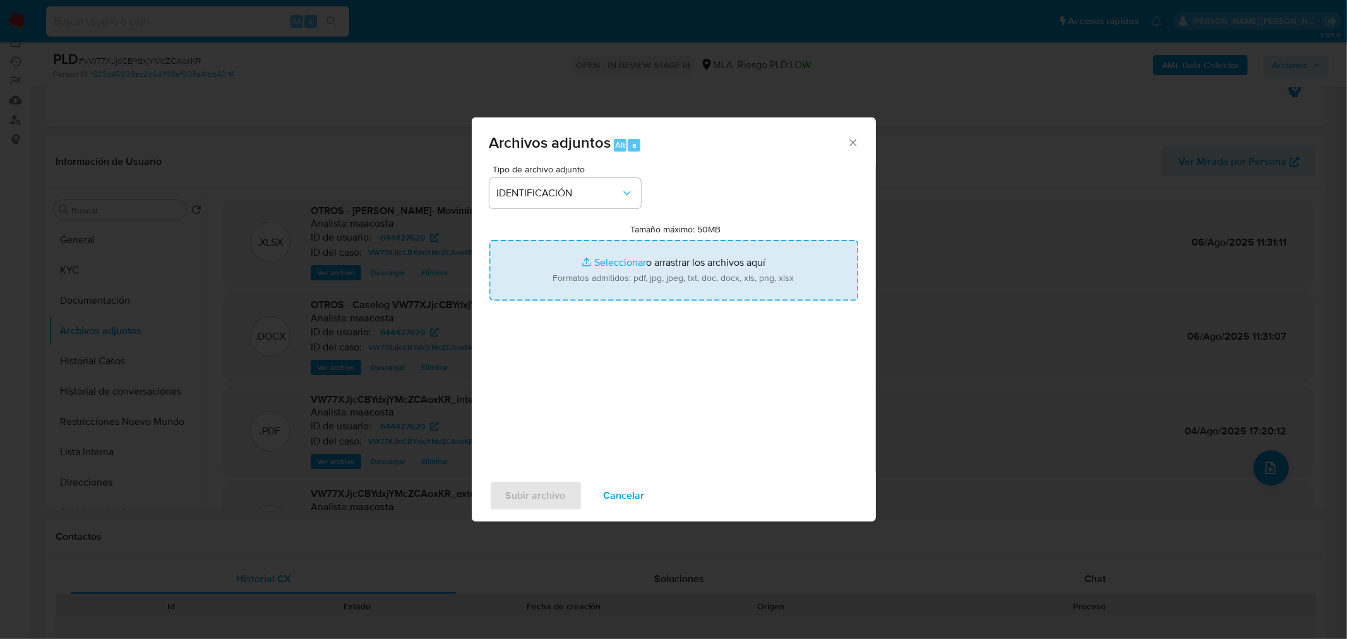
click at [634, 287] on input "Tamaño máximo: 50MB Seleccionar archivos" at bounding box center [673, 270] width 369 height 61
type input "C:\fakepath\Caselog VW77XJjcCBYdxjYMcZCAoxKR VII.docx"
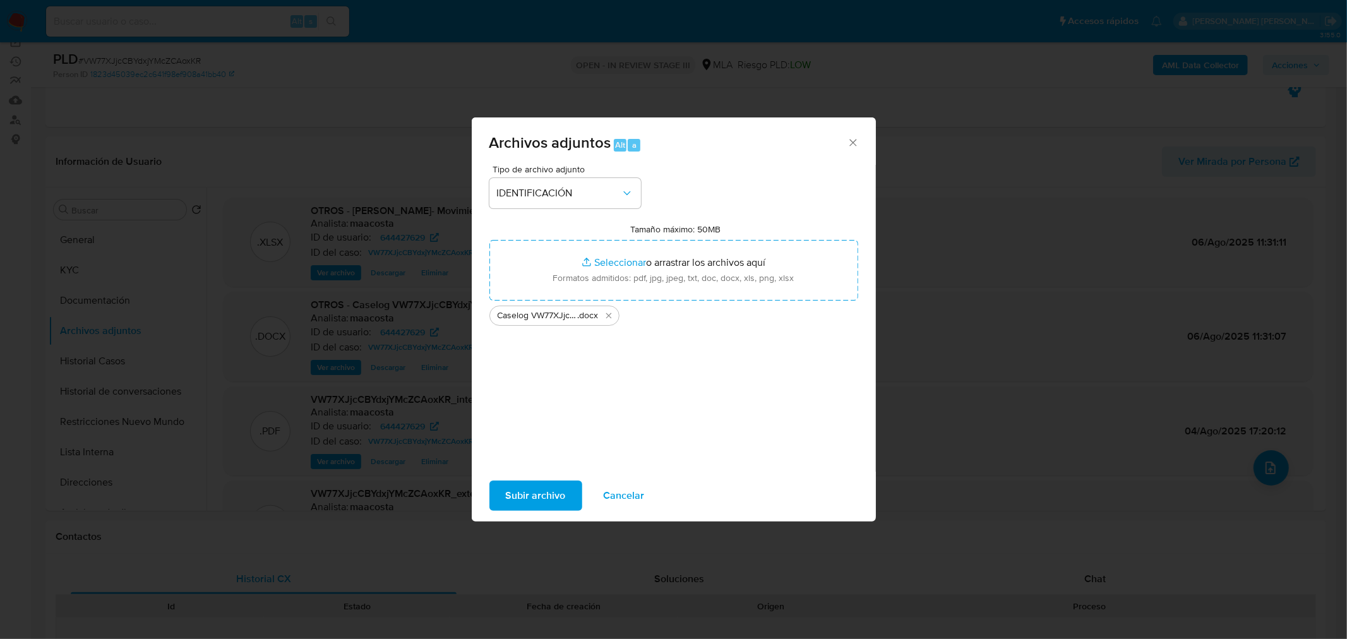
drag, startPoint x: 634, startPoint y: 287, endPoint x: 552, endPoint y: 503, distance: 231.6
click at [552, 503] on span "Subir archivo" at bounding box center [536, 496] width 60 height 28
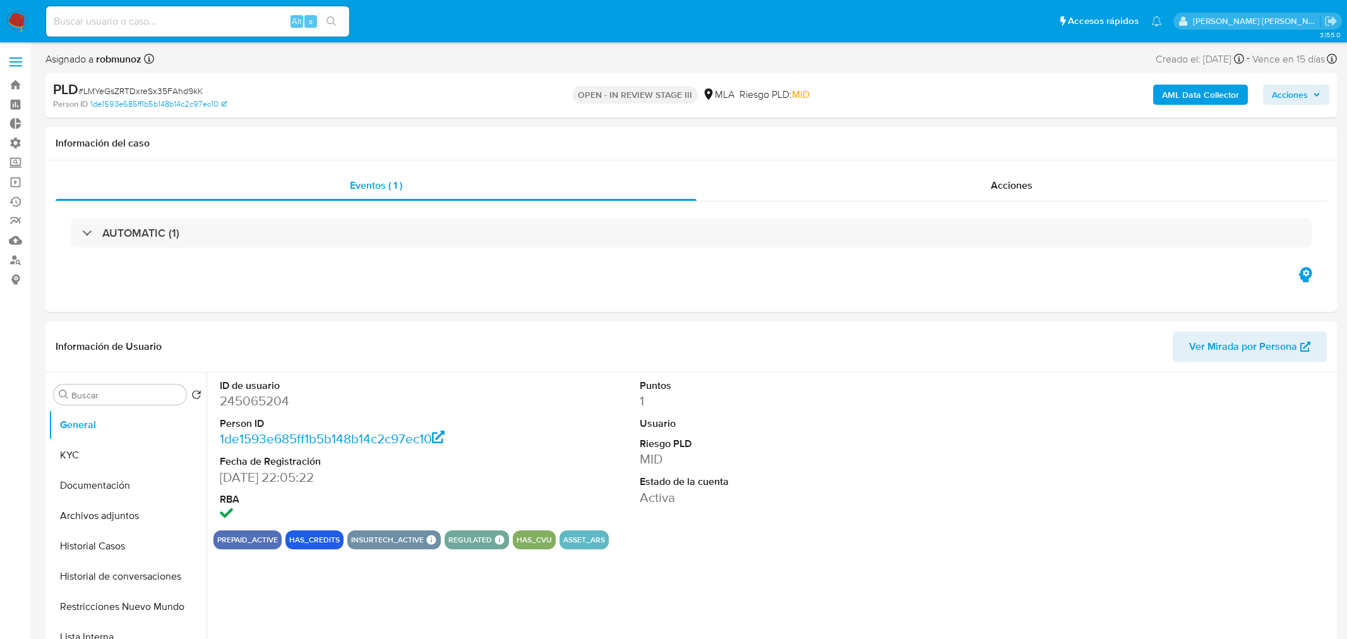
select select "10"
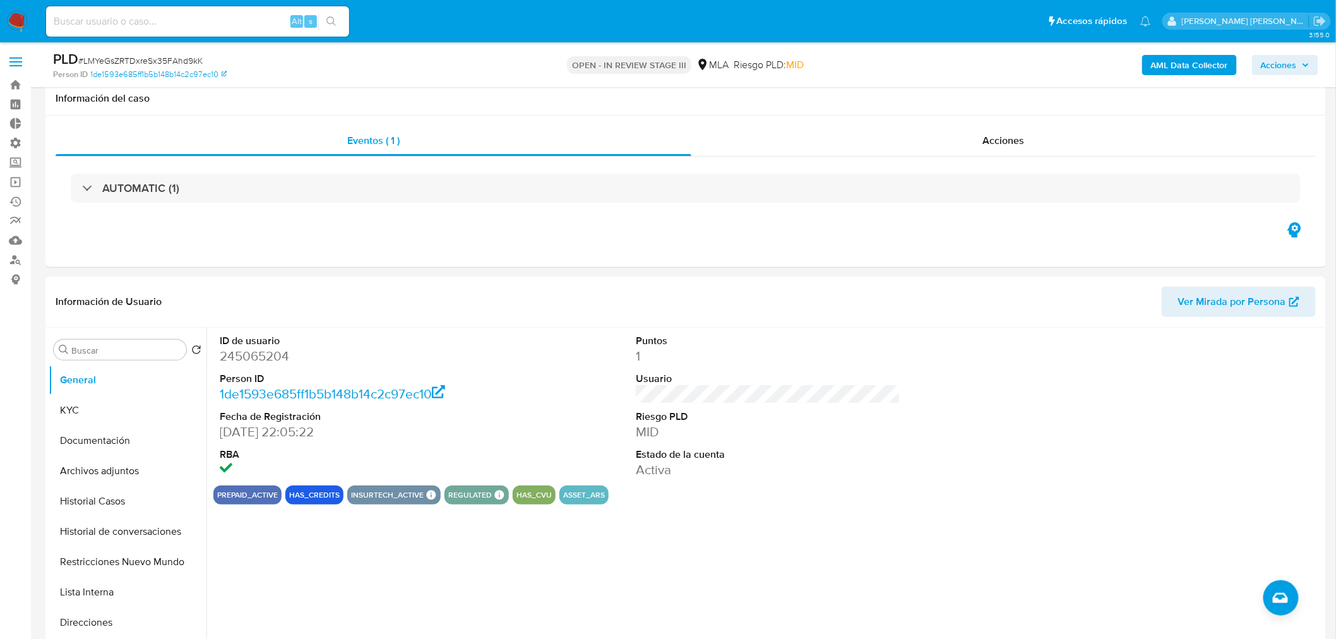
scroll to position [280, 0]
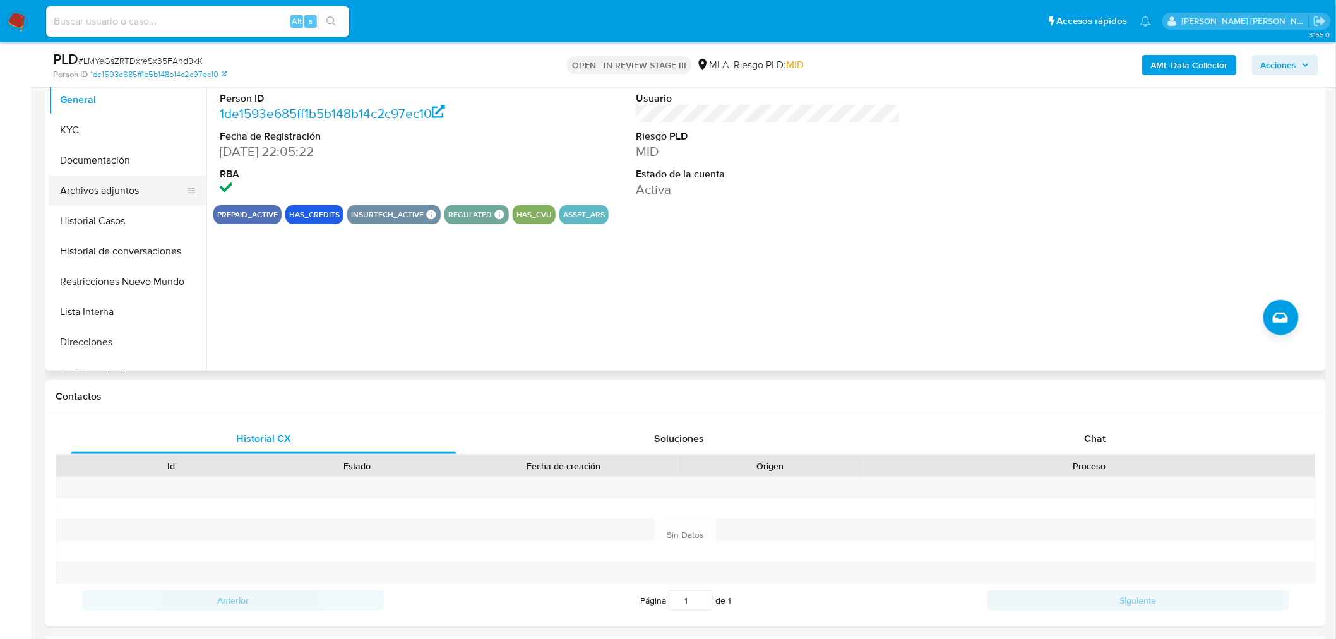
click at [71, 193] on button "Archivos adjuntos" at bounding box center [123, 191] width 148 height 30
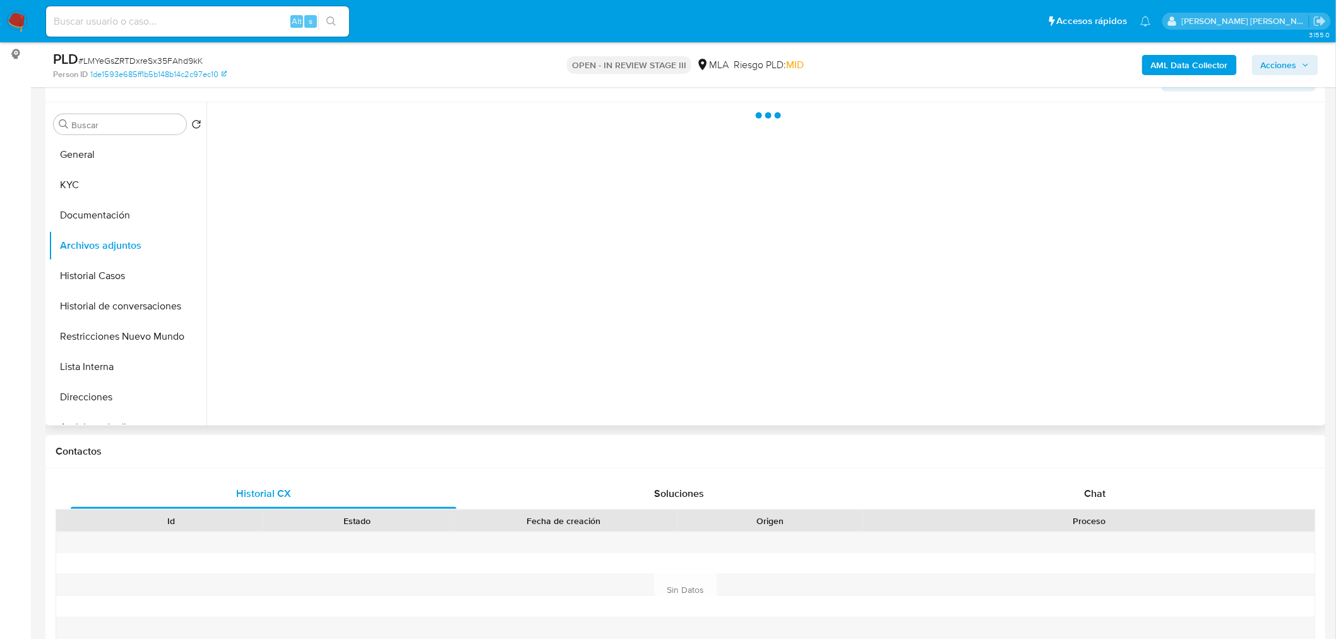
scroll to position [140, 0]
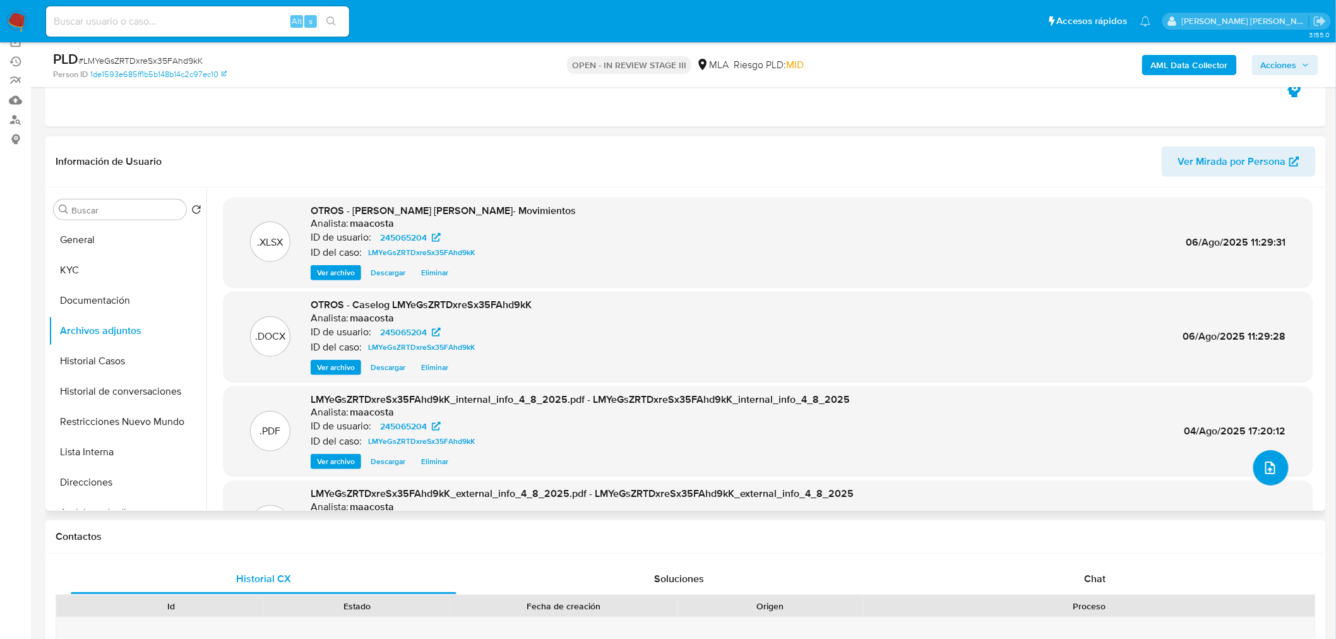
click at [1269, 470] on icon "upload-file" at bounding box center [1270, 467] width 15 height 15
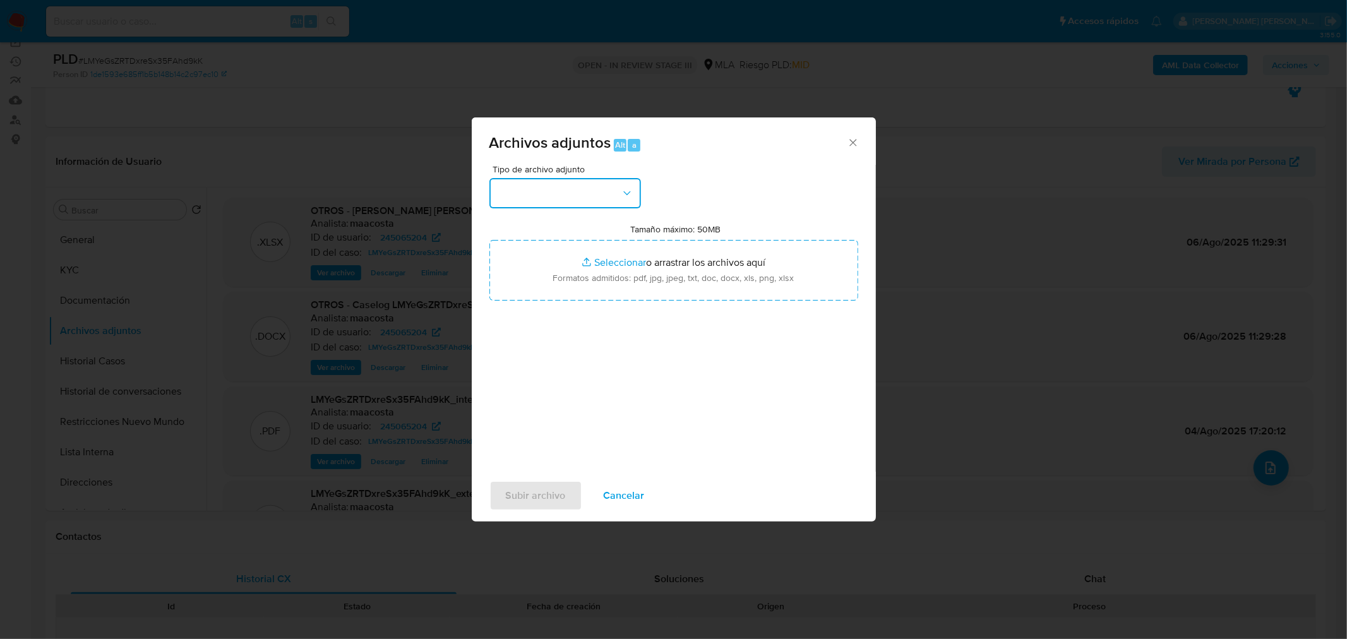
drag, startPoint x: 575, startPoint y: 191, endPoint x: 582, endPoint y: 203, distance: 13.9
click at [576, 191] on button "button" at bounding box center [565, 193] width 152 height 30
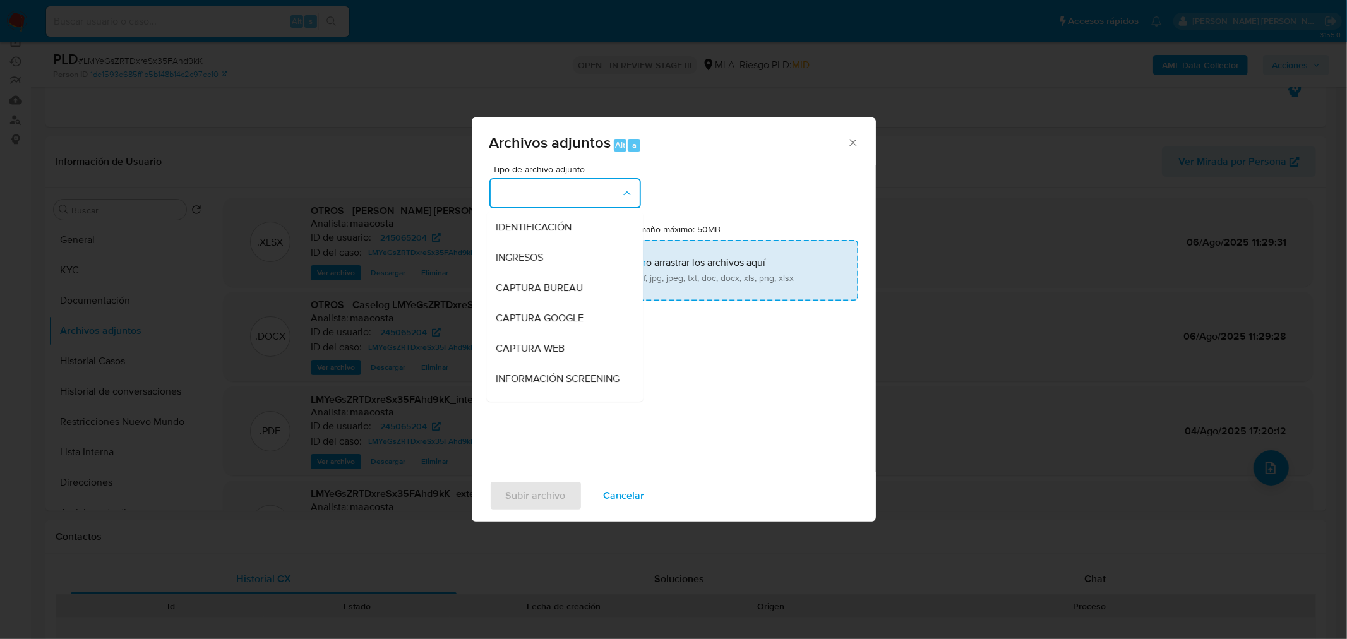
drag, startPoint x: 578, startPoint y: 229, endPoint x: 597, endPoint y: 270, distance: 45.5
click at [578, 231] on div "IDENTIFICACIÓN" at bounding box center [560, 227] width 129 height 30
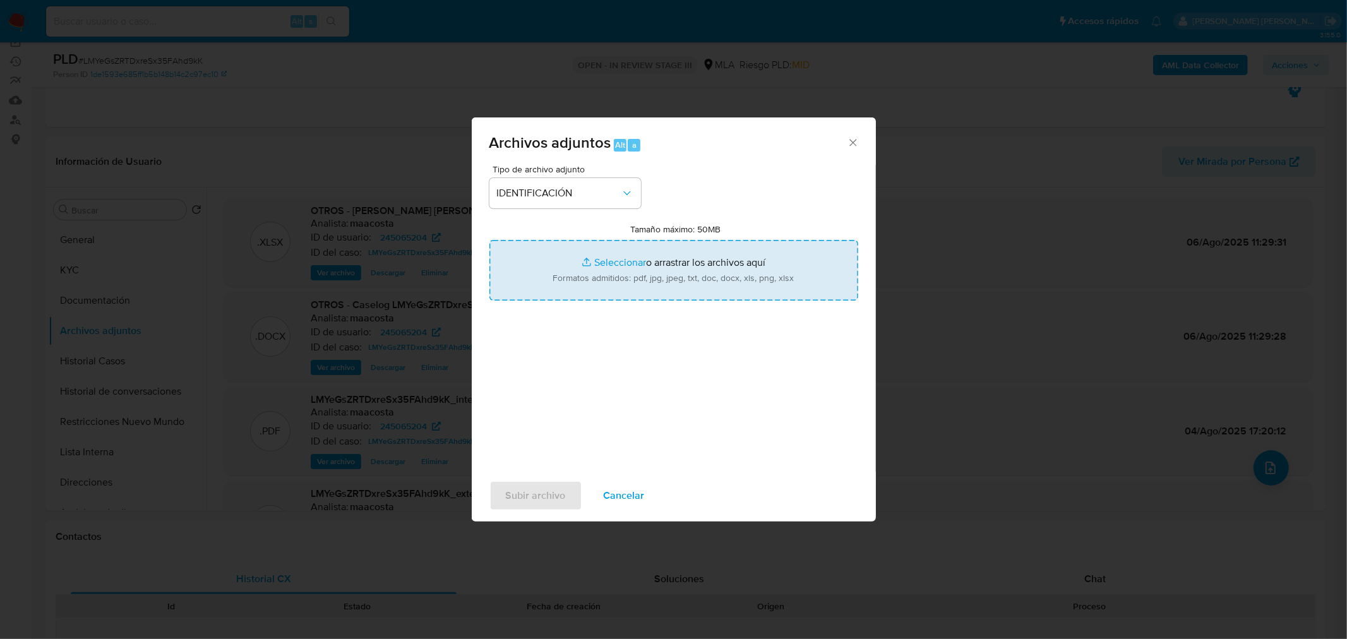
click at [600, 273] on input "Tamaño máximo: 50MB Seleccionar archivos" at bounding box center [673, 270] width 369 height 61
type input "C:\fakepath\Caselog LMYeGsZRTDxreSx35FAhd9kK VII.docx"
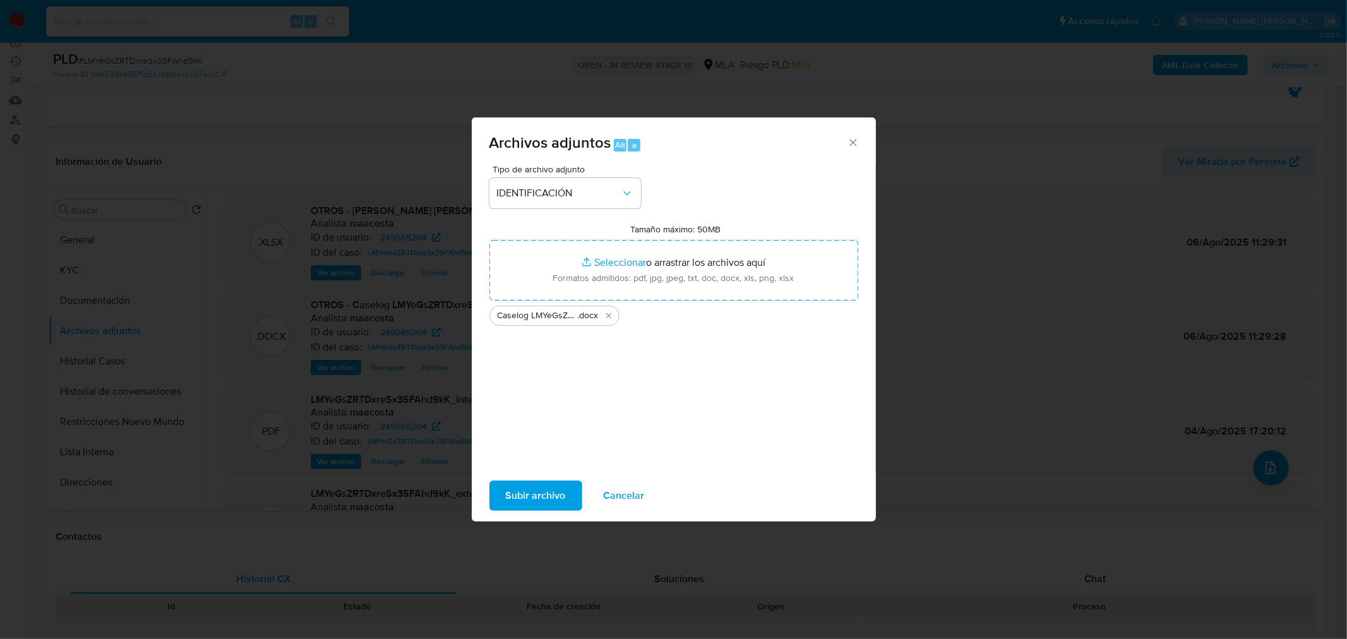
click at [558, 491] on span "Subir archivo" at bounding box center [536, 496] width 60 height 28
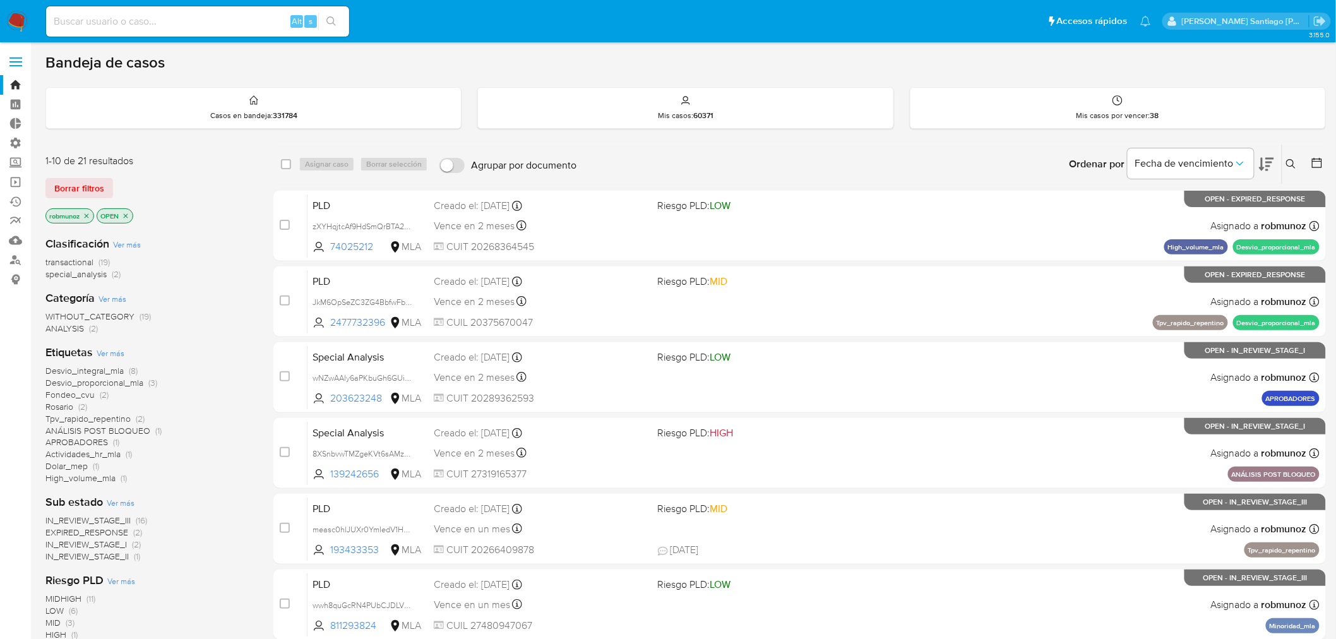
click at [1289, 167] on icon at bounding box center [1291, 164] width 10 height 10
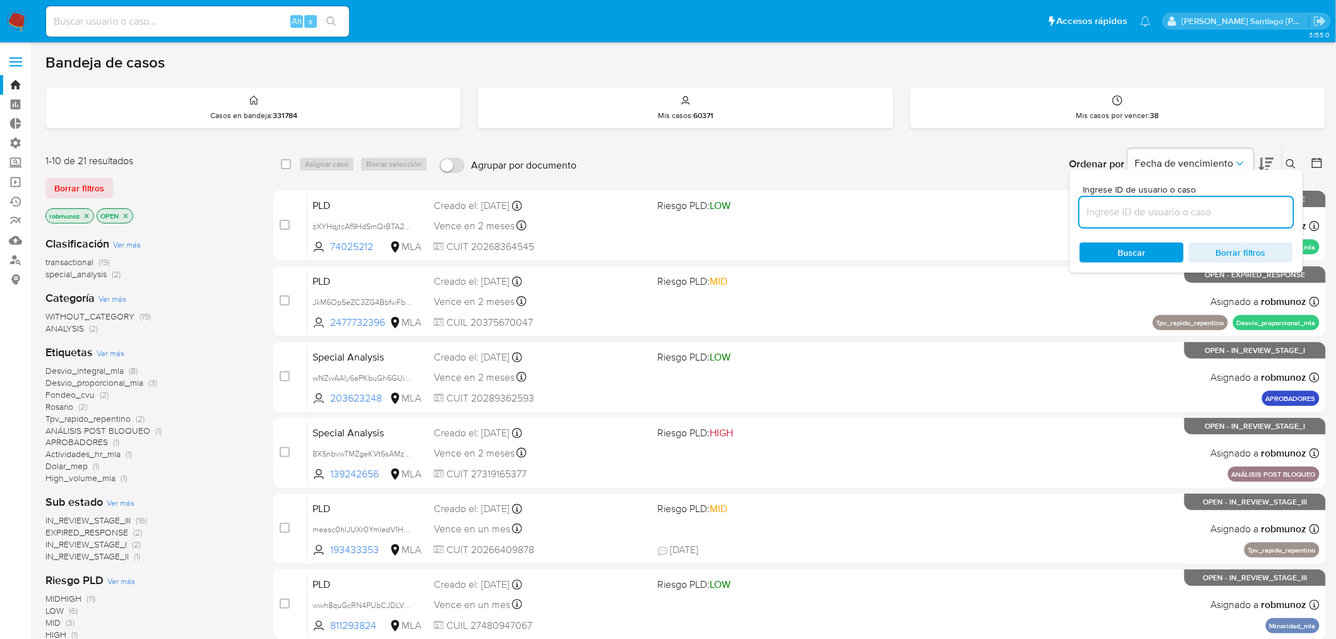
click at [1197, 207] on input at bounding box center [1186, 212] width 213 height 16
type input "sI6pNqpubW8jo5r8KAMDsK61"
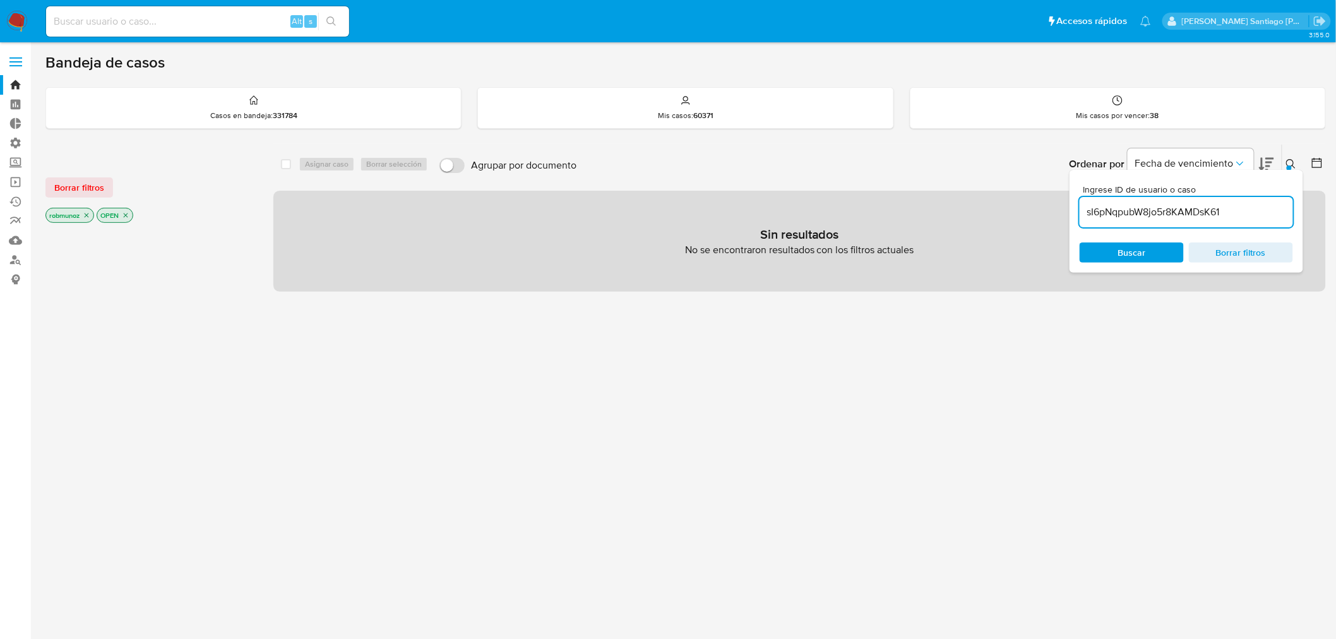
click at [1293, 159] on icon at bounding box center [1291, 164] width 10 height 10
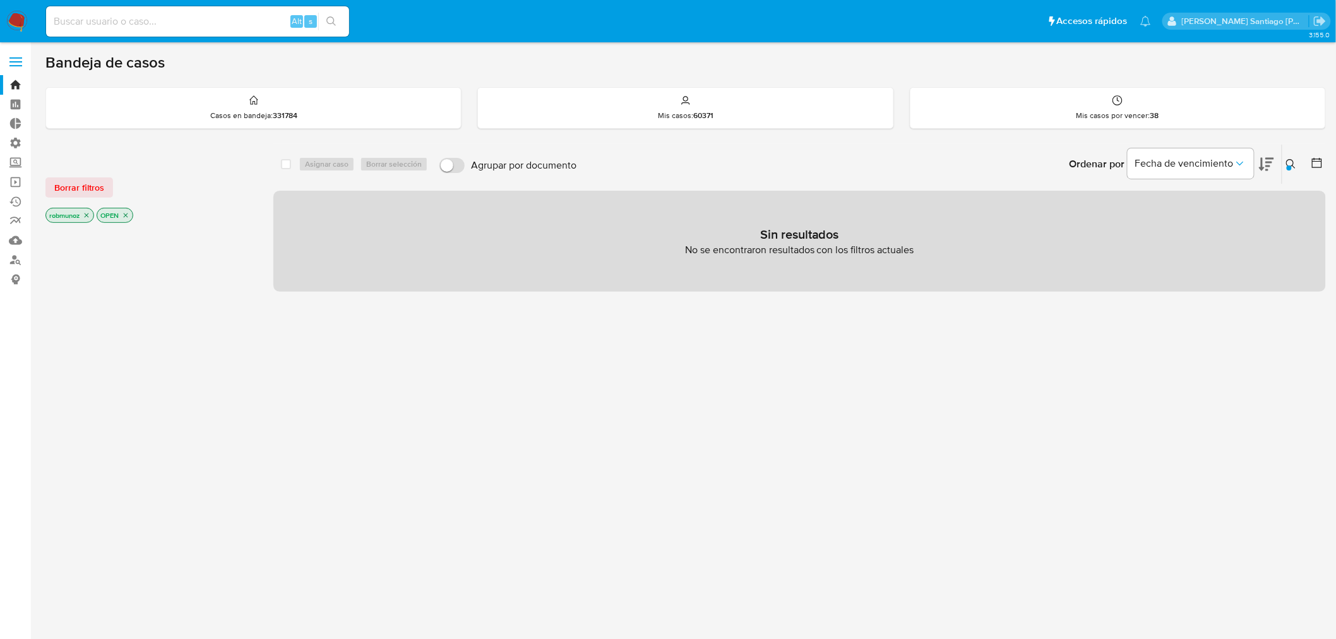
click at [49, 176] on div "Borrar filtros robmunoz OPEN" at bounding box center [146, 189] width 202 height 71
click at [82, 189] on span "Borrar filtros" at bounding box center [79, 188] width 50 height 18
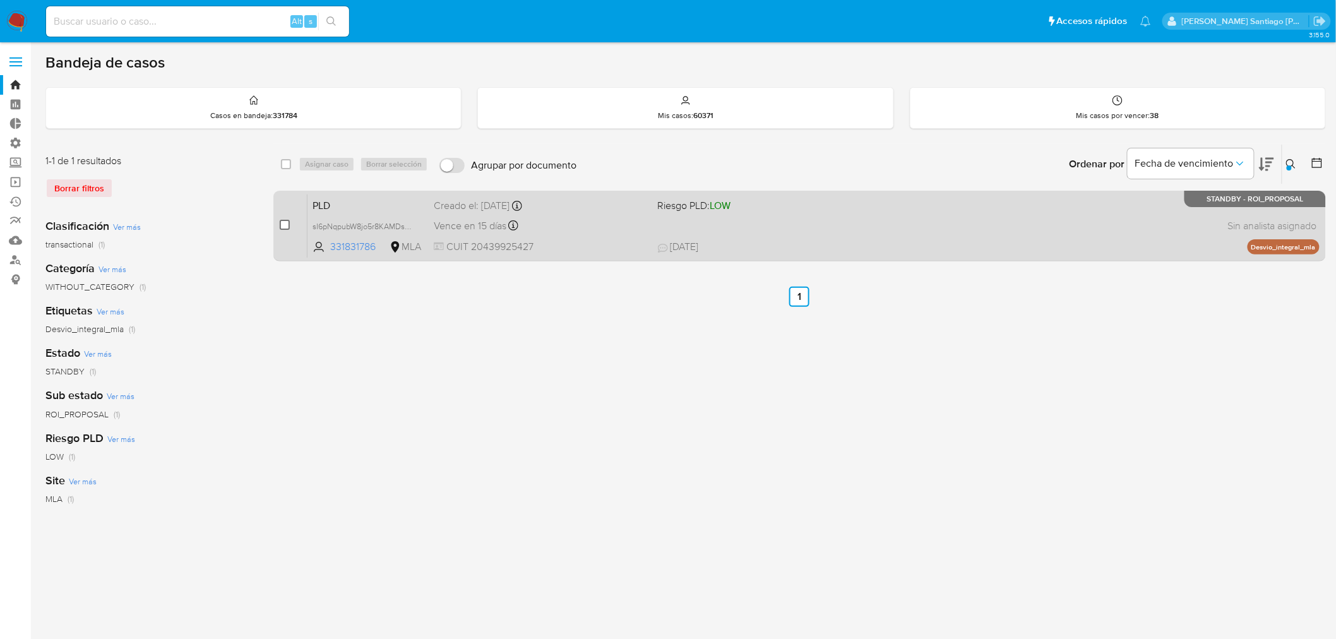
click at [281, 229] on input "checkbox" at bounding box center [285, 225] width 10 height 10
checkbox input "true"
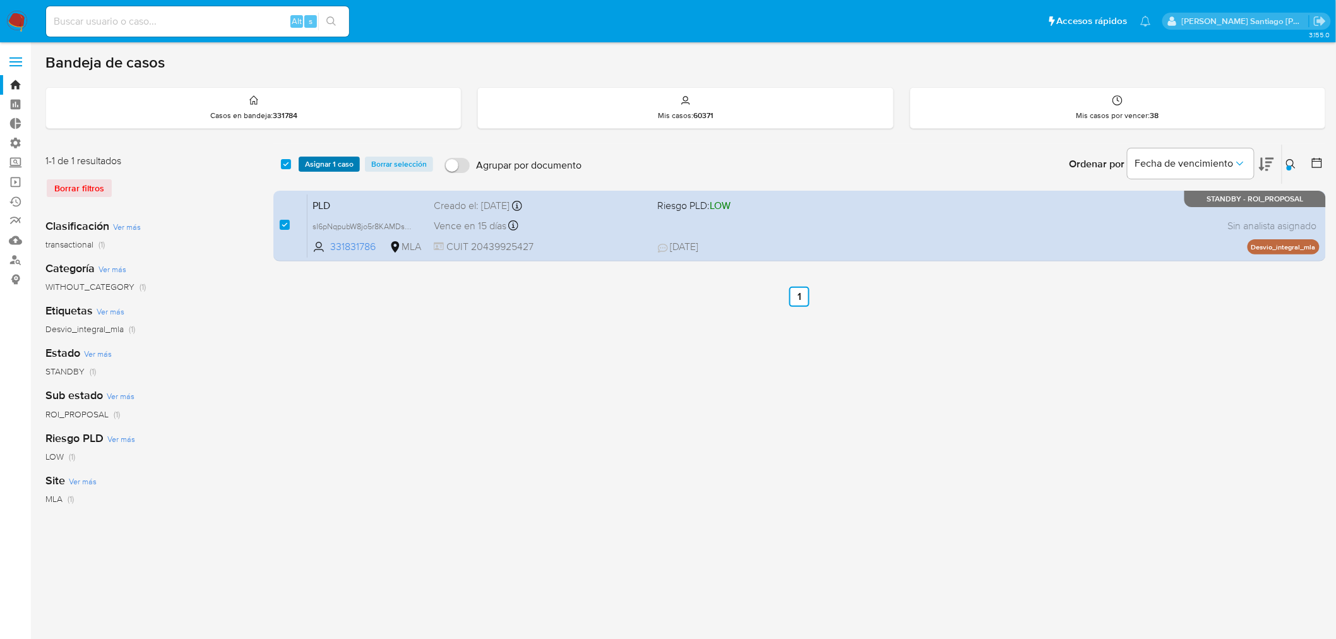
click at [328, 160] on span "Asignar 1 caso" at bounding box center [329, 164] width 49 height 13
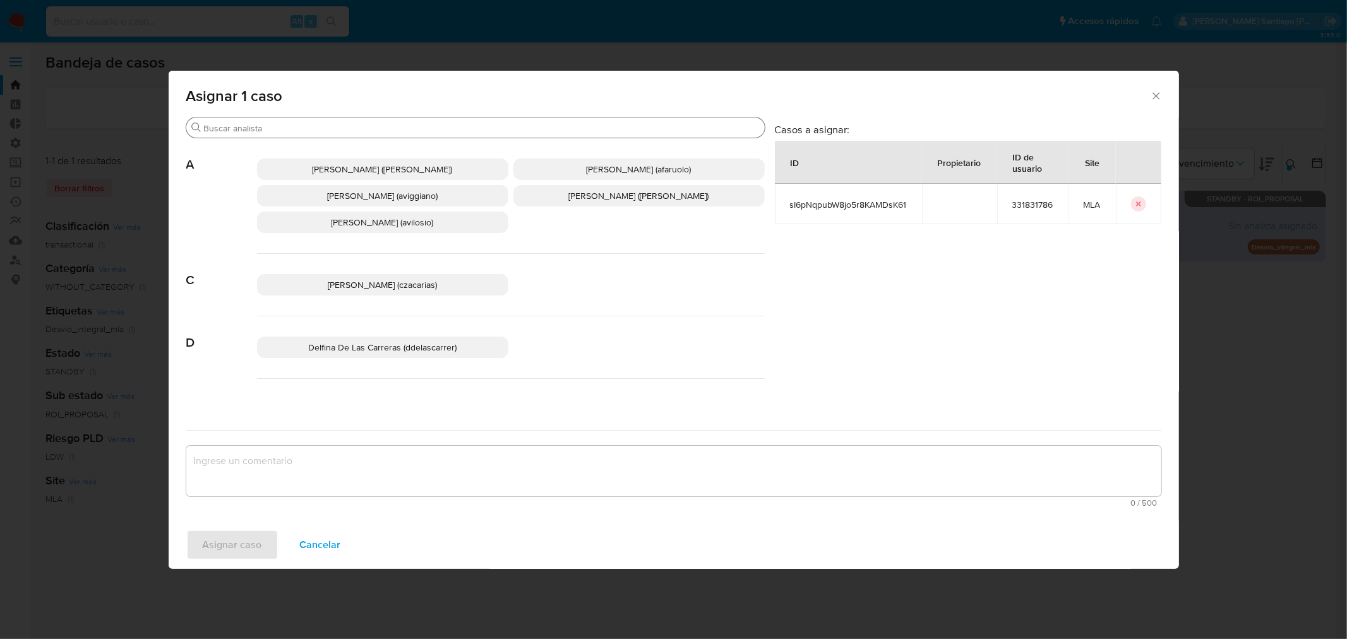
click at [314, 121] on div "Buscar" at bounding box center [475, 127] width 578 height 20
click at [328, 136] on div "Buscar" at bounding box center [475, 127] width 578 height 20
click at [328, 128] on input "Buscar" at bounding box center [482, 128] width 556 height 11
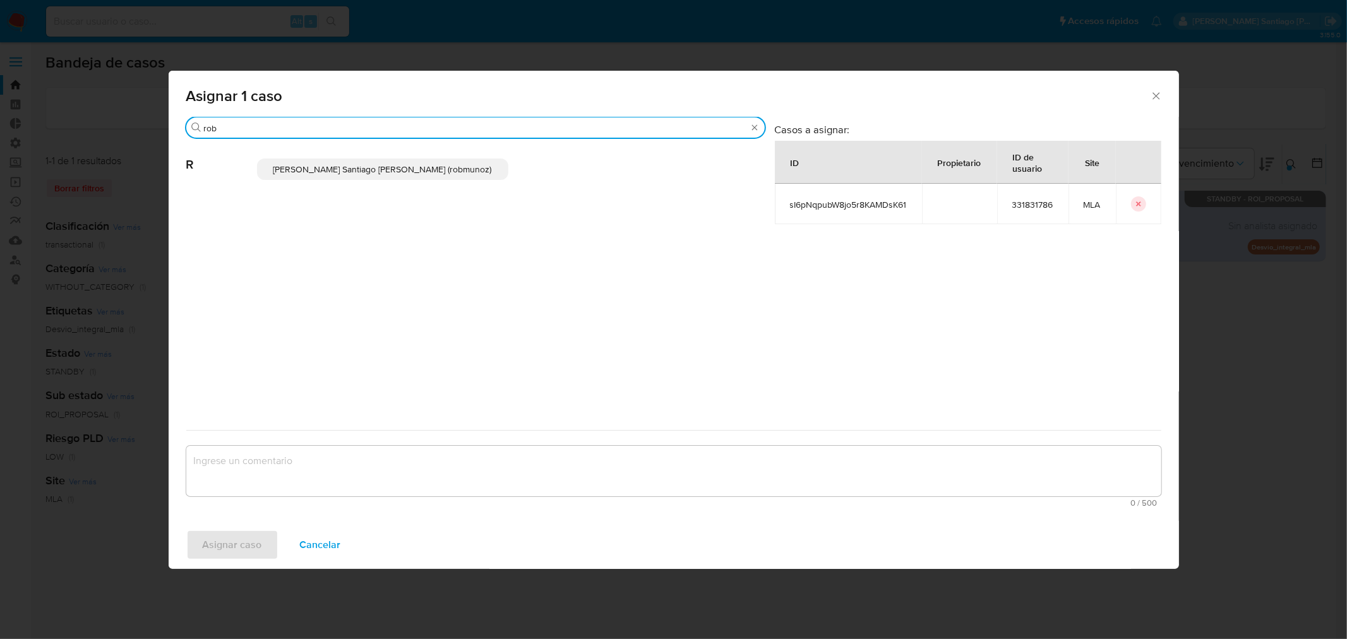
type input "rob"
drag, startPoint x: 351, startPoint y: 172, endPoint x: 352, endPoint y: 381, distance: 209.7
click at [352, 184] on div "[PERSON_NAME] Santiago [PERSON_NAME] (robmunoz)" at bounding box center [511, 169] width 508 height 62
drag, startPoint x: 400, startPoint y: 181, endPoint x: 406, endPoint y: 177, distance: 7.2
click at [404, 178] on div "[PERSON_NAME] Santiago [PERSON_NAME] (robmunoz)" at bounding box center [511, 169] width 508 height 62
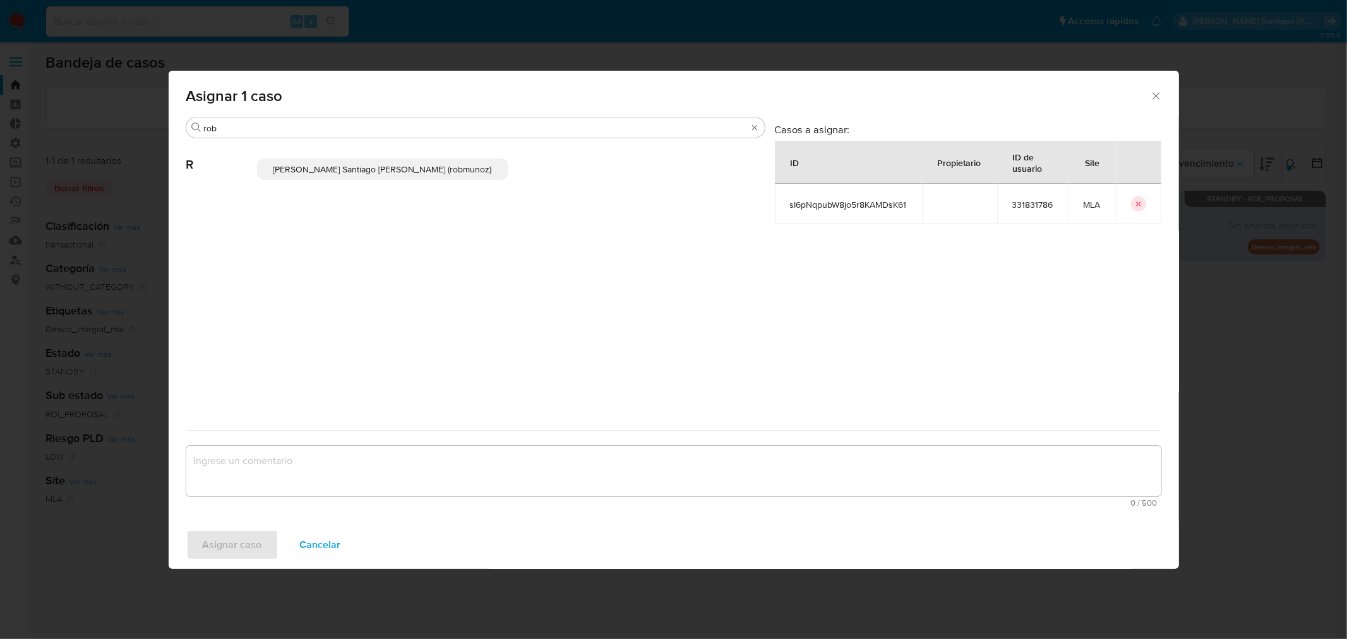
drag, startPoint x: 413, startPoint y: 167, endPoint x: 402, endPoint y: 211, distance: 45.0
click at [413, 168] on span "[PERSON_NAME] Santiago [PERSON_NAME] (robmunoz)" at bounding box center [382, 169] width 218 height 13
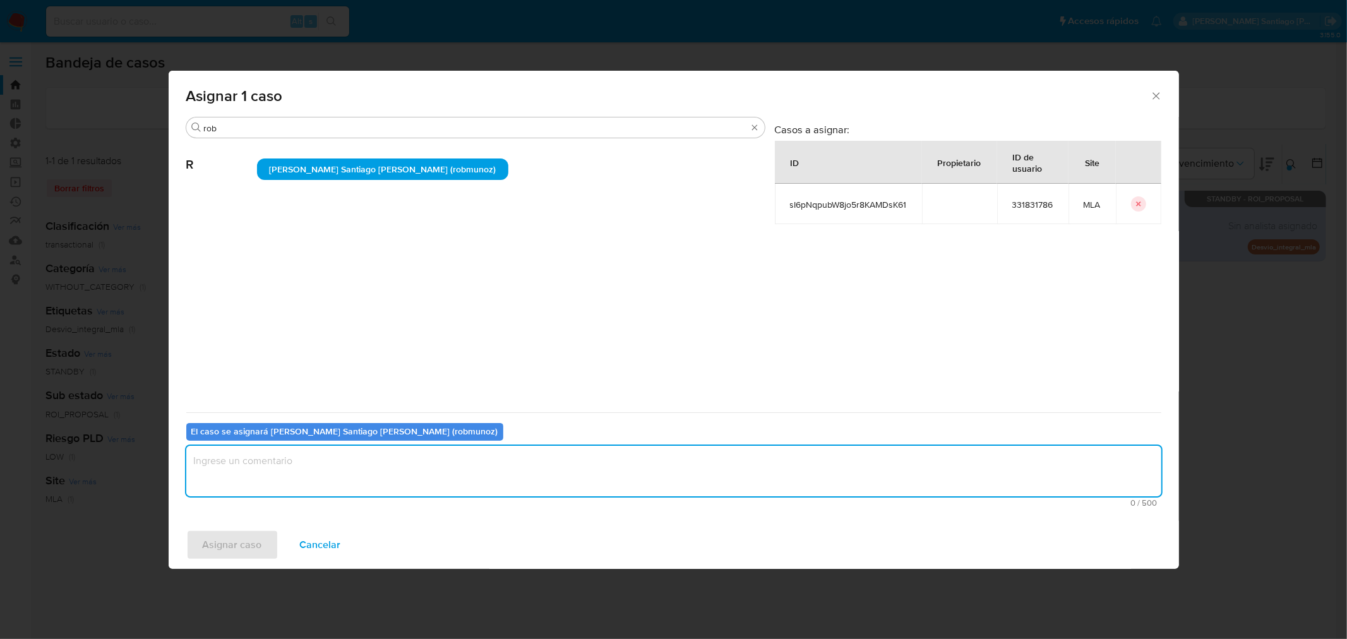
click at [385, 461] on textarea "assign-modal" at bounding box center [673, 471] width 975 height 51
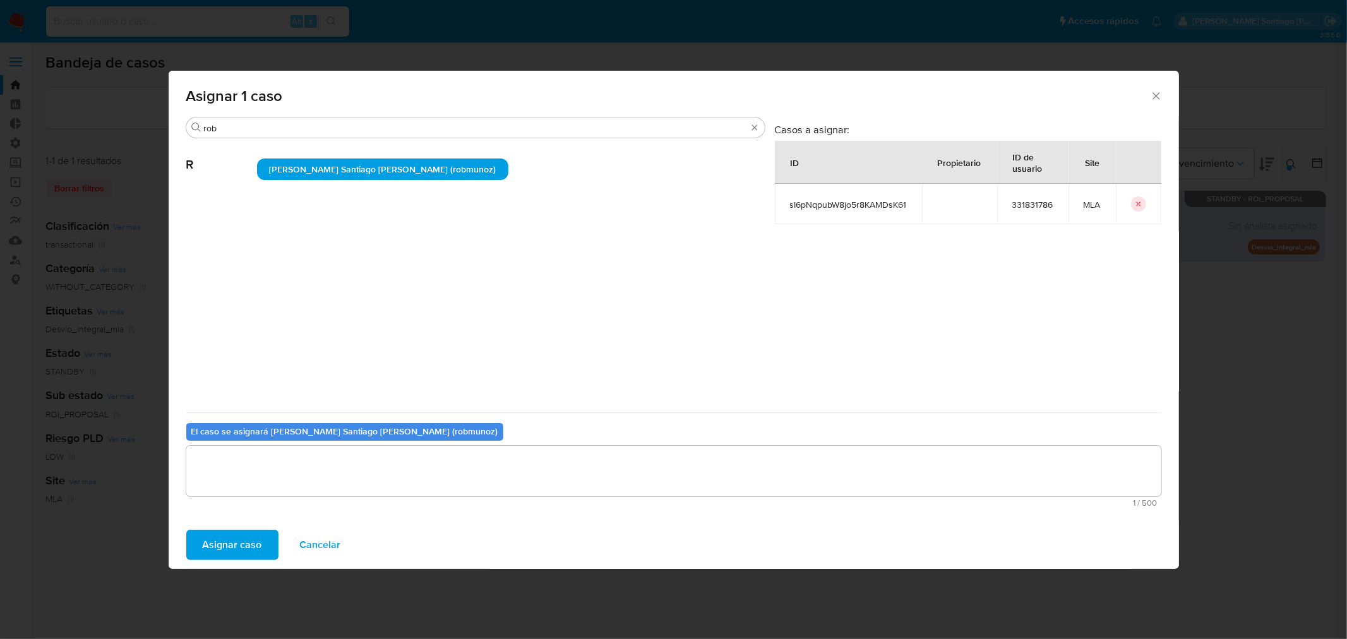
click at [230, 531] on span "Asignar caso" at bounding box center [232, 545] width 59 height 28
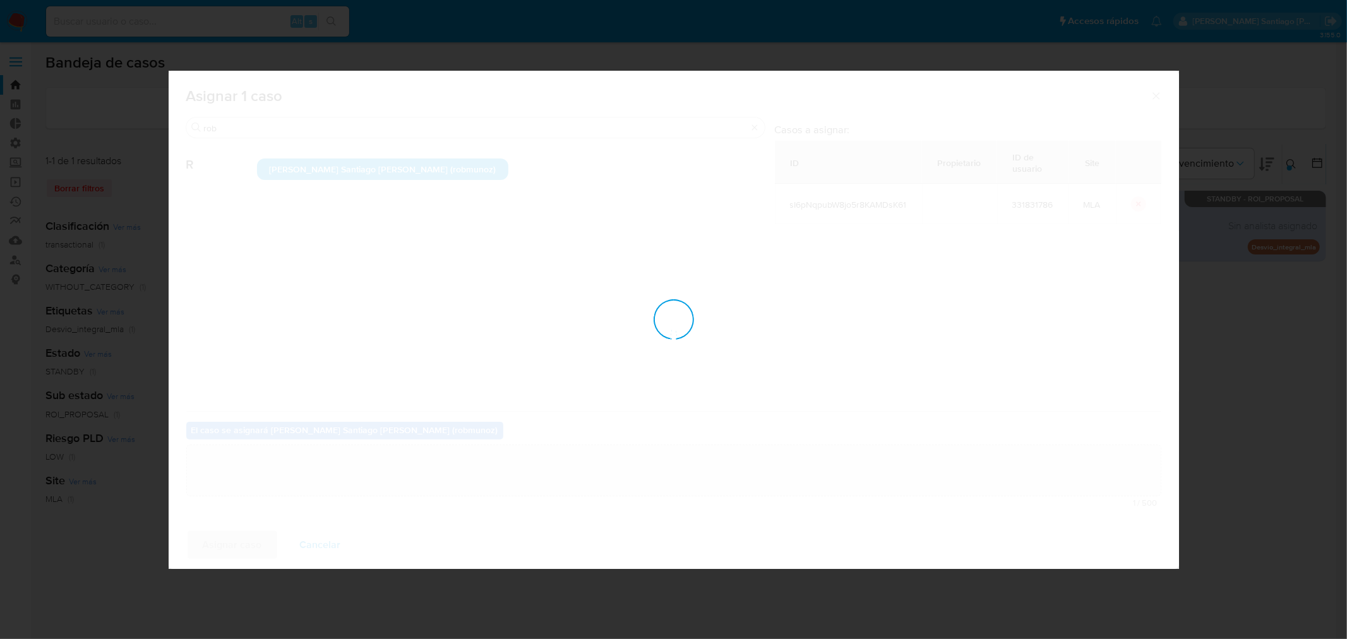
click at [242, 553] on div "assign-modal" at bounding box center [674, 320] width 1010 height 498
checkbox input "false"
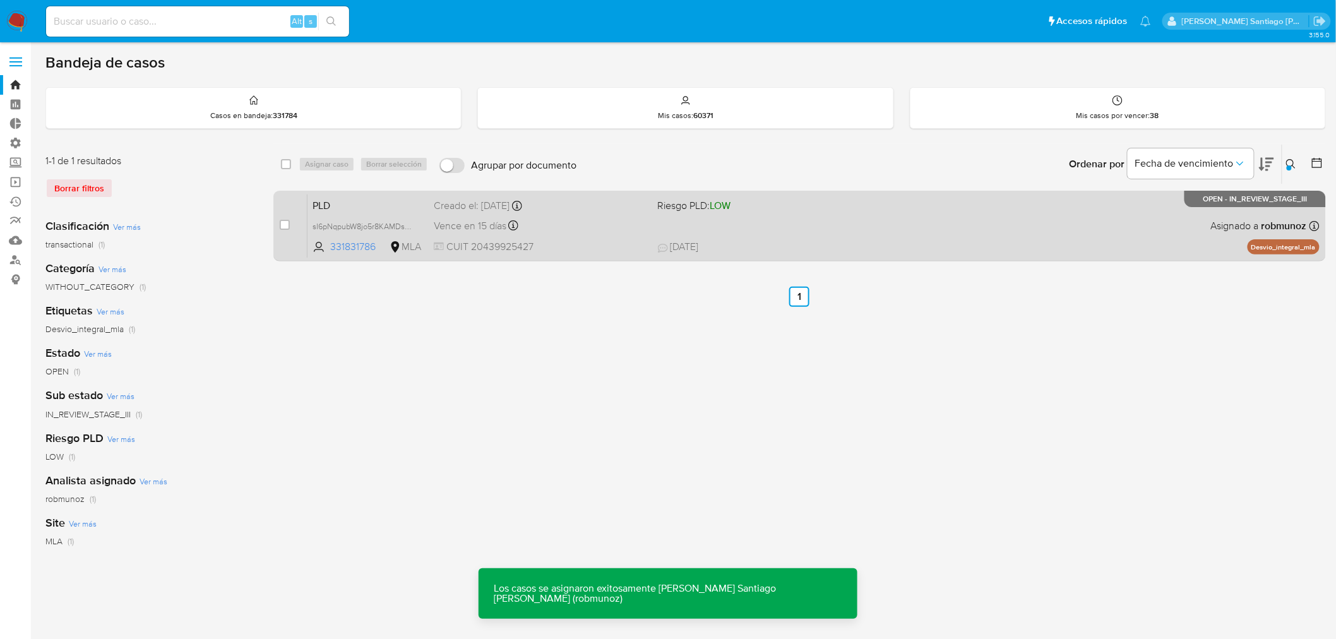
click at [838, 245] on span "11/08/2025 11/08/2025 22:15" at bounding box center [877, 247] width 438 height 14
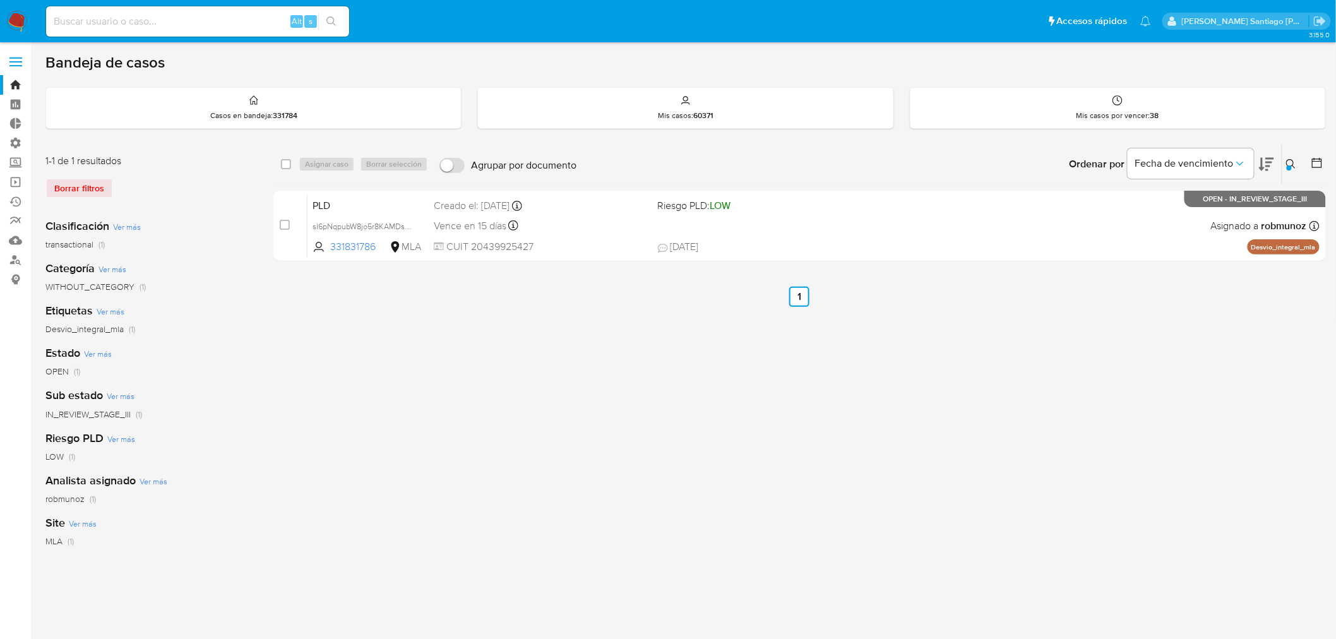
click at [259, 28] on input at bounding box center [197, 21] width 303 height 16
paste input "CH6SV4dsXGXw477MBPKqEXIz"
type input "CH6SV4dsXGXw477MBPKqEXIz"
click at [337, 16] on button "search-icon" at bounding box center [331, 22] width 26 height 18
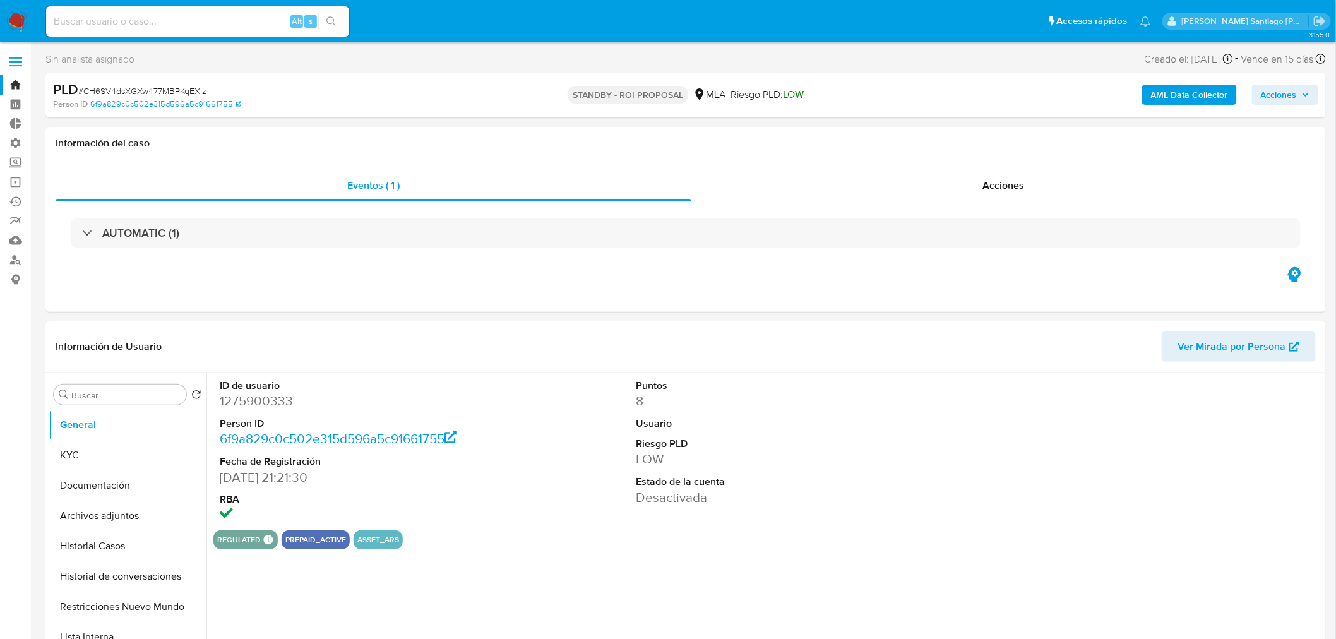
select select "10"
click at [964, 198] on div "Eventos ( 1 ) Acciones AUTOMATIC (1)" at bounding box center [686, 217] width 1260 height 94
click at [974, 183] on div "Acciones" at bounding box center [1003, 185] width 625 height 30
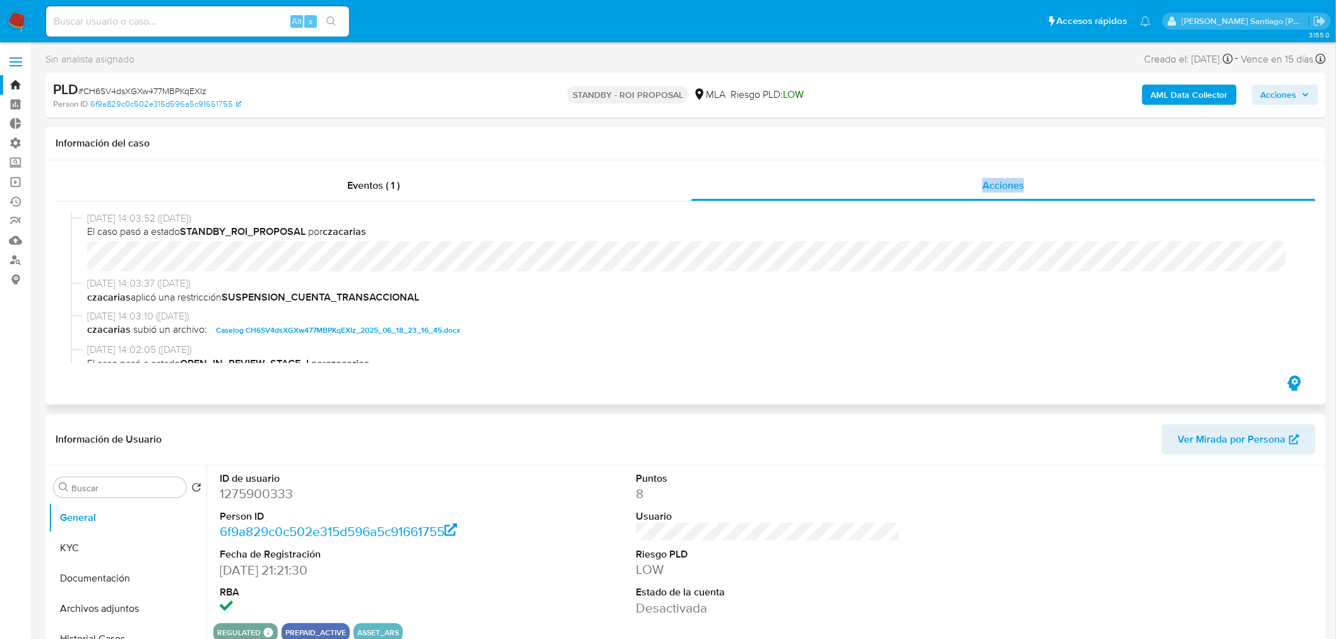
click at [412, 332] on span "Caselog CH6SV4dsXGXw477MBPKqEXIz_2025_06_18_23_16_45.docx" at bounding box center [338, 330] width 244 height 15
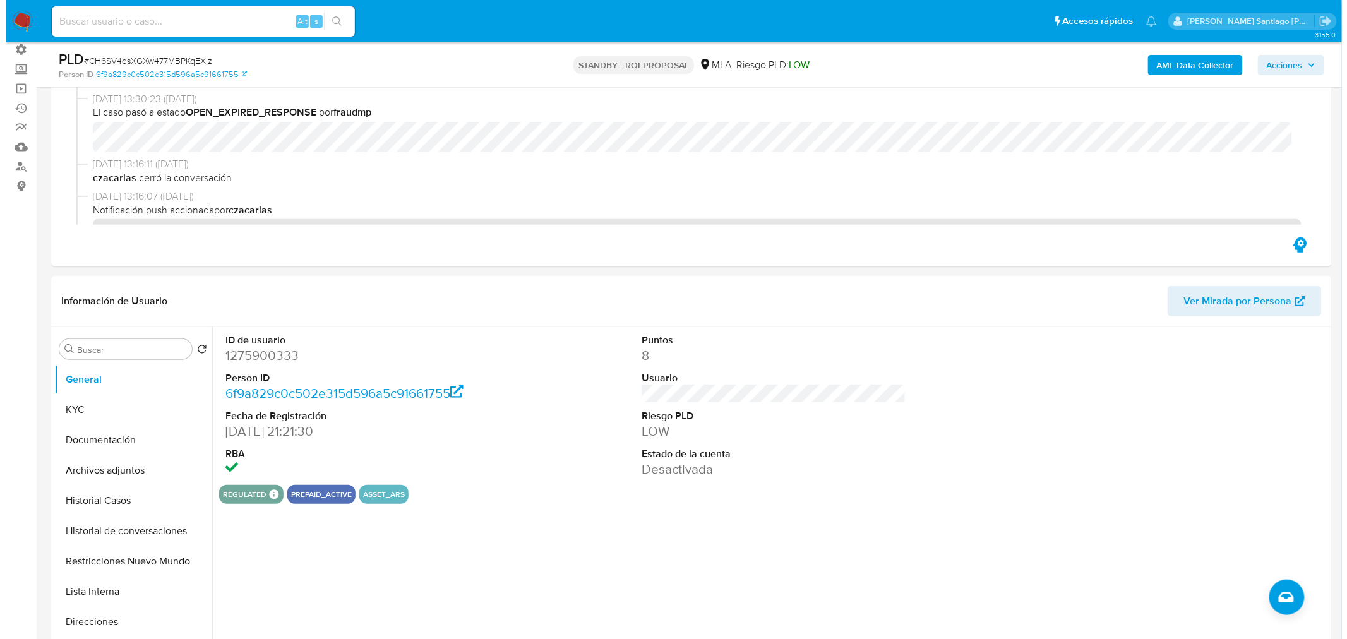
scroll to position [210, 0]
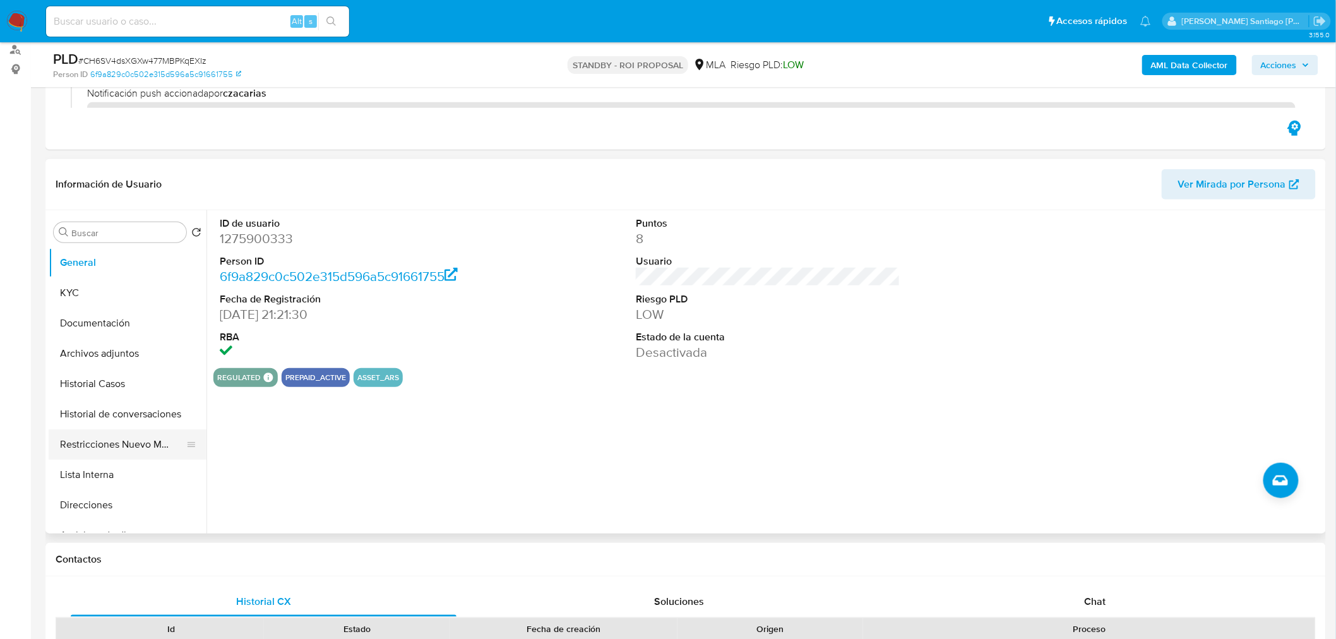
click at [129, 453] on button "Restricciones Nuevo Mundo" at bounding box center [123, 444] width 148 height 30
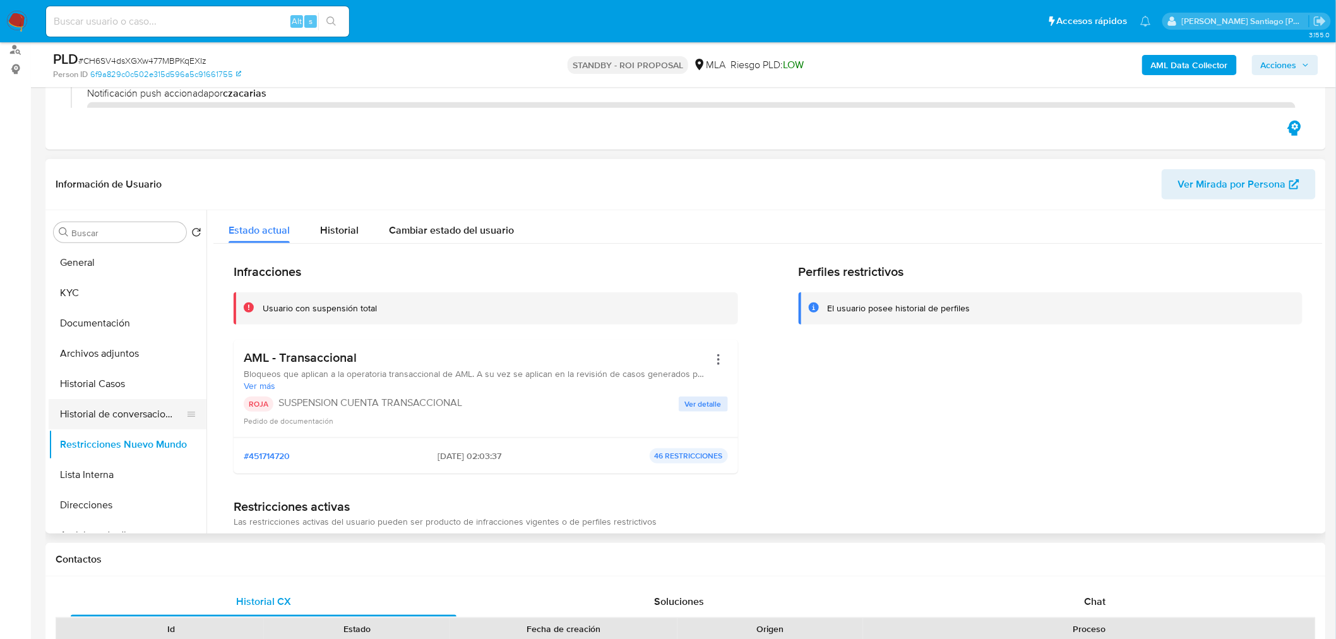
click at [99, 425] on button "Historial de conversaciones" at bounding box center [123, 414] width 148 height 30
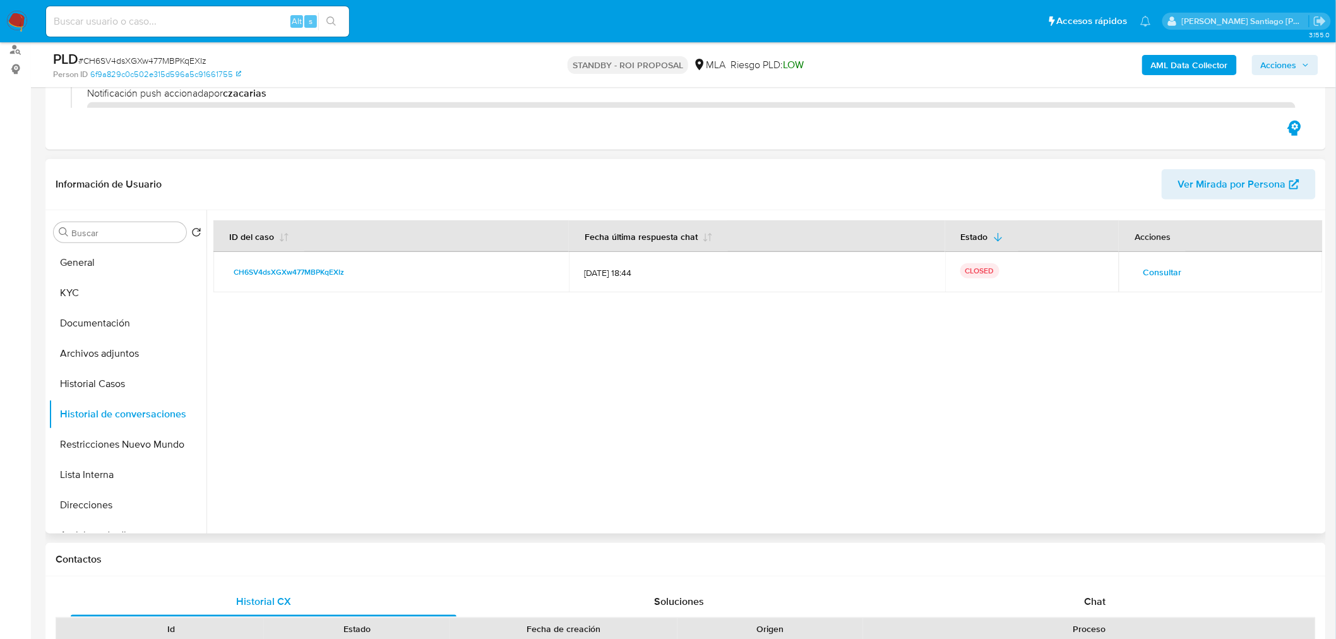
click at [1176, 260] on td "Consultar" at bounding box center [1221, 272] width 204 height 40
click at [1169, 275] on span "Consultar" at bounding box center [1162, 272] width 39 height 18
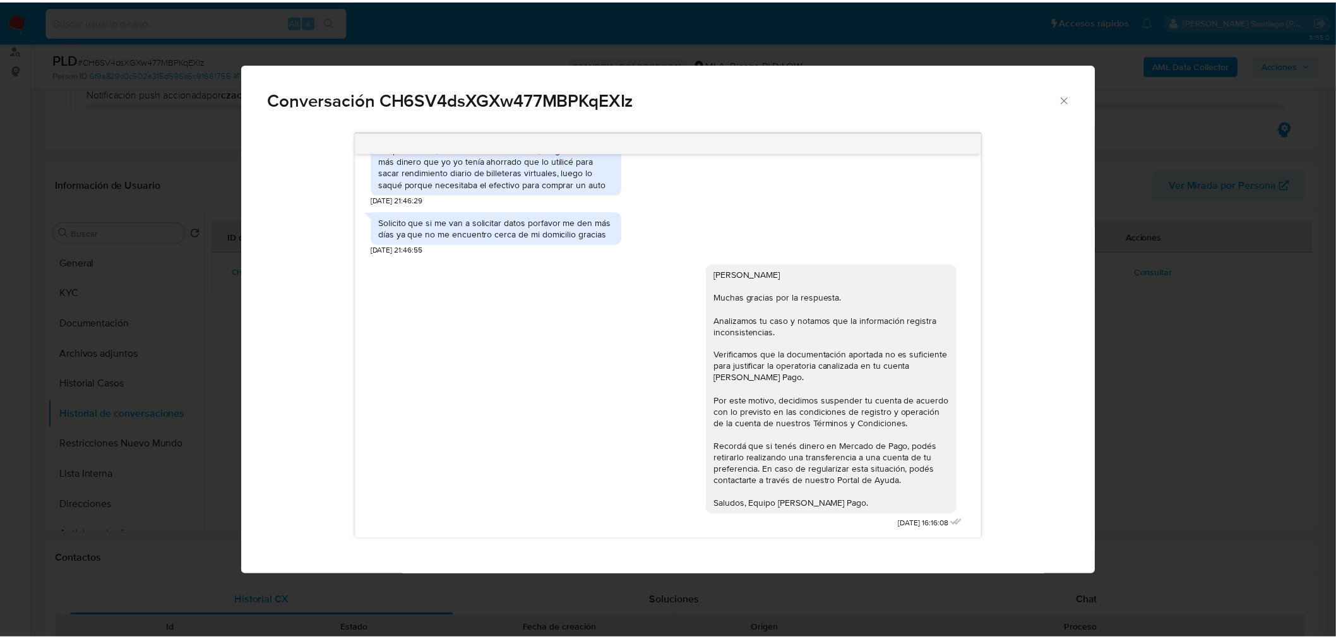
scroll to position [885, 0]
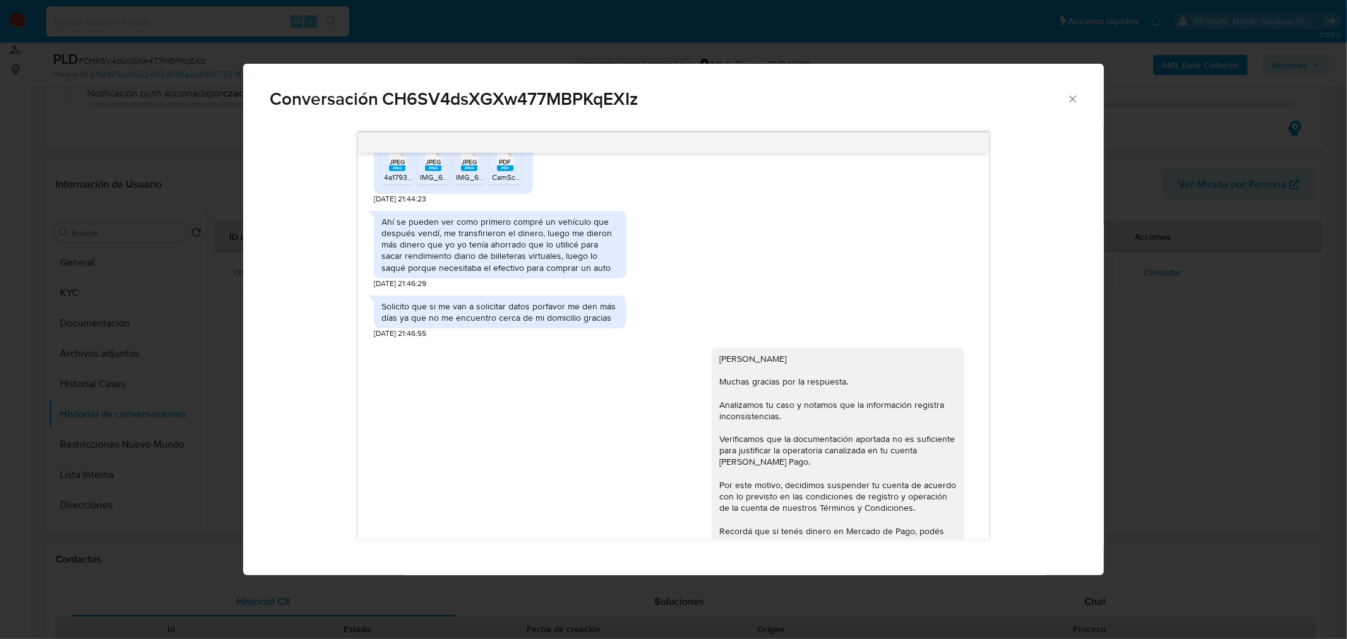
click at [1274, 401] on div "Conversación CH6SV4dsXGXw477MBPKqEXIz No tengo como demostrar mis ingresos ya q…" at bounding box center [673, 319] width 1347 height 639
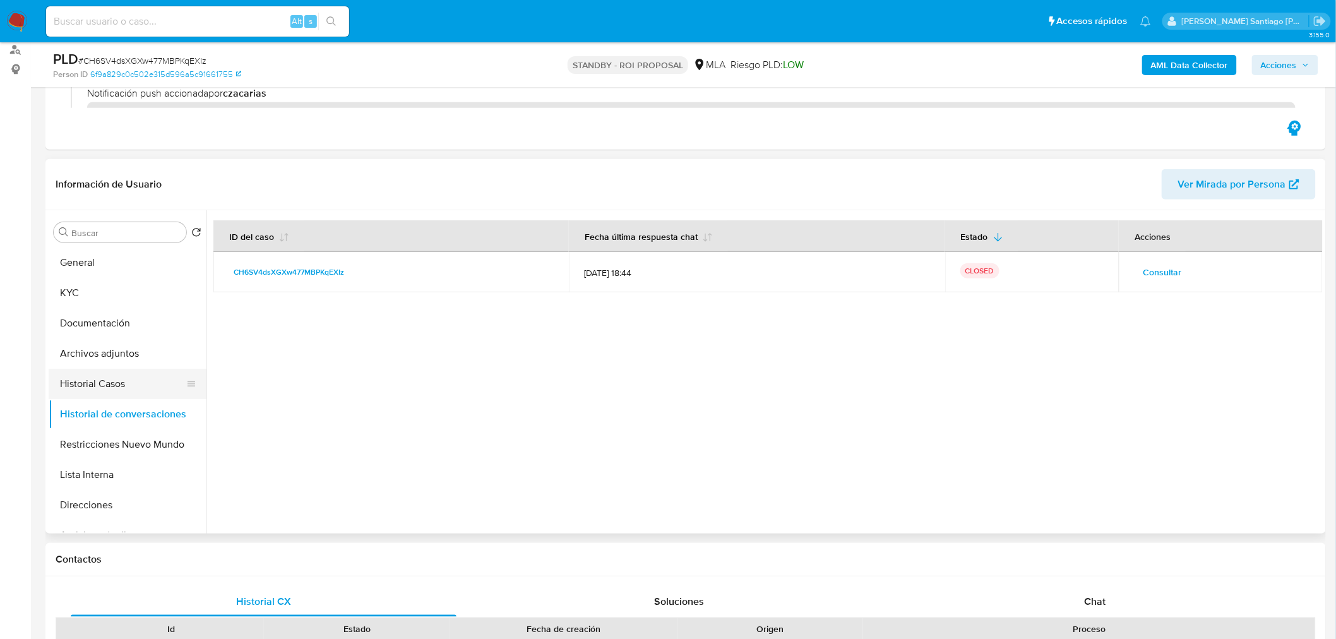
click at [103, 383] on button "Historial Casos" at bounding box center [123, 384] width 148 height 30
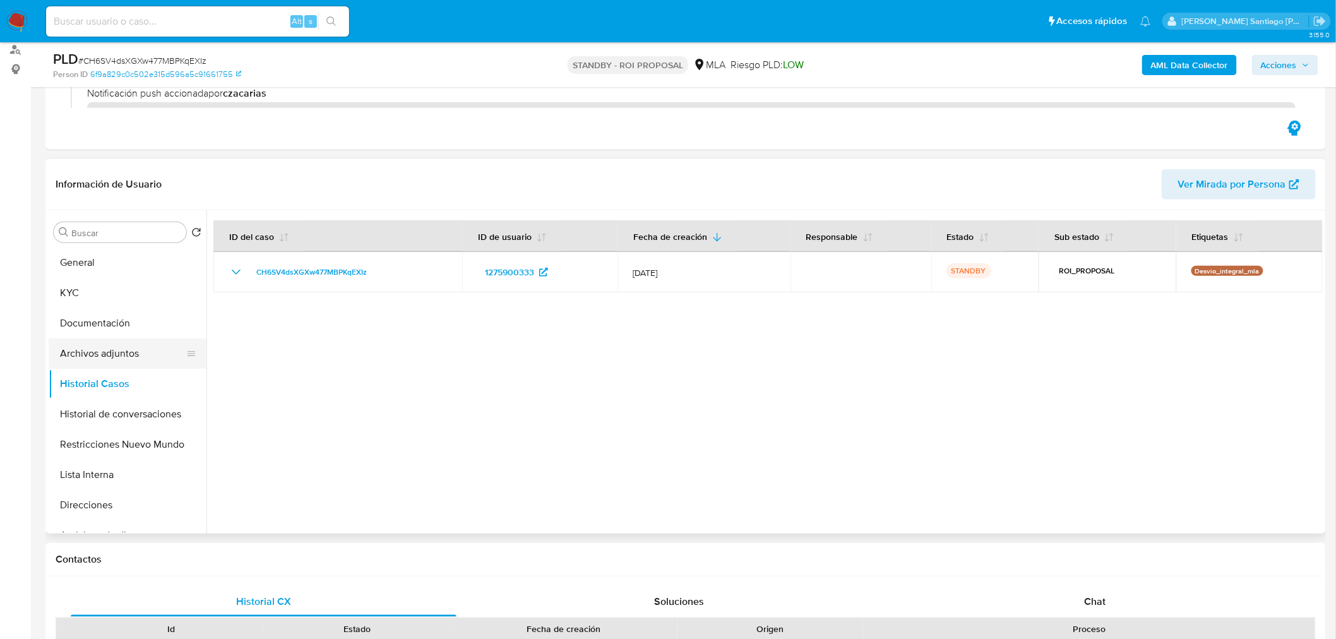
click at [102, 357] on button "Archivos adjuntos" at bounding box center [123, 353] width 148 height 30
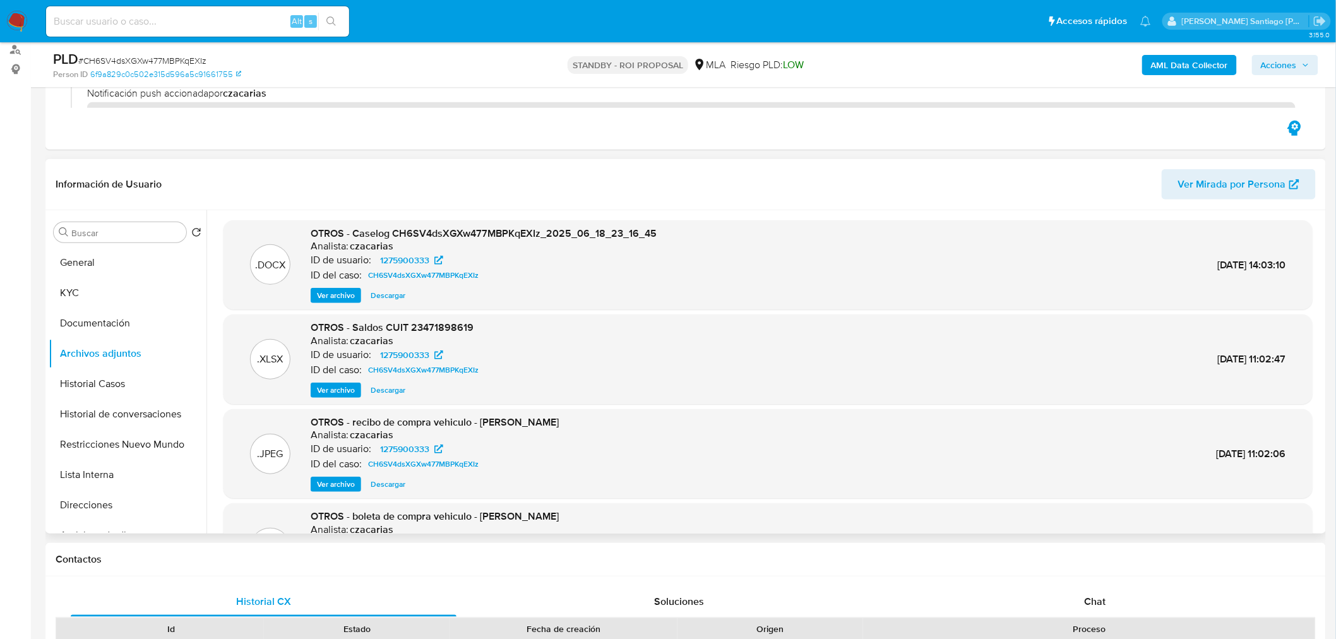
click at [385, 297] on span "Descargar" at bounding box center [388, 295] width 35 height 13
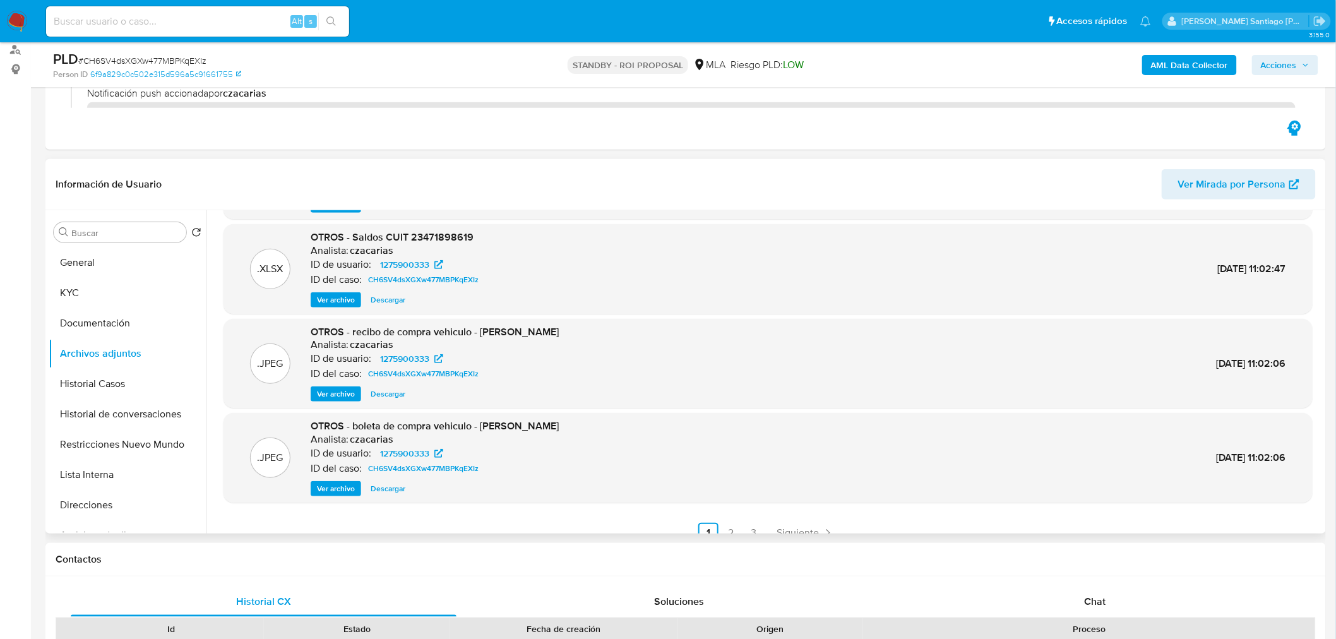
scroll to position [105, 0]
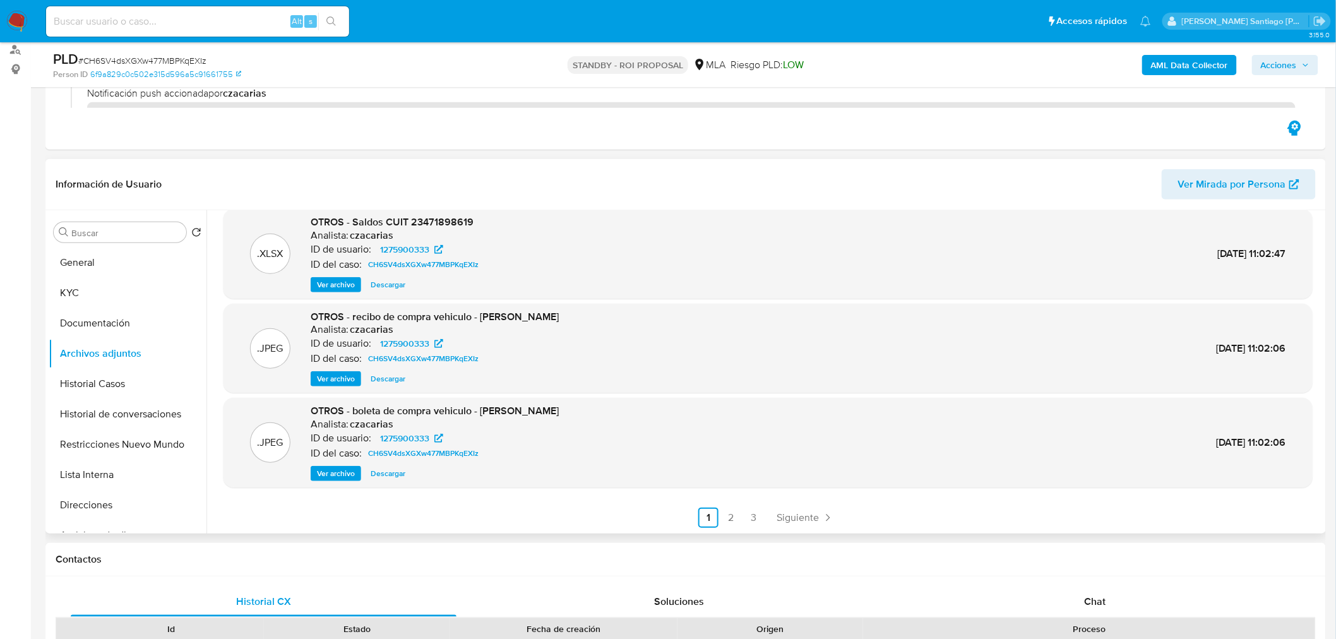
click at [337, 382] on span "Ver archivo" at bounding box center [336, 379] width 38 height 13
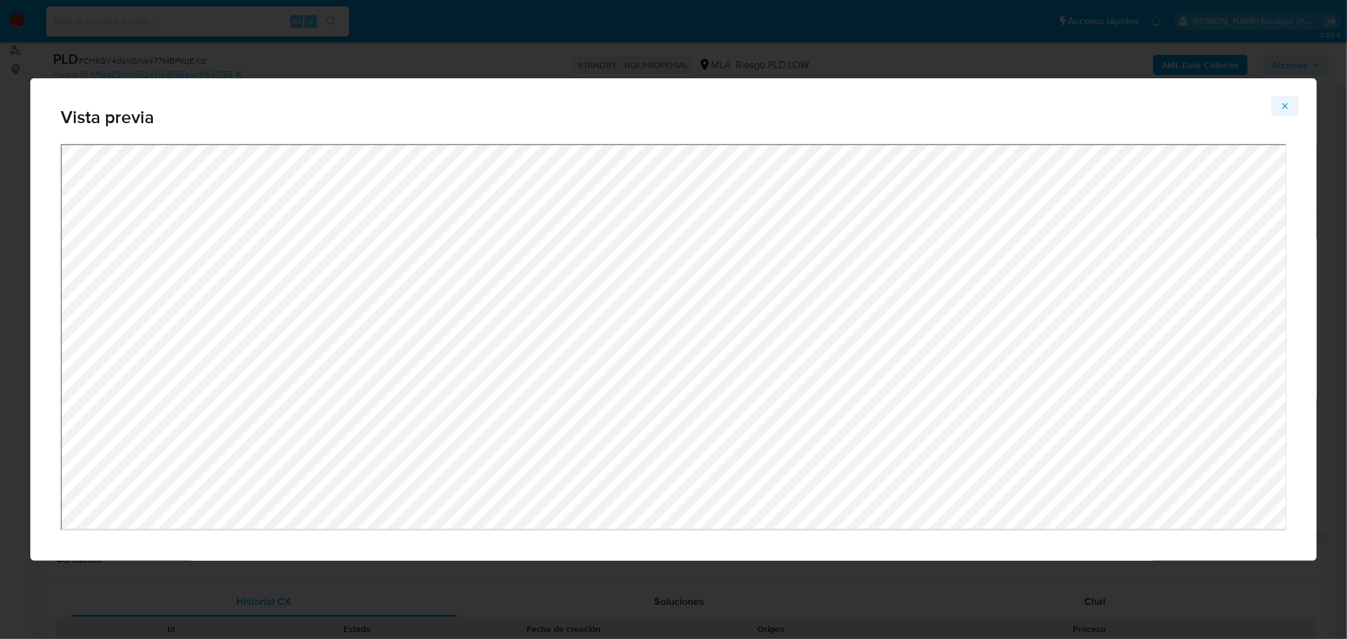
click at [1284, 105] on icon "Attachment preview" at bounding box center [1285, 106] width 10 height 10
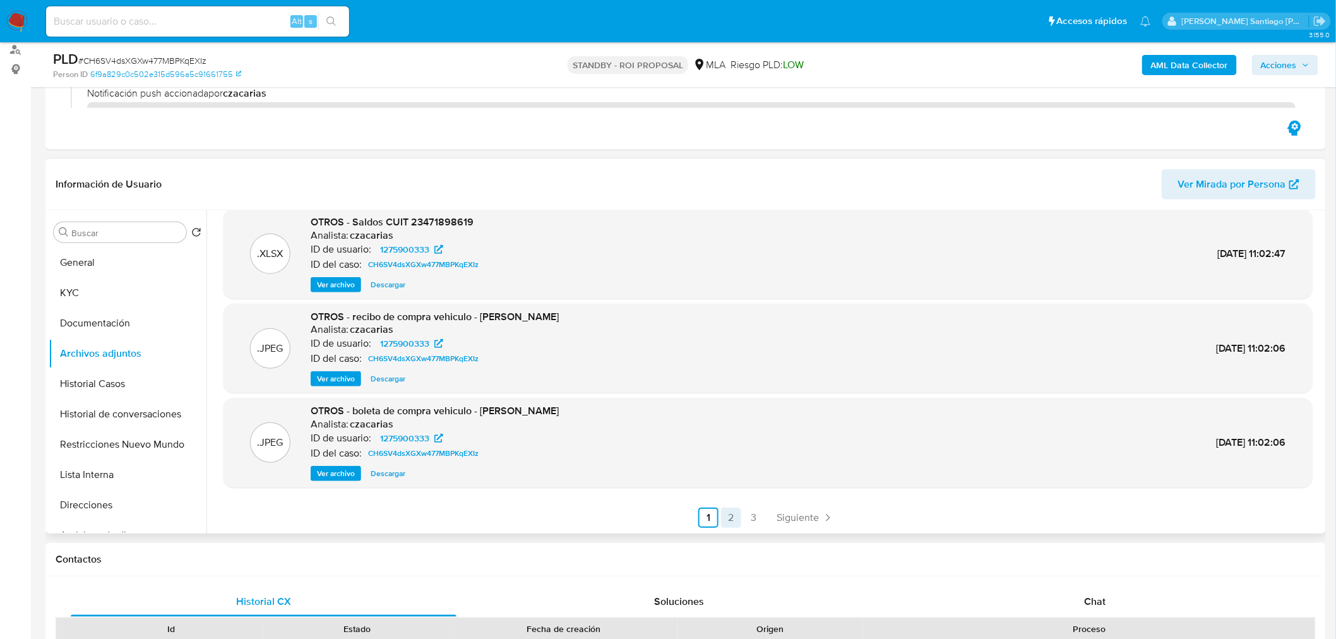
click at [724, 516] on link "2" at bounding box center [731, 518] width 20 height 20
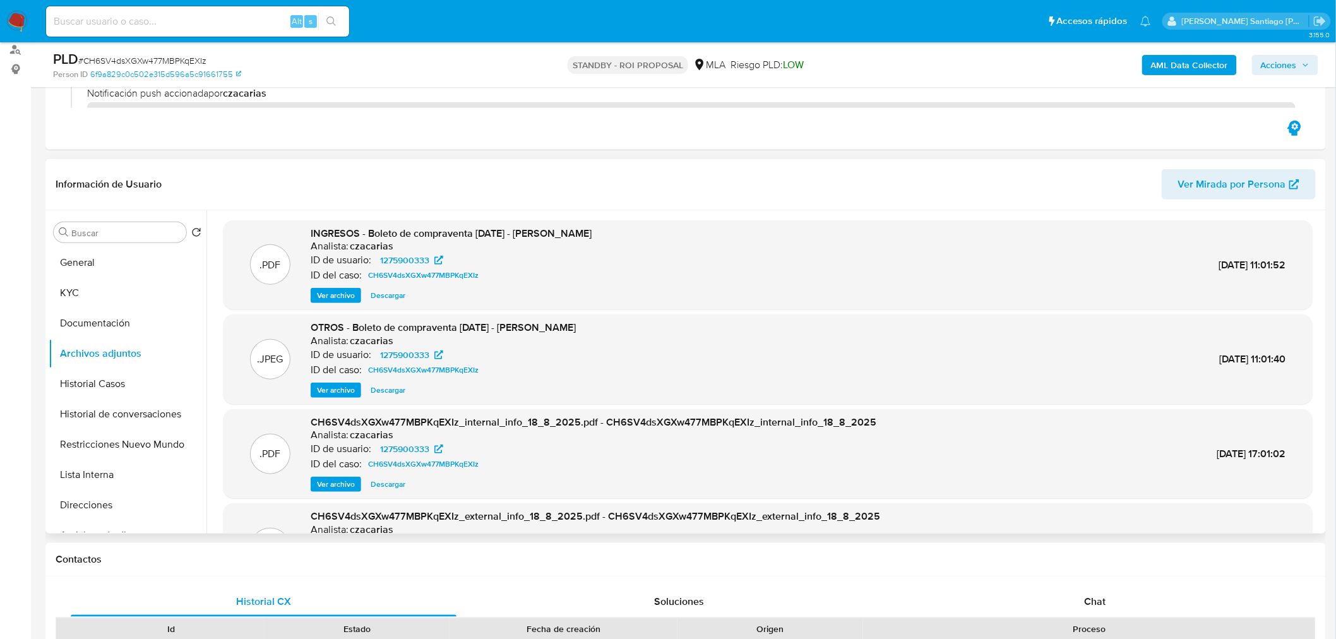
click at [188, 56] on span "# CH6SV4dsXGXw477MBPKqEXIz" at bounding box center [142, 60] width 128 height 13
copy span "CH6SV4dsXGXw477MBPKqEXIz"
click at [21, 30] on img at bounding box center [16, 21] width 21 height 21
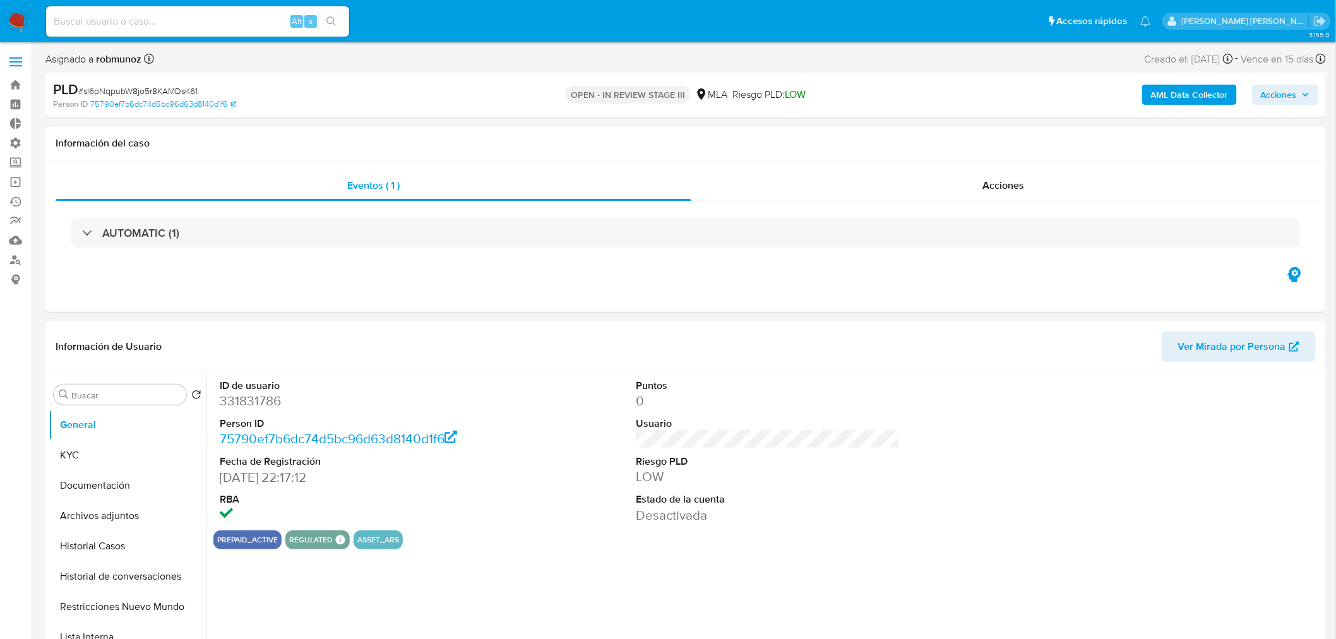
select select "10"
click at [83, 514] on button "Archivos adjuntos" at bounding box center [123, 516] width 148 height 30
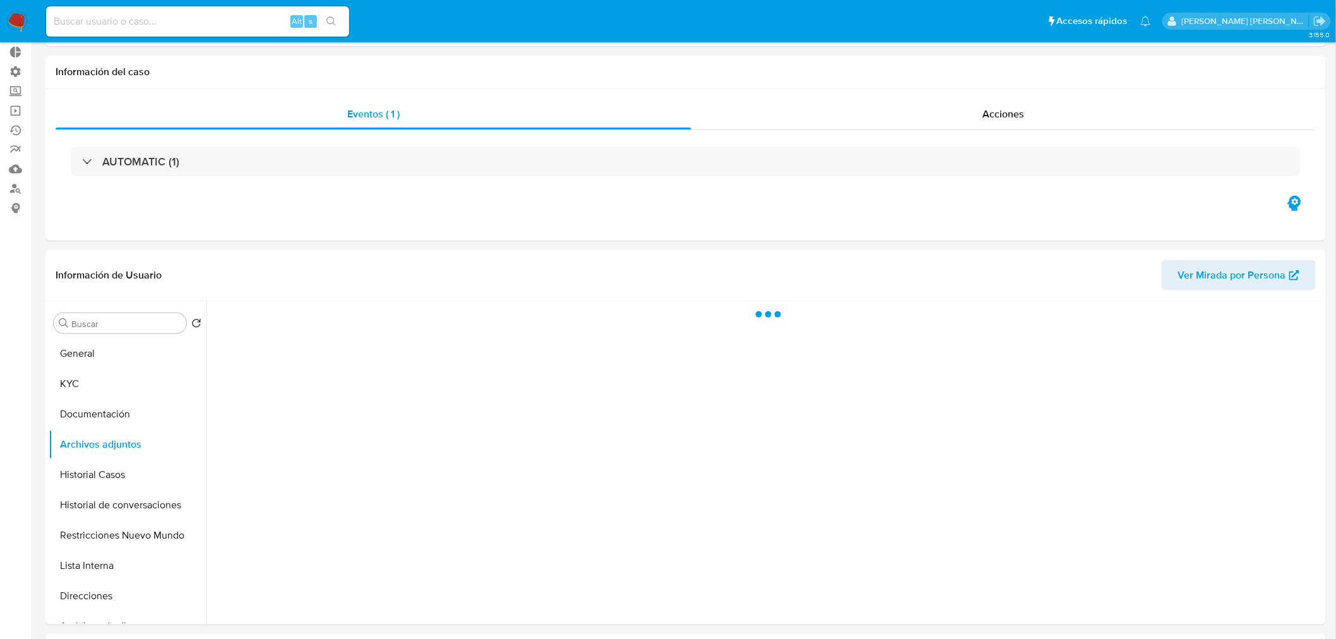
scroll to position [140, 0]
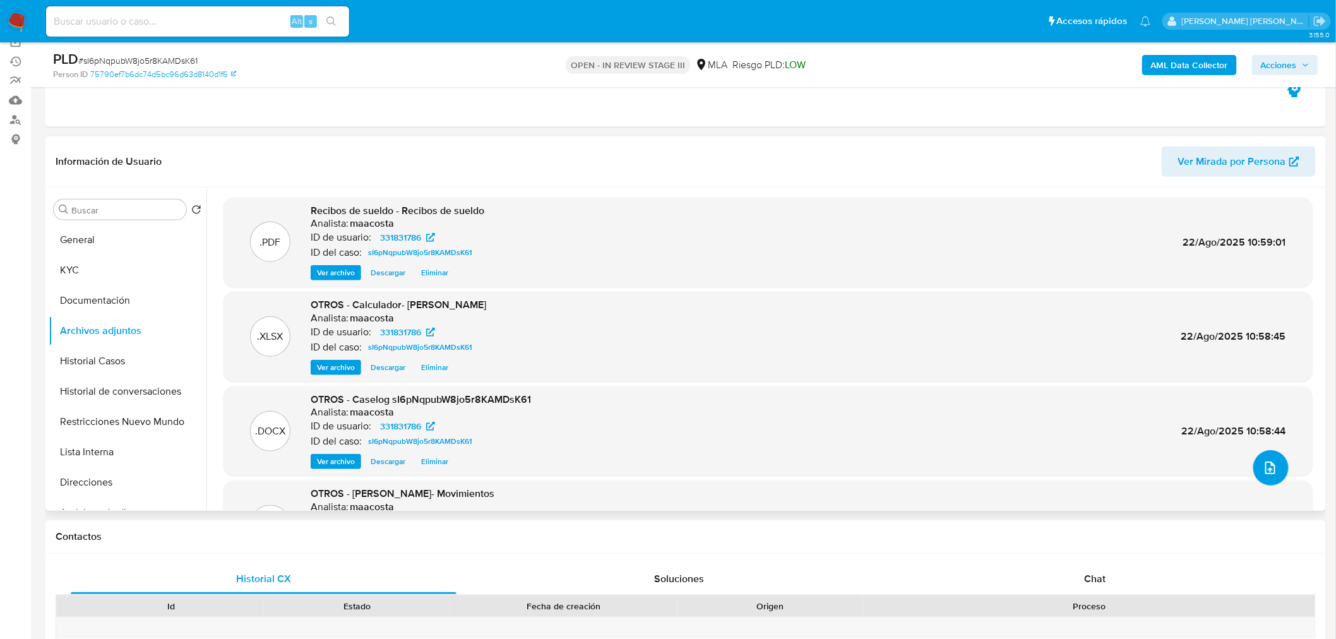
click at [1263, 464] on icon "upload-file" at bounding box center [1270, 467] width 15 height 15
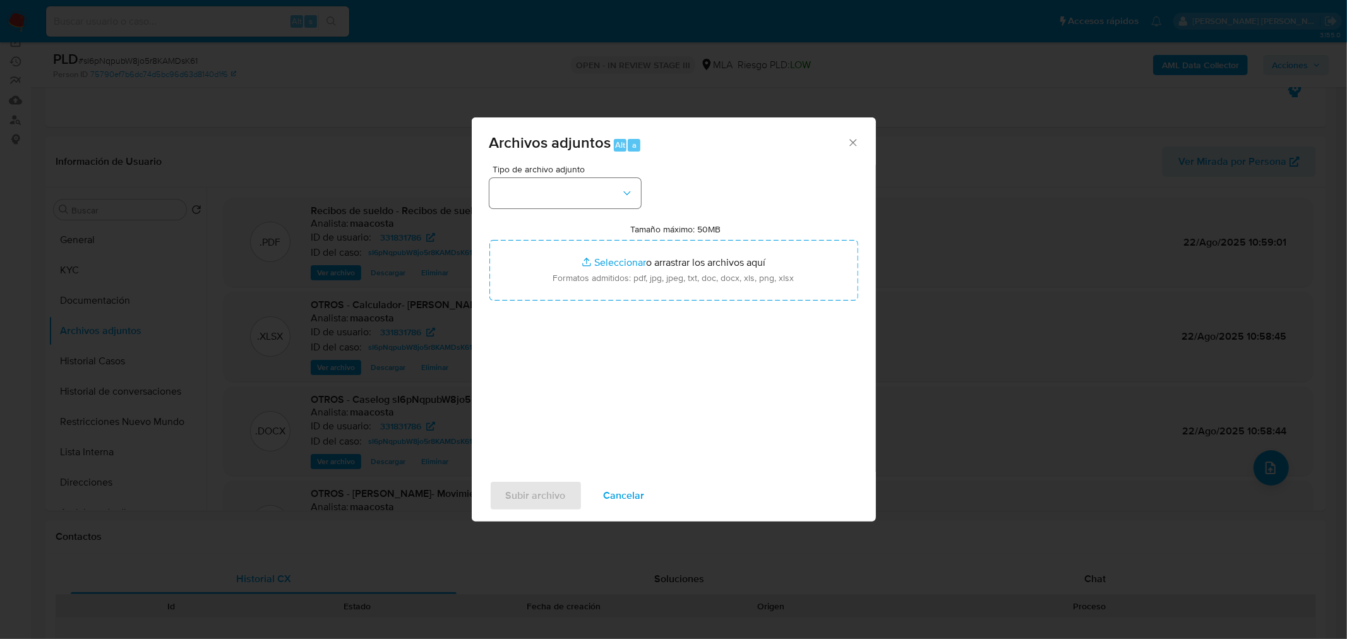
drag, startPoint x: 659, startPoint y: 193, endPoint x: 627, endPoint y: 193, distance: 32.2
click at [659, 192] on div "Tipo de archivo adjunto Tamaño máximo: 50MB Seleccionar archivos Seleccionar o …" at bounding box center [673, 314] width 369 height 298
click at [621, 192] on icon "button" at bounding box center [627, 193] width 13 height 13
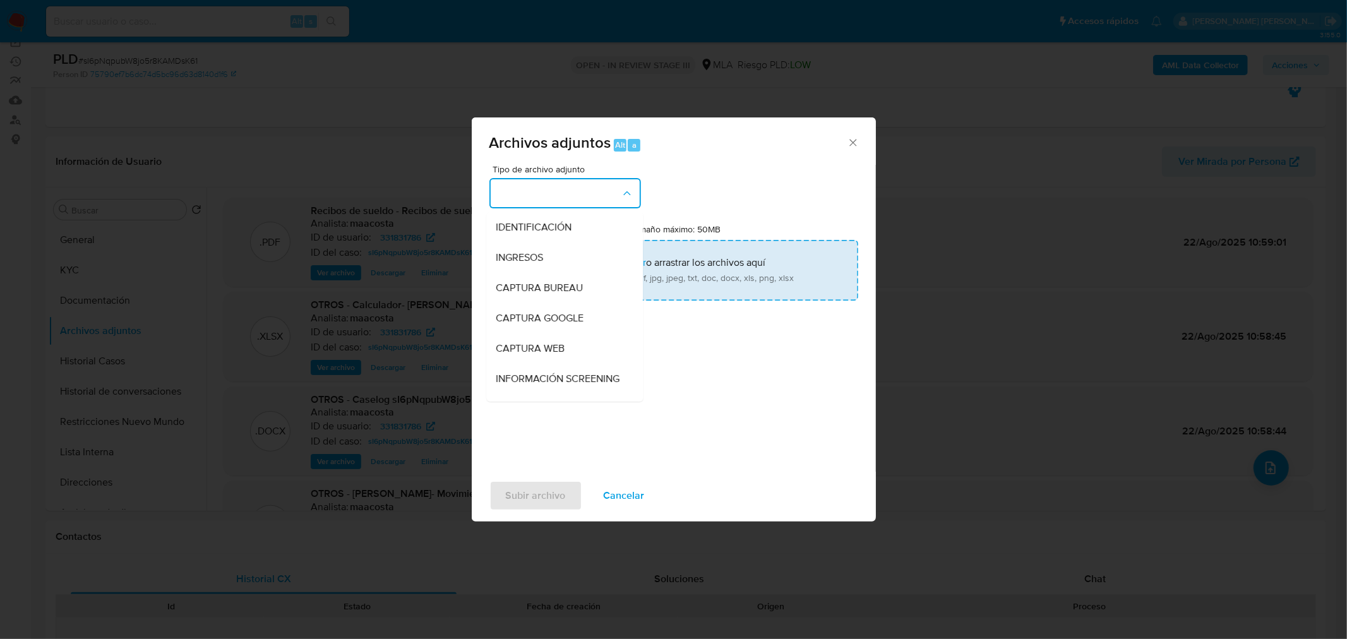
drag, startPoint x: 607, startPoint y: 215, endPoint x: 615, endPoint y: 246, distance: 31.9
click at [607, 216] on div "IDENTIFICACIÓN" at bounding box center [560, 227] width 129 height 30
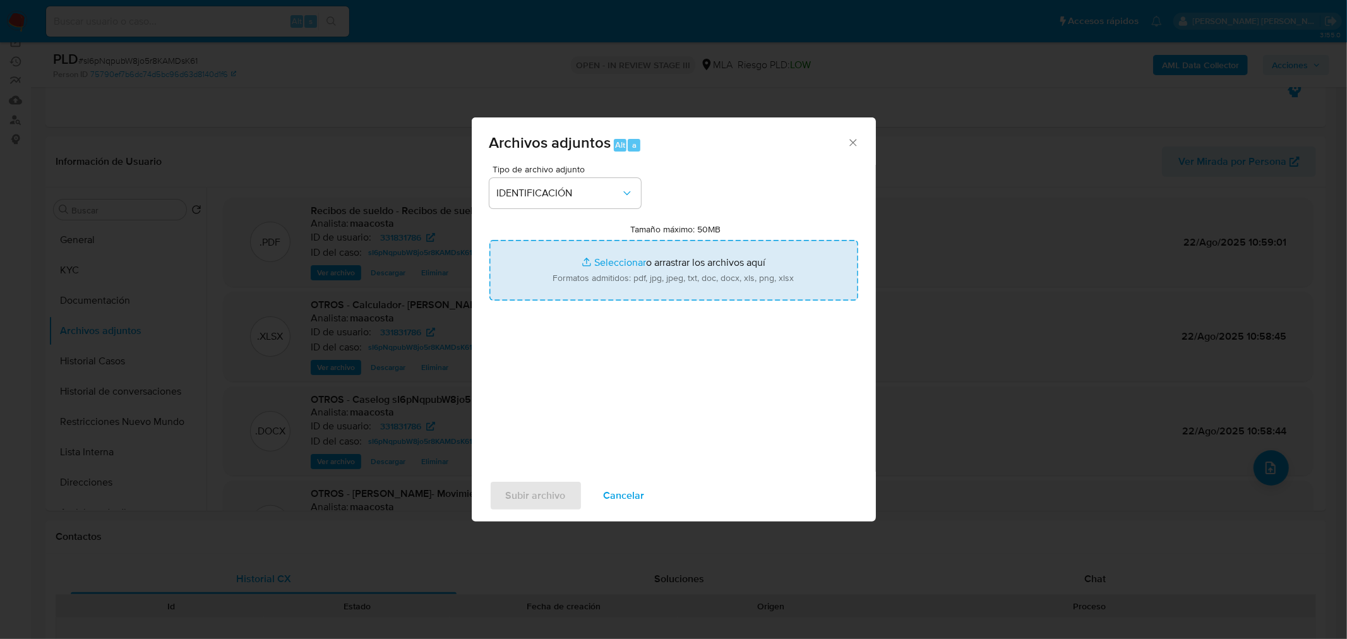
click at [630, 285] on input "Tamaño máximo: 50MB Seleccionar archivos" at bounding box center [673, 270] width 369 height 61
type input "C:\fakepath\Caselog sI6pNqpubW8jo5r8KAMDsK61 VII.docx"
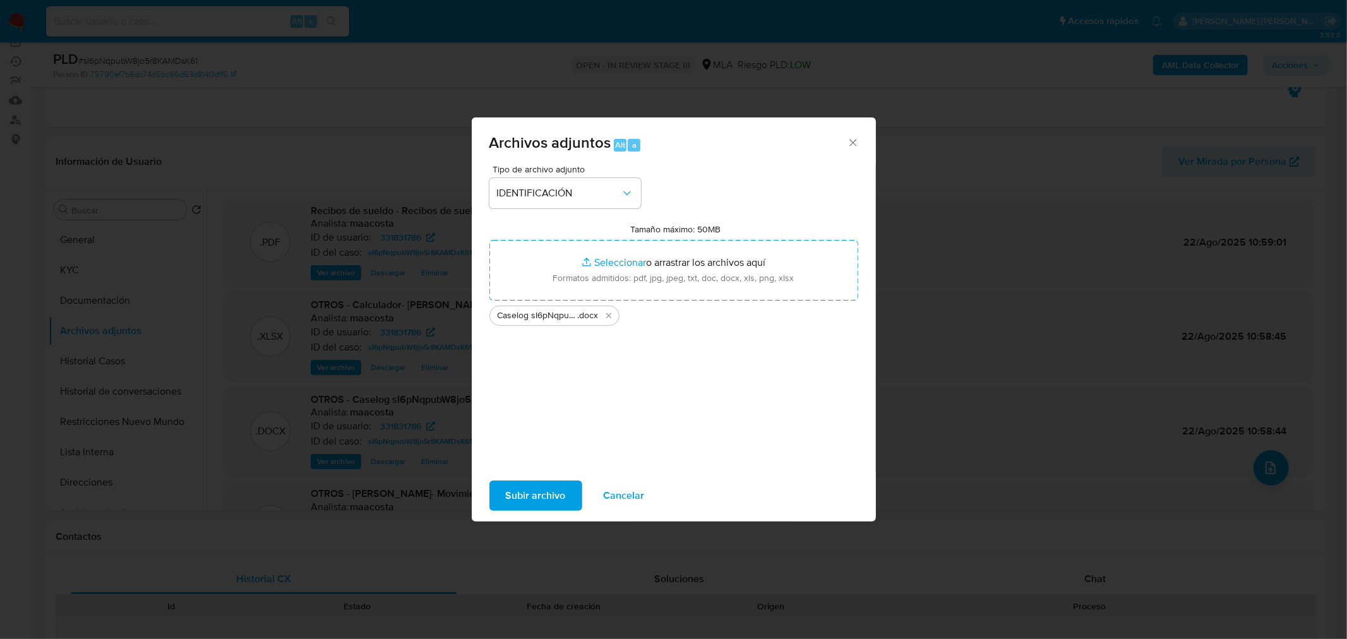
click at [547, 494] on span "Subir archivo" at bounding box center [536, 496] width 60 height 28
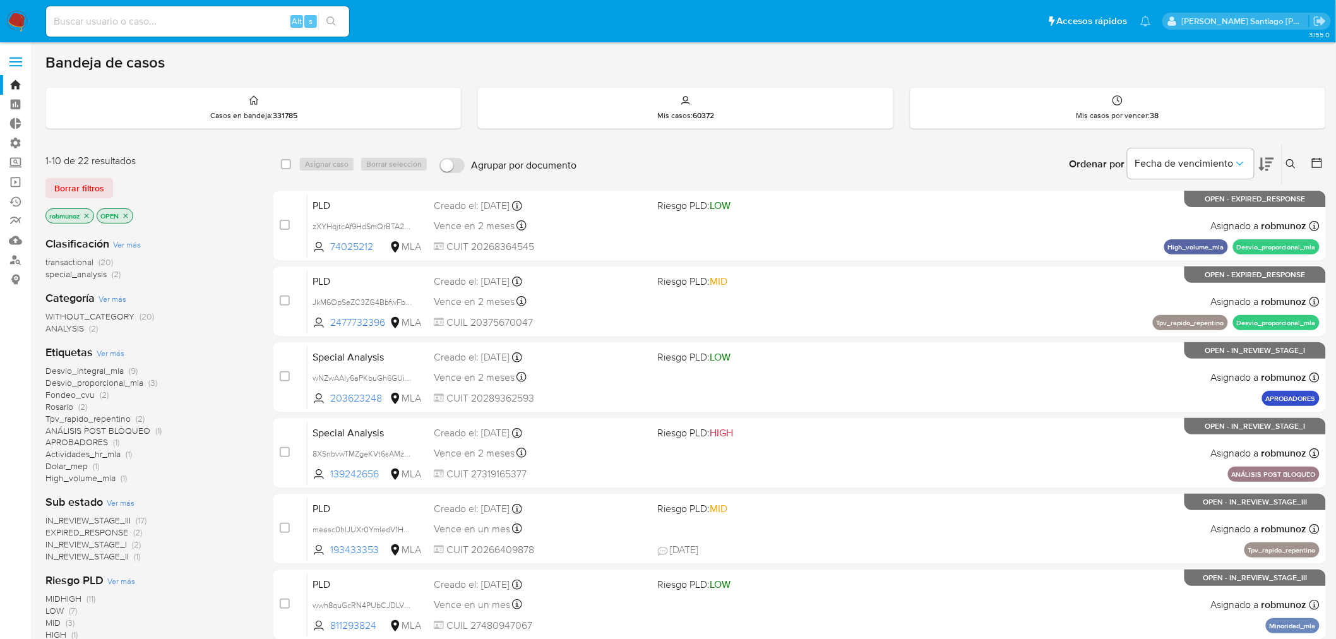
click at [1292, 165] on icon at bounding box center [1291, 164] width 10 height 10
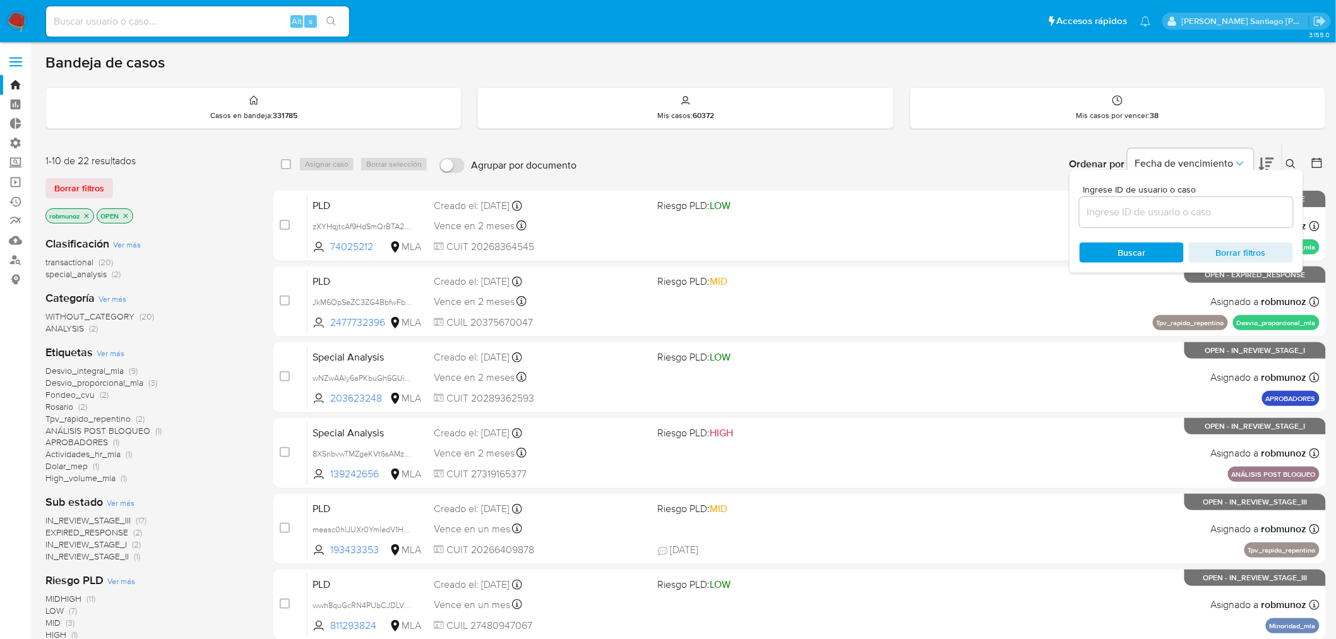
click at [1229, 218] on input at bounding box center [1186, 212] width 213 height 16
type input "CH6SV4dsXGXw477MBPKqEXIz"
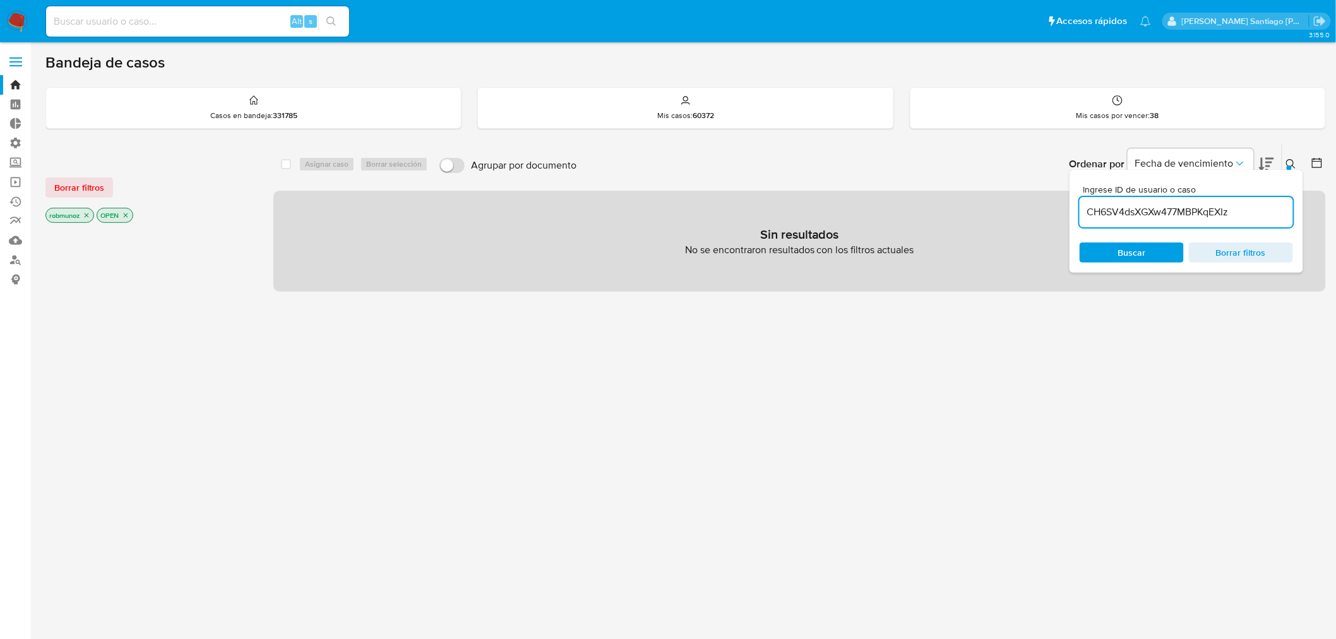
click at [49, 193] on button "Borrar filtros" at bounding box center [79, 187] width 68 height 20
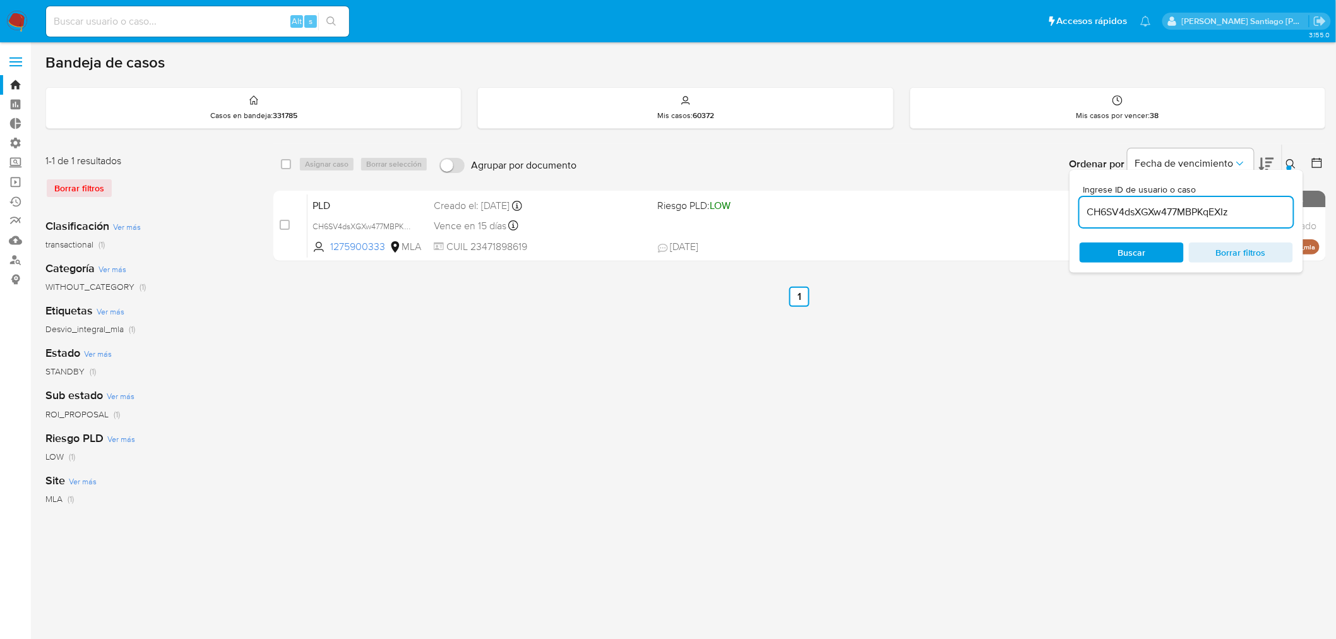
click at [1289, 165] on div at bounding box center [1289, 167] width 5 height 5
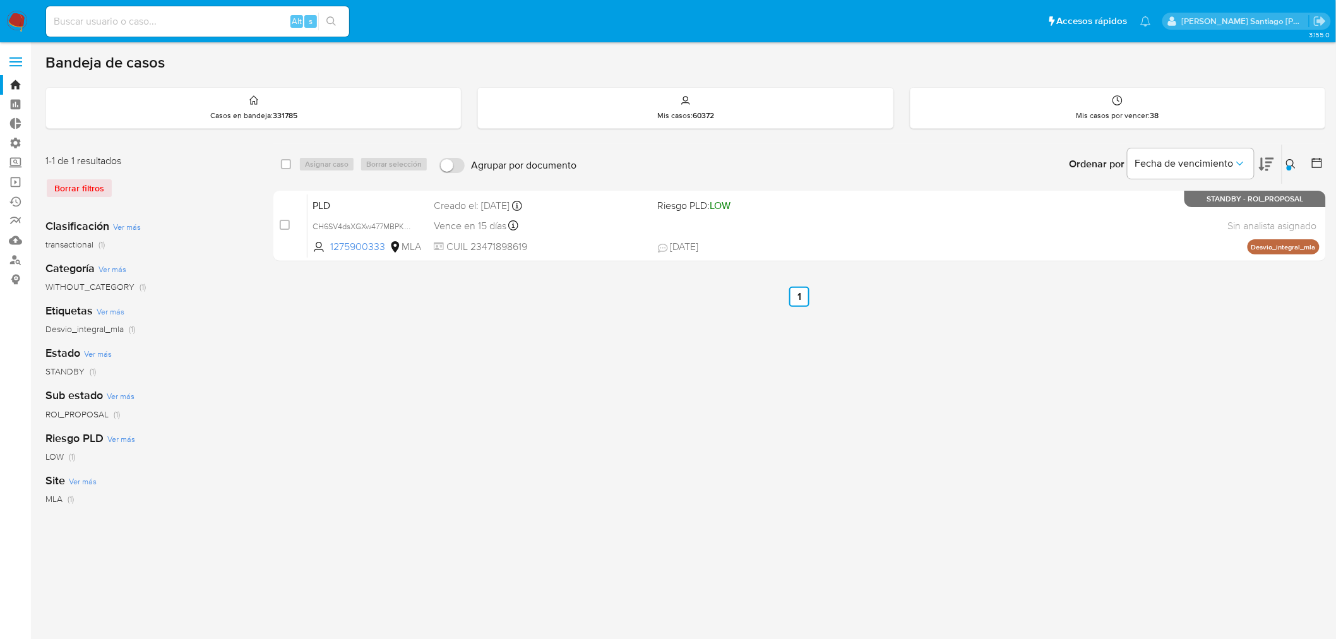
click at [268, 219] on div "1-1 de 1 resultados Borrar filtros Clasificación Ver más transactional (1) Cate…" at bounding box center [685, 421] width 1281 height 554
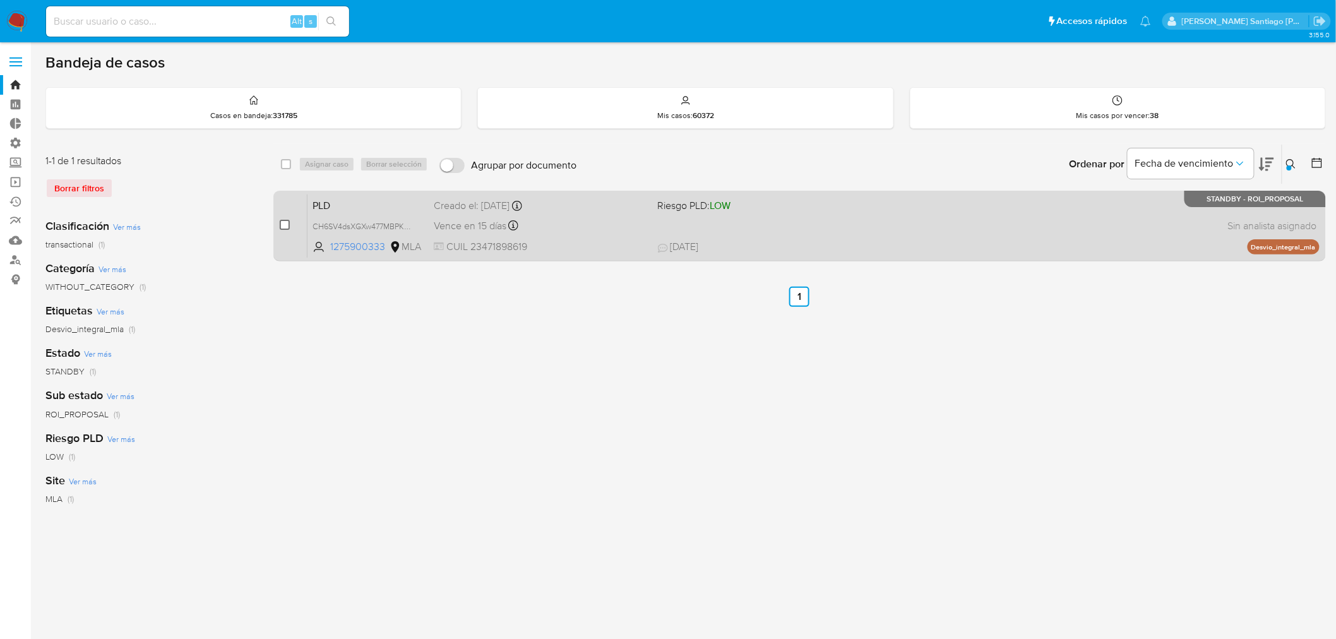
drag, startPoint x: 285, startPoint y: 234, endPoint x: 285, endPoint y: 222, distance: 11.4
click at [285, 225] on div "case-item-checkbox No es posible asignar el caso" at bounding box center [294, 226] width 28 height 64
click at [285, 221] on input "checkbox" at bounding box center [285, 225] width 10 height 10
checkbox input "true"
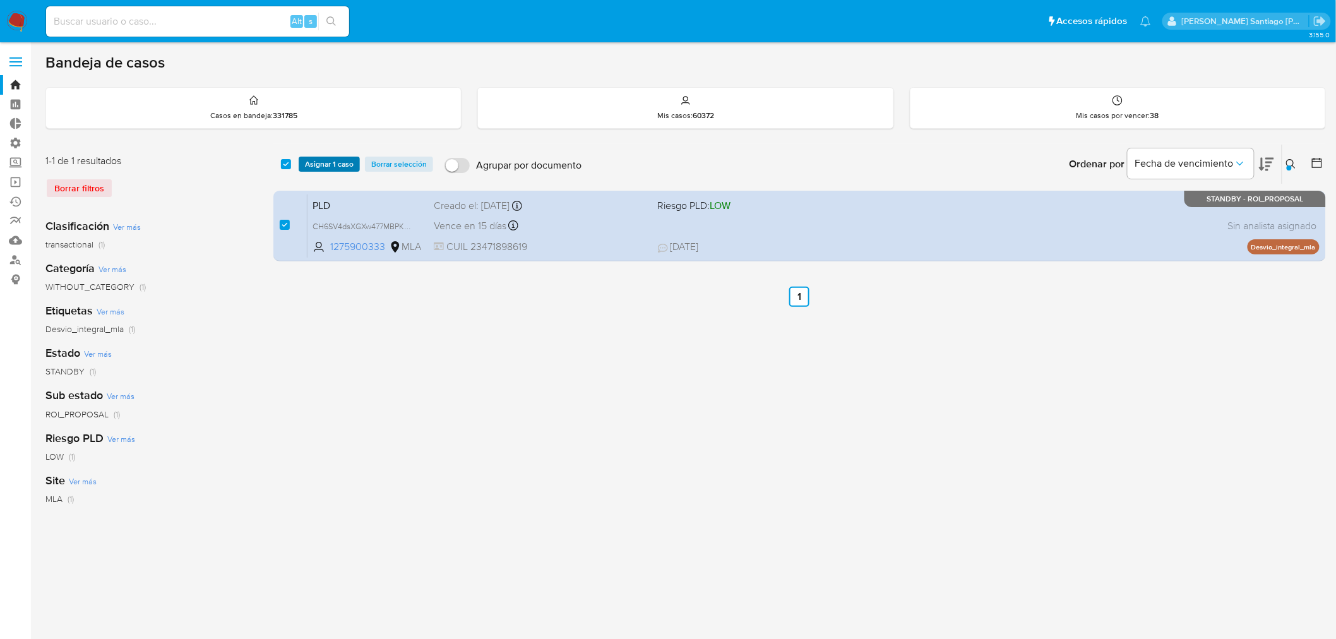
click at [316, 168] on div "select-all-cases-checkbox Asignar 1 caso Borrar selección Agrupar por documento…" at bounding box center [799, 164] width 1053 height 39
click at [320, 155] on div "select-all-cases-checkbox Asignar 1 caso Borrar selección Agrupar por documento…" at bounding box center [799, 164] width 1053 height 39
click at [330, 168] on span "Asignar 1 caso" at bounding box center [329, 164] width 49 height 13
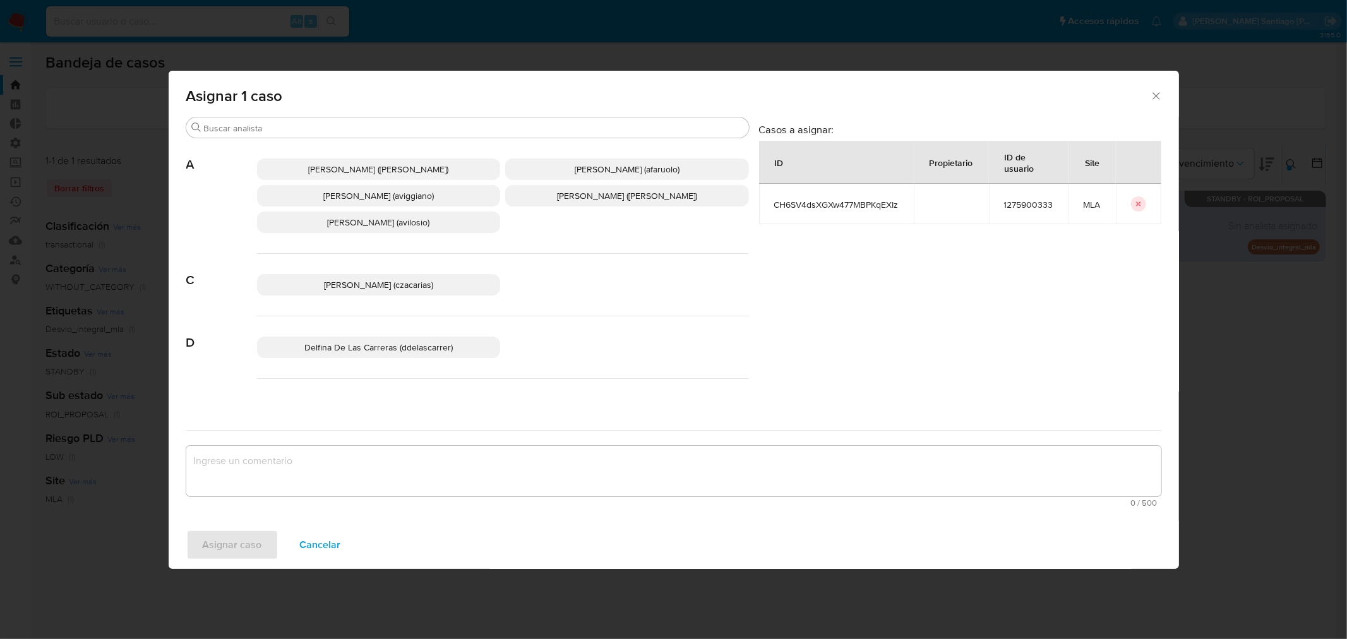
drag, startPoint x: 339, startPoint y: 128, endPoint x: 364, endPoint y: 111, distance: 30.1
click at [340, 127] on input "Buscar" at bounding box center [474, 128] width 540 height 11
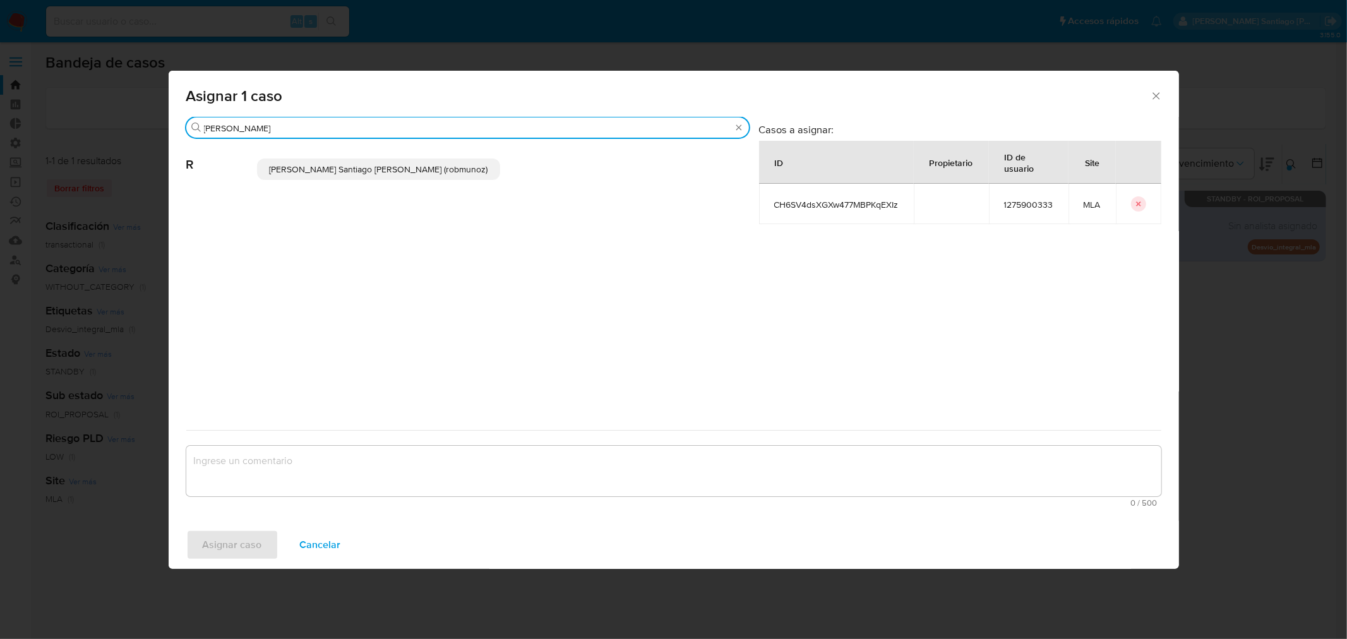
type input "ROB"
click at [352, 167] on span "Roberto Santiago Munoz (robmunoz)" at bounding box center [378, 169] width 218 height 13
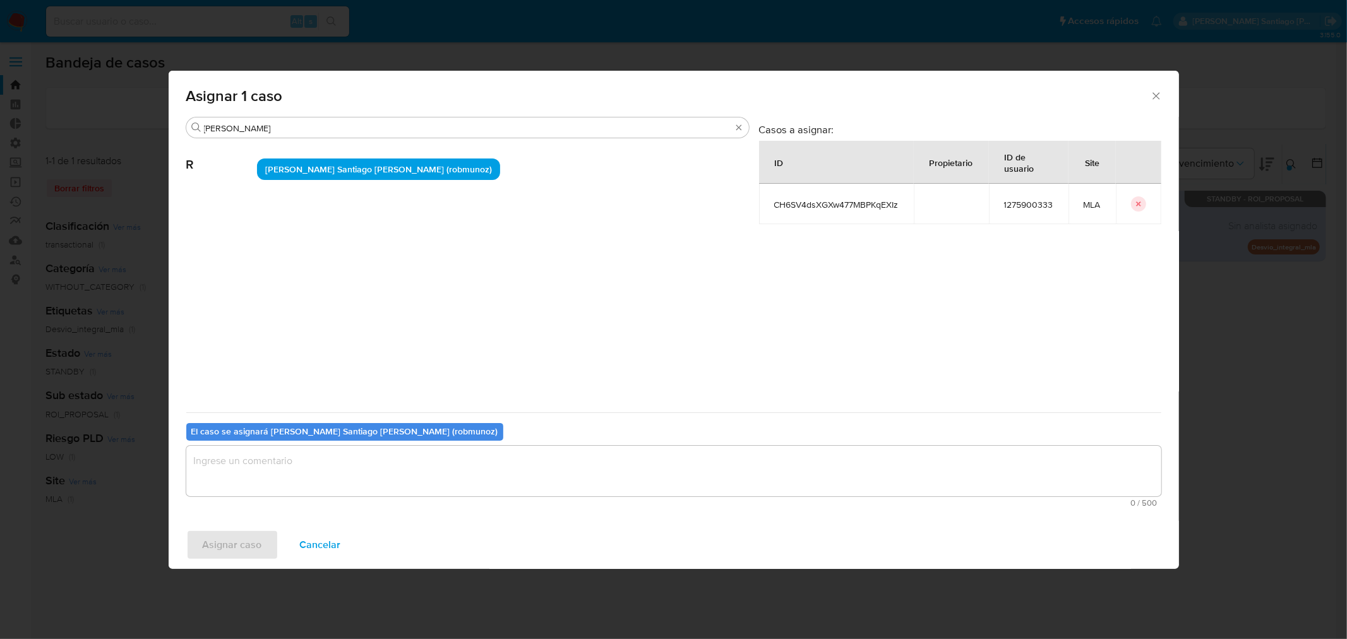
click at [335, 464] on textarea "assign-modal" at bounding box center [673, 471] width 975 height 51
click at [241, 548] on span "Asignar caso" at bounding box center [232, 545] width 59 height 28
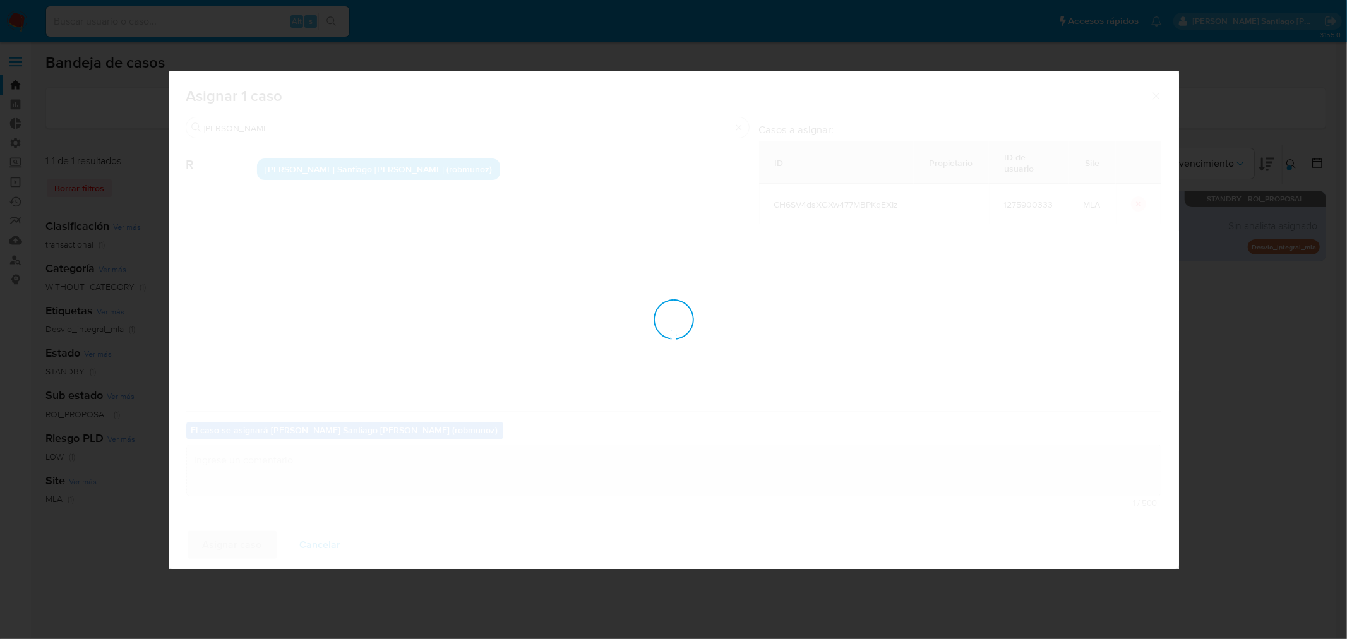
checkbox input "false"
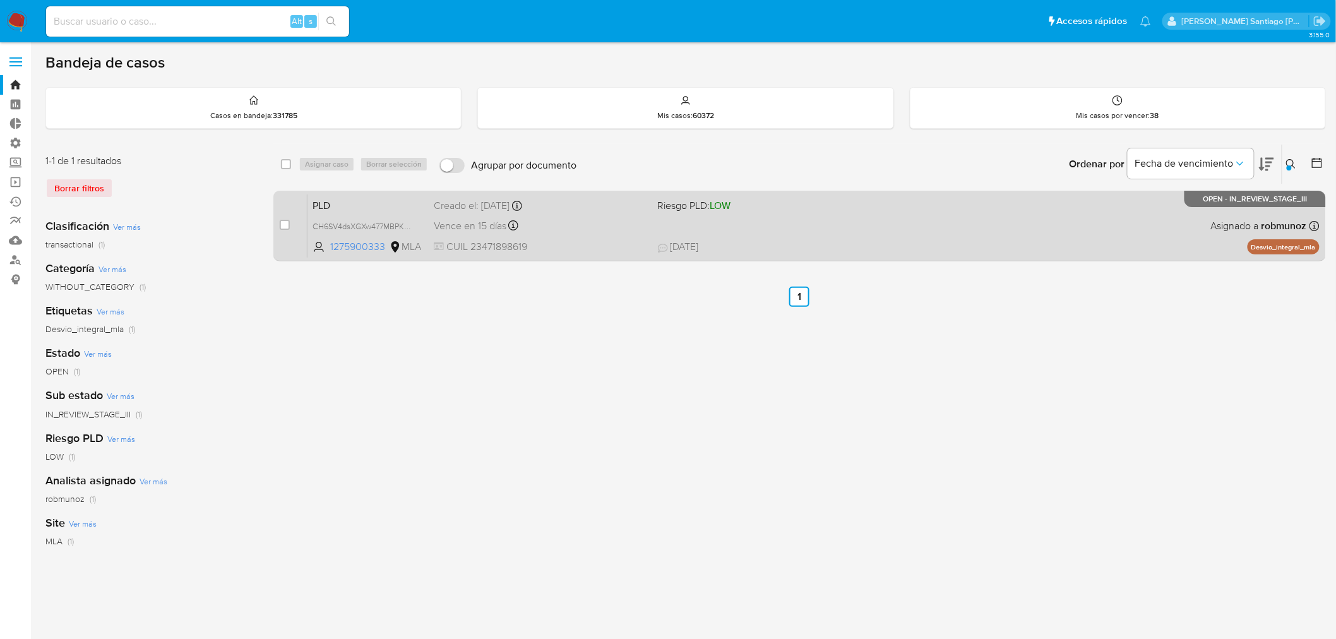
click at [952, 217] on div "PLD CH6SV4dsXGXw477MBPKqEXIz 1275900333 MLA Riesgo PLD: LOW Creado el: 12/06/20…" at bounding box center [814, 226] width 1012 height 64
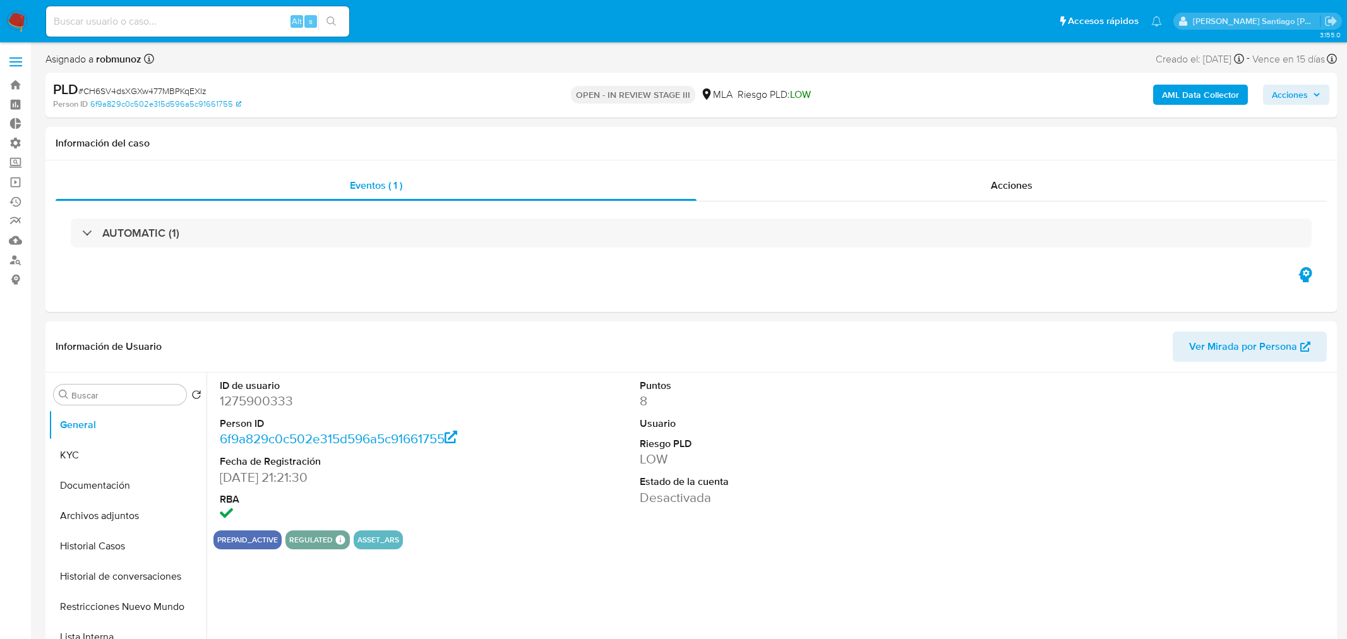
select select "10"
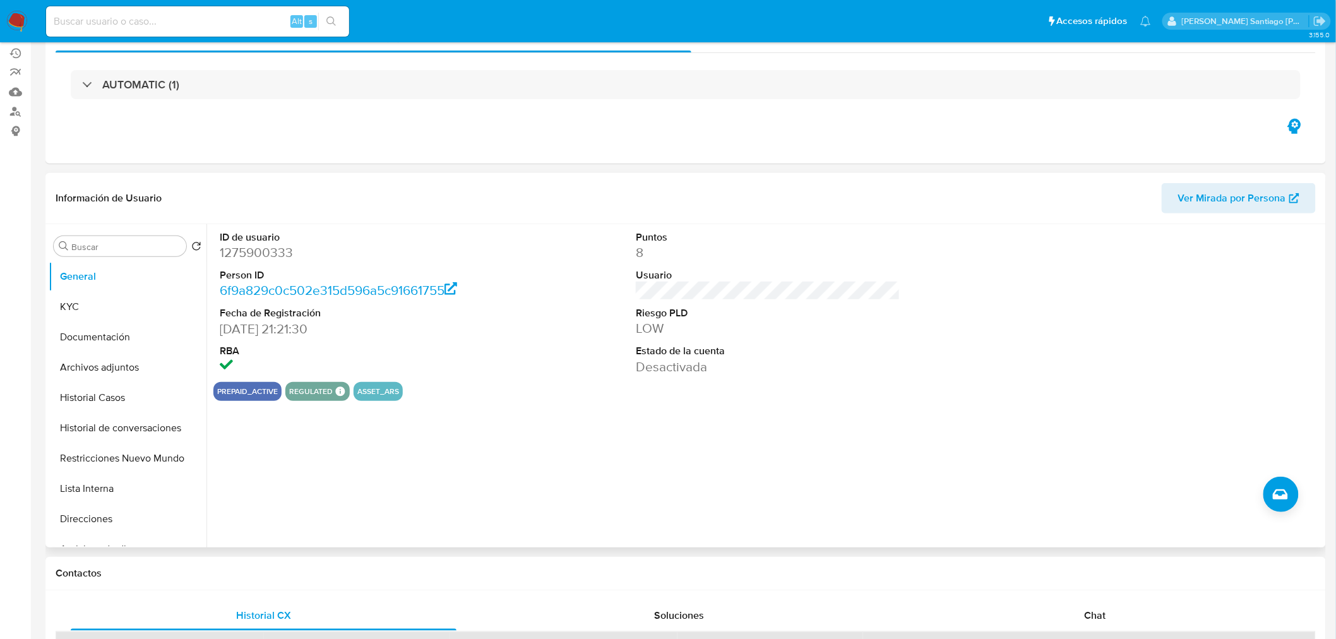
scroll to position [280, 0]
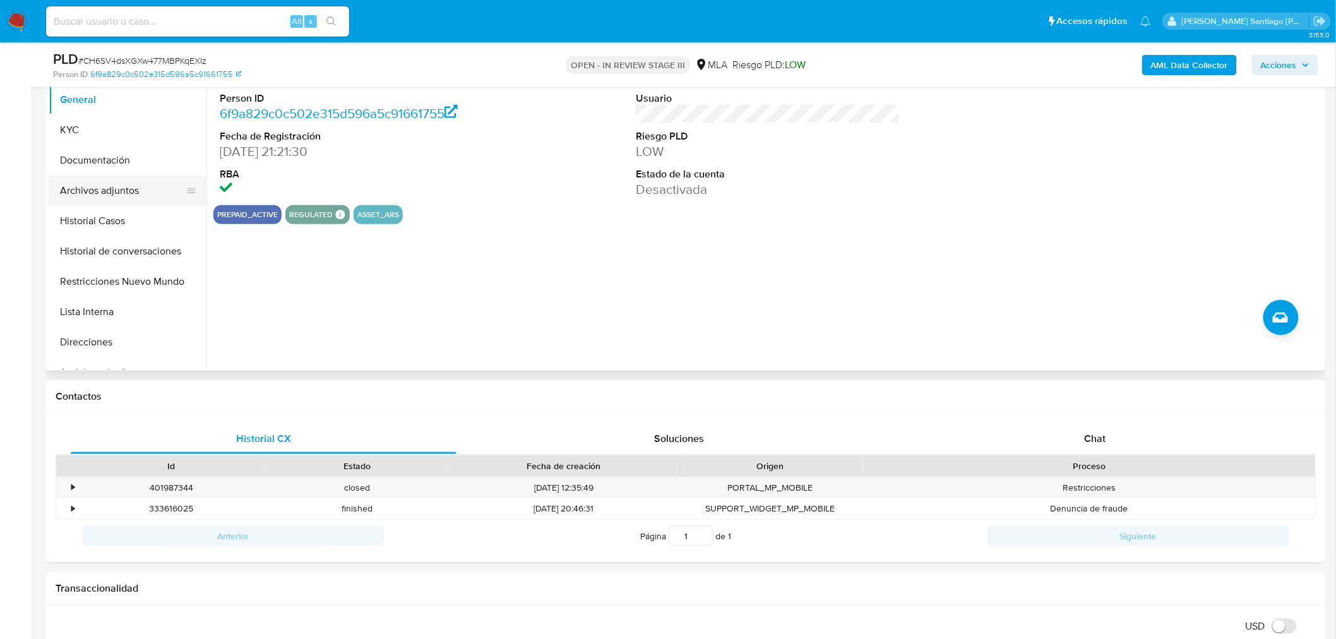
click at [110, 191] on button "Archivos adjuntos" at bounding box center [123, 191] width 148 height 30
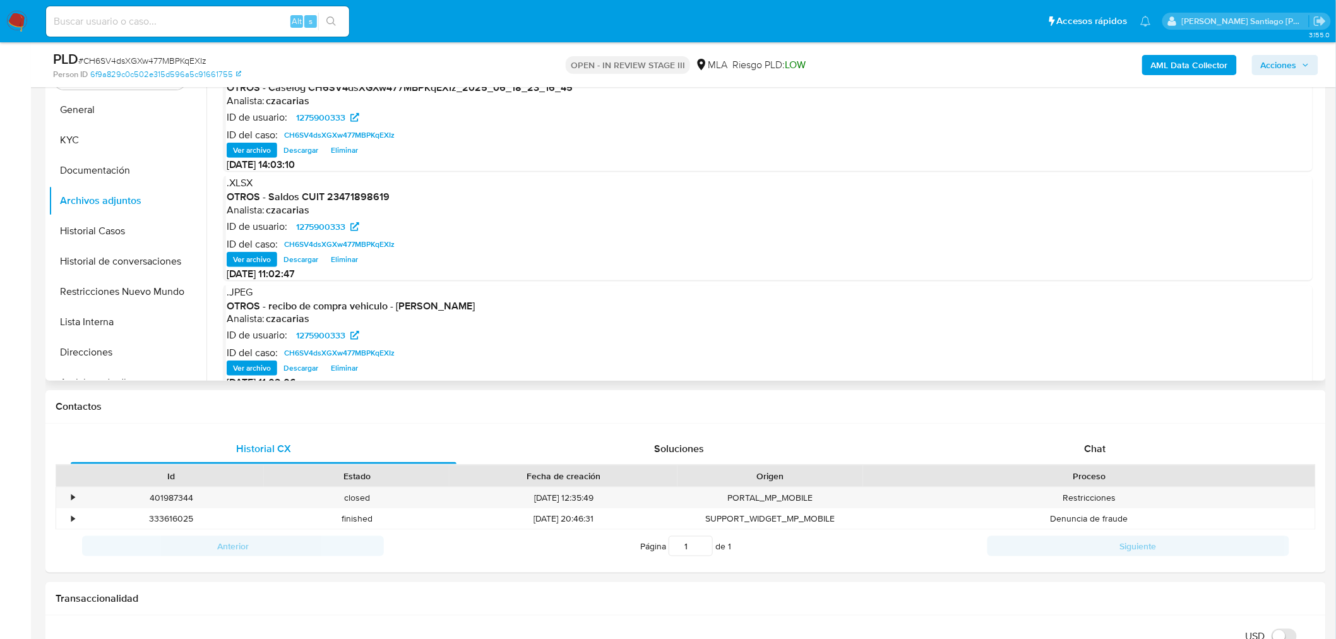
scroll to position [210, 0]
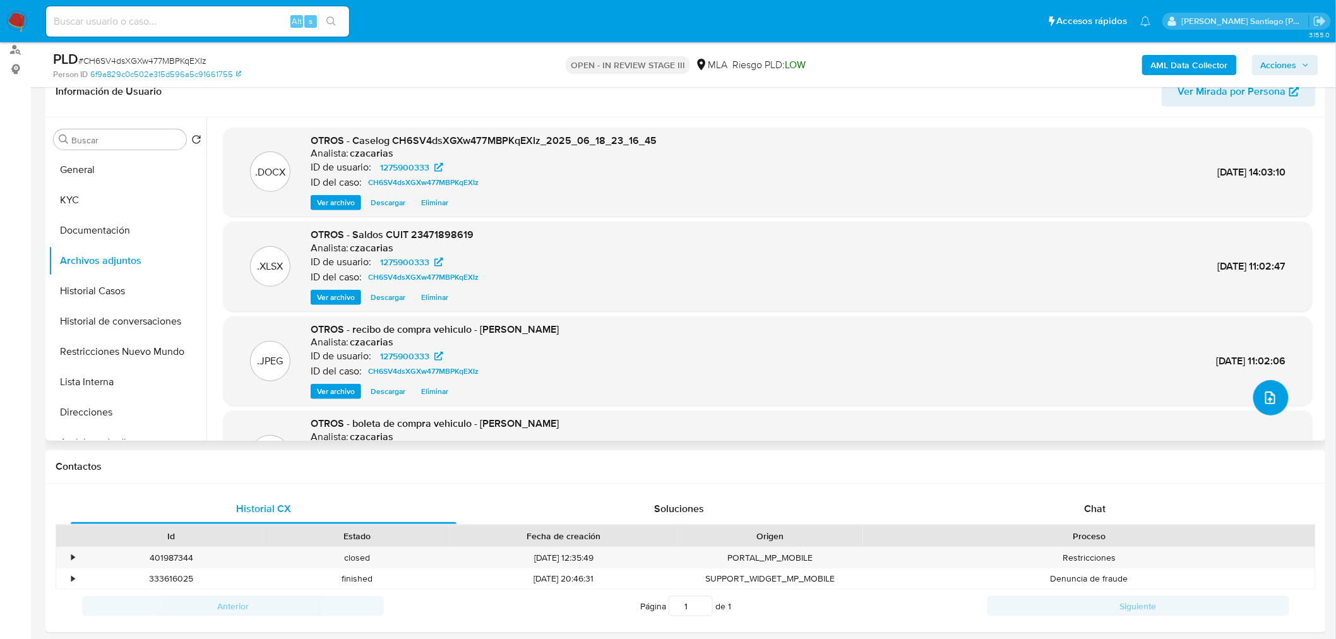
click at [1272, 384] on button "upload-file" at bounding box center [1270, 397] width 35 height 35
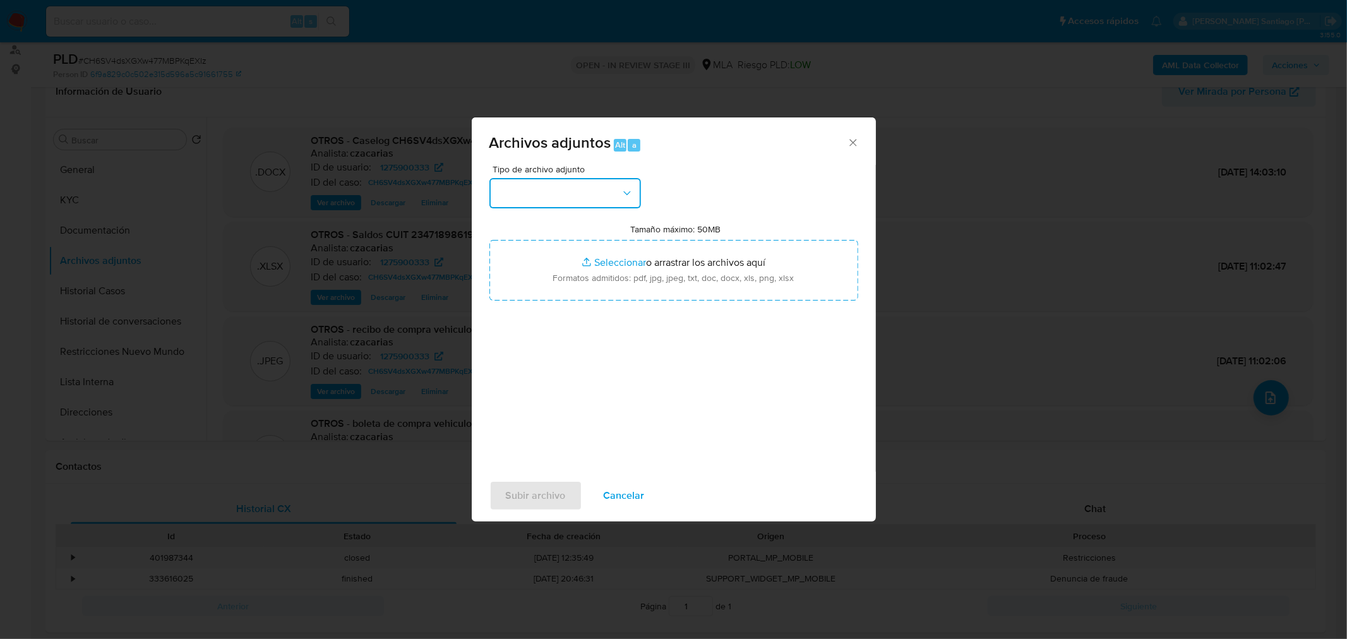
click at [610, 188] on button "button" at bounding box center [565, 193] width 152 height 30
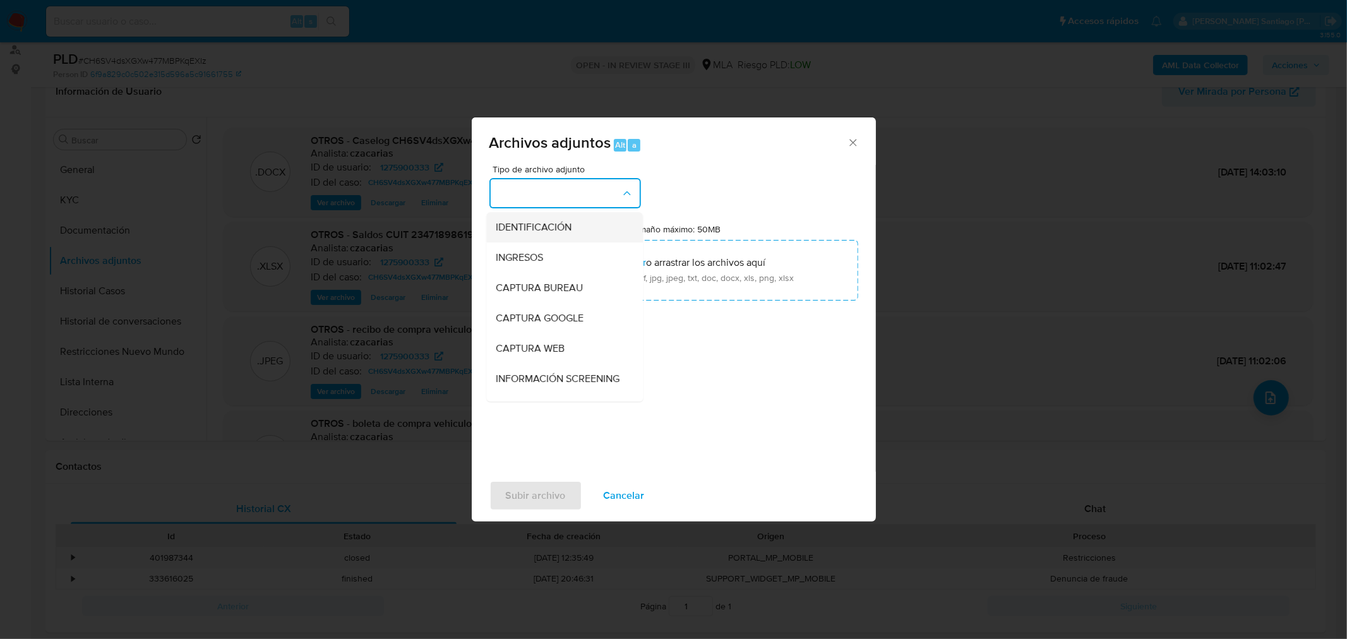
click at [607, 229] on div "IDENTIFICACIÓN" at bounding box center [560, 227] width 129 height 30
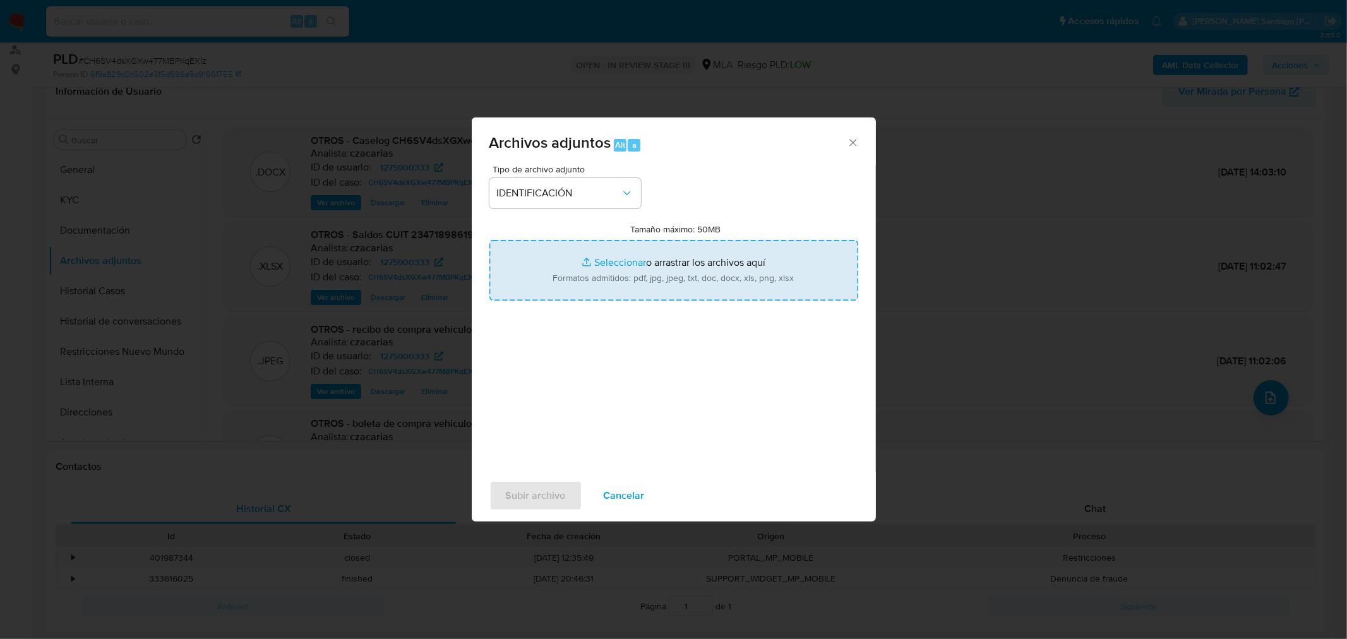
click at [640, 282] on input "Tamaño máximo: 50MB Seleccionar archivos" at bounding box center [673, 270] width 369 height 61
type input "C:\fakepath\Caselog CH6SV4dsXGXw477MBPKqEXIz_VII.docx"
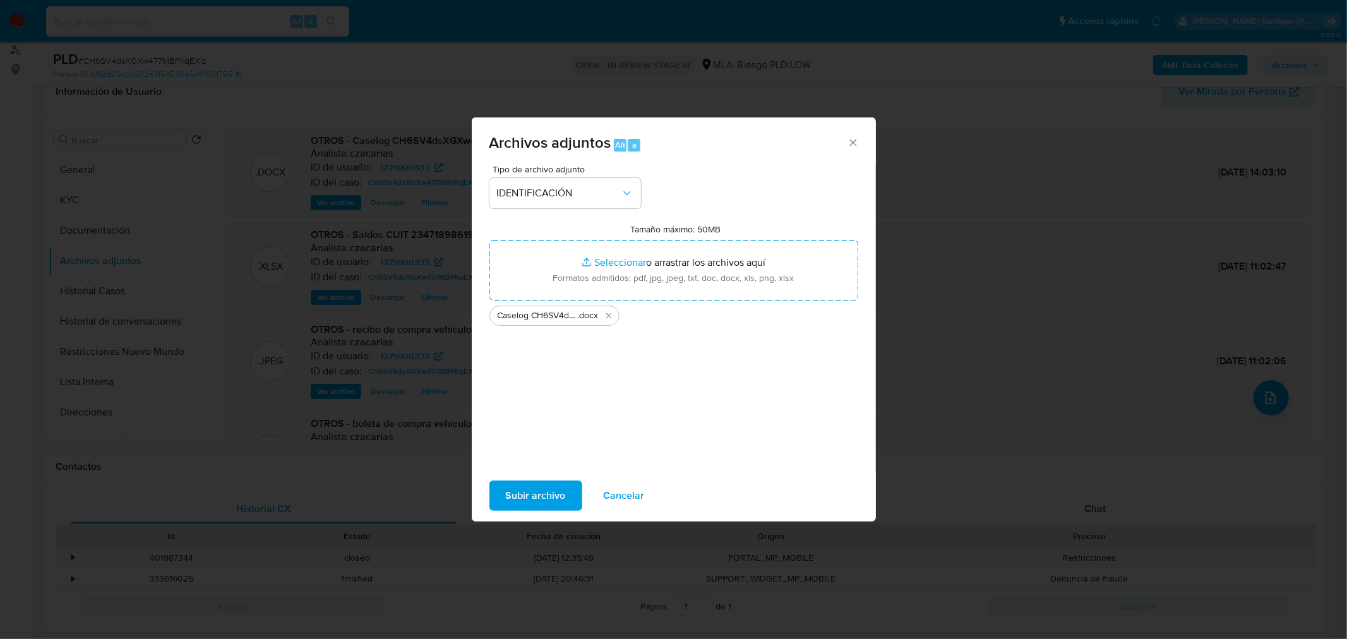
click at [550, 498] on span "Subir archivo" at bounding box center [536, 496] width 60 height 28
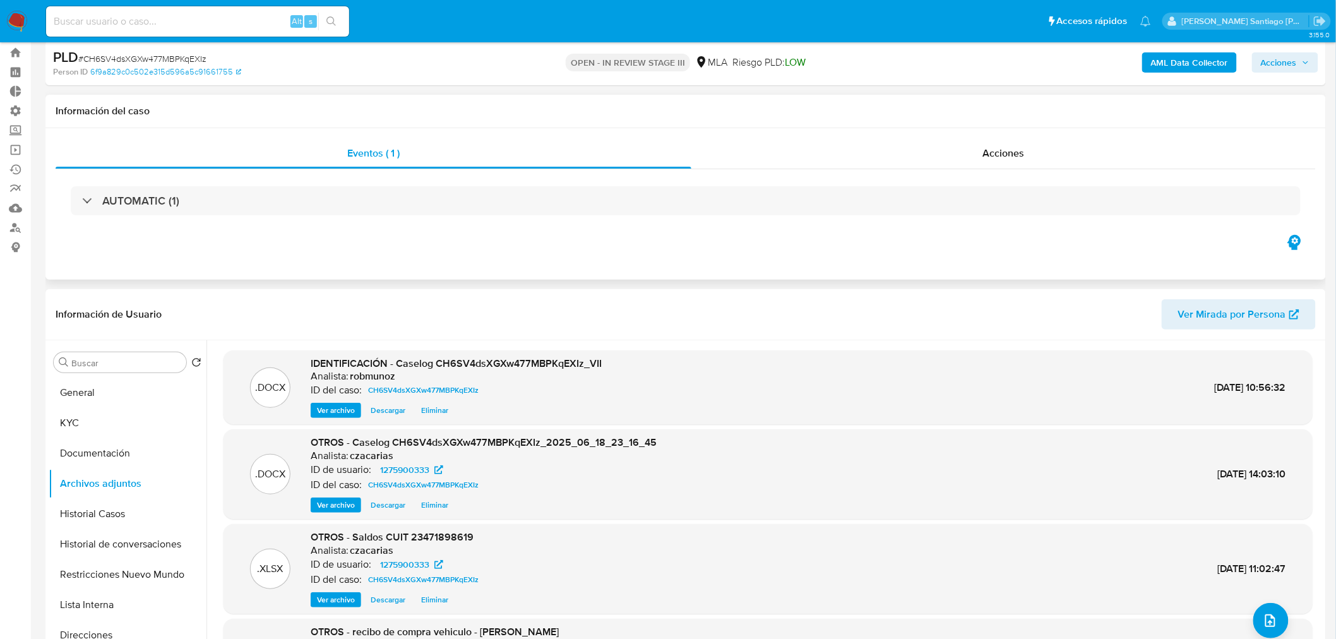
scroll to position [0, 0]
